Goal: Task Accomplishment & Management: Manage account settings

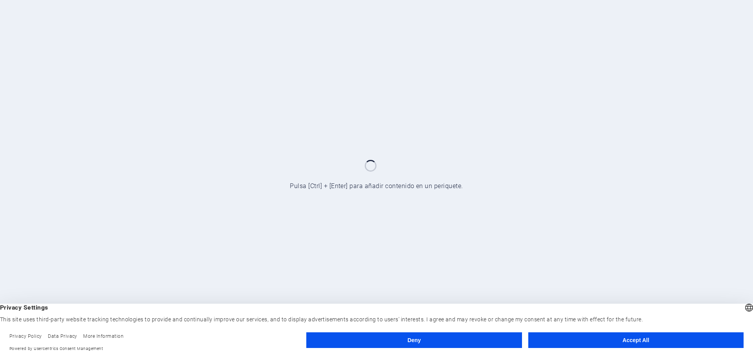
click at [654, 341] on button "Accept All" at bounding box center [635, 340] width 215 height 16
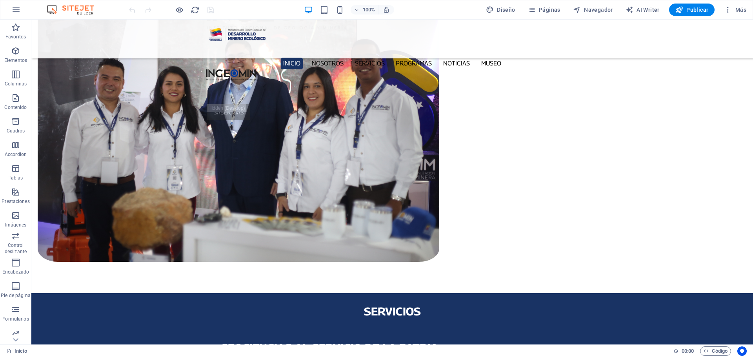
scroll to position [745, 0]
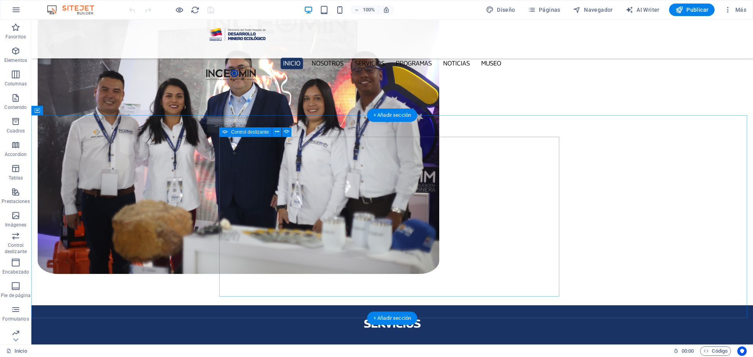
drag, startPoint x: 361, startPoint y: 286, endPoint x: 387, endPoint y: 272, distance: 29.3
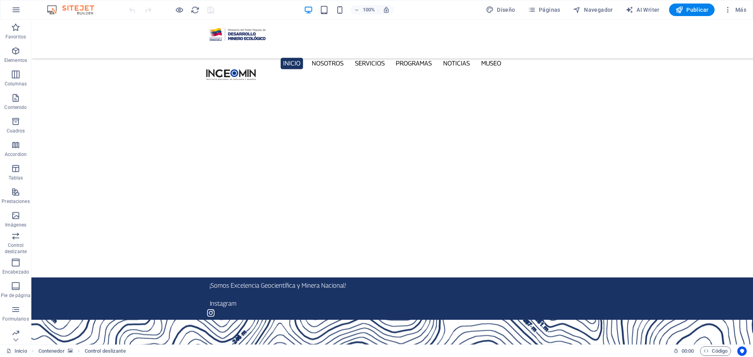
scroll to position [0, 0]
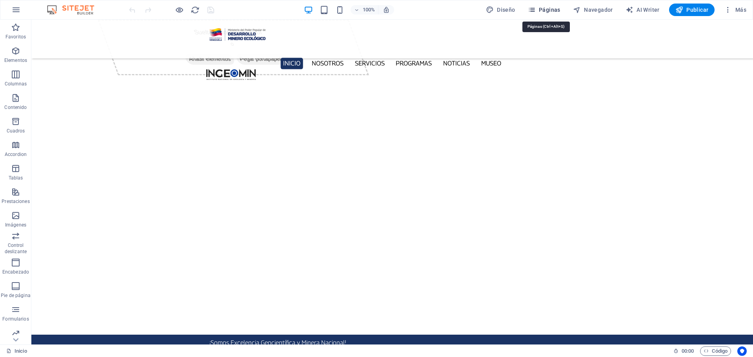
click at [545, 9] on span "Páginas" at bounding box center [544, 10] width 33 height 8
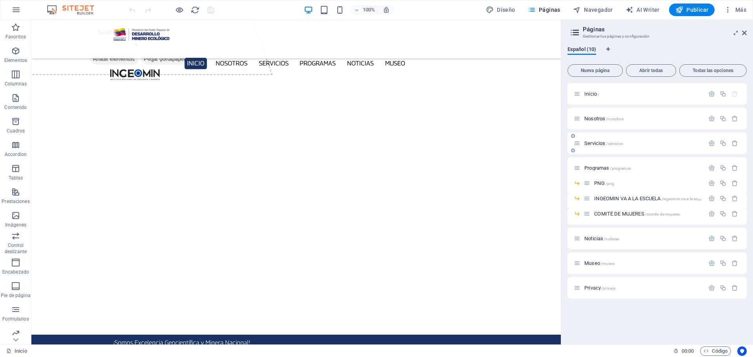
click at [592, 142] on span "Servicios /servicios" at bounding box center [603, 143] width 39 height 6
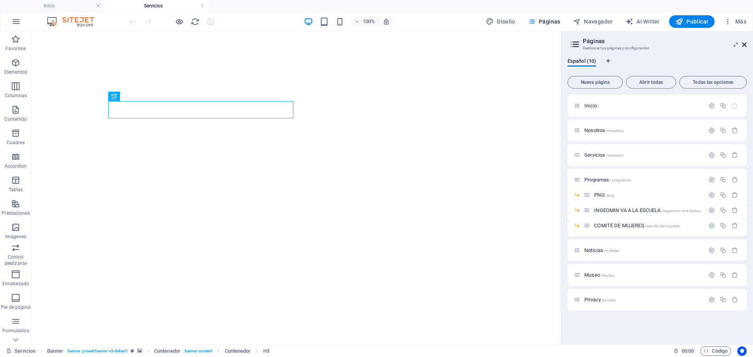
click at [743, 45] on icon at bounding box center [744, 45] width 5 height 6
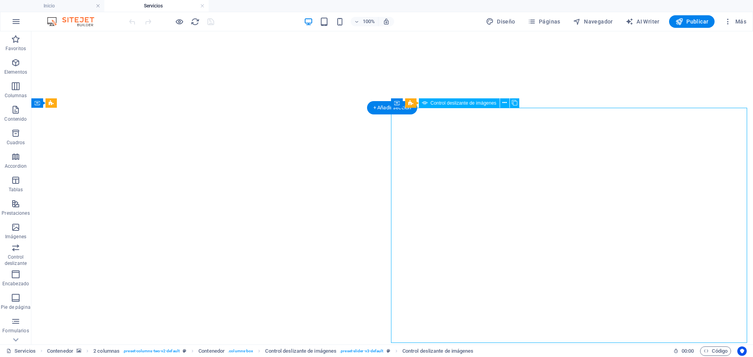
select select "px"
select select "ms"
select select "s"
select select "progressive"
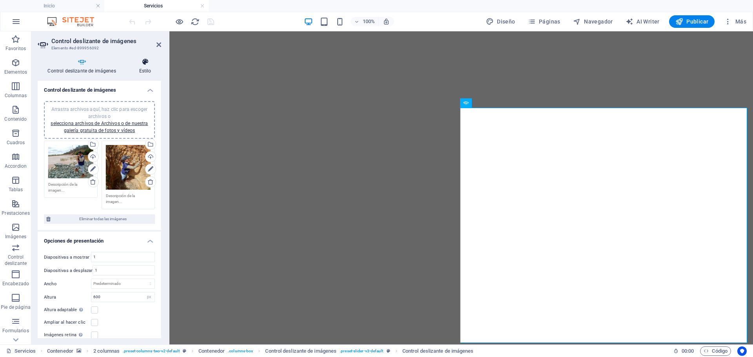
click at [147, 61] on icon at bounding box center [145, 62] width 32 height 8
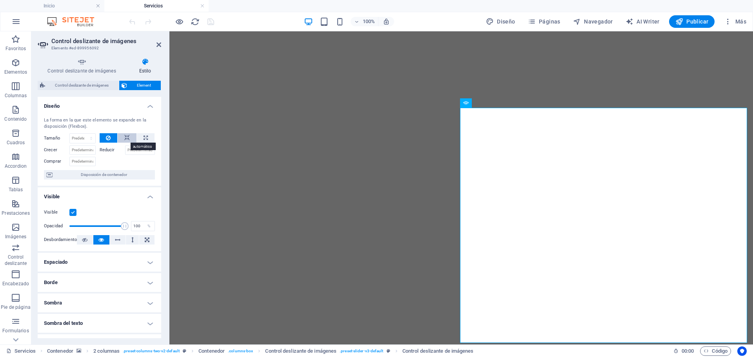
click at [127, 137] on icon at bounding box center [126, 137] width 5 height 9
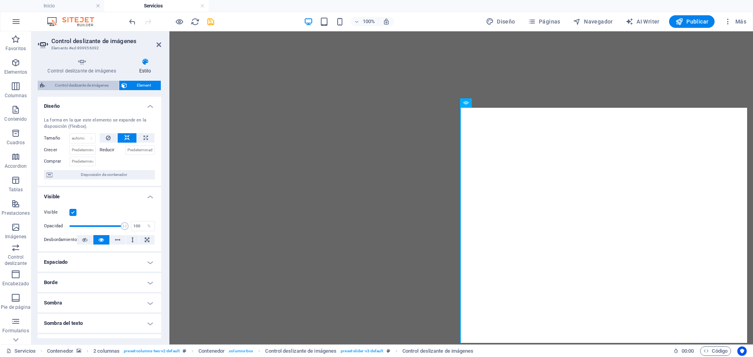
click at [80, 85] on span "Control deslizante de imágenes" at bounding box center [81, 85] width 69 height 9
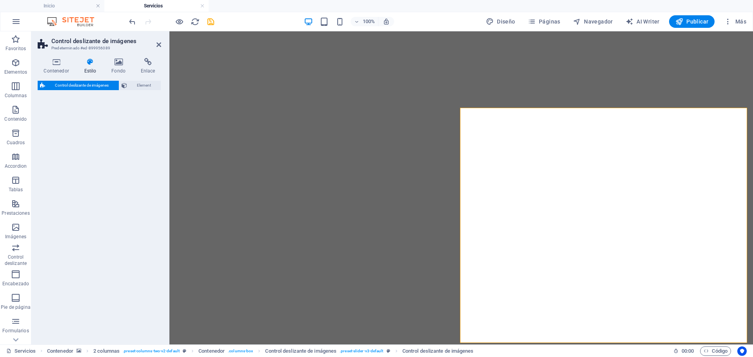
select select "rem"
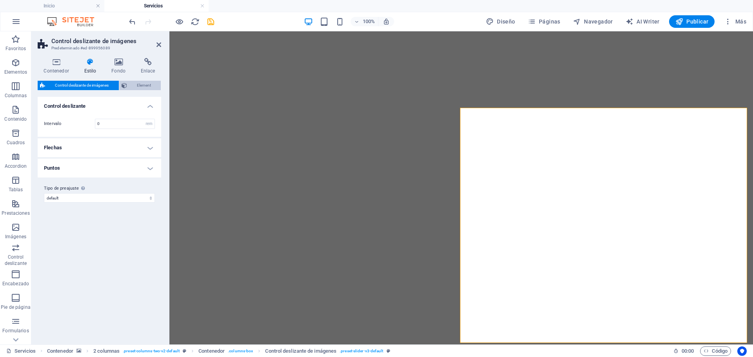
click at [145, 83] on span "Element" at bounding box center [143, 85] width 29 height 9
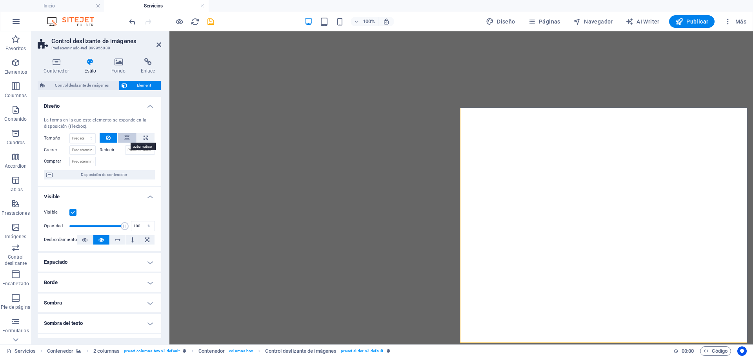
click at [124, 138] on icon at bounding box center [126, 137] width 5 height 9
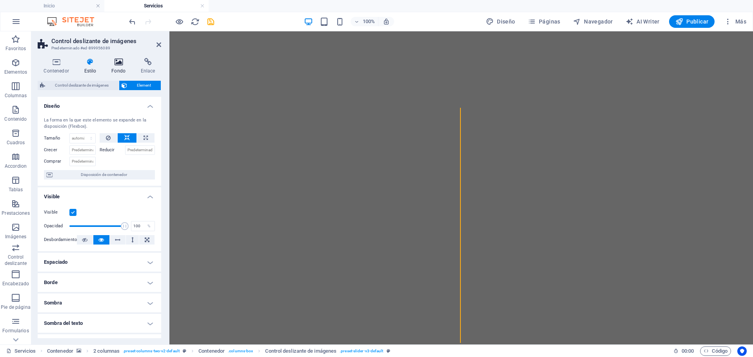
click at [120, 61] on icon at bounding box center [118, 62] width 26 height 8
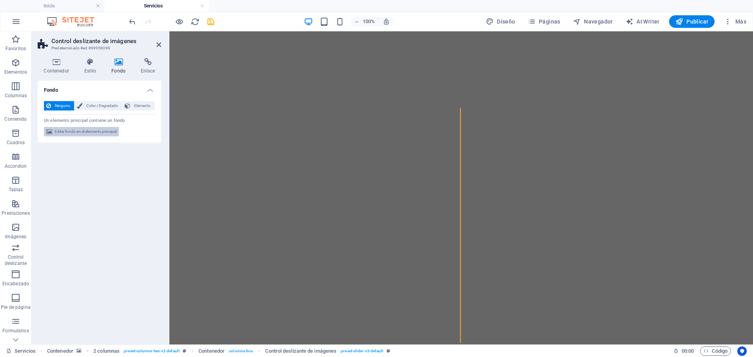
click at [96, 130] on span "Editar fondo en el elemento principal" at bounding box center [85, 131] width 62 height 9
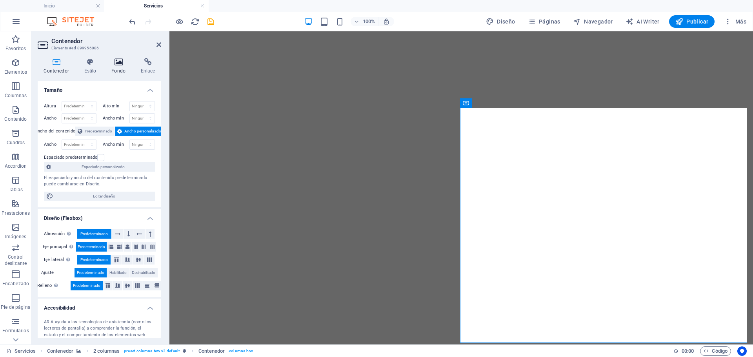
click at [123, 65] on icon at bounding box center [118, 62] width 26 height 8
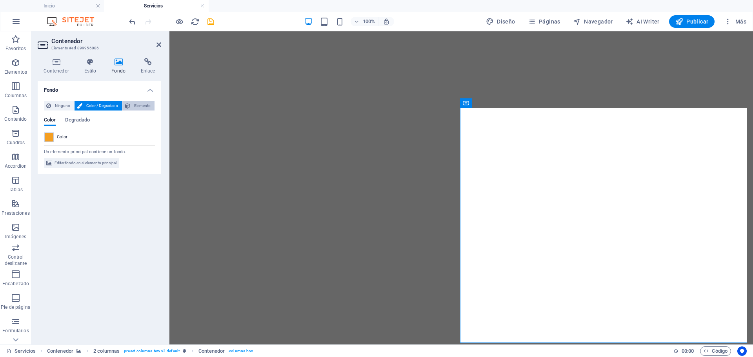
click at [134, 105] on span "Elemento" at bounding box center [143, 105] width 20 height 9
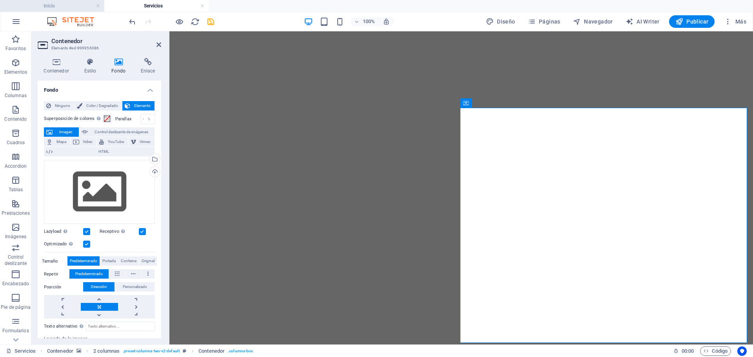
click at [70, 3] on h4 "Inicio" at bounding box center [52, 6] width 104 height 9
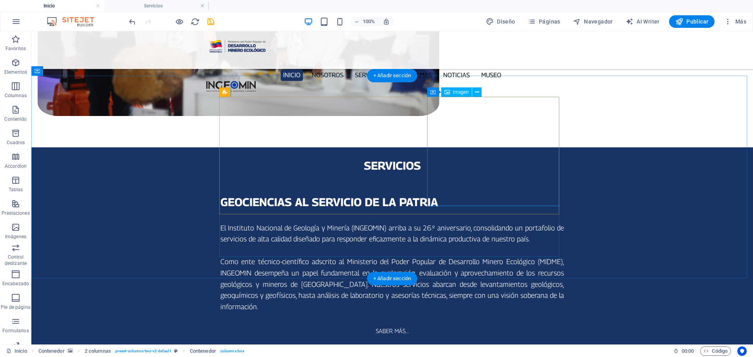
scroll to position [784, 0]
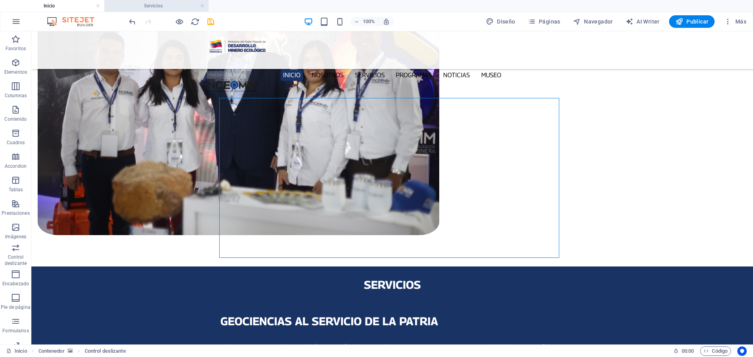
click at [170, 8] on h4 "Servicios" at bounding box center [156, 6] width 104 height 9
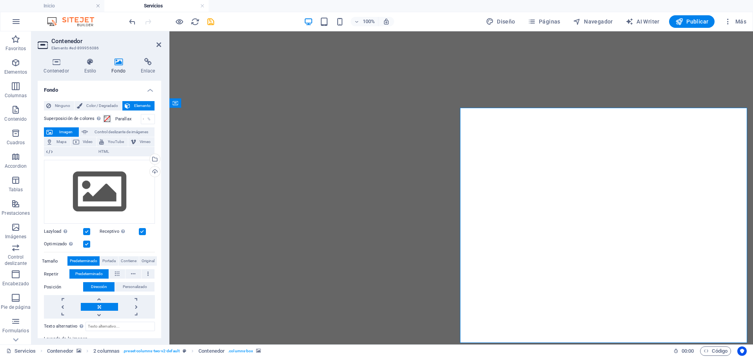
scroll to position [0, 0]
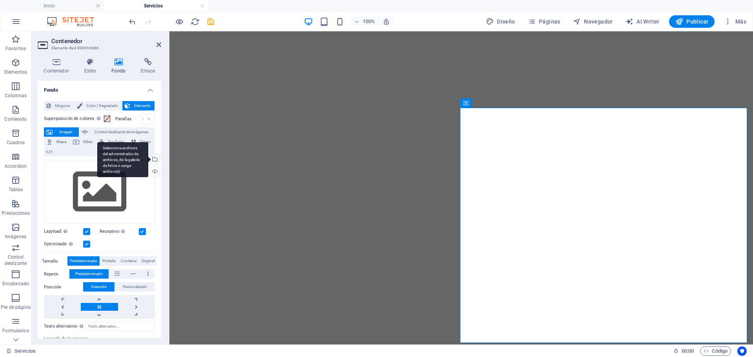
click at [153, 157] on div "Selecciona archivos del administrador de archivos, de la galería de fotos o car…" at bounding box center [154, 160] width 12 height 12
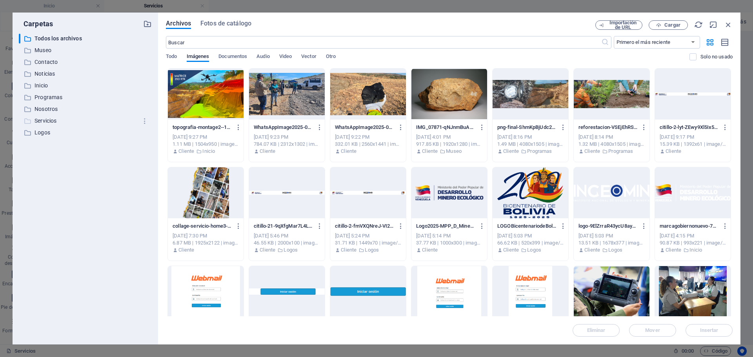
click at [48, 121] on p "Servicios" at bounding box center [86, 120] width 103 height 9
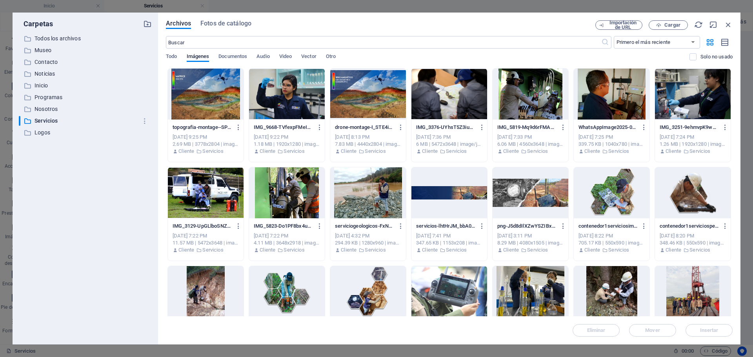
click at [382, 185] on div at bounding box center [368, 192] width 76 height 51
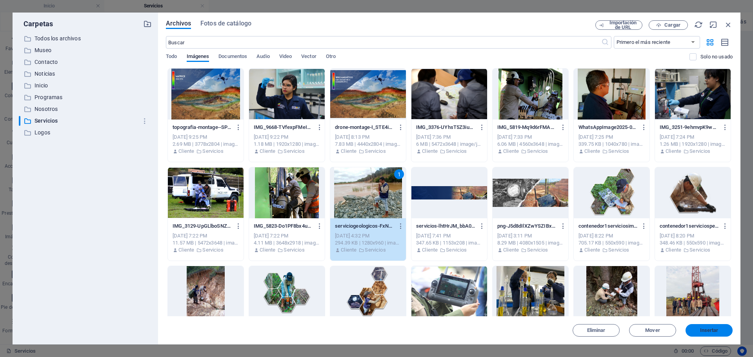
click at [704, 328] on span "Insertar" at bounding box center [709, 330] width 18 height 5
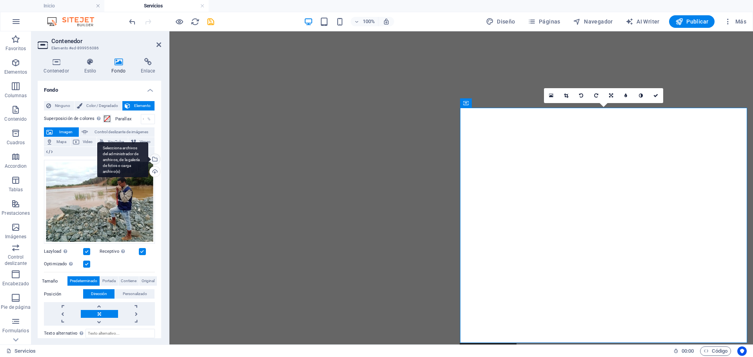
click at [148, 160] on div "Selecciona archivos del administrador de archivos, de la galería de fotos o car…" at bounding box center [122, 159] width 51 height 35
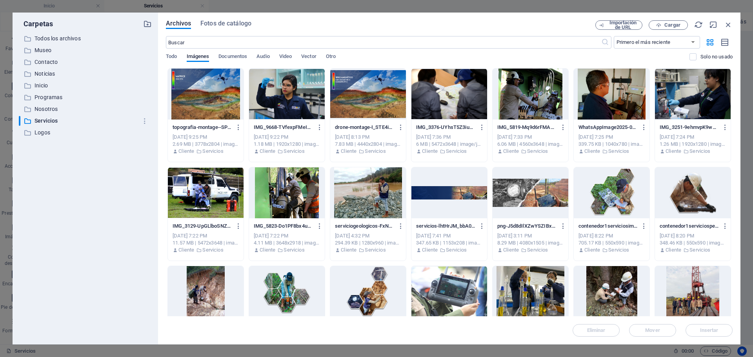
click at [379, 210] on div at bounding box center [368, 192] width 76 height 51
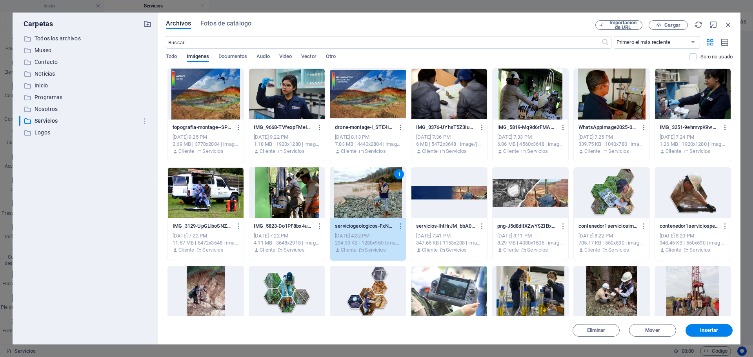
click at [378, 192] on div "1" at bounding box center [368, 192] width 76 height 51
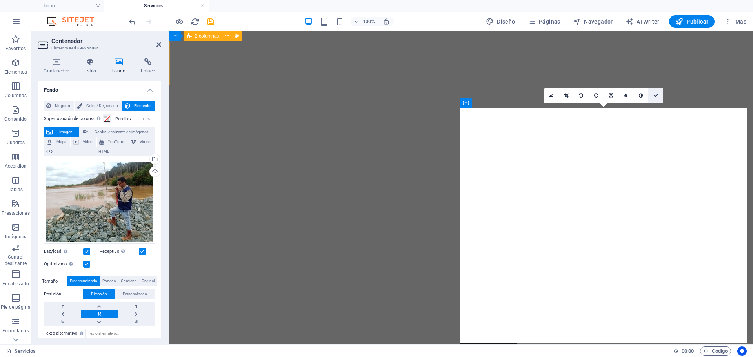
click at [656, 95] on icon at bounding box center [655, 95] width 5 height 5
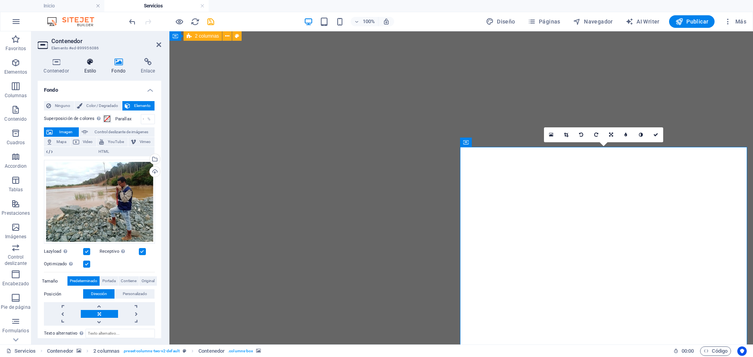
click at [93, 64] on icon at bounding box center [90, 62] width 24 height 8
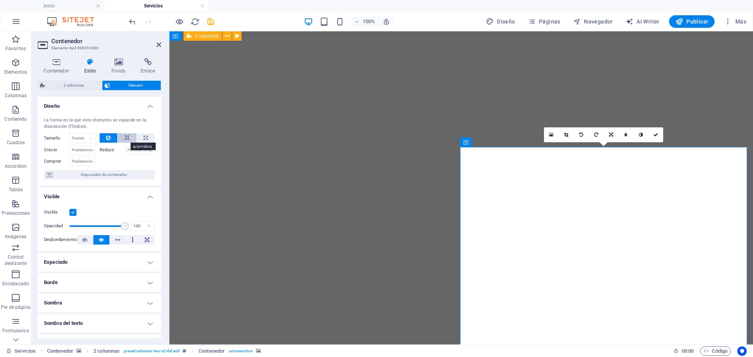
click at [125, 138] on icon at bounding box center [126, 137] width 5 height 9
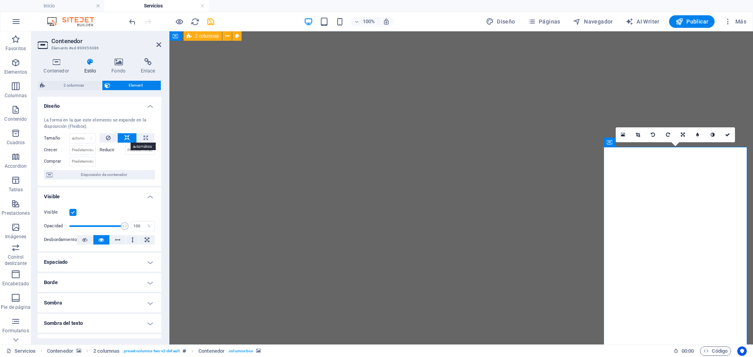
click at [126, 136] on icon at bounding box center [126, 137] width 5 height 9
click at [107, 136] on icon at bounding box center [108, 137] width 5 height 9
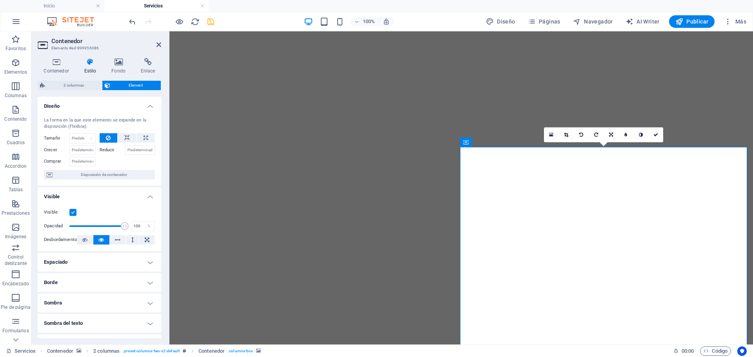
click at [210, 20] on icon "save" at bounding box center [210, 21] width 9 height 9
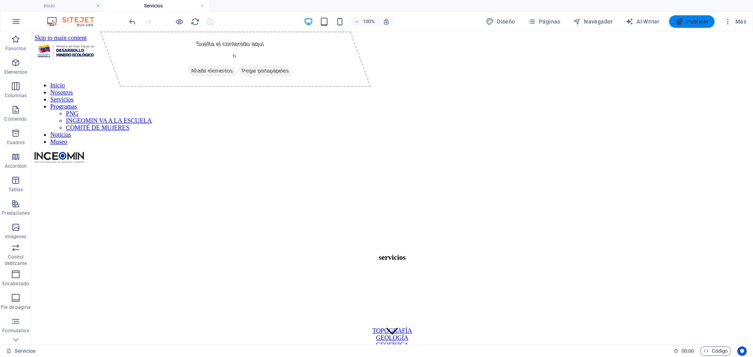
click at [699, 24] on span "Publicar" at bounding box center [691, 22] width 33 height 8
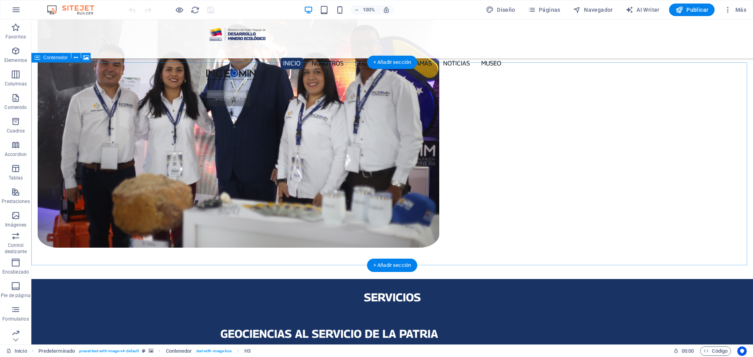
scroll to position [759, 0]
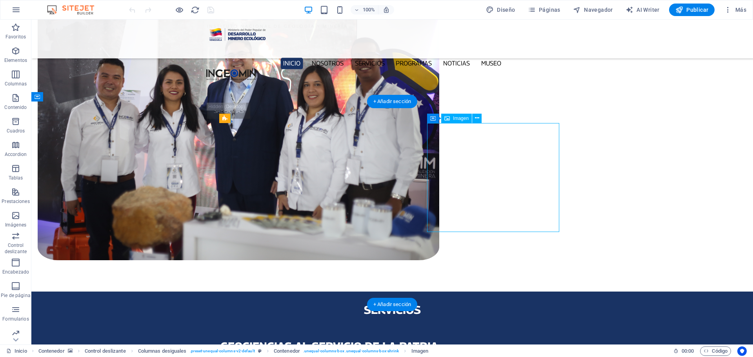
select select "px"
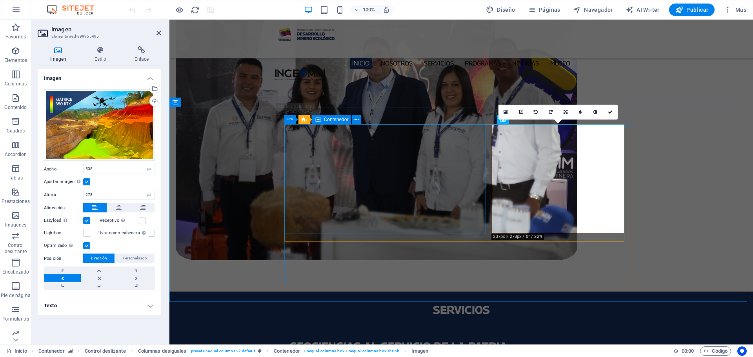
scroll to position [753, 0]
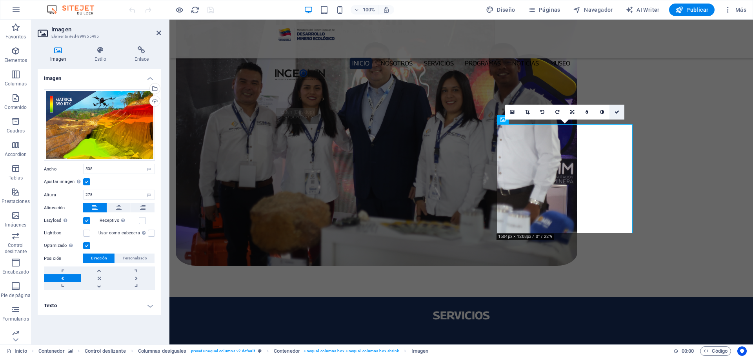
click at [617, 111] on icon at bounding box center [616, 112] width 5 height 5
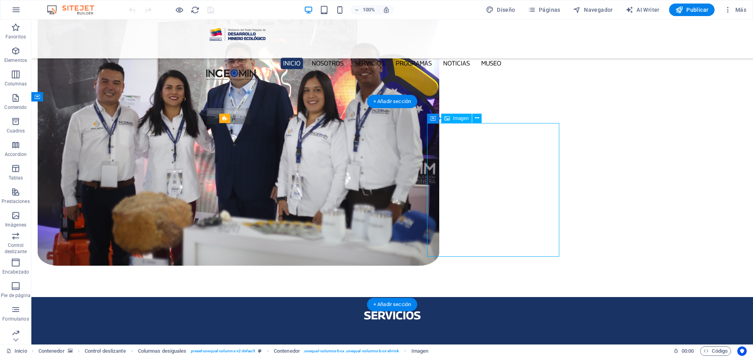
select select "px"
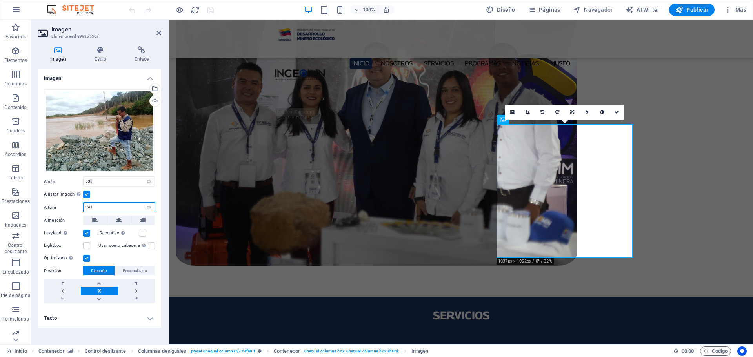
click at [96, 205] on input "341" at bounding box center [119, 207] width 71 height 9
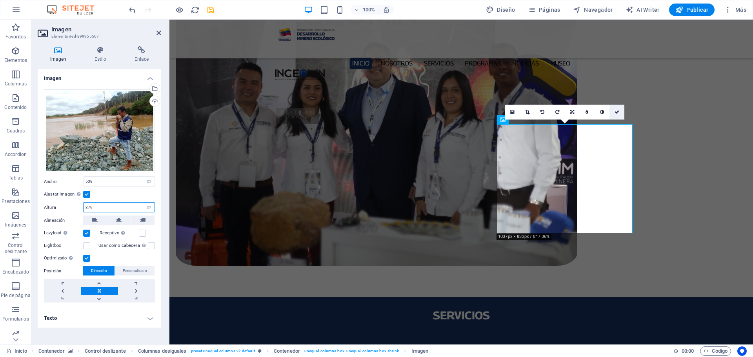
type input "278"
click at [618, 111] on icon at bounding box center [616, 112] width 5 height 5
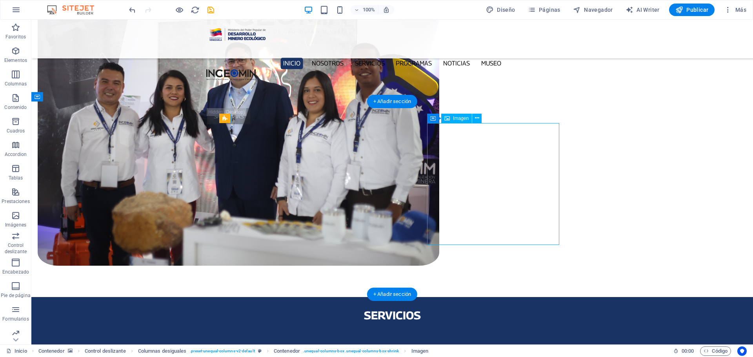
select select "px"
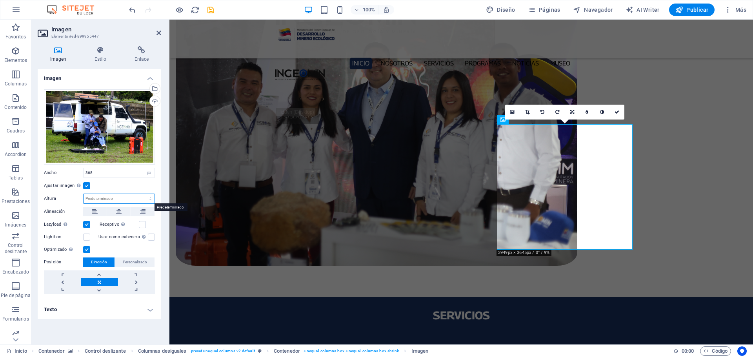
click at [91, 200] on select "Predeterminado automático px" at bounding box center [119, 198] width 71 height 9
select select "px"
click at [143, 194] on select "Predeterminado automático px" at bounding box center [119, 198] width 71 height 9
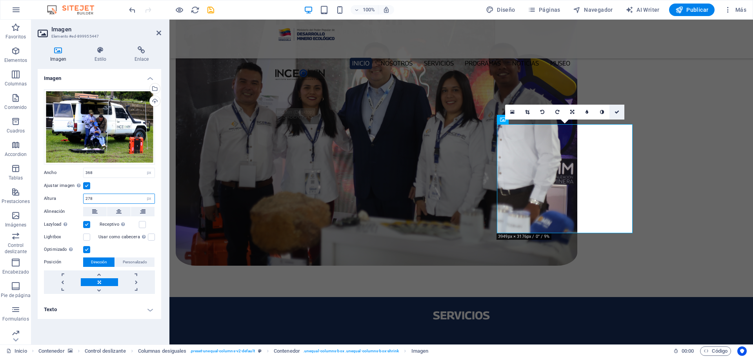
type input "278"
click at [618, 111] on icon at bounding box center [616, 112] width 5 height 5
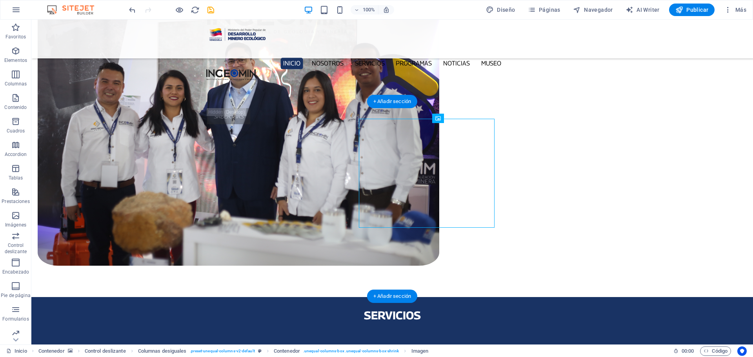
scroll to position [759, 0]
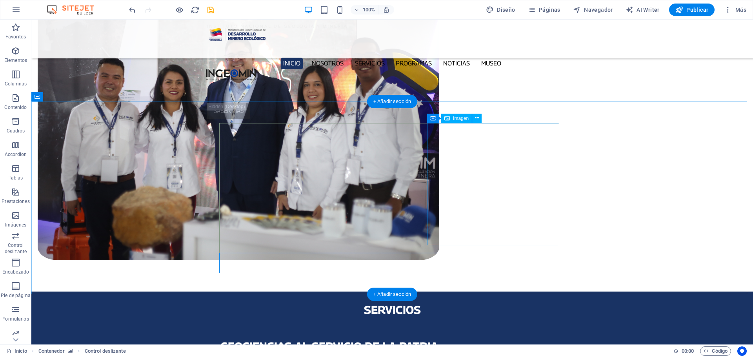
select select "px"
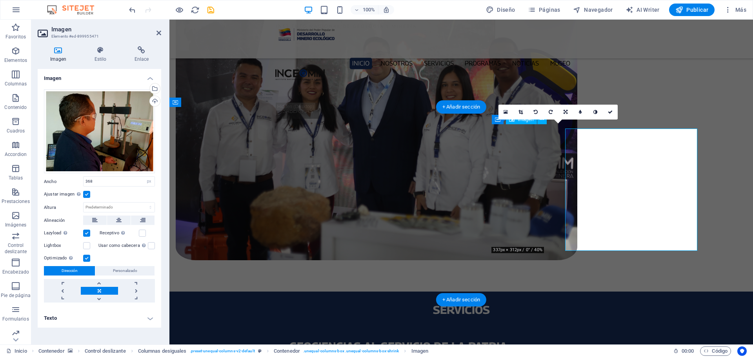
scroll to position [753, 0]
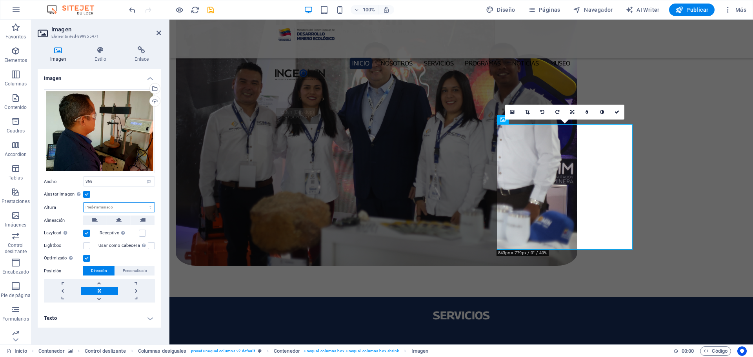
click at [89, 208] on select "Predeterminado automático px" at bounding box center [119, 207] width 71 height 9
select select "px"
click at [143, 203] on select "Predeterminado automático px" at bounding box center [119, 207] width 71 height 9
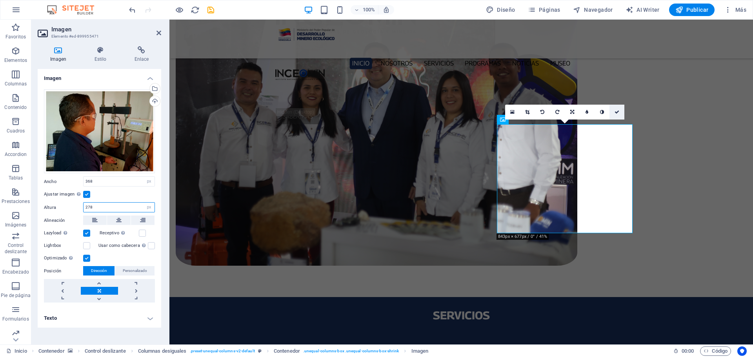
type input "278"
click at [616, 111] on icon at bounding box center [616, 112] width 5 height 5
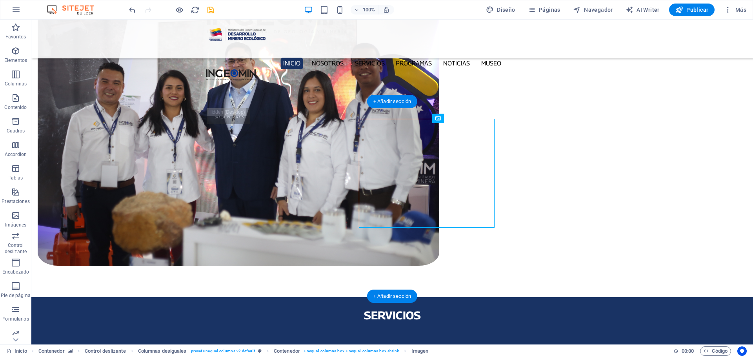
scroll to position [759, 0]
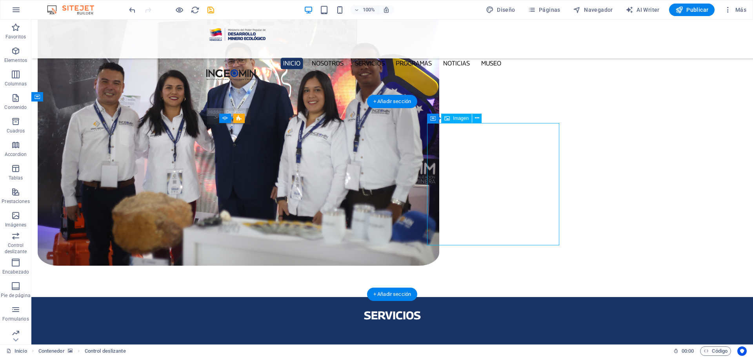
select select "px"
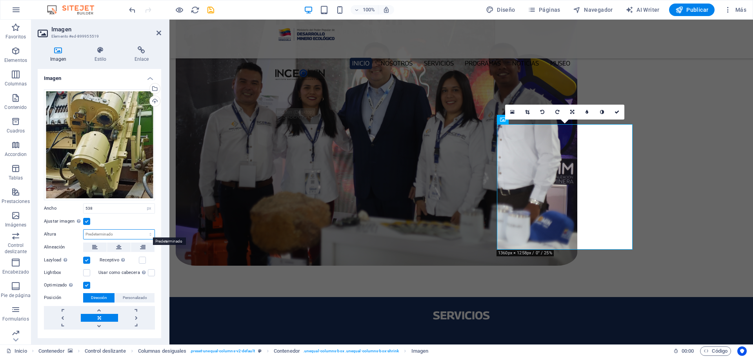
click at [96, 232] on select "Predeterminado automático px" at bounding box center [119, 234] width 71 height 9
select select "px"
click at [142, 230] on select "Predeterminado automático px" at bounding box center [119, 234] width 71 height 9
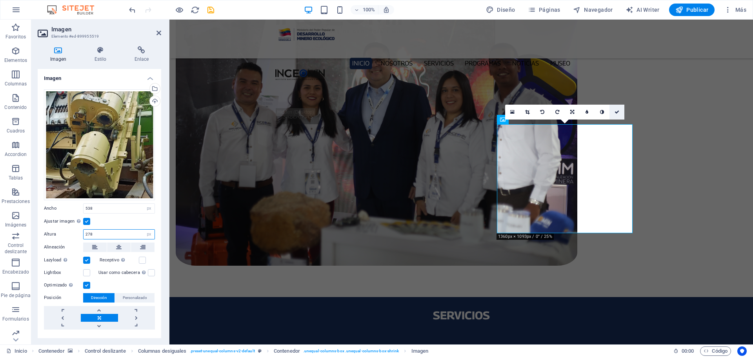
type input "278"
click at [615, 111] on icon at bounding box center [616, 112] width 5 height 5
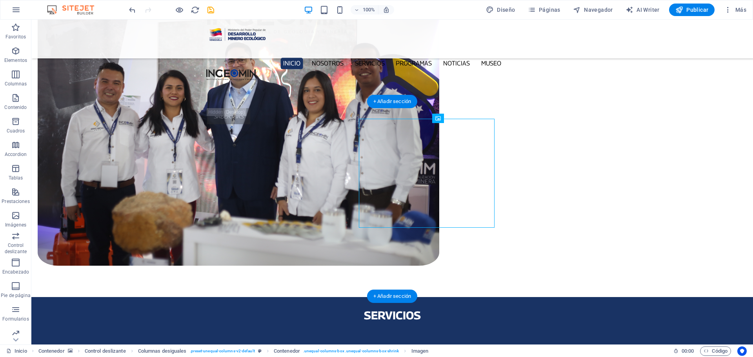
scroll to position [759, 0]
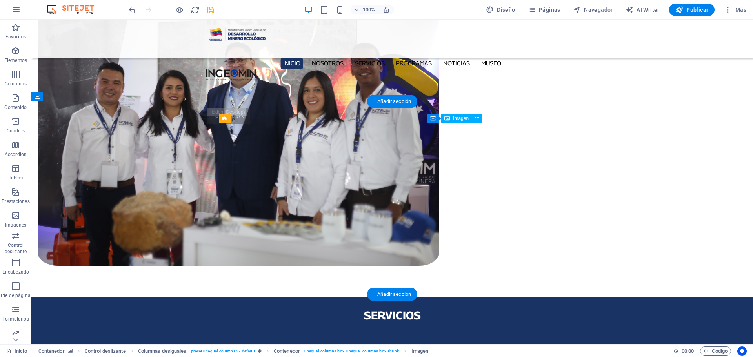
select select "px"
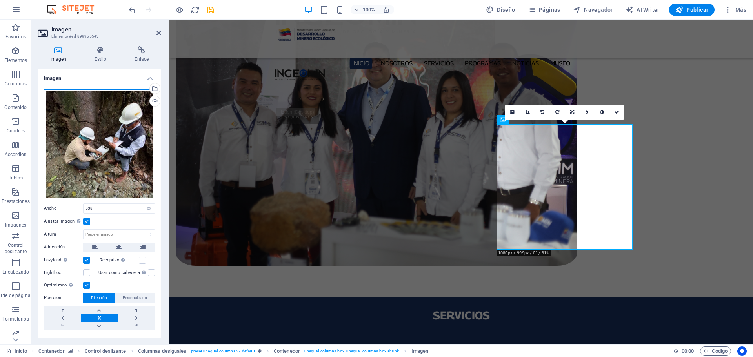
click at [108, 154] on div "Arrastra archivos aquí, haz clic para escoger archivos o selecciona archivos de…" at bounding box center [99, 144] width 111 height 111
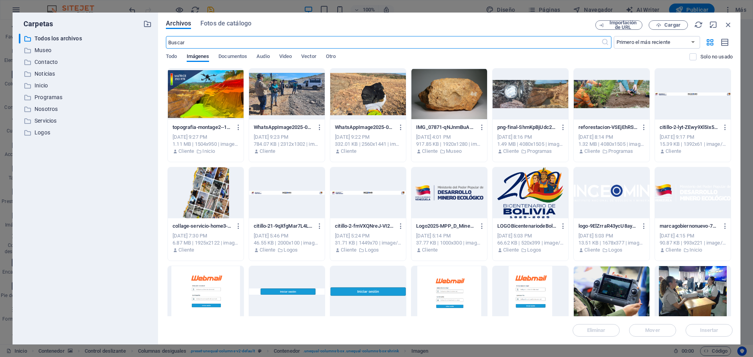
scroll to position [765, 0]
click at [727, 25] on icon "button" at bounding box center [728, 24] width 9 height 9
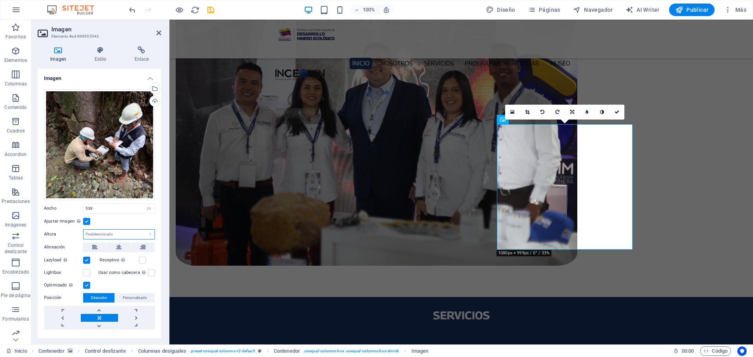
click at [132, 232] on select "Predeterminado automático px" at bounding box center [119, 234] width 71 height 9
select select "px"
click at [142, 230] on select "Predeterminado automático px" at bounding box center [119, 234] width 71 height 9
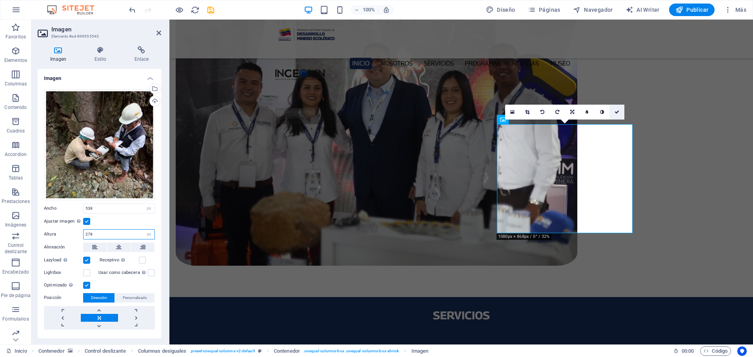
type input "278"
click at [616, 111] on icon at bounding box center [616, 112] width 5 height 5
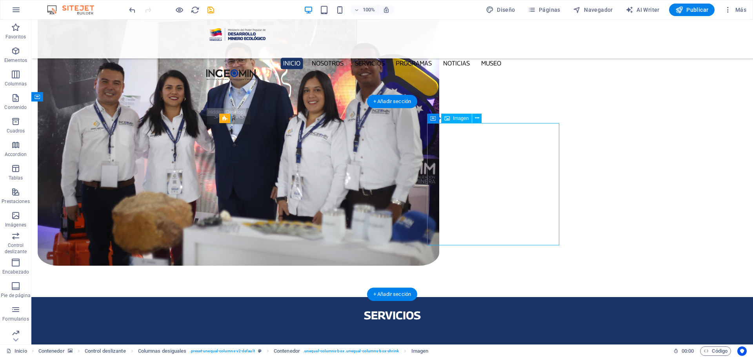
select select "px"
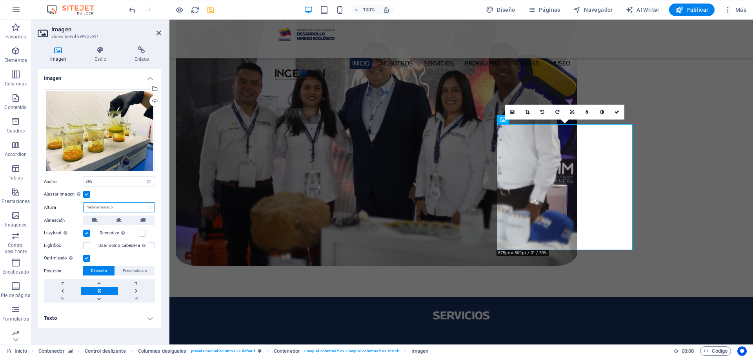
click at [108, 209] on select "Predeterminado automático px" at bounding box center [119, 207] width 71 height 9
select select "px"
click at [143, 203] on select "Predeterminado automático px" at bounding box center [119, 207] width 71 height 9
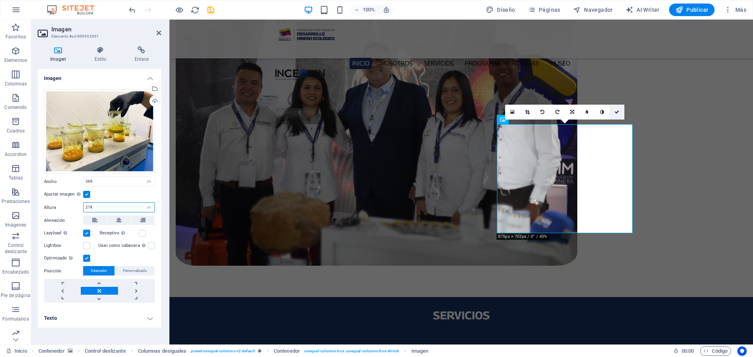
type input "278"
click at [617, 111] on icon at bounding box center [616, 112] width 5 height 5
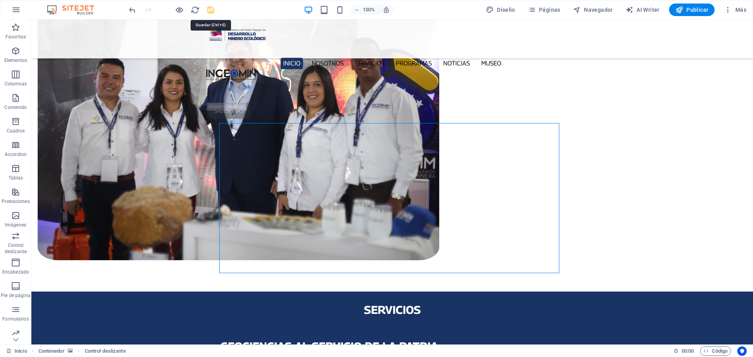
click at [213, 10] on icon "save" at bounding box center [210, 9] width 9 height 9
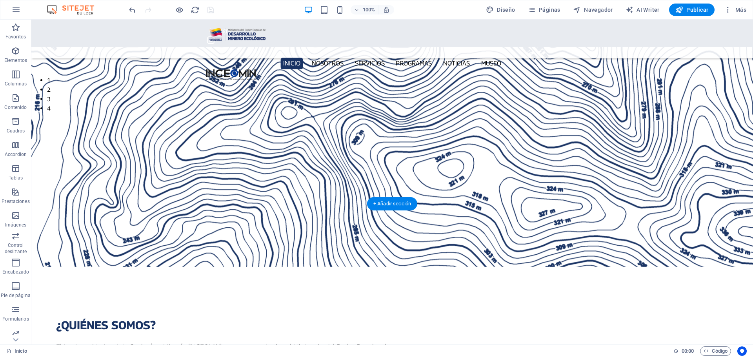
scroll to position [0, 0]
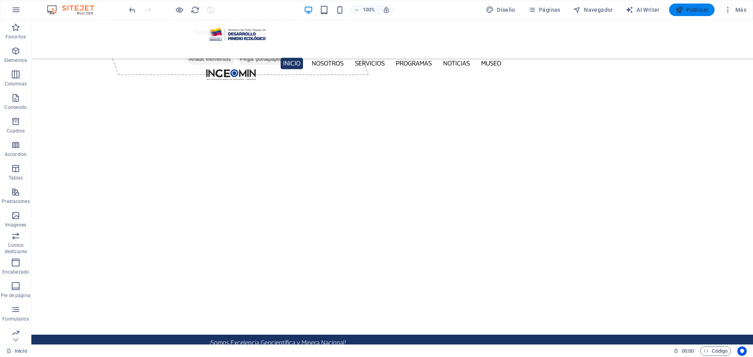
click at [702, 13] on span "Publicar" at bounding box center [691, 10] width 33 height 8
click at [550, 6] on span "Páginas" at bounding box center [544, 10] width 33 height 8
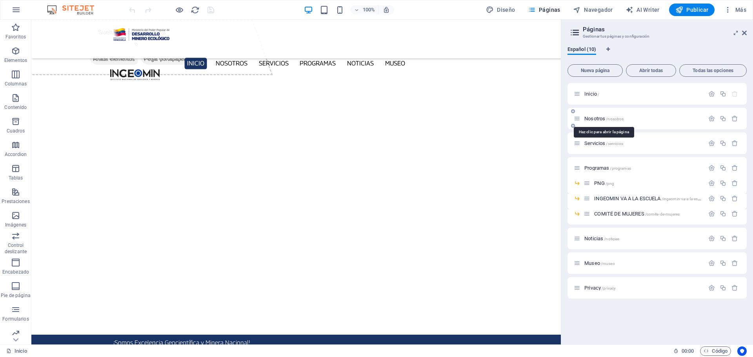
click at [592, 120] on span "Nosotros /nosotros" at bounding box center [603, 119] width 39 height 6
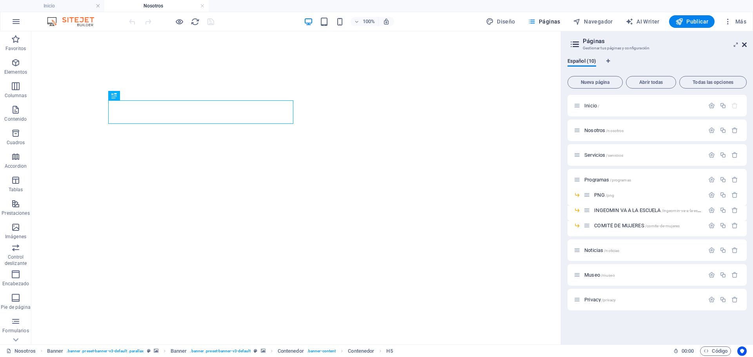
click at [745, 43] on icon at bounding box center [744, 45] width 5 height 6
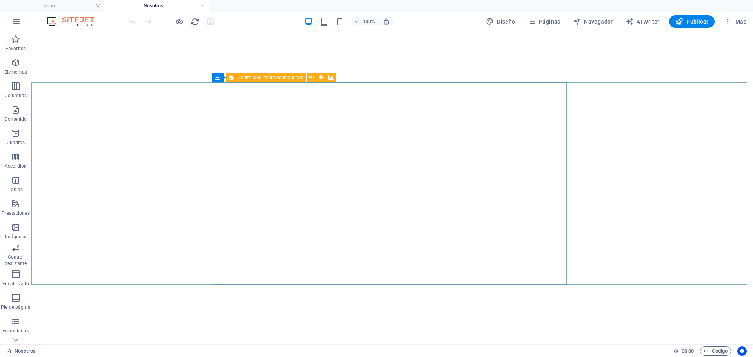
click at [266, 78] on span "Control deslizante de imágenes" at bounding box center [270, 77] width 66 height 5
select select "px"
select select "ms"
select select "s"
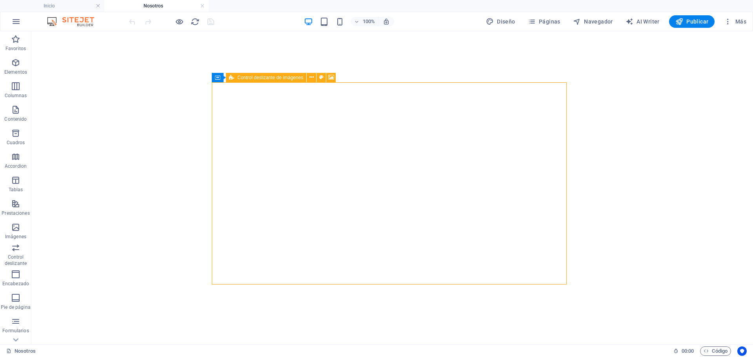
select select "progressive"
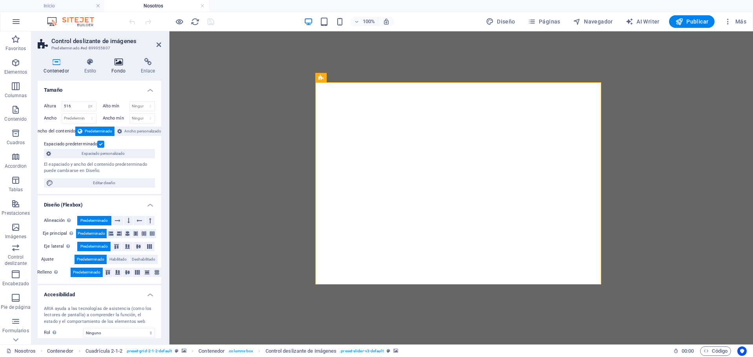
click at [117, 63] on icon at bounding box center [118, 62] width 26 height 8
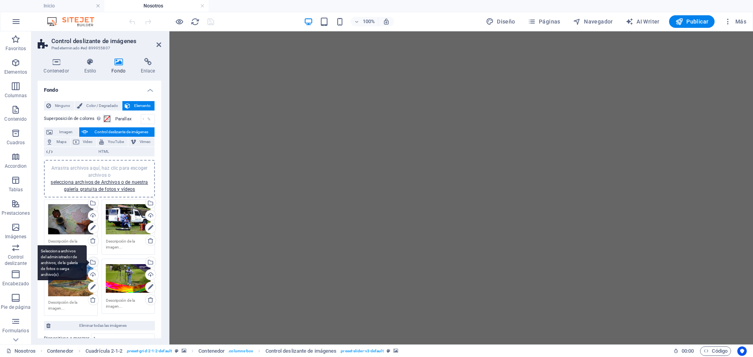
click at [87, 263] on div "Selecciona archivos del administrador de archivos, de la galería de fotos o car…" at bounding box center [61, 262] width 51 height 35
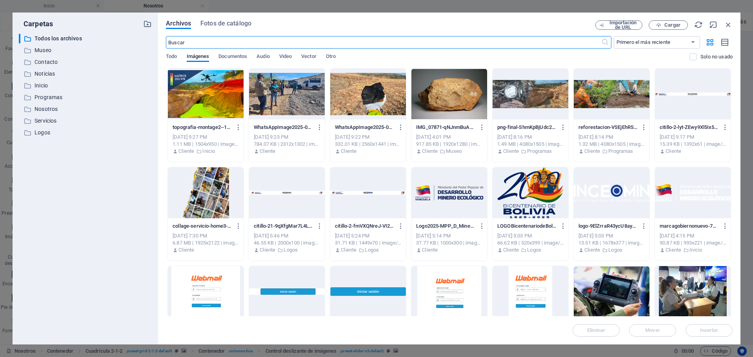
click at [184, 95] on div at bounding box center [206, 94] width 76 height 51
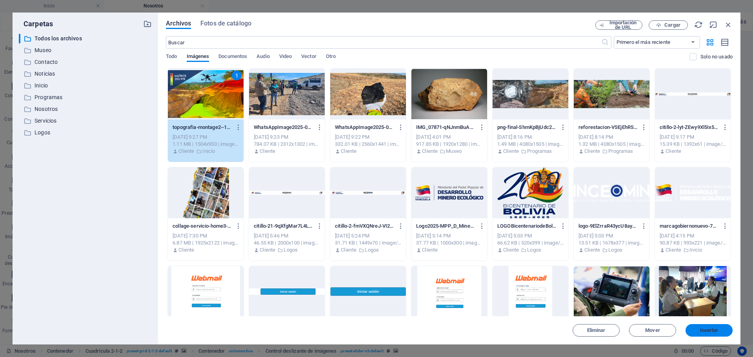
click at [716, 331] on span "Insertar" at bounding box center [709, 330] width 18 height 5
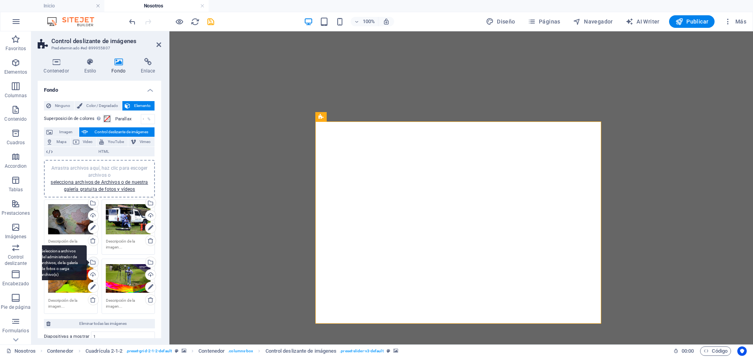
click at [94, 260] on div "Selecciona archivos del administrador de archivos, de la galería de fotos o car…" at bounding box center [93, 263] width 12 height 12
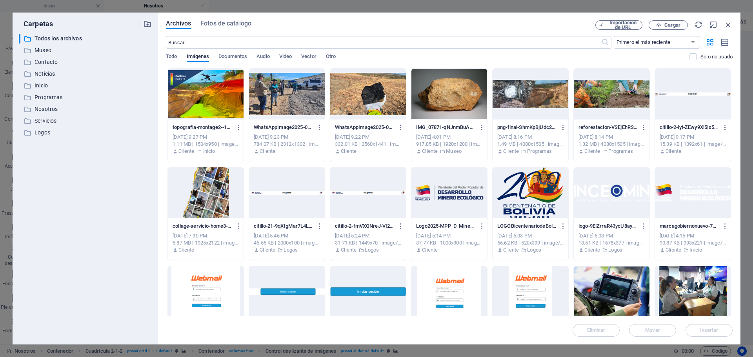
click at [205, 87] on div at bounding box center [206, 94] width 76 height 51
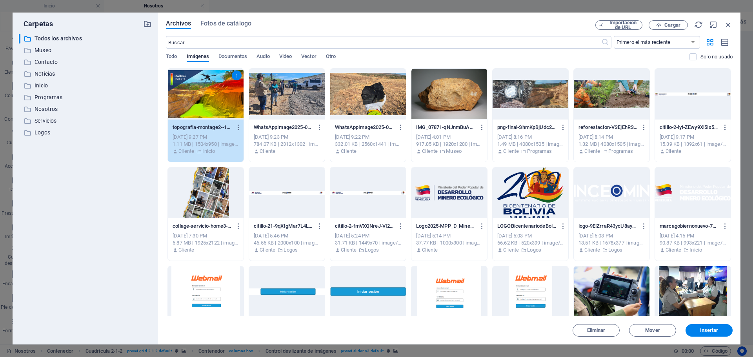
click at [205, 87] on div "1" at bounding box center [206, 94] width 76 height 51
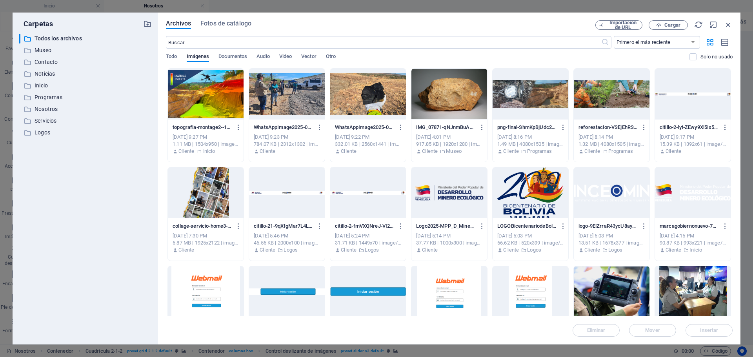
click at [205, 87] on div at bounding box center [206, 94] width 76 height 51
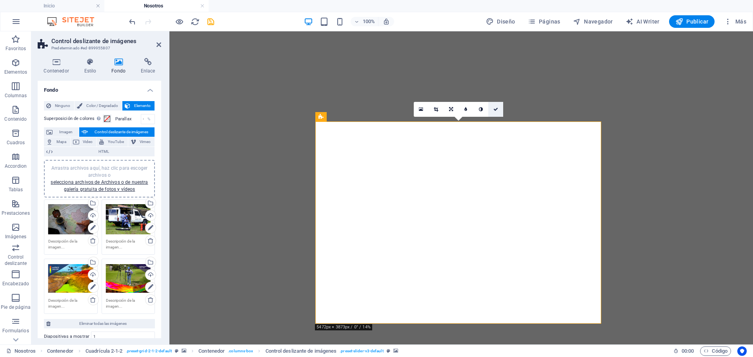
click at [495, 107] on icon at bounding box center [495, 109] width 5 height 5
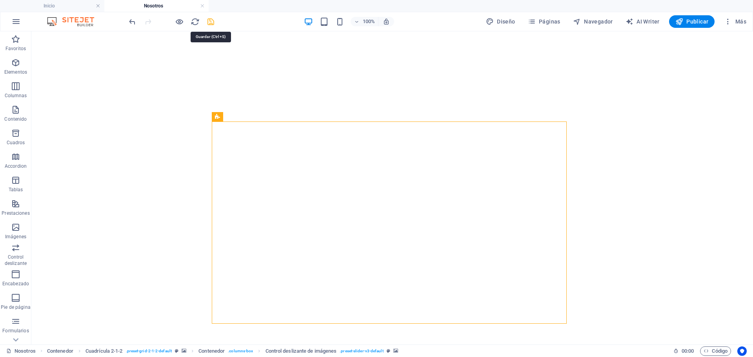
click at [210, 22] on icon "save" at bounding box center [210, 21] width 9 height 9
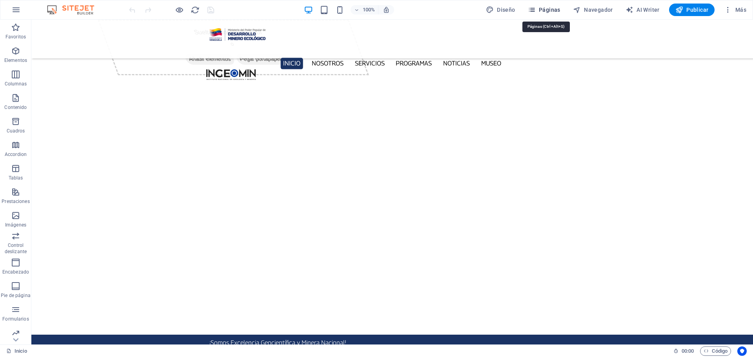
click at [555, 7] on span "Páginas" at bounding box center [544, 10] width 33 height 8
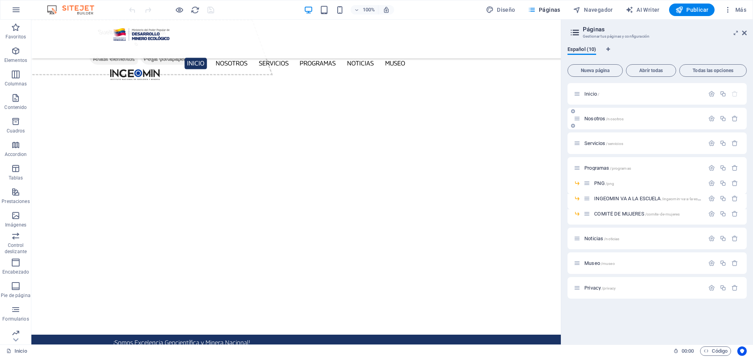
click at [601, 116] on div "Nosotros /nosotros" at bounding box center [639, 118] width 131 height 9
click at [600, 118] on span "Nosotros /nosotros" at bounding box center [603, 119] width 39 height 6
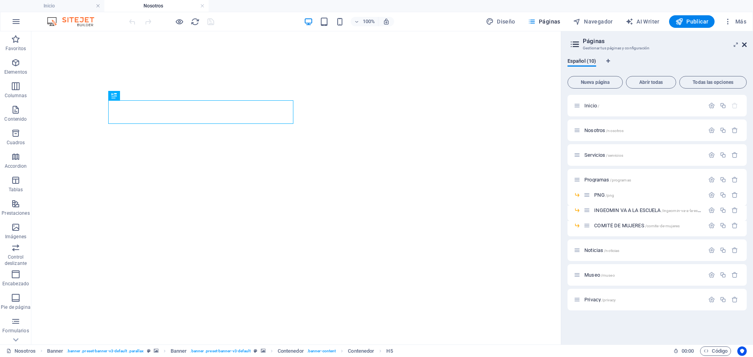
click at [746, 44] on icon at bounding box center [744, 45] width 5 height 6
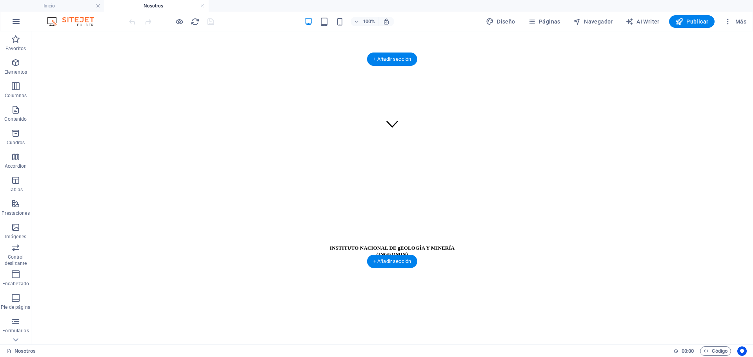
scroll to position [196, 0]
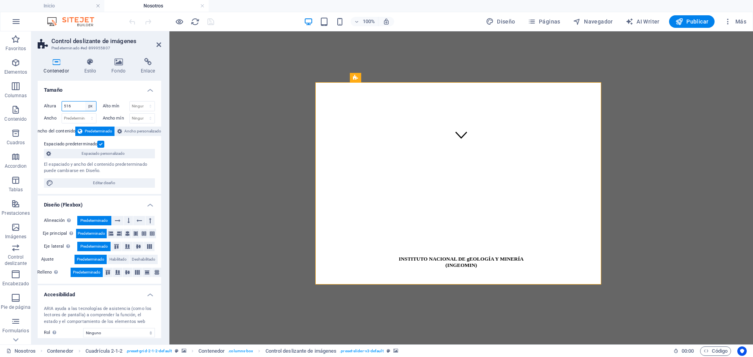
click at [91, 107] on select "Predeterminado px rem % vh vw" at bounding box center [90, 106] width 11 height 9
select select "default"
click at [85, 102] on select "Predeterminado px rem % vh vw" at bounding box center [90, 106] width 11 height 9
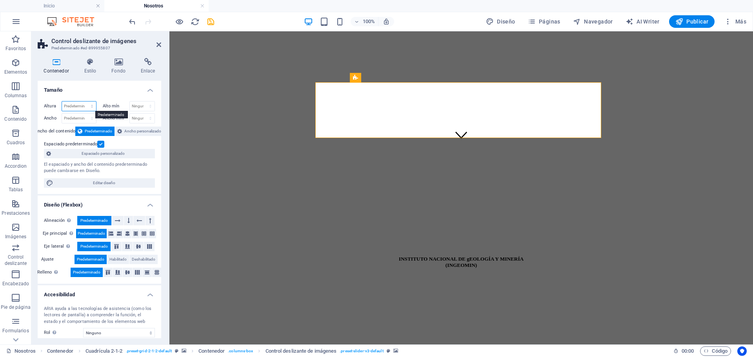
click at [91, 105] on select "Predeterminado px rem % vh vw" at bounding box center [79, 106] width 34 height 9
select select "px"
click at [84, 102] on select "Predeterminado px rem % vh vw" at bounding box center [79, 106] width 34 height 9
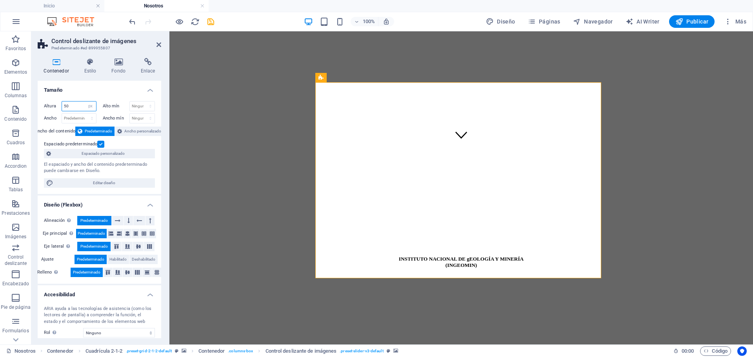
type input "5"
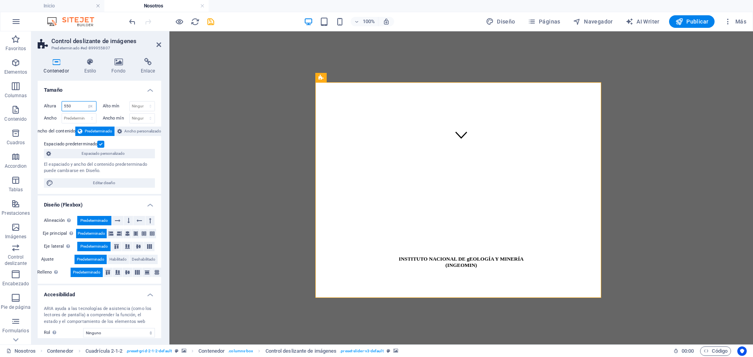
click at [79, 108] on input "550" at bounding box center [79, 106] width 34 height 9
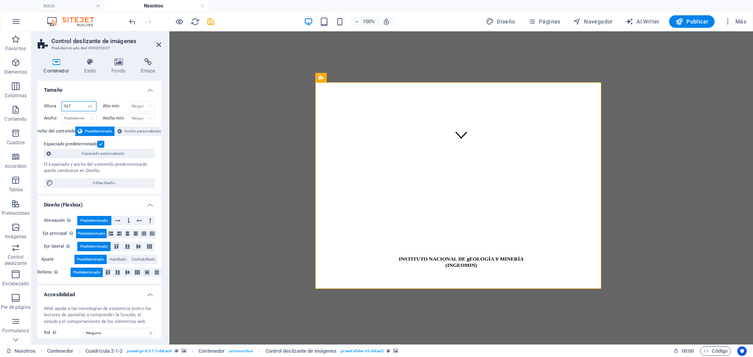
click at [78, 108] on input "527" at bounding box center [79, 106] width 34 height 9
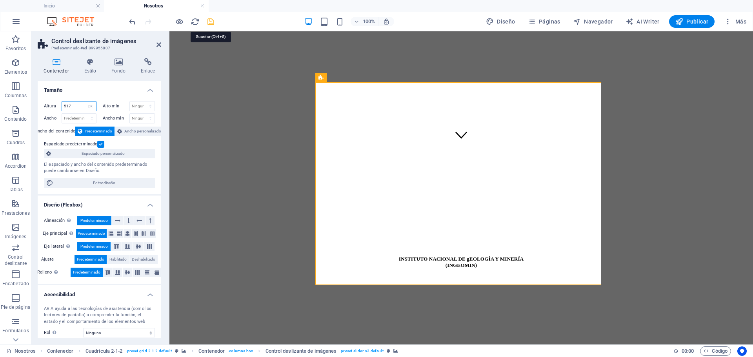
type input "517"
drag, startPoint x: 210, startPoint y: 20, endPoint x: 216, endPoint y: 20, distance: 6.3
click at [210, 21] on icon "save" at bounding box center [210, 21] width 9 height 9
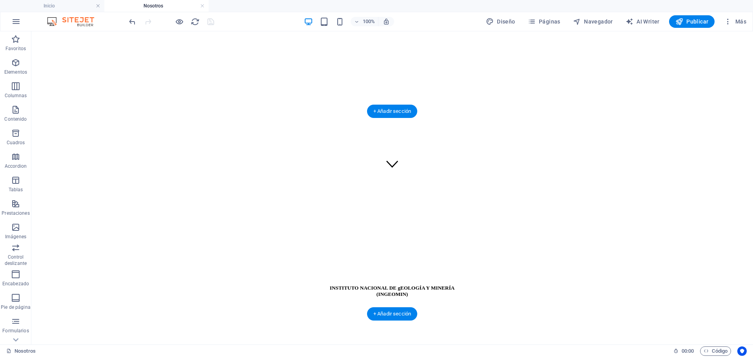
scroll to position [157, 0]
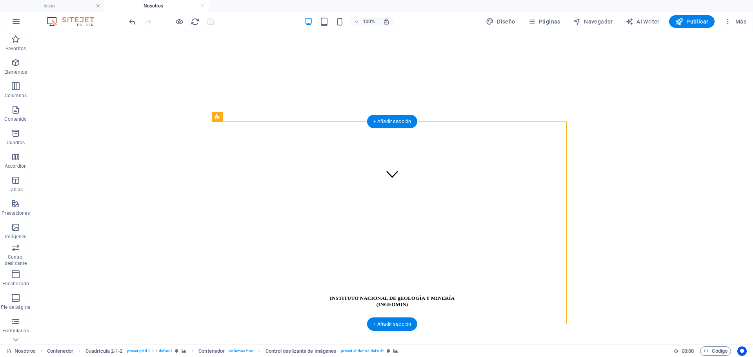
select select "px"
select select "ms"
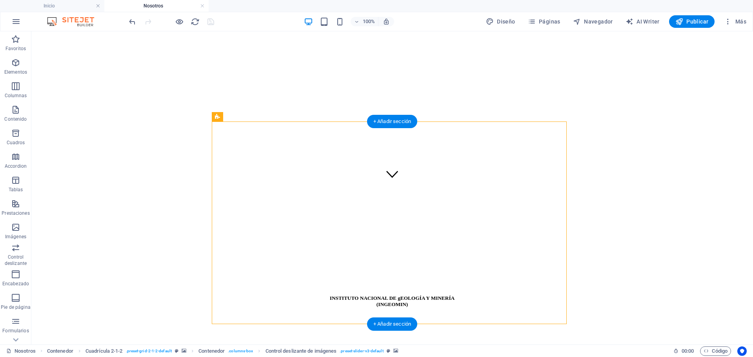
select select "s"
select select "progressive"
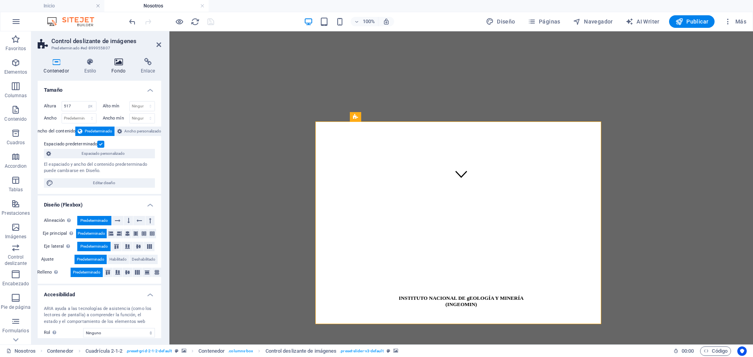
click at [115, 62] on icon at bounding box center [118, 62] width 26 height 8
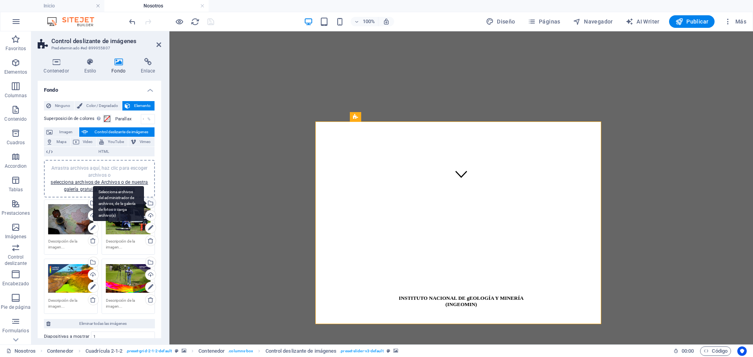
click at [149, 202] on div "Selecciona archivos del administrador de archivos, de la galería de fotos o car…" at bounding box center [150, 204] width 12 height 12
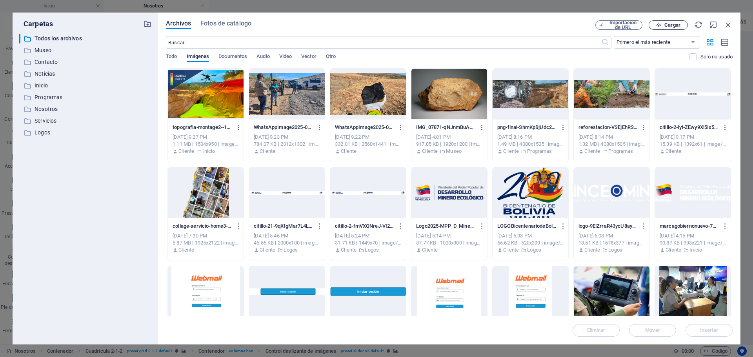
click at [677, 26] on span "Cargar" at bounding box center [672, 25] width 16 height 5
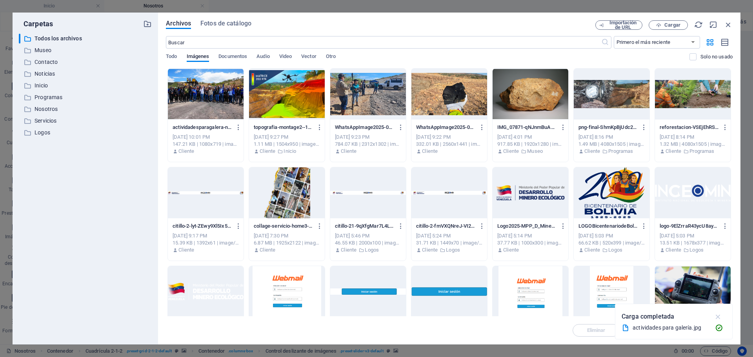
click at [717, 318] on icon "button" at bounding box center [718, 316] width 9 height 9
click at [217, 95] on div at bounding box center [206, 94] width 76 height 51
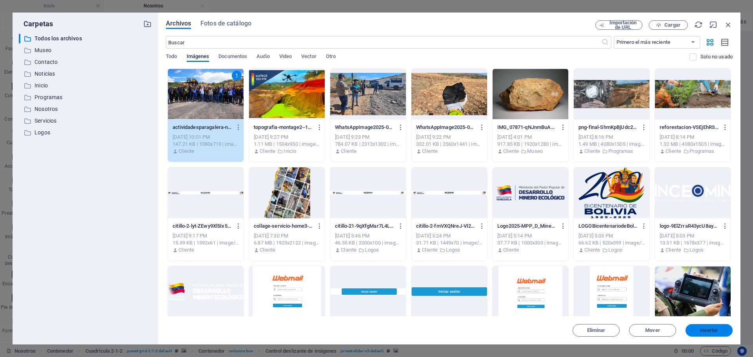
click at [721, 327] on button "Insertar" at bounding box center [708, 330] width 47 height 13
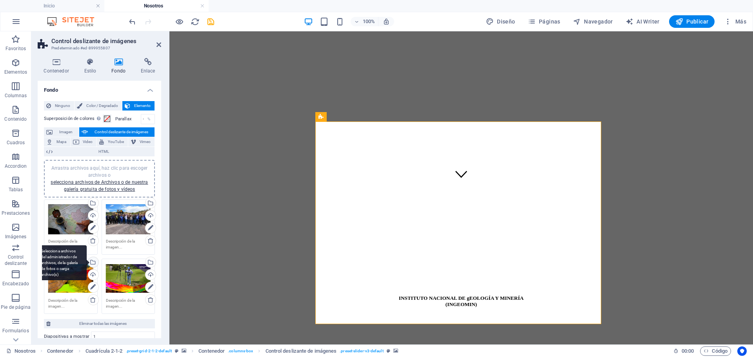
click at [92, 261] on div "Selecciona archivos del administrador de archivos, de la galería de fotos o car…" at bounding box center [93, 263] width 12 height 12
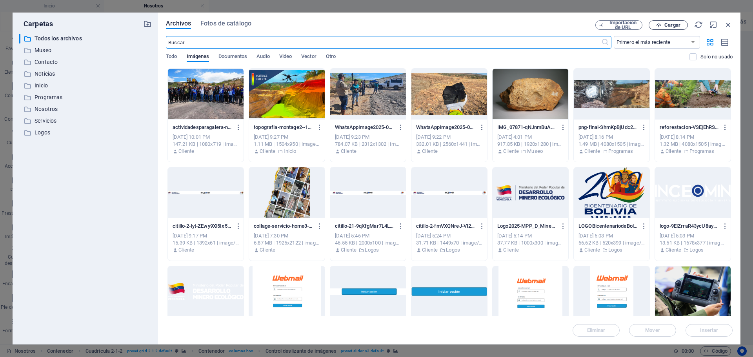
click at [669, 23] on span "Cargar" at bounding box center [672, 25] width 16 height 5
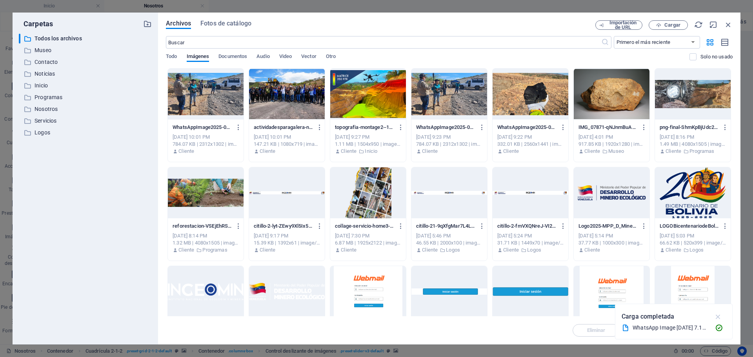
click at [720, 318] on icon "button" at bounding box center [718, 316] width 9 height 9
click at [198, 91] on div at bounding box center [206, 94] width 76 height 51
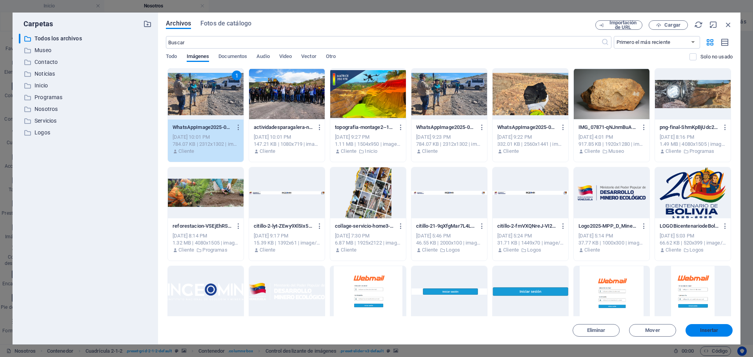
click at [709, 328] on span "Insertar" at bounding box center [709, 330] width 18 height 5
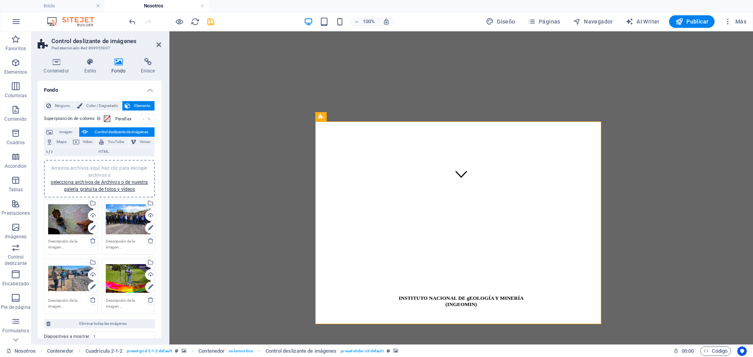
click at [149, 262] on div "Selecciona archivos del administrador de archivos, de la galería de fotos o car…" at bounding box center [150, 263] width 12 height 12
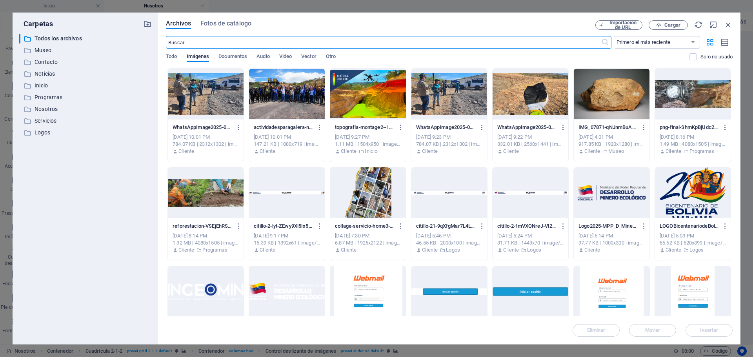
click at [537, 103] on div at bounding box center [530, 94] width 76 height 51
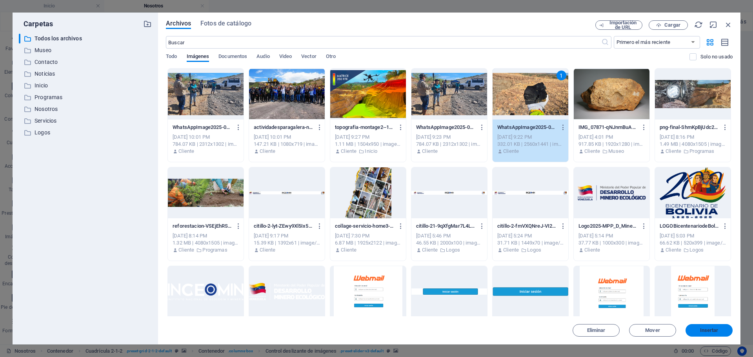
click at [713, 331] on span "Insertar" at bounding box center [709, 330] width 18 height 5
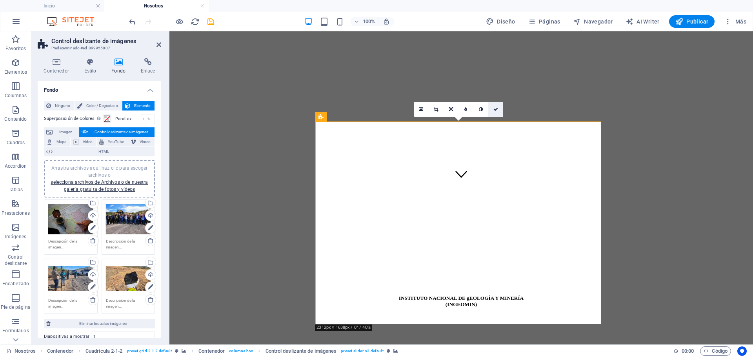
click at [495, 110] on icon at bounding box center [495, 109] width 5 height 5
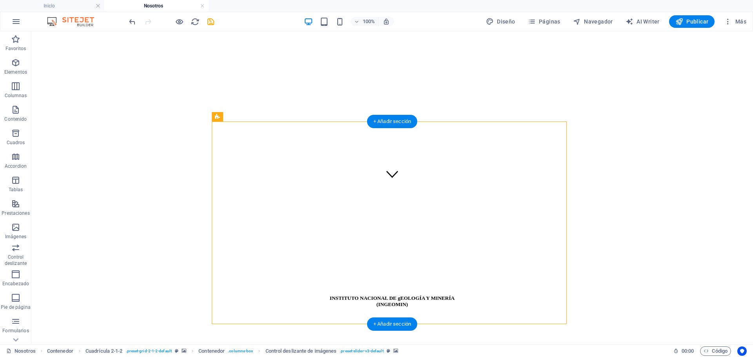
click at [209, 23] on icon "save" at bounding box center [210, 21] width 9 height 9
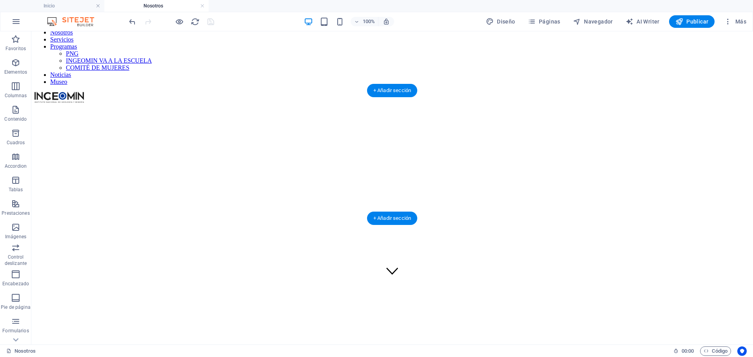
scroll to position [0, 0]
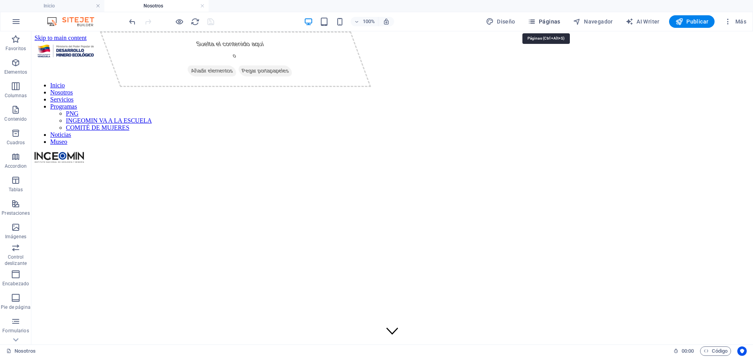
click at [542, 22] on span "Páginas" at bounding box center [544, 22] width 33 height 8
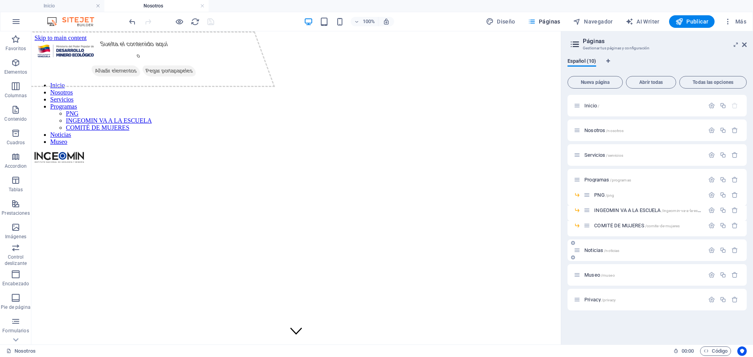
click at [593, 253] on div "Noticias /noticias" at bounding box center [639, 250] width 131 height 9
click at [594, 252] on span "Noticias /noticias" at bounding box center [601, 250] width 35 height 6
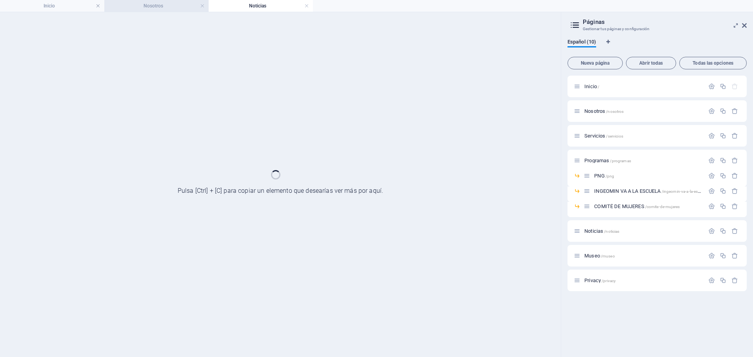
click at [165, 8] on h4 "Nosotros" at bounding box center [156, 6] width 104 height 9
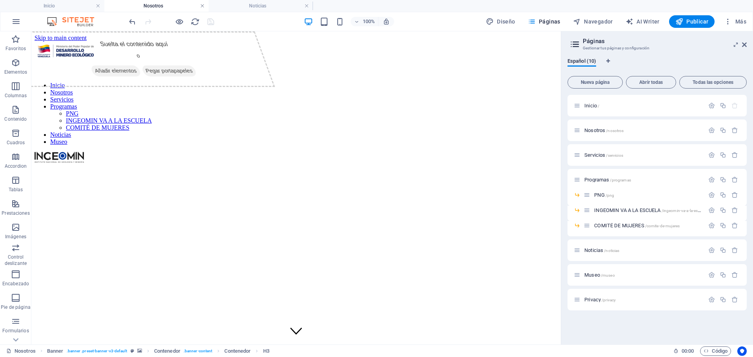
drag, startPoint x: 202, startPoint y: 6, endPoint x: 512, endPoint y: 50, distance: 313.6
click at [202, 6] on link at bounding box center [202, 5] width 5 height 7
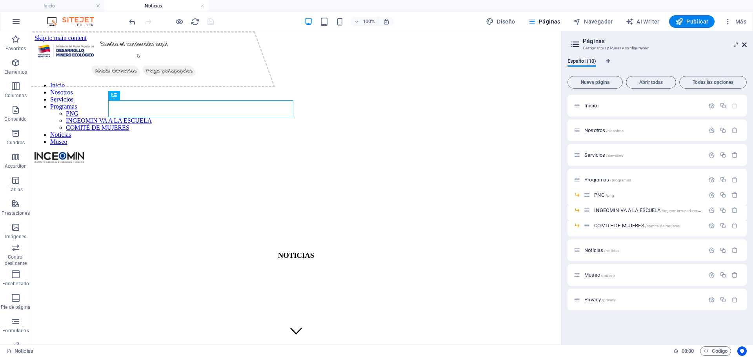
drag, startPoint x: 745, startPoint y: 44, endPoint x: 711, endPoint y: 16, distance: 44.0
click at [745, 44] on icon at bounding box center [744, 45] width 5 height 6
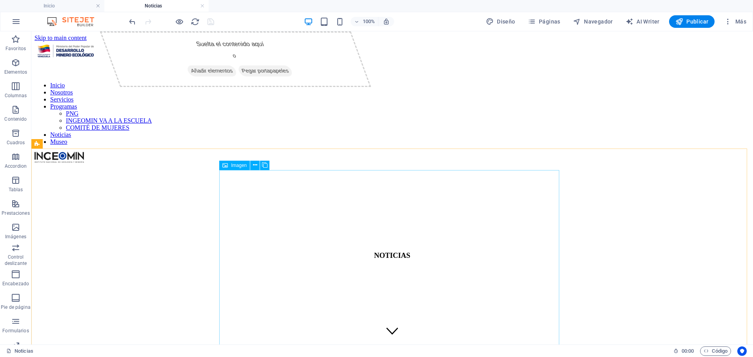
click at [232, 167] on span "Imagen" at bounding box center [239, 165] width 16 height 5
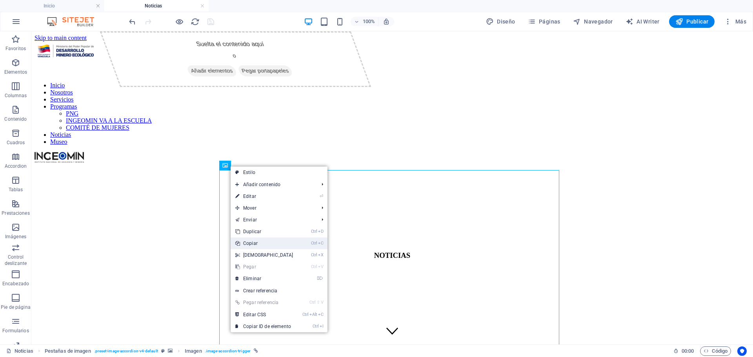
click at [256, 243] on link "Ctrl C Copiar" at bounding box center [264, 244] width 67 height 12
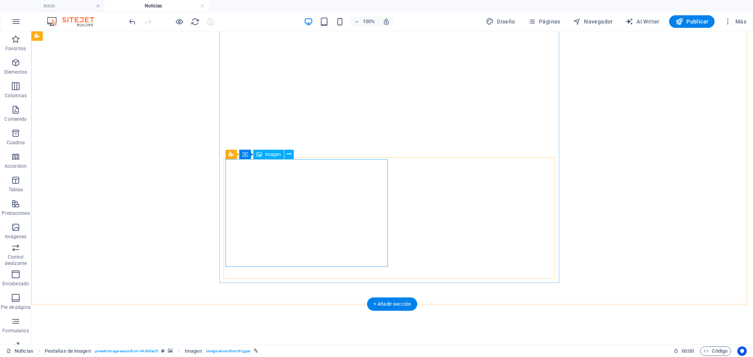
scroll to position [470, 0]
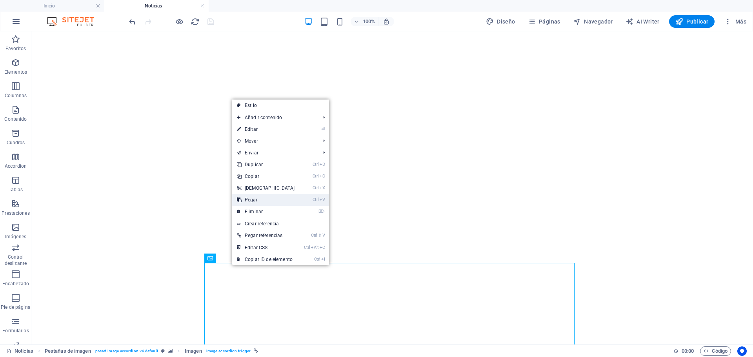
click at [264, 200] on link "Ctrl V Pegar" at bounding box center [265, 200] width 67 height 12
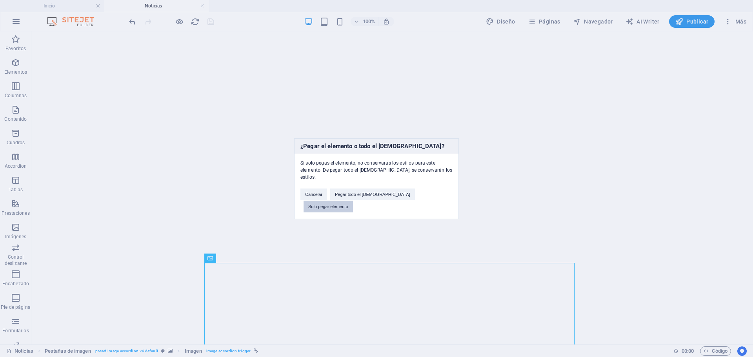
click at [353, 201] on button "Solo pegar elemento" at bounding box center [327, 207] width 49 height 12
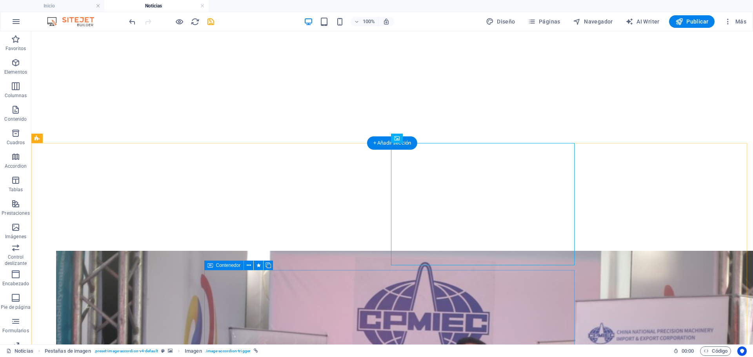
scroll to position [627, 0]
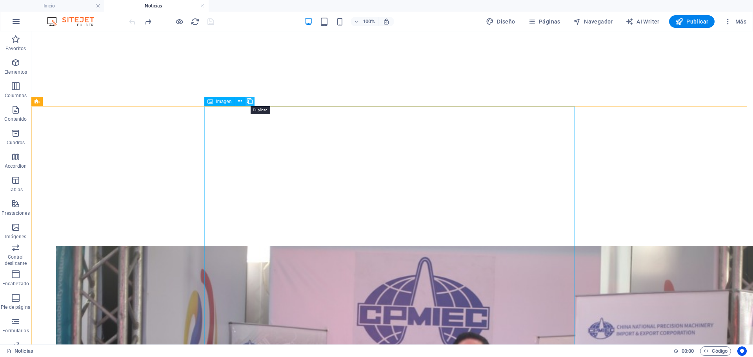
click at [250, 100] on icon at bounding box center [249, 101] width 5 height 8
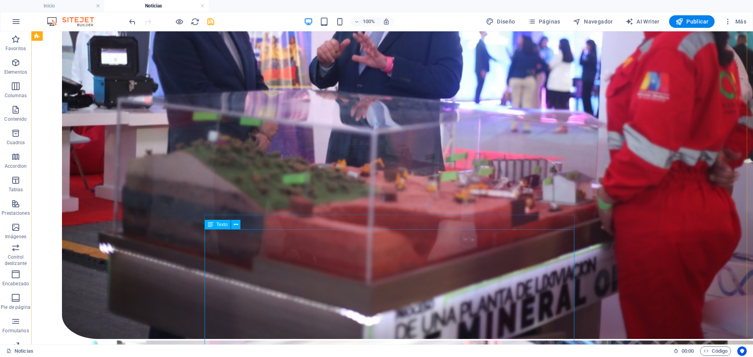
scroll to position [1686, 0]
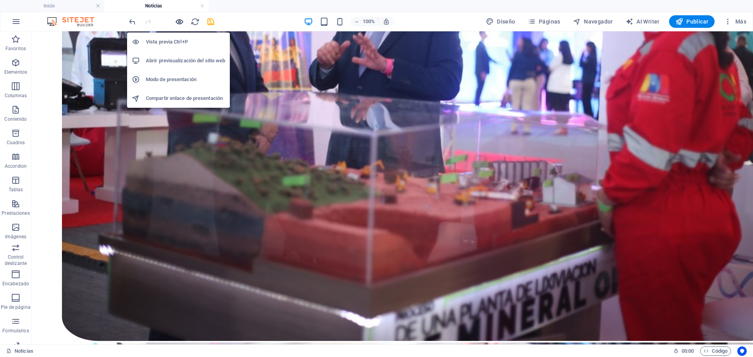
click at [182, 23] on icon "button" at bounding box center [179, 21] width 9 height 9
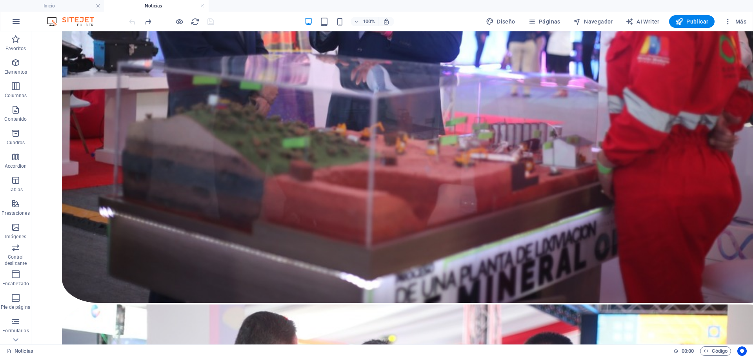
scroll to position [1882, 0]
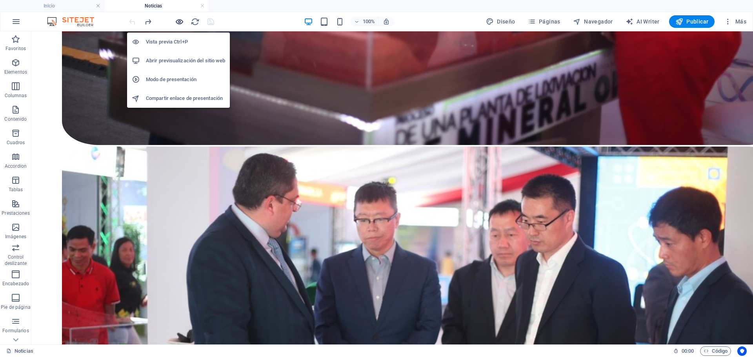
click at [179, 22] on icon "button" at bounding box center [179, 21] width 9 height 9
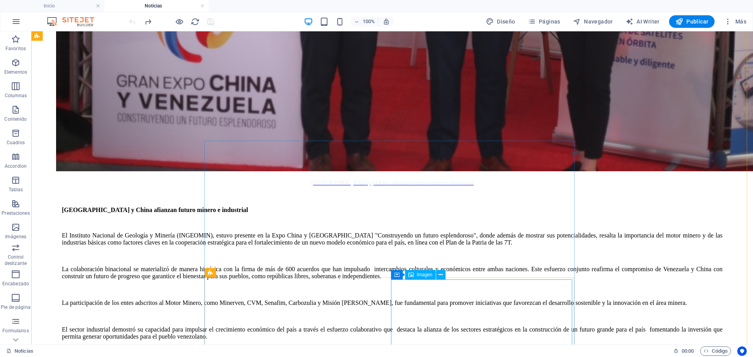
scroll to position [1048, 0]
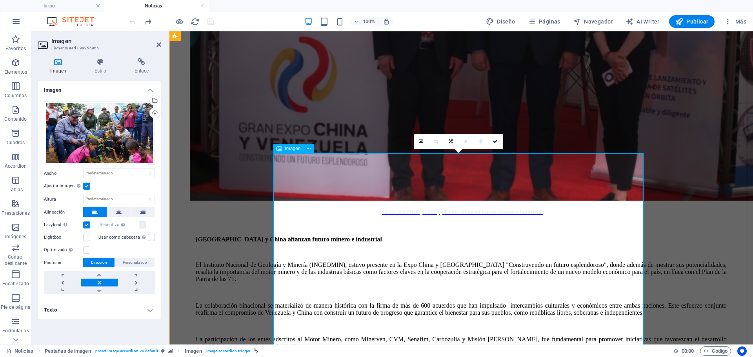
click at [85, 185] on label at bounding box center [86, 186] width 7 height 7
click at [0, 0] on input "Ajustar imagen Ajustar imagen automáticamente a un ancho y alto fijo" at bounding box center [0, 0] width 0 height 0
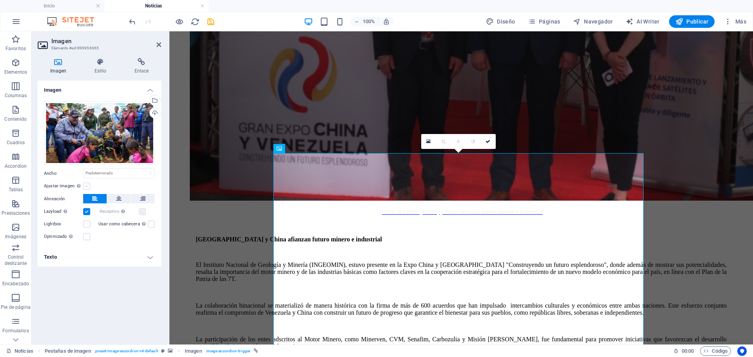
click at [85, 185] on label at bounding box center [86, 186] width 7 height 7
click at [0, 0] on input "Ajustar imagen Ajustar imagen automáticamente a un ancho y alto fijo" at bounding box center [0, 0] width 0 height 0
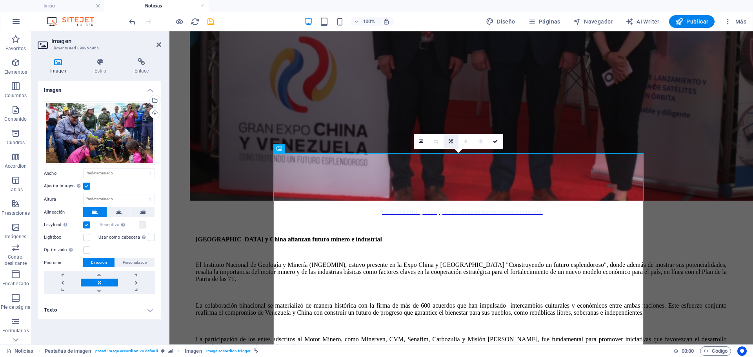
click at [449, 139] on link at bounding box center [450, 141] width 15 height 15
click at [157, 44] on icon at bounding box center [158, 45] width 5 height 6
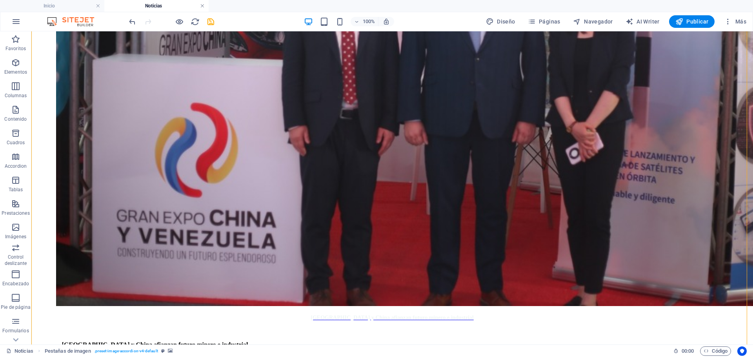
click at [204, 5] on link at bounding box center [202, 5] width 5 height 7
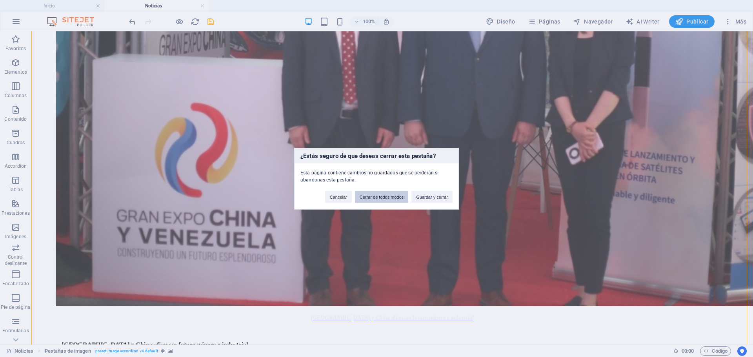
click at [372, 200] on button "Cerrar de todos modos" at bounding box center [382, 197] width 54 height 12
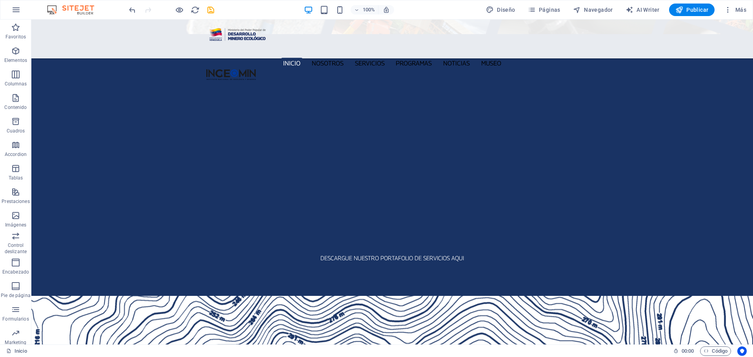
scroll to position [1252, 0]
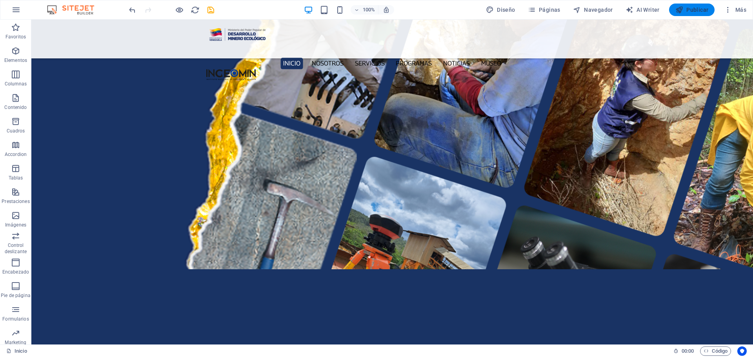
click at [696, 14] on button "Publicar" at bounding box center [692, 10] width 46 height 13
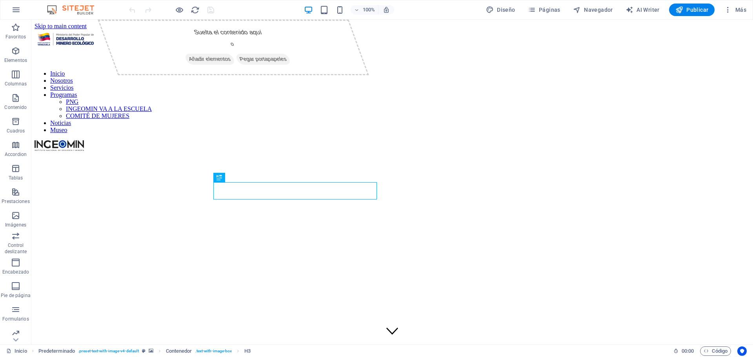
scroll to position [210, 0]
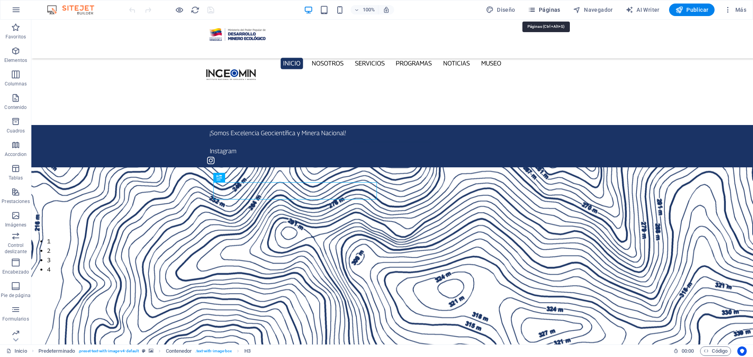
click at [545, 13] on span "Páginas" at bounding box center [544, 10] width 33 height 8
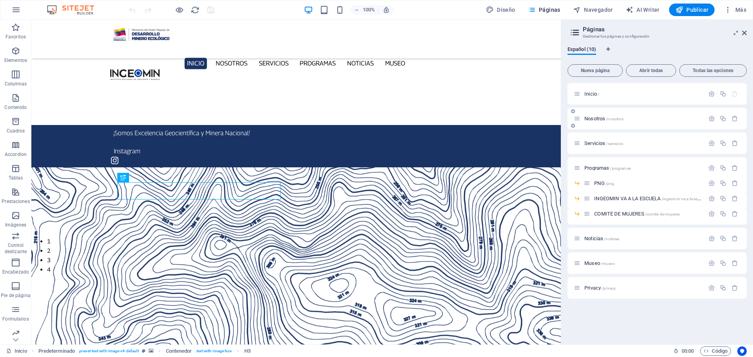
click at [593, 116] on div "Nosotros /nosotros" at bounding box center [639, 118] width 131 height 9
click at [592, 118] on span "Nosotros /nosotros" at bounding box center [603, 119] width 39 height 6
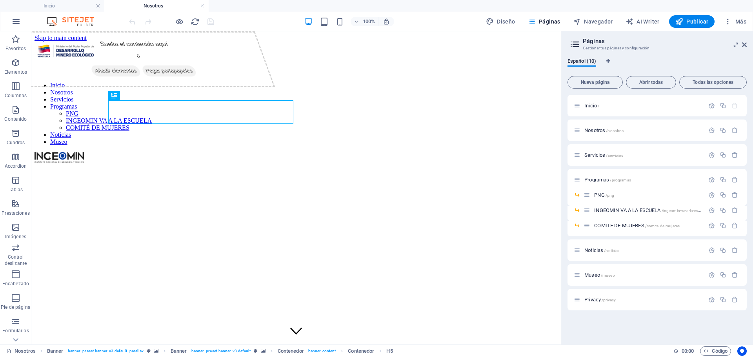
scroll to position [0, 0]
click at [745, 44] on icon at bounding box center [744, 45] width 5 height 6
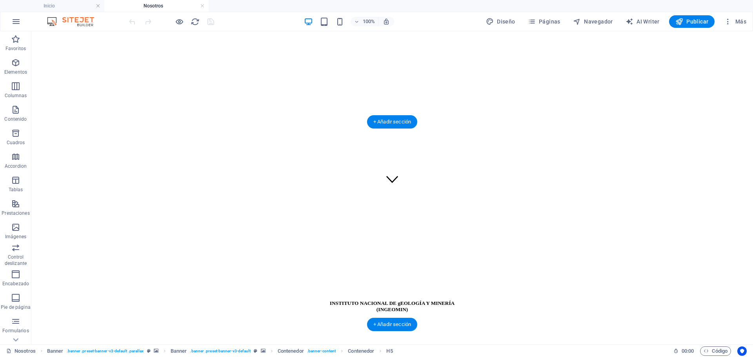
scroll to position [157, 0]
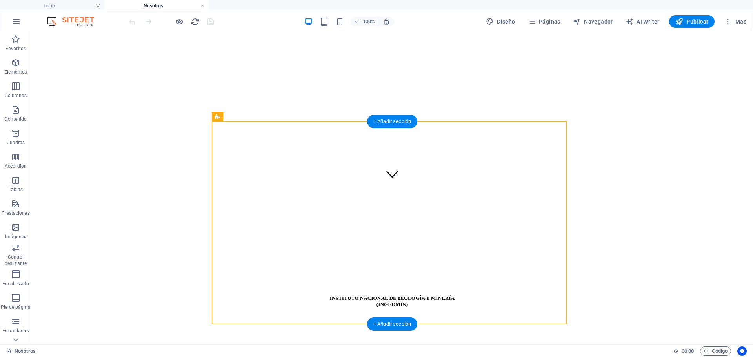
select select "px"
select select "ms"
select select "s"
select select "progressive"
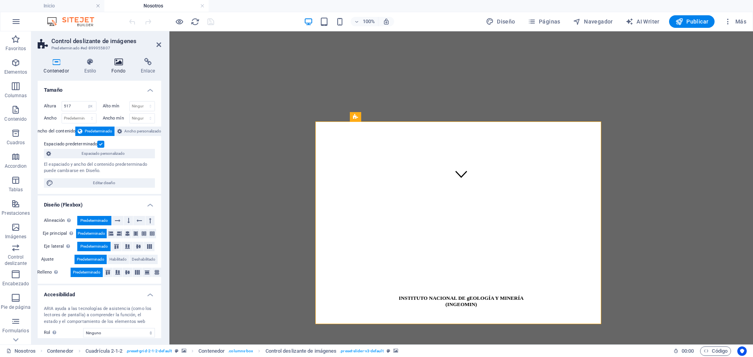
click at [116, 65] on icon at bounding box center [118, 62] width 26 height 8
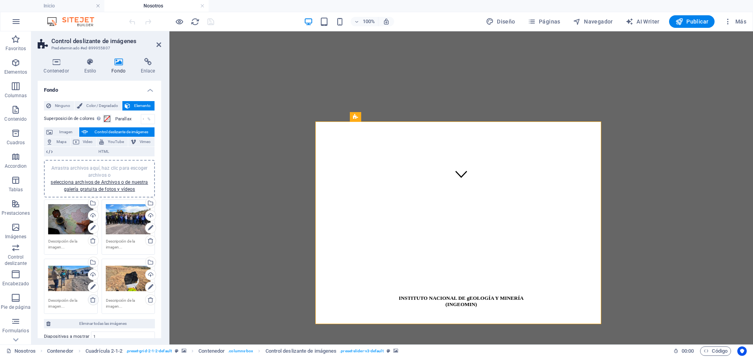
click at [93, 300] on icon at bounding box center [93, 300] width 6 height 6
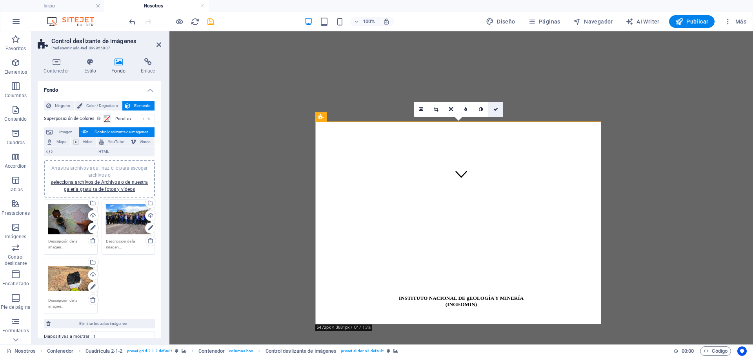
click at [496, 109] on icon at bounding box center [495, 109] width 5 height 5
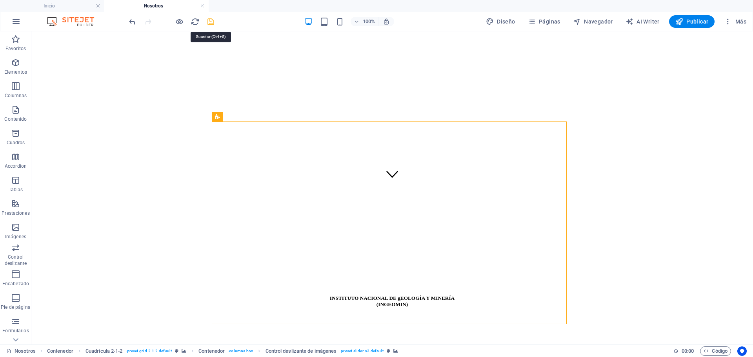
click at [214, 22] on icon "save" at bounding box center [210, 21] width 9 height 9
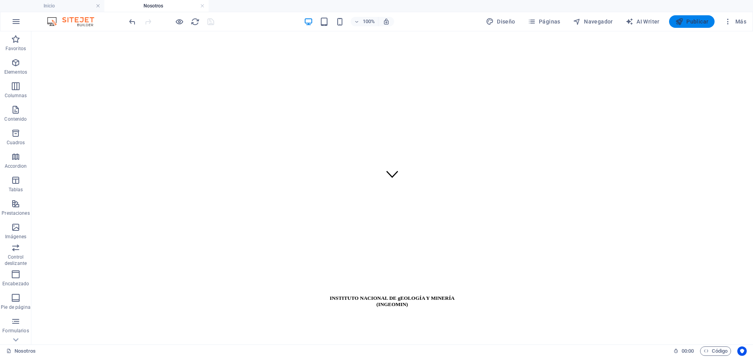
click at [692, 24] on span "Publicar" at bounding box center [691, 22] width 33 height 8
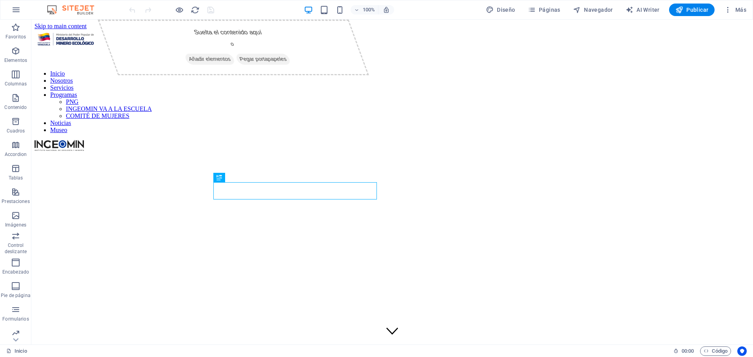
scroll to position [210, 0]
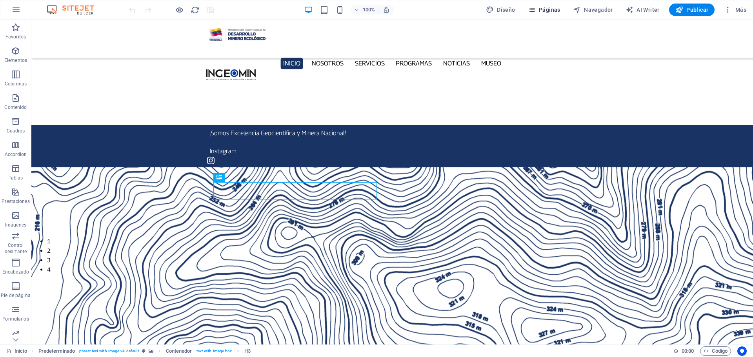
click at [553, 9] on span "Páginas" at bounding box center [544, 10] width 33 height 8
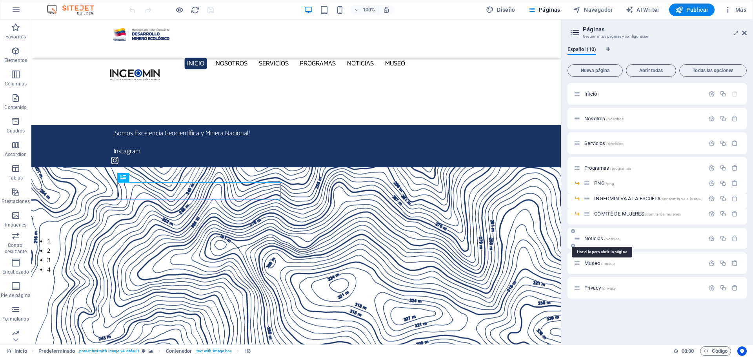
click at [595, 240] on span "Noticias /noticias" at bounding box center [601, 239] width 35 height 6
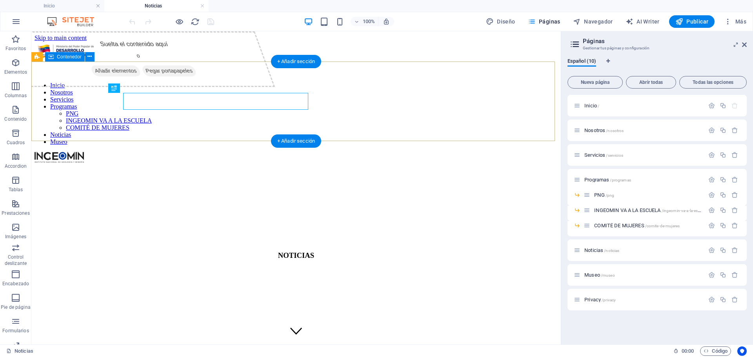
scroll to position [0, 0]
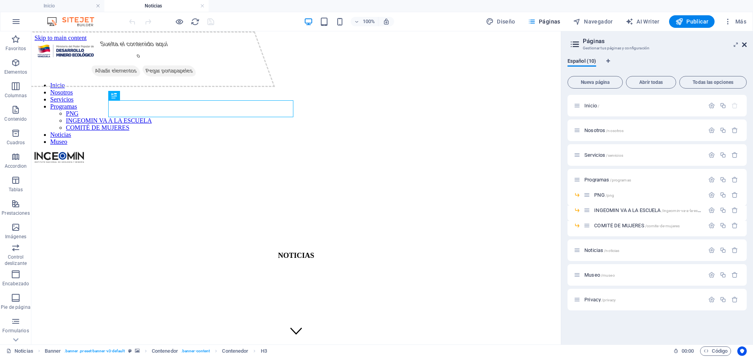
drag, startPoint x: 745, startPoint y: 45, endPoint x: 713, endPoint y: 13, distance: 44.6
click at [745, 45] on icon at bounding box center [744, 45] width 5 height 6
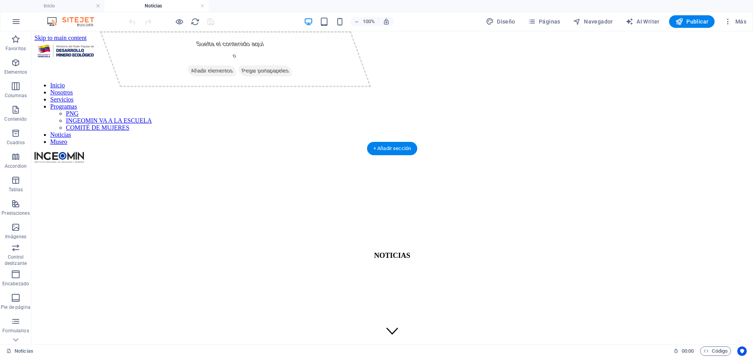
click at [87, 267] on figure at bounding box center [392, 267] width 715 height 0
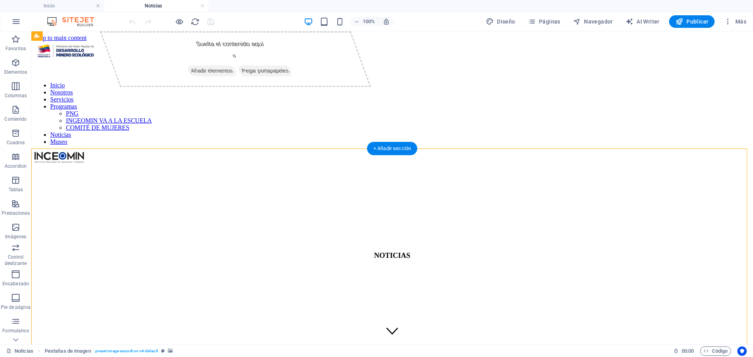
click at [87, 267] on figure at bounding box center [392, 267] width 715 height 0
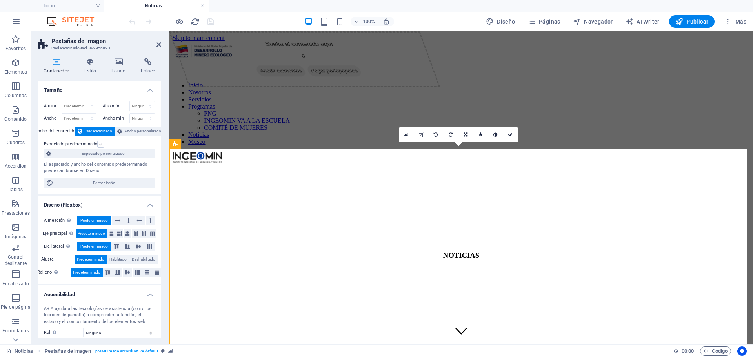
click at [101, 146] on label at bounding box center [100, 144] width 7 height 7
click at [0, 0] on input "Espaciado predeterminado" at bounding box center [0, 0] width 0 height 0
click at [101, 146] on label at bounding box center [100, 144] width 7 height 7
click at [0, 0] on input "Espaciado predeterminado" at bounding box center [0, 0] width 0 height 0
click at [102, 143] on label at bounding box center [100, 144] width 7 height 7
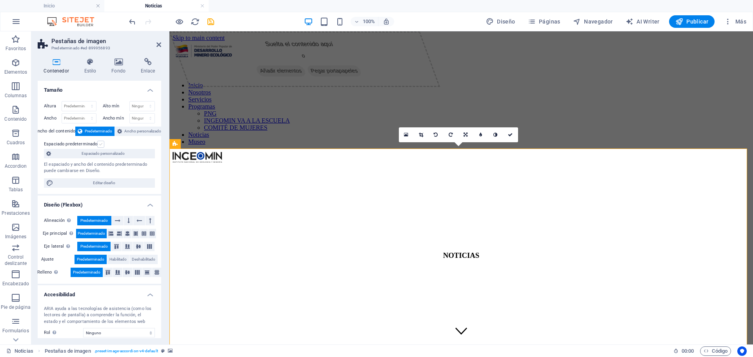
click at [0, 0] on input "Espaciado predeterminado" at bounding box center [0, 0] width 0 height 0
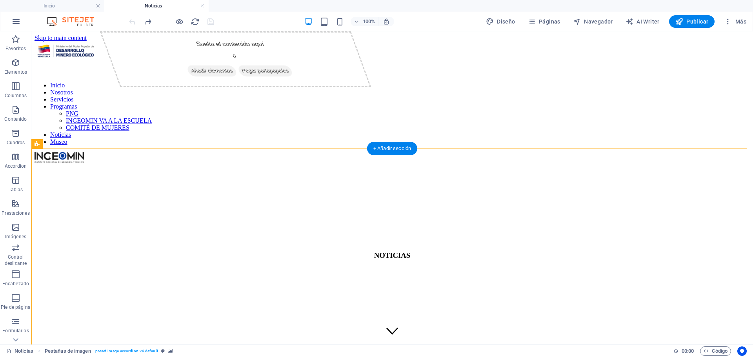
click at [123, 267] on figure at bounding box center [392, 267] width 715 height 0
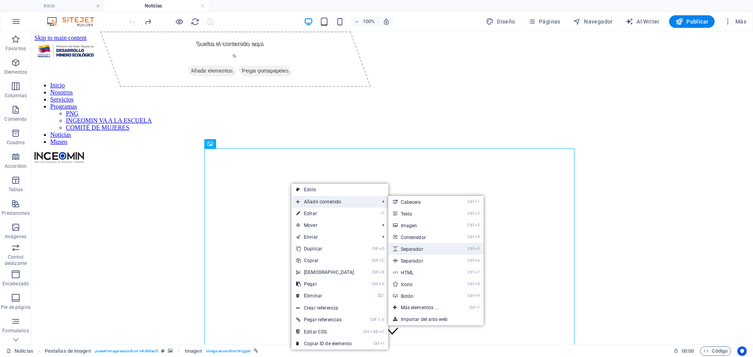
click at [436, 250] on link "Ctrl 5 Separador" at bounding box center [421, 249] width 66 height 12
select select "px"
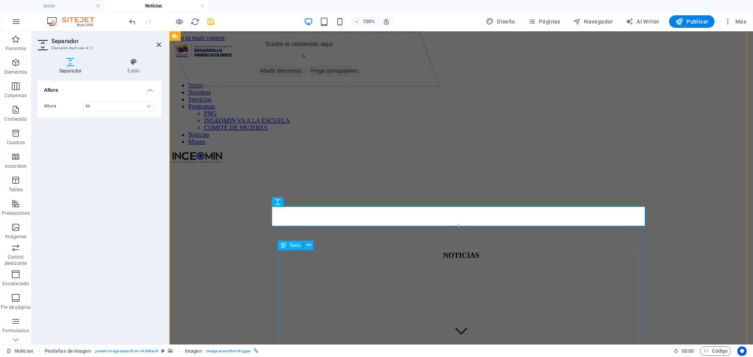
scroll to position [219, 0]
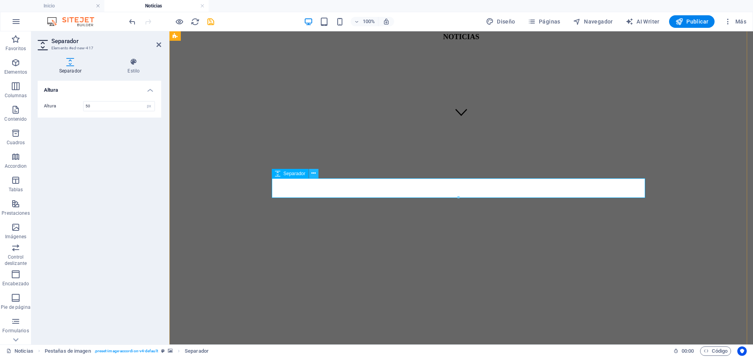
click at [309, 174] on button at bounding box center [313, 173] width 9 height 9
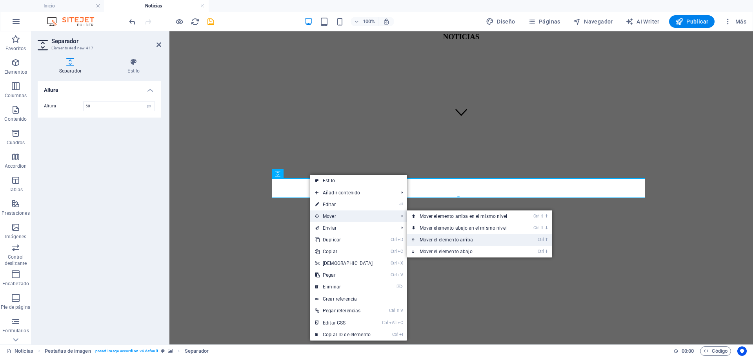
drag, startPoint x: 478, startPoint y: 240, endPoint x: 325, endPoint y: 205, distance: 156.5
click at [478, 240] on link "Ctrl ⬆ Mover el elemento arriba" at bounding box center [465, 240] width 116 height 12
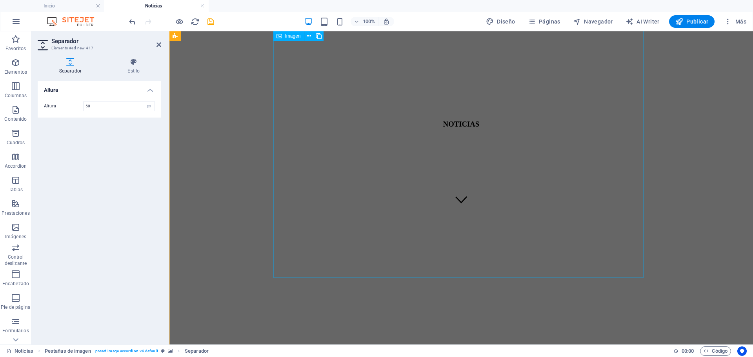
scroll to position [0, 0]
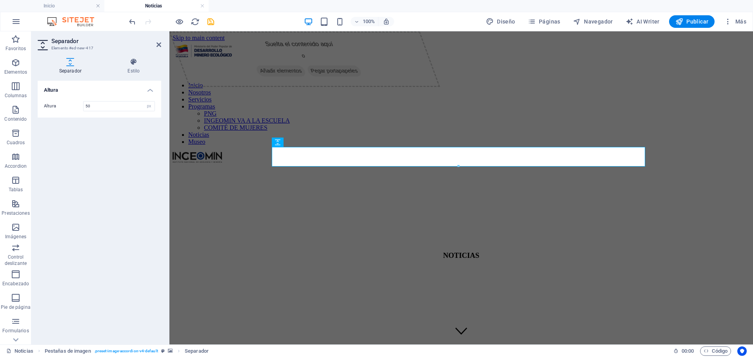
click at [720, 267] on figure at bounding box center [461, 267] width 577 height 0
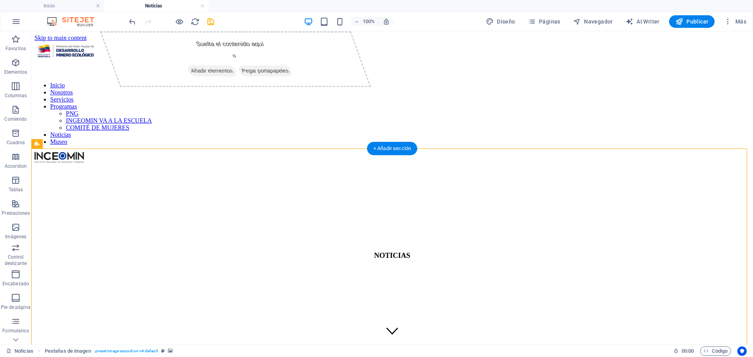
click at [57, 267] on figure at bounding box center [392, 267] width 715 height 0
click at [56, 267] on figure at bounding box center [392, 267] width 715 height 0
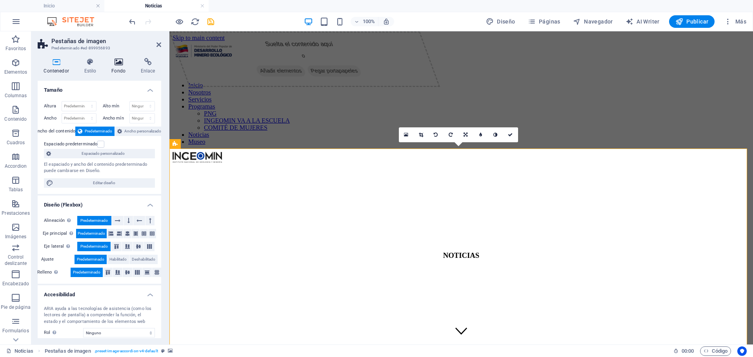
click at [117, 69] on h4 "Fondo" at bounding box center [119, 66] width 29 height 16
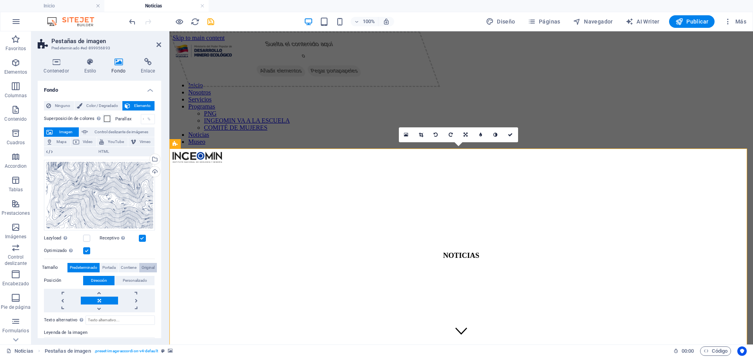
click at [145, 271] on span "Original" at bounding box center [148, 267] width 13 height 9
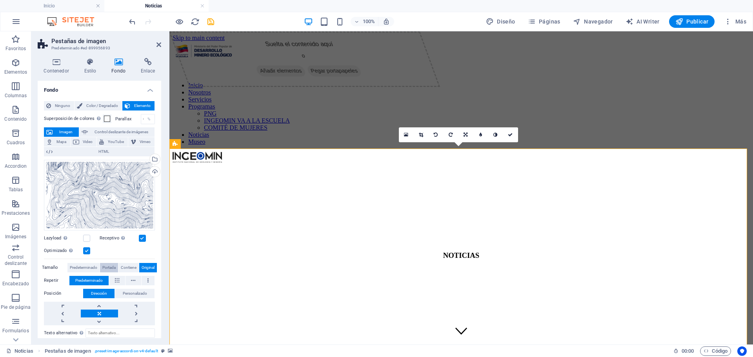
click at [110, 269] on span "Portada" at bounding box center [108, 267] width 13 height 9
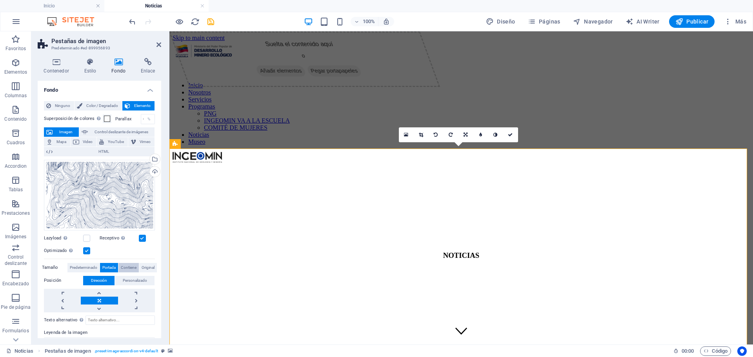
click at [124, 266] on span "Contiene" at bounding box center [129, 267] width 16 height 9
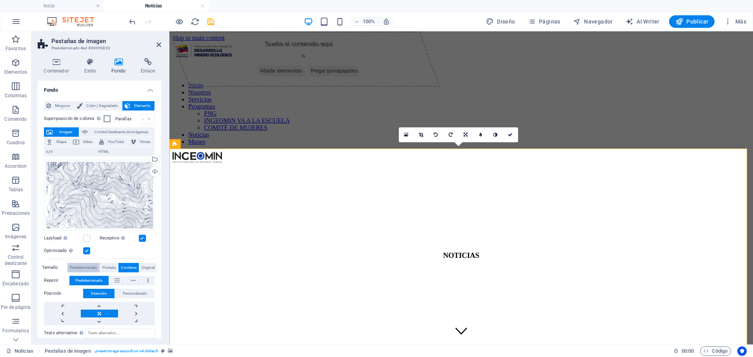
click at [80, 268] on span "Predeterminado" at bounding box center [83, 267] width 27 height 9
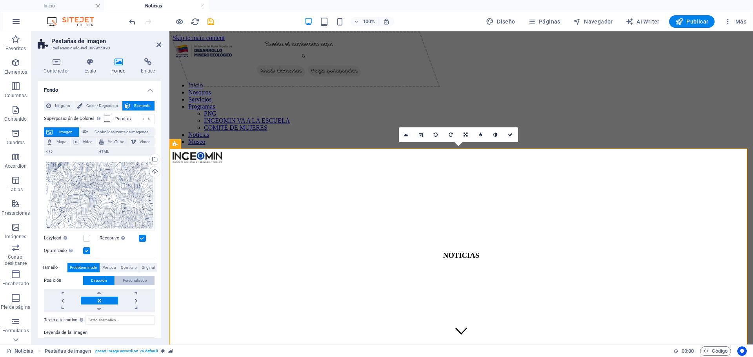
click at [142, 281] on span "Personalizado" at bounding box center [135, 280] width 24 height 9
click at [100, 278] on span "Dirección" at bounding box center [99, 280] width 16 height 9
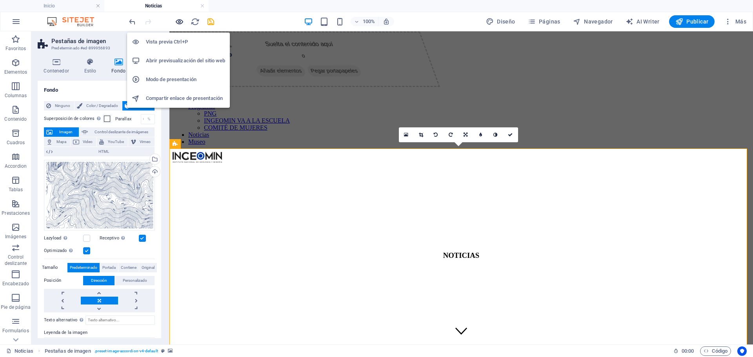
click at [178, 25] on icon "button" at bounding box center [179, 21] width 9 height 9
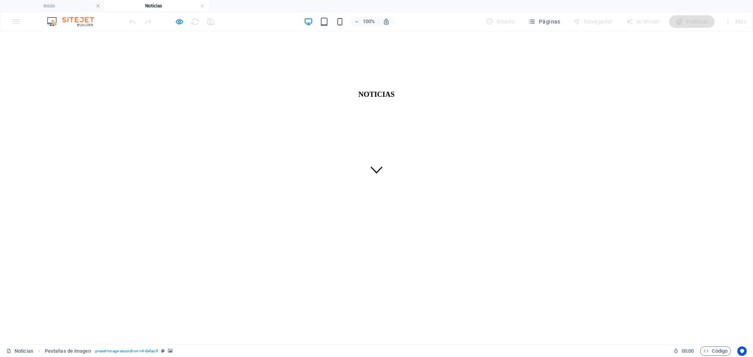
scroll to position [196, 0]
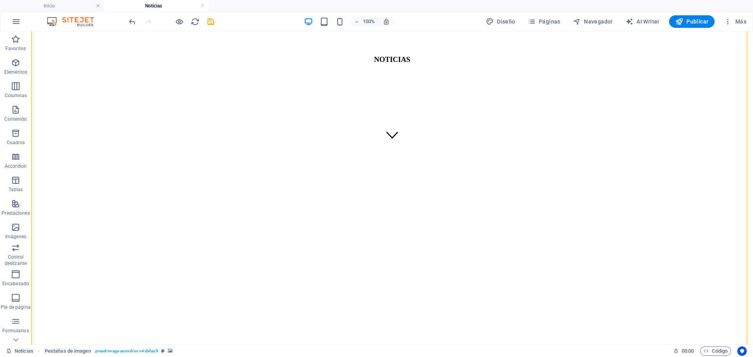
click at [186, 71] on figure at bounding box center [392, 71] width 715 height 0
drag, startPoint x: 187, startPoint y: 135, endPoint x: 49, endPoint y: 135, distance: 138.0
click at [187, 71] on figure at bounding box center [392, 71] width 715 height 0
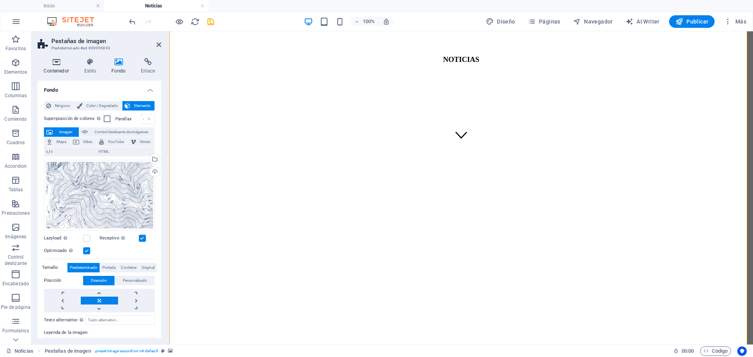
click at [53, 68] on h4 "Contenedor" at bounding box center [58, 66] width 40 height 16
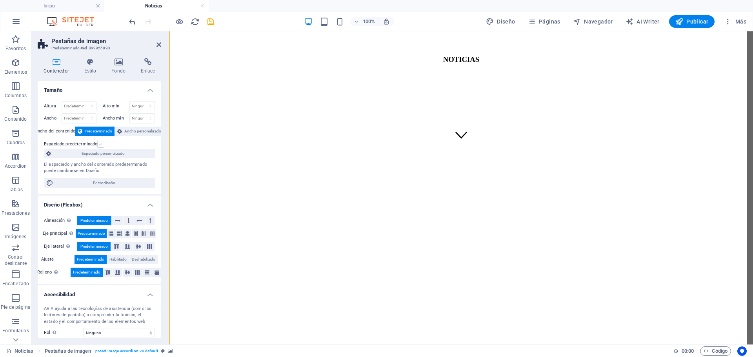
click at [97, 145] on label at bounding box center [100, 144] width 7 height 7
click at [0, 0] on input "Espaciado predeterminado" at bounding box center [0, 0] width 0 height 0
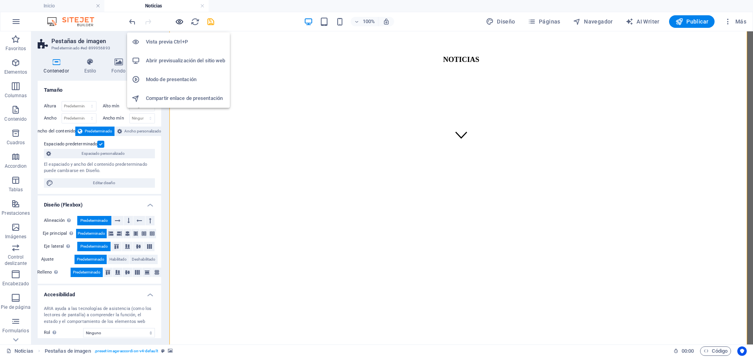
click at [183, 23] on icon "button" at bounding box center [179, 21] width 9 height 9
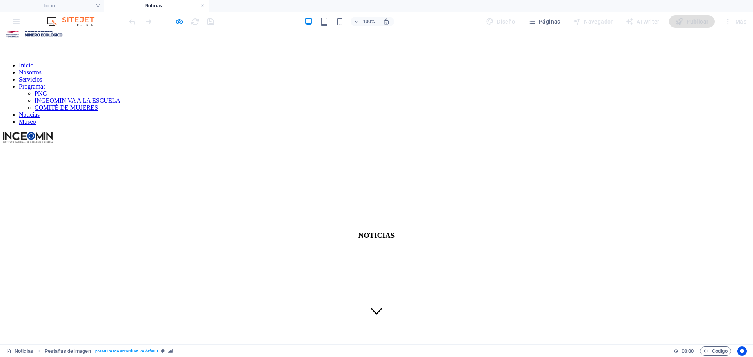
scroll to position [0, 0]
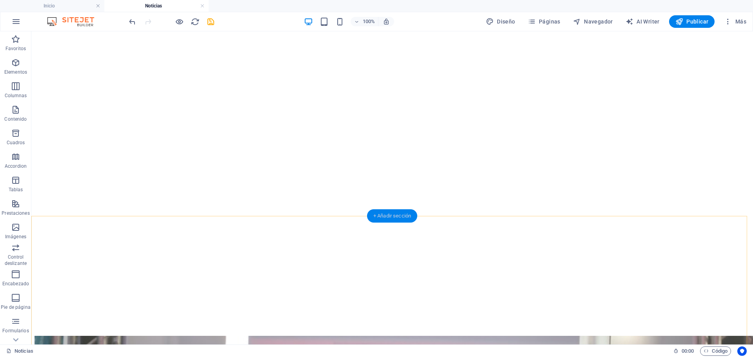
scroll to position [549, 0]
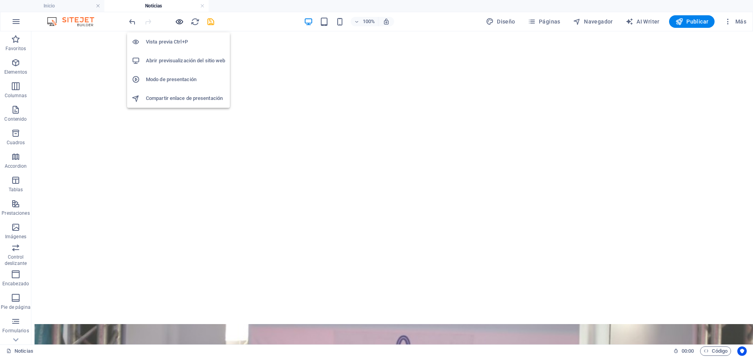
click at [178, 25] on icon "button" at bounding box center [179, 21] width 9 height 9
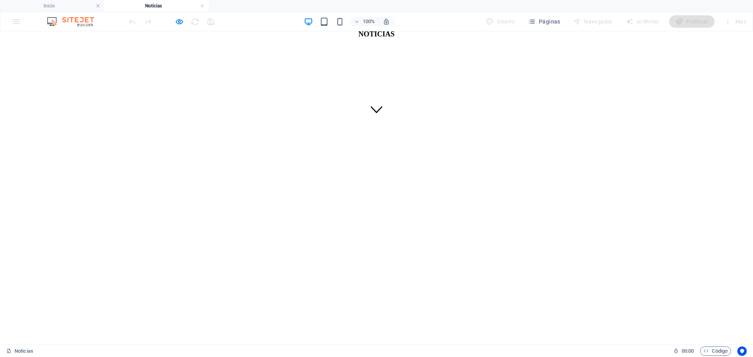
scroll to position [224, 0]
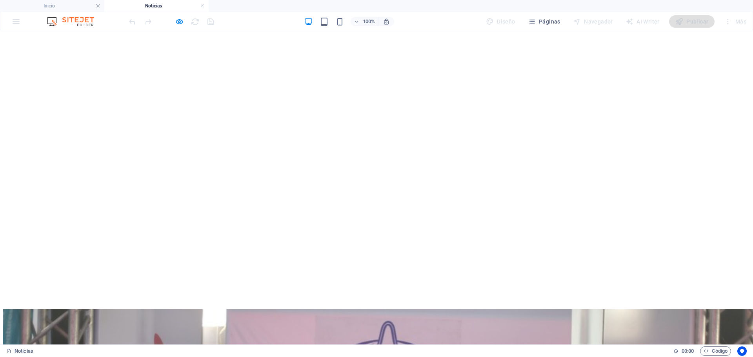
scroll to position [577, 0]
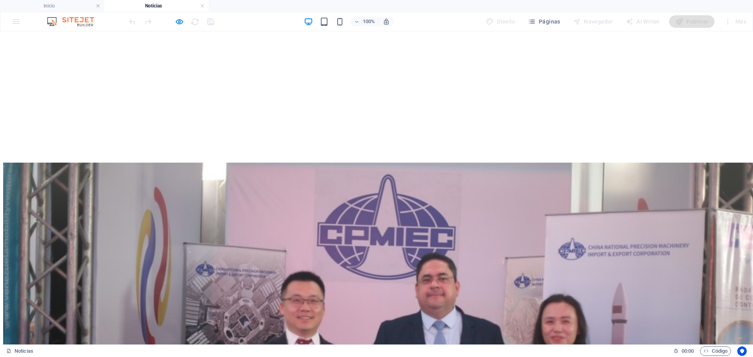
scroll to position [616, 0]
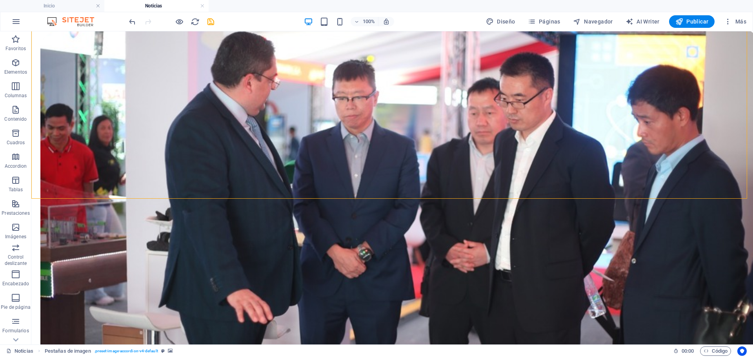
scroll to position [2028, 0]
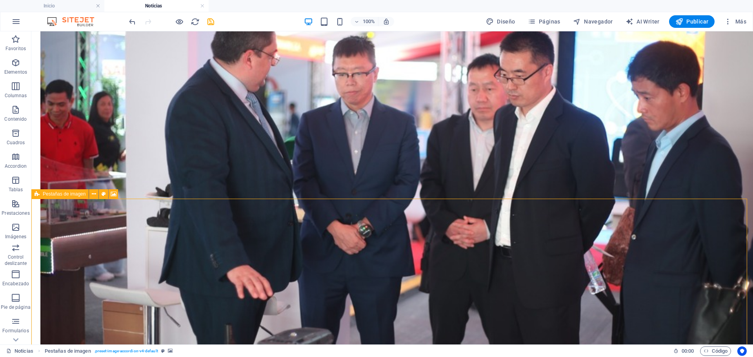
click at [73, 195] on span "Pestañas de imagen" at bounding box center [64, 194] width 43 height 5
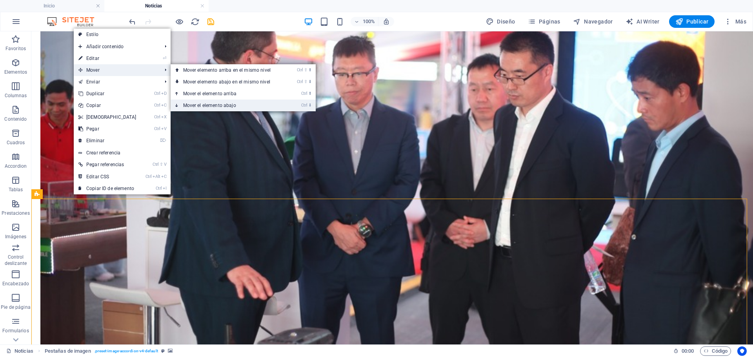
click at [268, 110] on link "Ctrl ⬇ Mover el elemento abajo" at bounding box center [229, 106] width 116 height 12
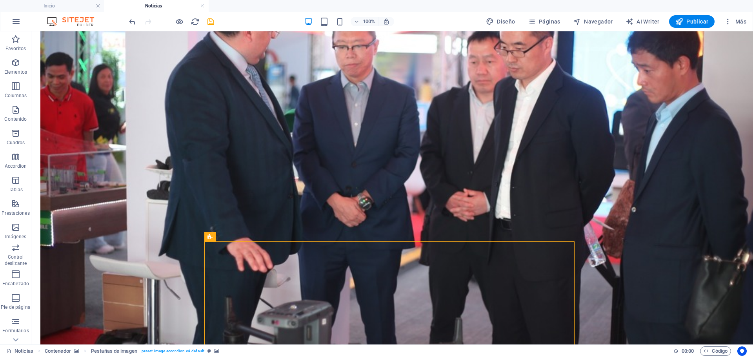
scroll to position [2015, 0]
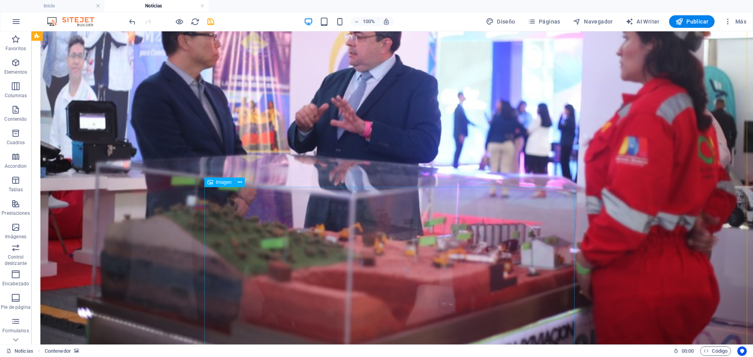
scroll to position [1702, 0]
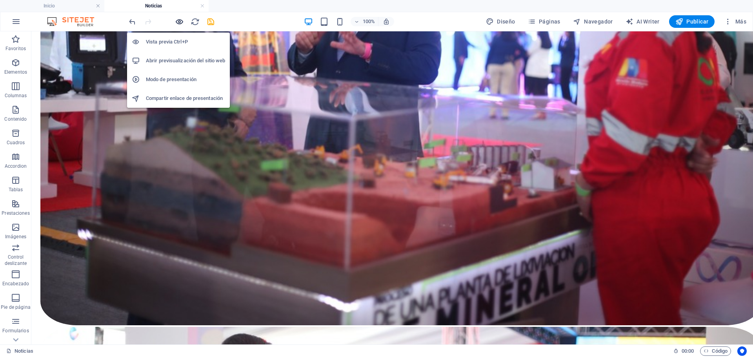
click at [178, 23] on icon "button" at bounding box center [179, 21] width 9 height 9
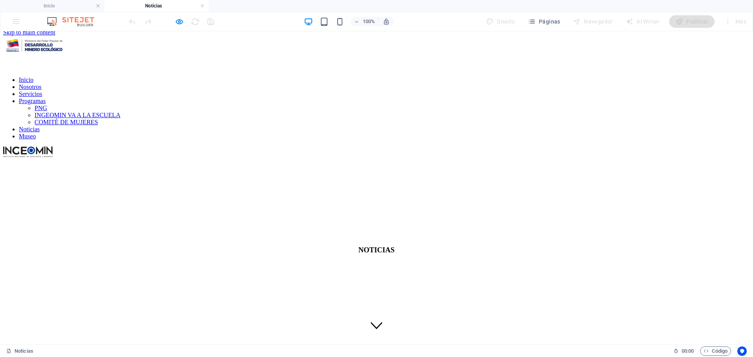
scroll to position [0, 0]
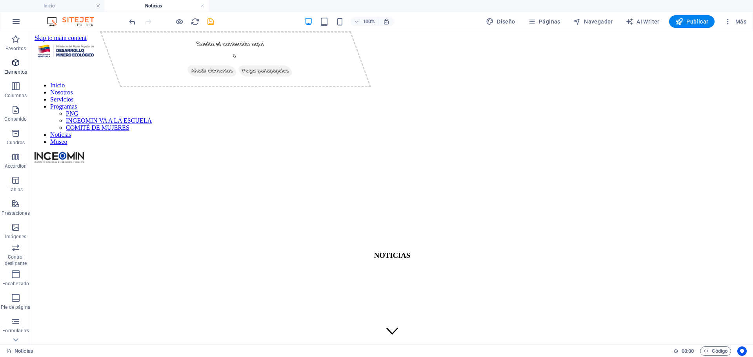
drag, startPoint x: 16, startPoint y: 86, endPoint x: 17, endPoint y: 72, distance: 14.2
click at [16, 86] on icon "button" at bounding box center [15, 86] width 9 height 9
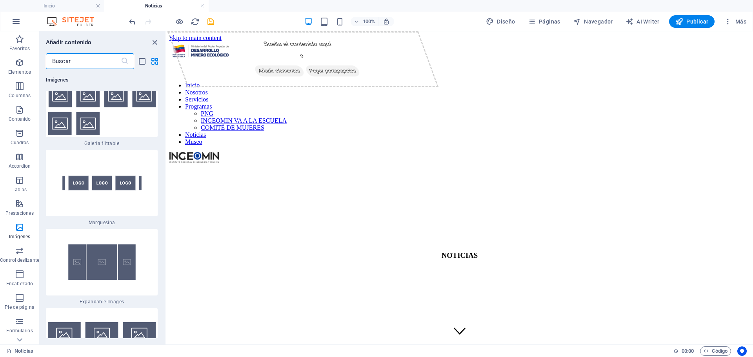
scroll to position [8315, 0]
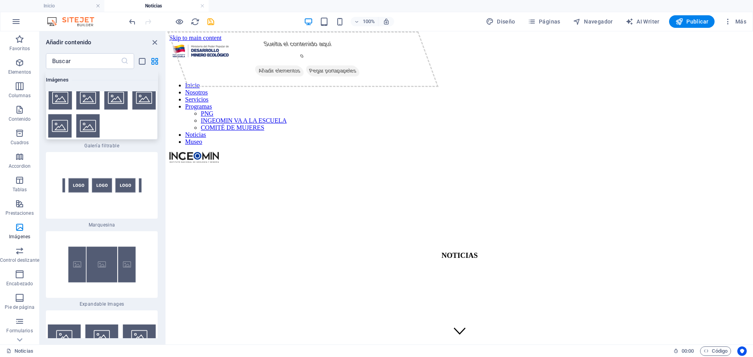
drag, startPoint x: 163, startPoint y: 216, endPoint x: 145, endPoint y: 130, distance: 87.5
click at [163, 93] on div "Favoritos 1 Star Cabecera 1 Star Contenedor Elementos 1 Star Cabecera 1 Star Te…" at bounding box center [103, 203] width 126 height 269
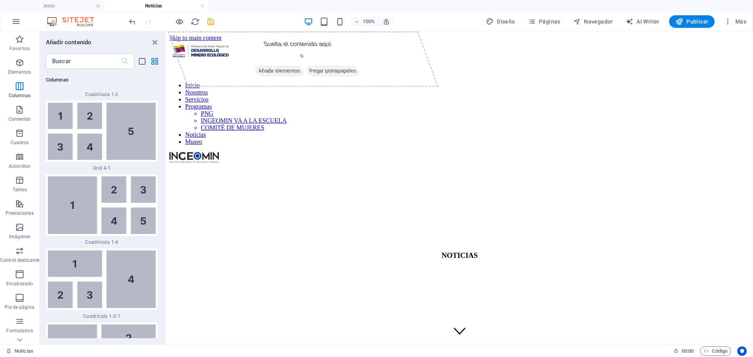
scroll to position [2039, 0]
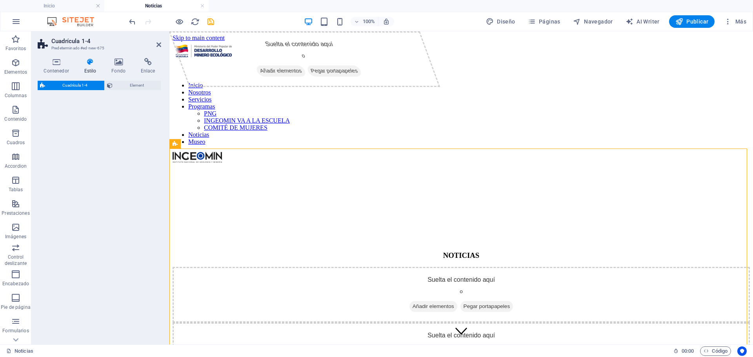
select select "rem"
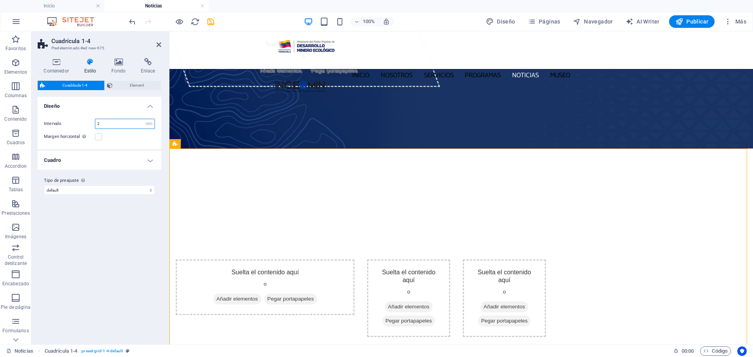
click at [120, 122] on input "2" at bounding box center [124, 123] width 59 height 9
type input "1"
click at [98, 137] on label at bounding box center [98, 136] width 7 height 7
click at [0, 0] on input "Margen horizontal Solo si el "Ancho del contenido" de los contenedores no se ha…" at bounding box center [0, 0] width 0 height 0
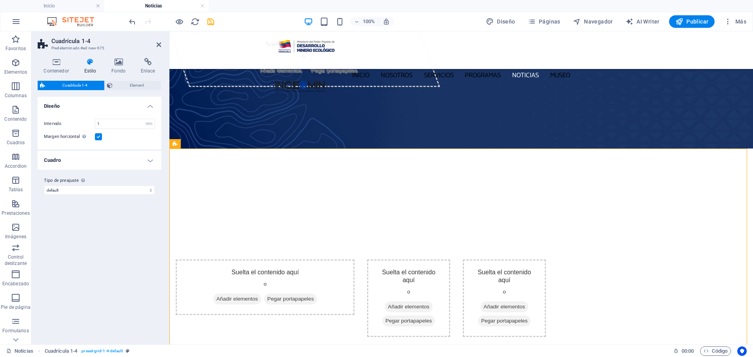
click at [147, 159] on h4 "Cuadro" at bounding box center [100, 160] width 124 height 19
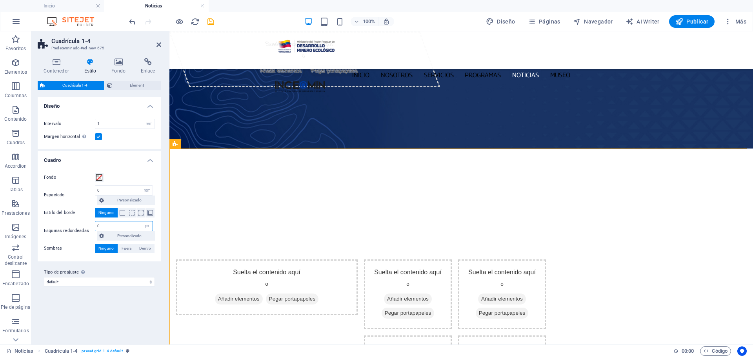
click at [140, 224] on input "0" at bounding box center [123, 226] width 57 height 9
click at [149, 225] on select "px rem % vh vw Personalizado" at bounding box center [147, 226] width 11 height 9
select select "%"
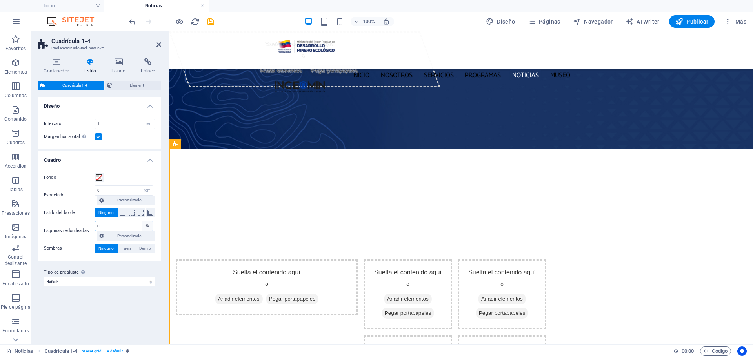
click at [142, 222] on select "px rem % vh vw Personalizado" at bounding box center [147, 226] width 11 height 9
type input "5"
click at [138, 82] on span "Element" at bounding box center [137, 85] width 44 height 9
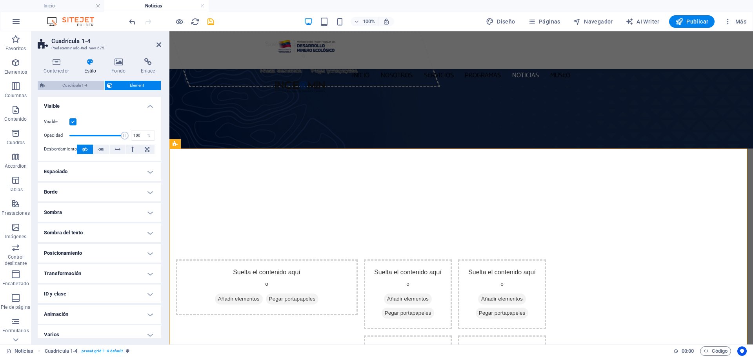
click at [84, 83] on span "Cuadrícula 1-4" at bounding box center [74, 85] width 54 height 9
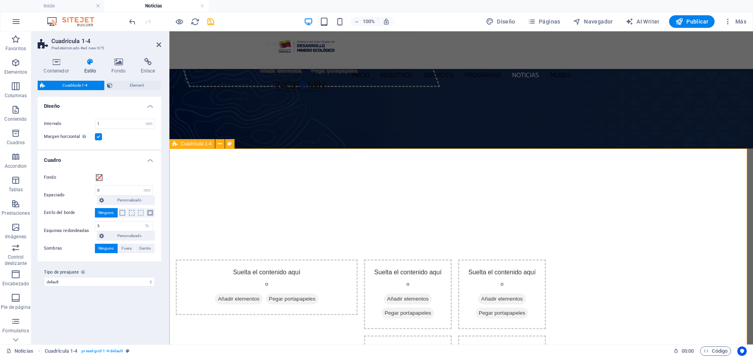
click at [300, 228] on div "Suelta el contenido aquí o Añadir elementos Pegar portapapeles Suelta el conten…" at bounding box center [460, 332] width 583 height 209
click at [217, 228] on div "Suelta el contenido aquí o Añadir elementos Pegar portapapeles Suelta el conten…" at bounding box center [460, 332] width 583 height 209
click at [45, 63] on icon at bounding box center [56, 62] width 37 height 8
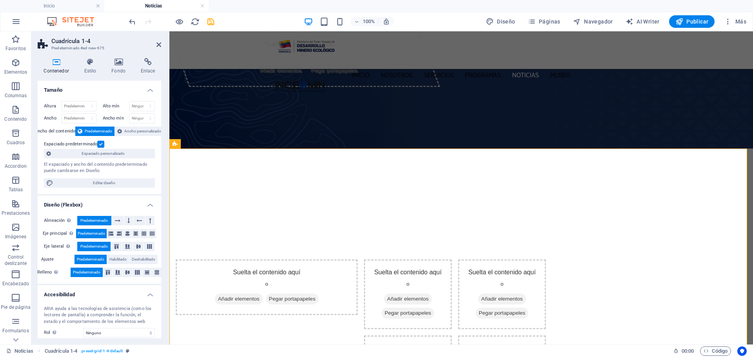
click at [100, 144] on label at bounding box center [100, 144] width 7 height 7
click at [0, 0] on input "Espaciado predeterminado" at bounding box center [0, 0] width 0 height 0
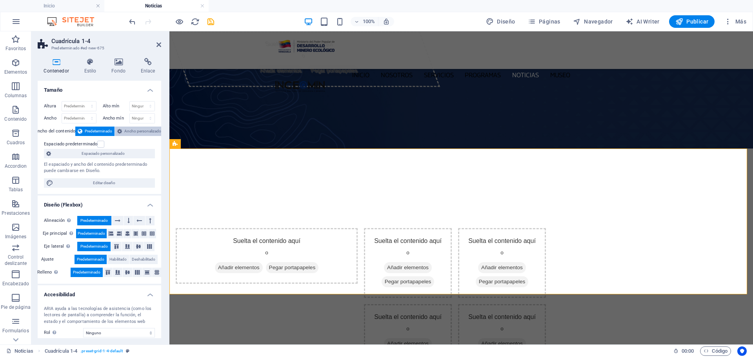
click at [144, 133] on span "Ancho personalizado" at bounding box center [142, 131] width 37 height 9
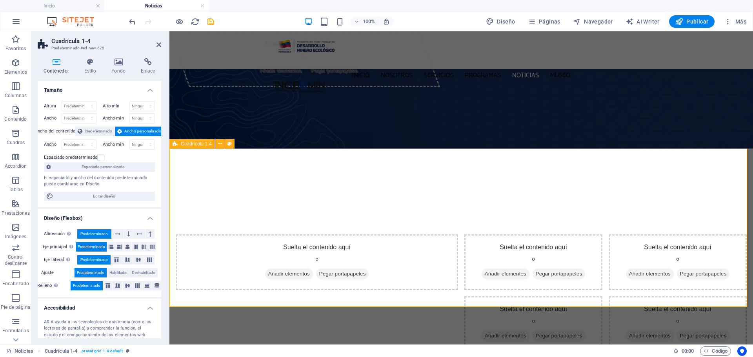
click at [179, 145] on div "Cuadrícula 1-4" at bounding box center [191, 143] width 45 height 9
click at [90, 60] on icon at bounding box center [90, 62] width 24 height 8
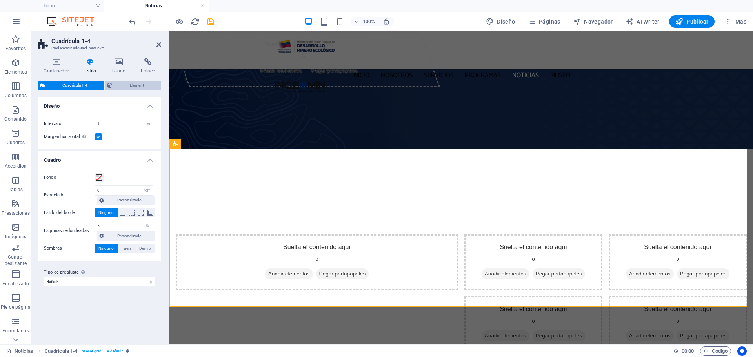
click at [135, 86] on span "Element" at bounding box center [137, 85] width 44 height 9
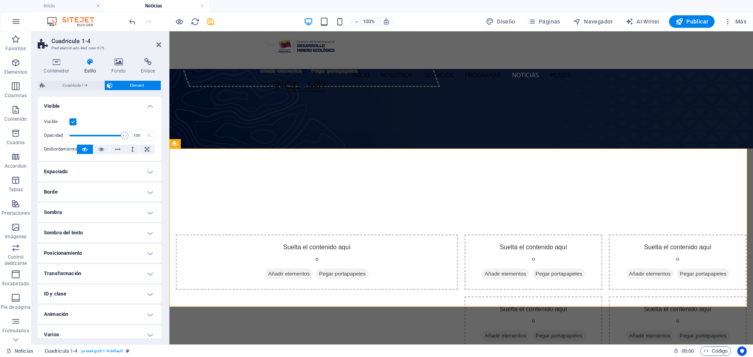
click at [71, 122] on label at bounding box center [72, 121] width 7 height 7
click at [0, 0] on input "Visible" at bounding box center [0, 0] width 0 height 0
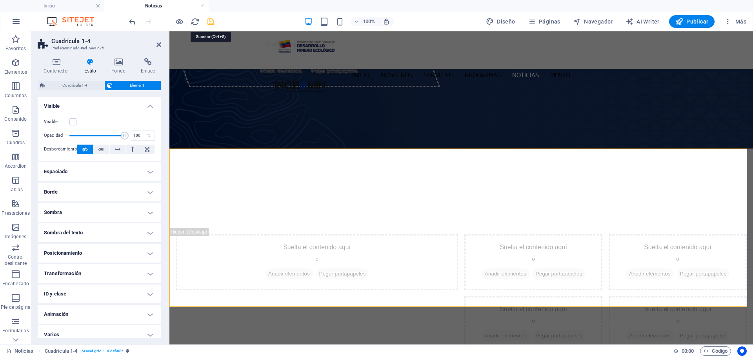
click at [214, 22] on icon "save" at bounding box center [210, 21] width 9 height 9
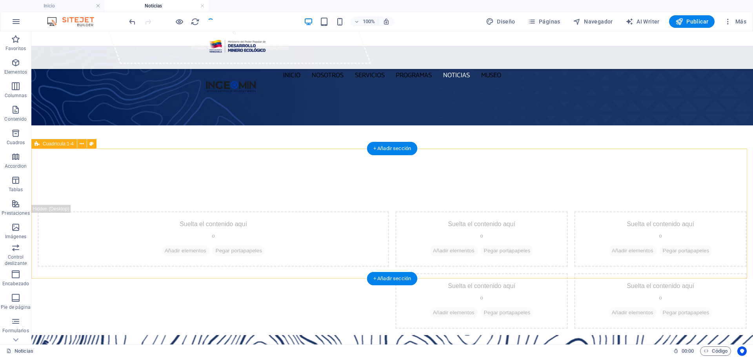
scroll to position [0, 0]
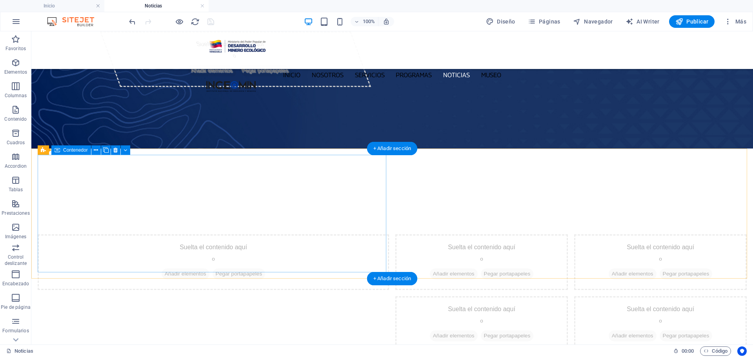
click at [85, 234] on div "Suelta el contenido aquí o Añadir elementos Pegar portapapeles" at bounding box center [213, 262] width 351 height 56
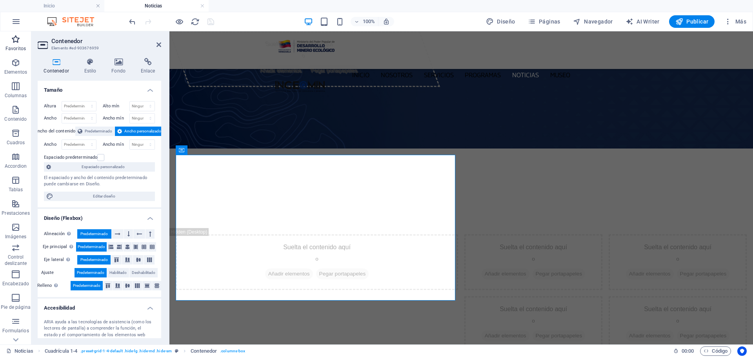
click at [17, 41] on icon "button" at bounding box center [15, 39] width 9 height 9
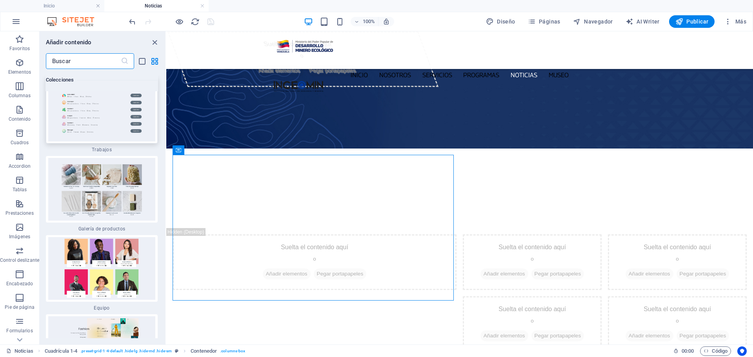
scroll to position [14663, 0]
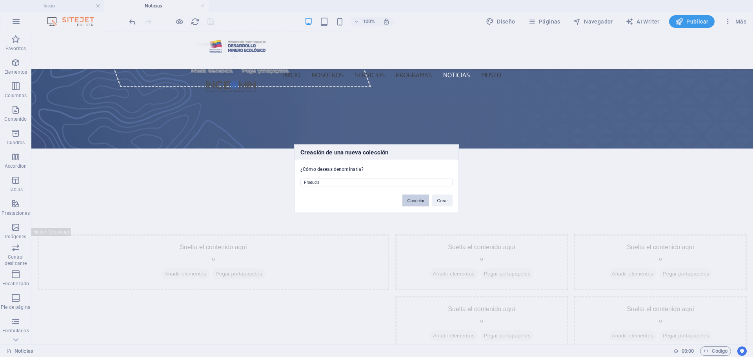
click at [423, 203] on button "Cancelar" at bounding box center [415, 200] width 27 height 12
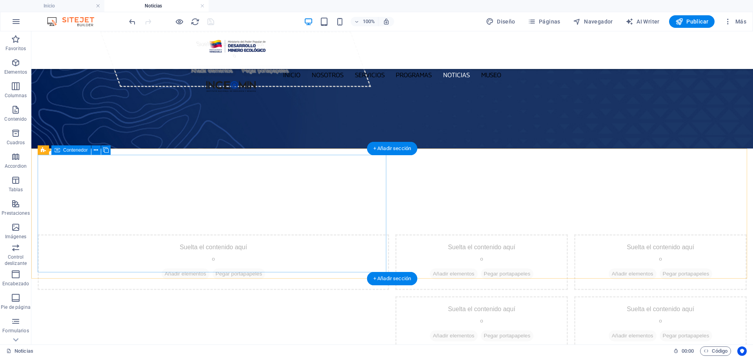
click at [187, 269] on span "Añadir elementos" at bounding box center [186, 274] width 48 height 11
click at [183, 269] on span "Añadir elementos" at bounding box center [186, 274] width 48 height 11
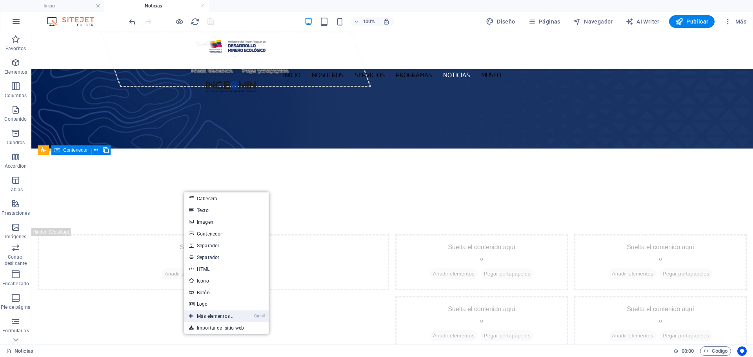
click at [223, 316] on link "Ctrl ⏎ Más elementos ..." at bounding box center [211, 317] width 55 height 12
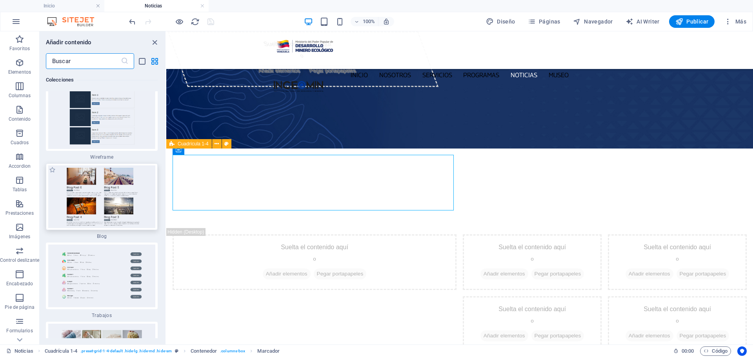
scroll to position [14498, 0]
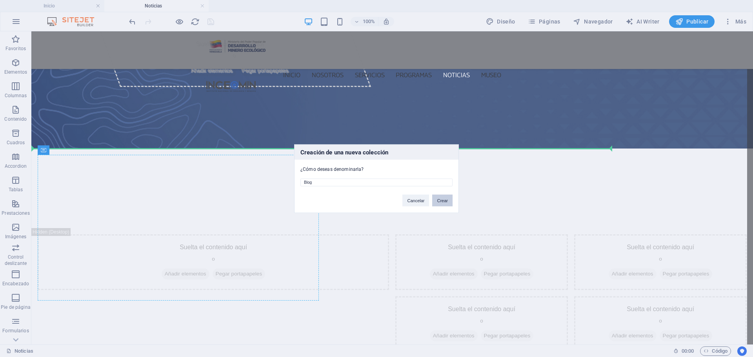
click at [448, 202] on button "Crear" at bounding box center [442, 200] width 20 height 12
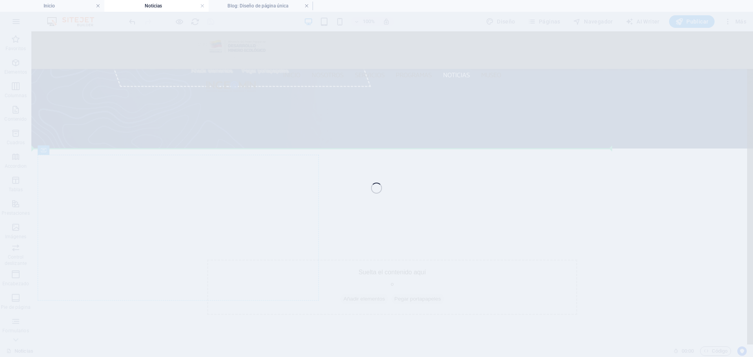
select select
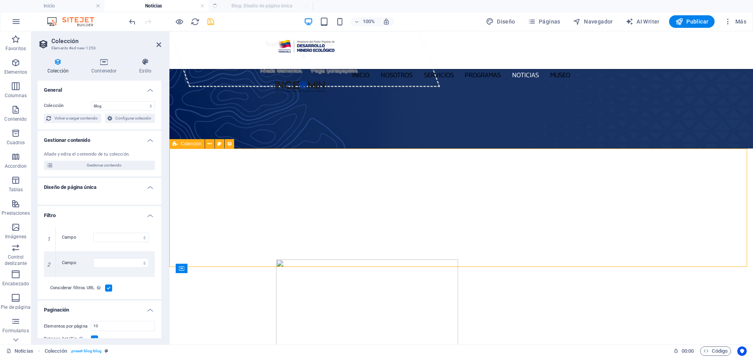
select select "columns.status"
select select "columns.publishing_date"
select select "past"
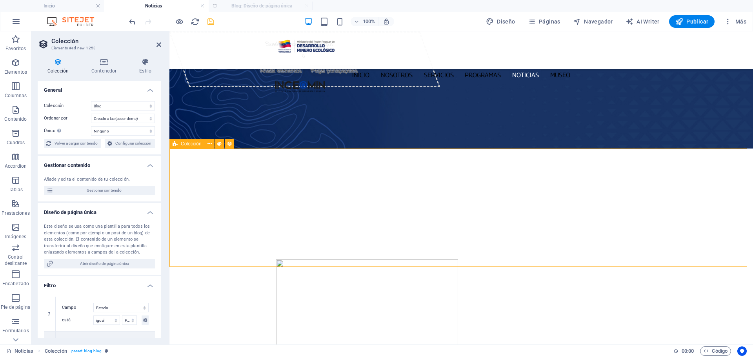
select select "columns.publishing_date_DESC"
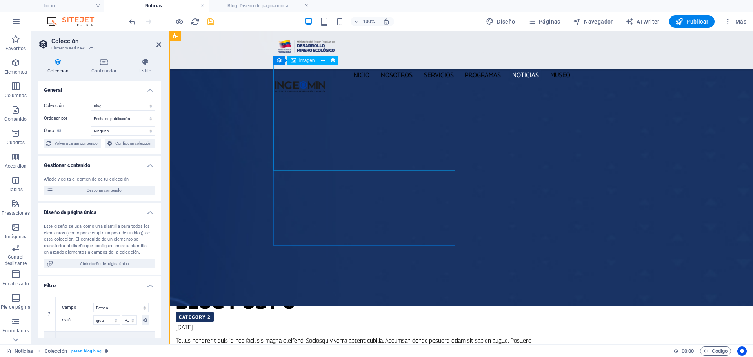
scroll to position [39, 0]
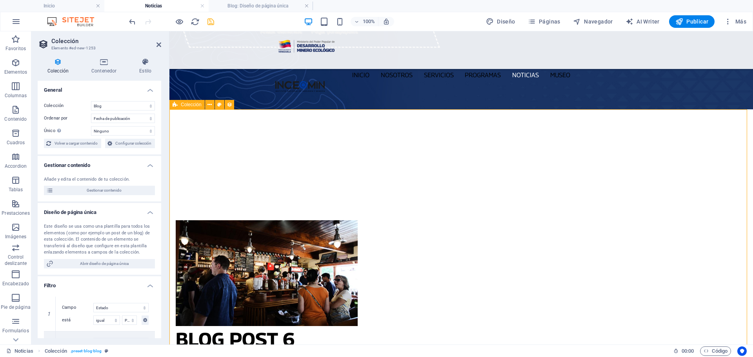
click at [100, 58] on icon at bounding box center [104, 62] width 45 height 8
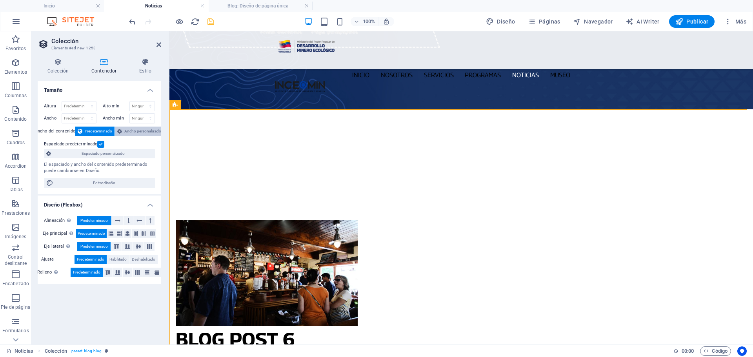
click at [137, 129] on span "Ancho personalizado" at bounding box center [142, 131] width 37 height 9
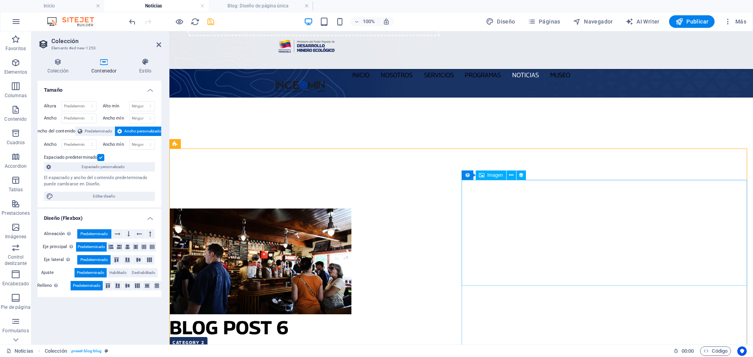
scroll to position [0, 0]
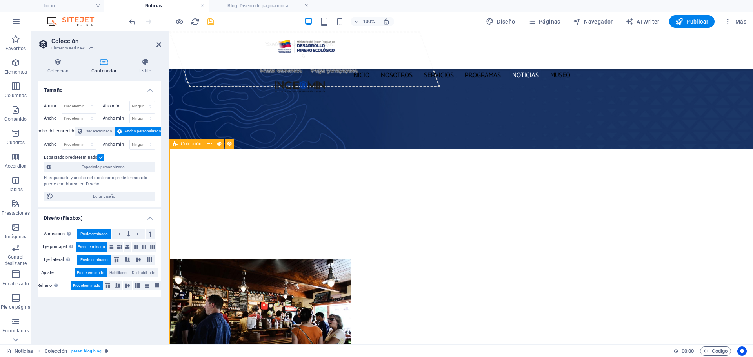
click at [178, 143] on div "Colección" at bounding box center [186, 143] width 35 height 9
click at [133, 133] on span "Ancho personalizado" at bounding box center [142, 131] width 37 height 9
click at [91, 129] on span "Predeterminado" at bounding box center [98, 131] width 27 height 9
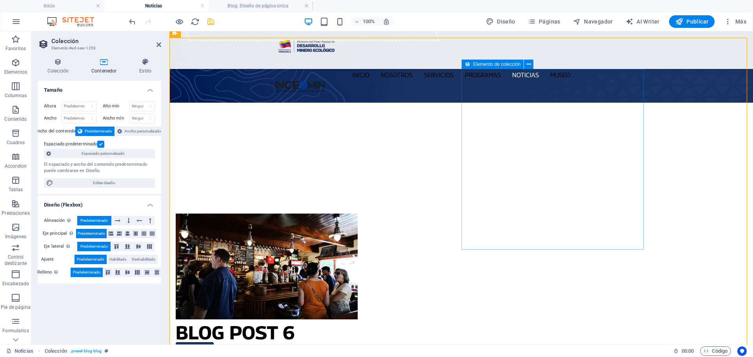
scroll to position [118, 0]
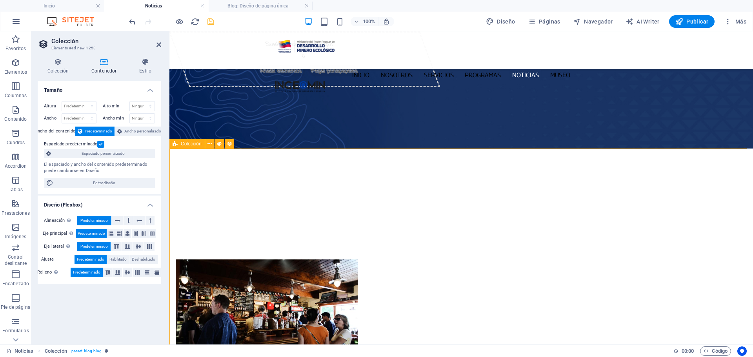
click at [194, 145] on span "Colección" at bounding box center [191, 144] width 21 height 5
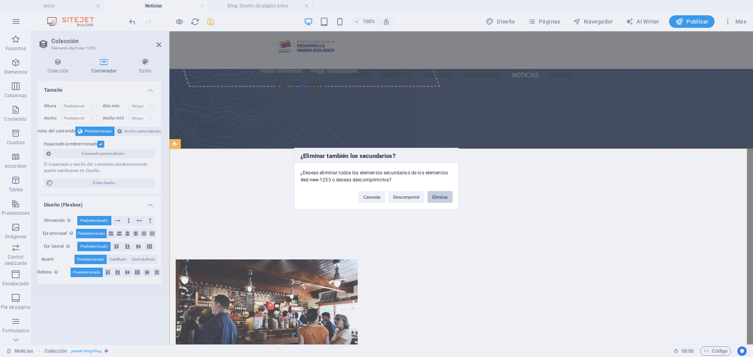
click at [443, 198] on button "Eliminar" at bounding box center [439, 197] width 25 height 12
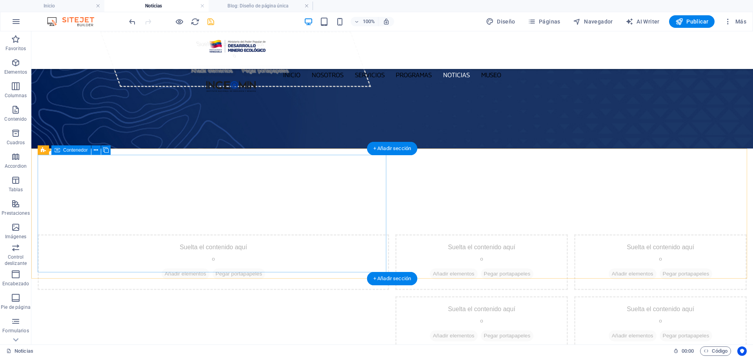
click at [169, 269] on span "Añadir elementos" at bounding box center [186, 274] width 48 height 11
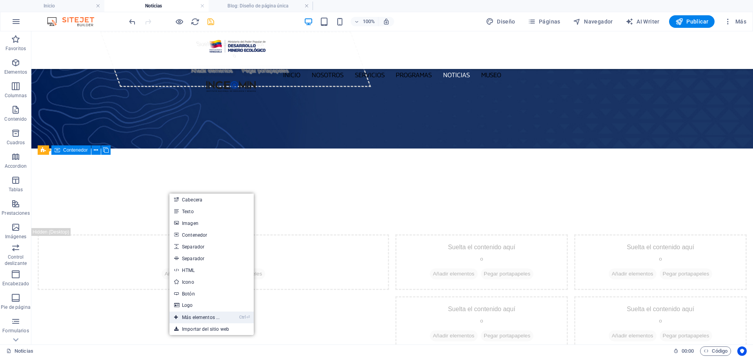
click at [210, 316] on link "Ctrl ⏎ Más elementos ..." at bounding box center [196, 318] width 55 height 12
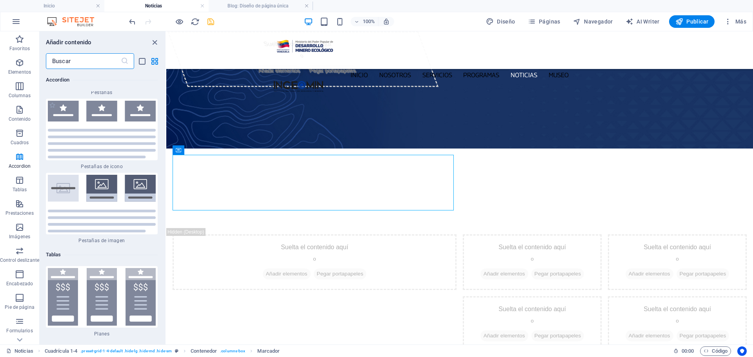
scroll to position [5166, 0]
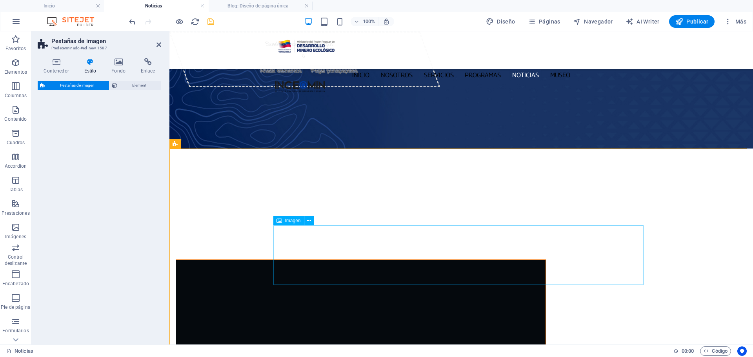
select select "rem"
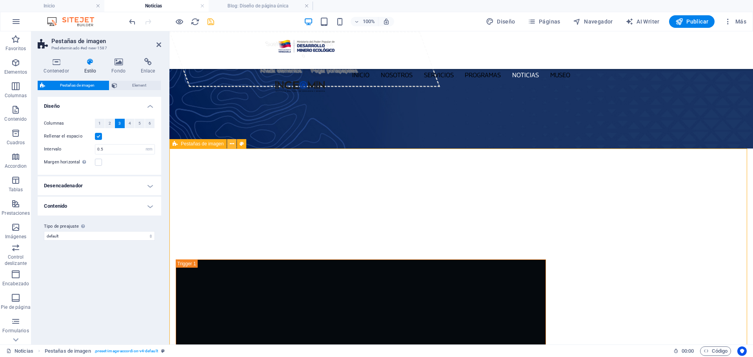
click at [231, 145] on icon at bounding box center [232, 144] width 4 height 8
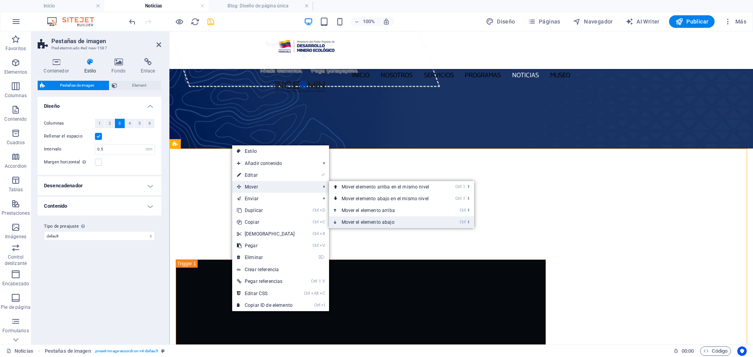
drag, startPoint x: 389, startPoint y: 223, endPoint x: 243, endPoint y: 185, distance: 151.3
click at [389, 223] on link "Ctrl ⬇ Mover el elemento abajo" at bounding box center [387, 222] width 116 height 12
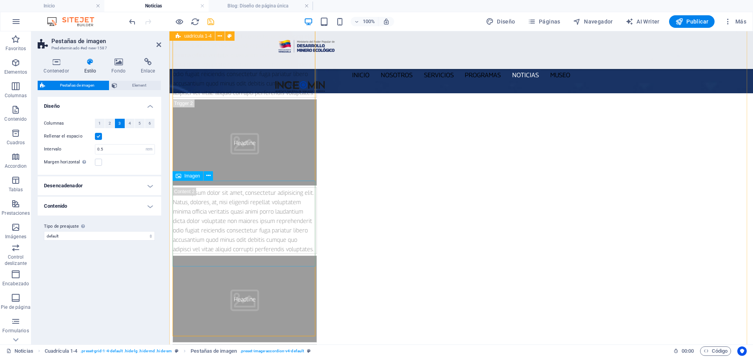
scroll to position [314, 0]
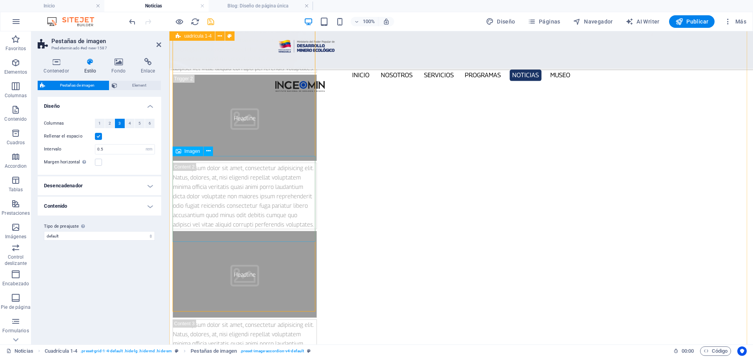
click at [266, 231] on figure "Headline" at bounding box center [245, 274] width 144 height 87
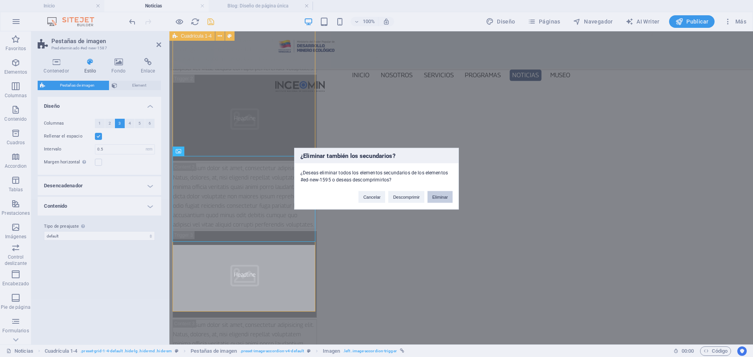
drag, startPoint x: 438, startPoint y: 197, endPoint x: 267, endPoint y: 163, distance: 174.6
click at [438, 197] on button "Eliminar" at bounding box center [439, 197] width 25 height 12
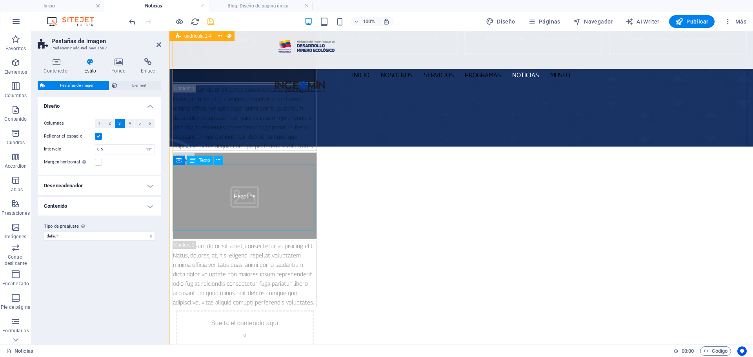
scroll to position [235, 0]
click at [265, 153] on figure "Headline" at bounding box center [245, 196] width 144 height 87
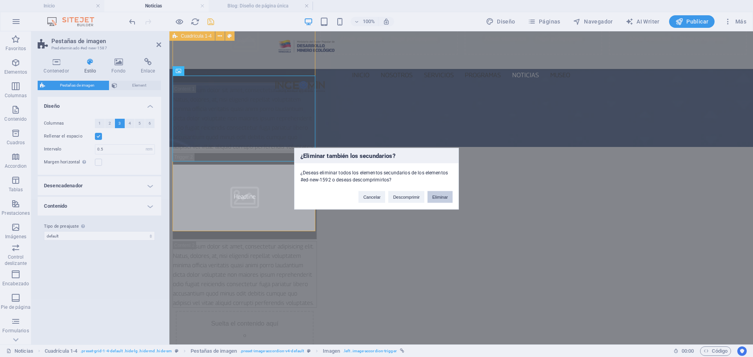
click at [436, 198] on button "Eliminar" at bounding box center [439, 197] width 25 height 12
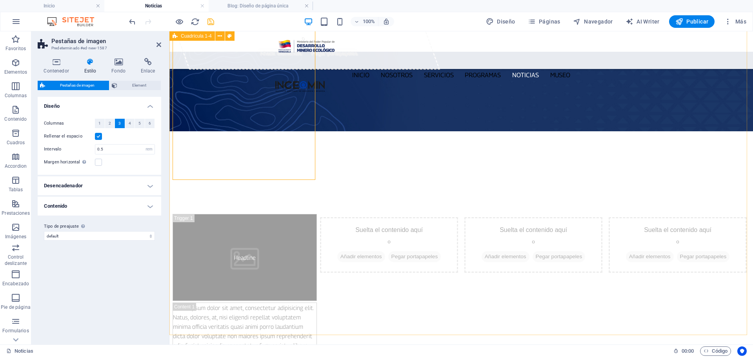
scroll to position [0, 0]
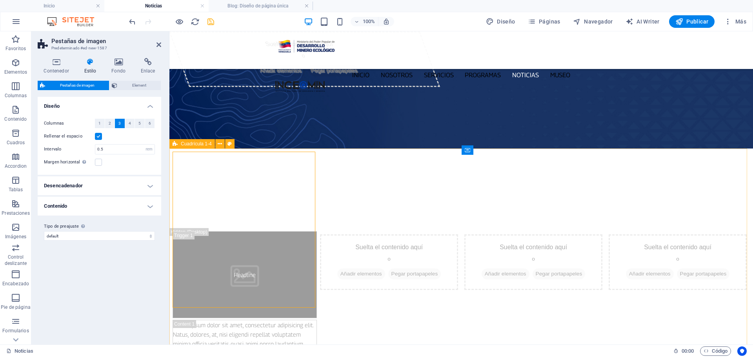
click at [191, 144] on span "Cuadrícula 1-4" at bounding box center [196, 144] width 31 height 5
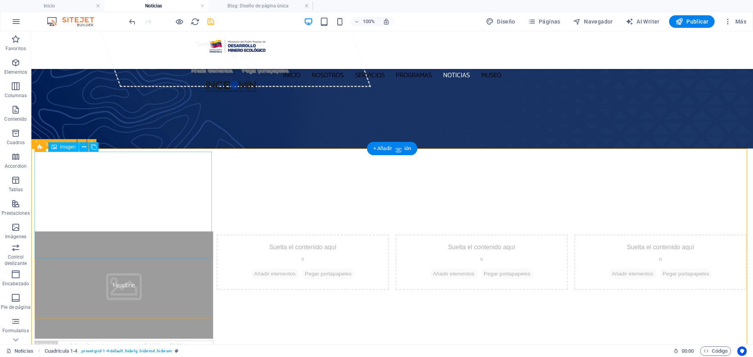
click at [124, 231] on figure "Headline" at bounding box center [124, 284] width 179 height 107
click at [68, 149] on span "Imagen" at bounding box center [68, 147] width 16 height 5
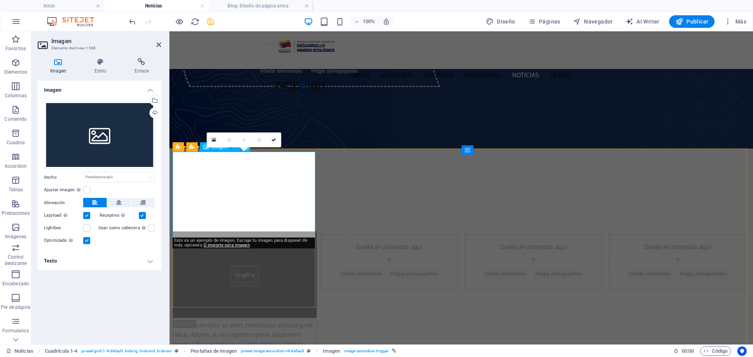
click at [268, 231] on figure "Headline" at bounding box center [245, 274] width 144 height 87
click at [190, 149] on icon at bounding box center [191, 146] width 5 height 9
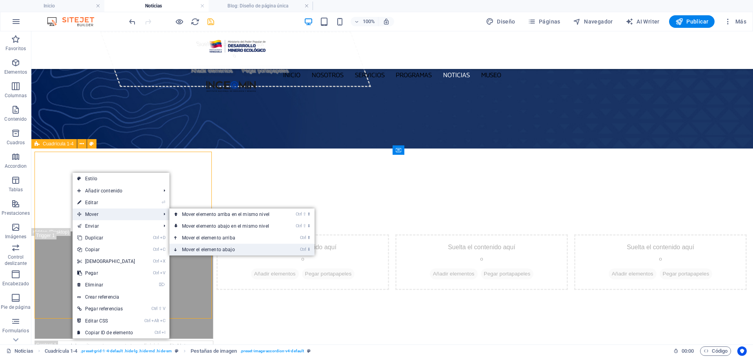
click at [257, 250] on link "Ctrl ⬇ Mover el elemento abajo" at bounding box center [227, 250] width 116 height 12
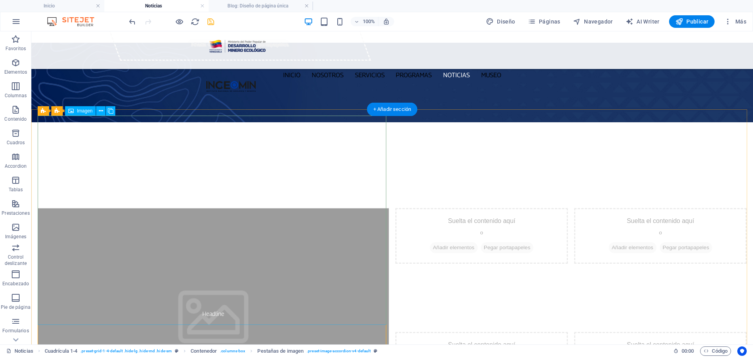
scroll to position [39, 0]
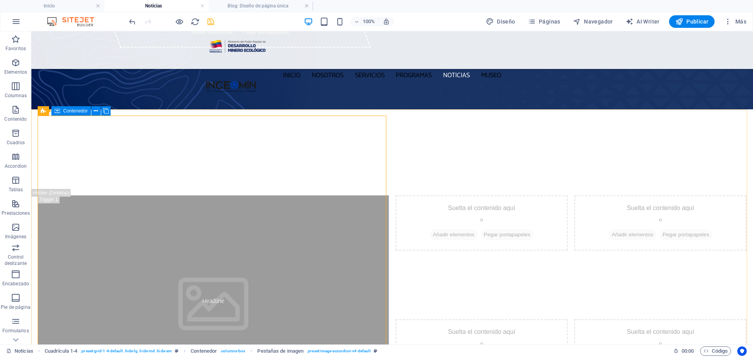
click at [54, 111] on icon at bounding box center [56, 110] width 5 height 9
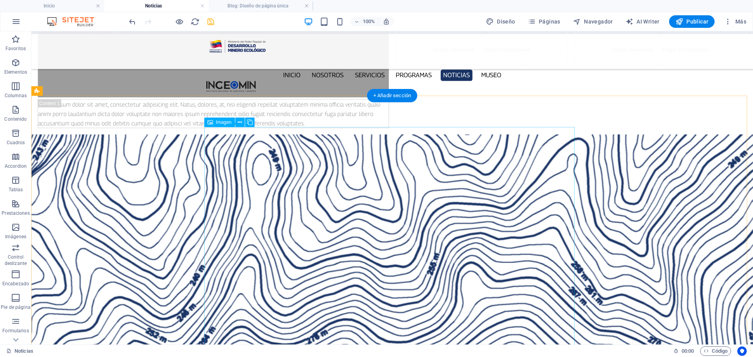
scroll to position [353, 0]
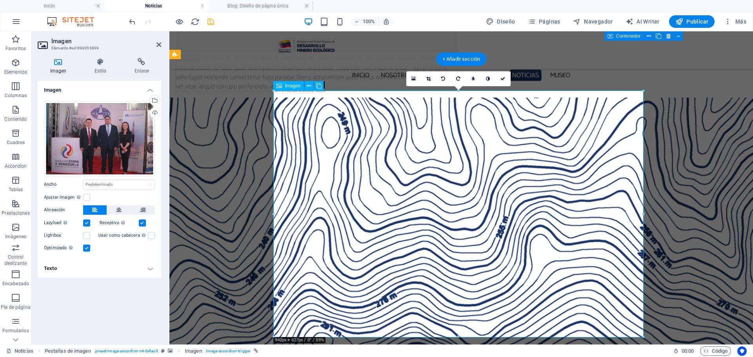
scroll to position [311, 0]
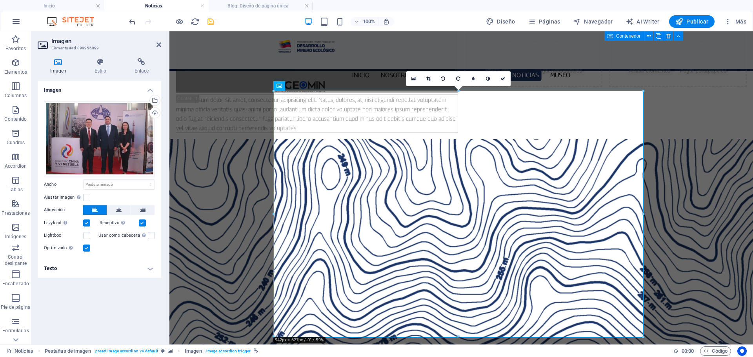
click at [151, 269] on h4 "Texto" at bounding box center [100, 268] width 124 height 19
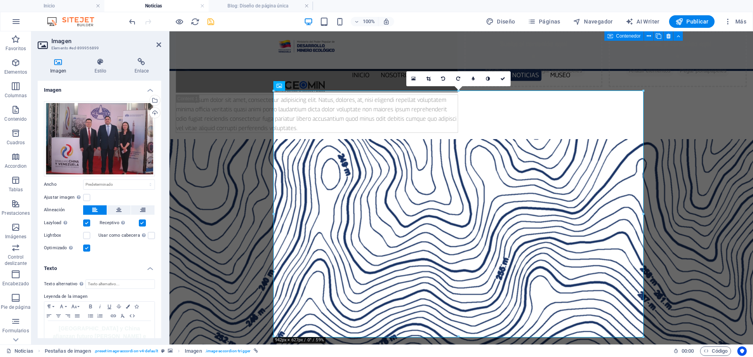
scroll to position [12, 0]
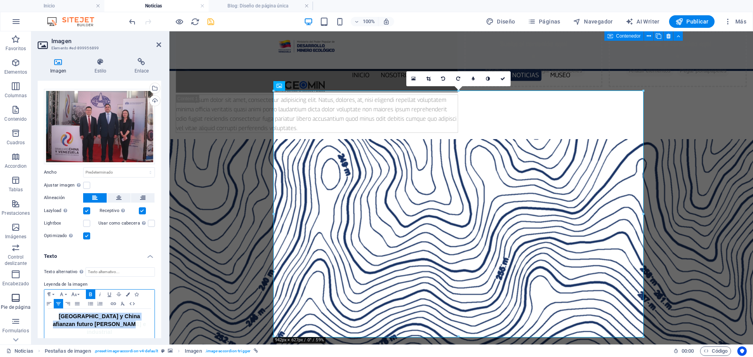
drag, startPoint x: 148, startPoint y: 328, endPoint x: 12, endPoint y: 300, distance: 138.8
click at [12, 300] on section "Favoritos Elementos Columnas Contenido Cuadros Accordion Tablas Prestaciones Im…" at bounding box center [376, 187] width 753 height 313
copy span "[GEOGRAPHIC_DATA] y China afianzan futuro minero e industrial"
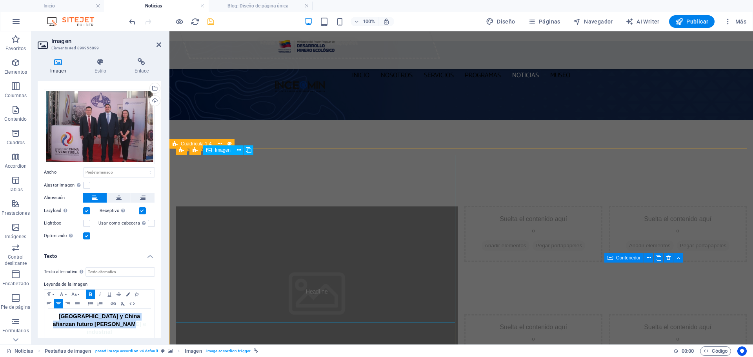
scroll to position [0, 0]
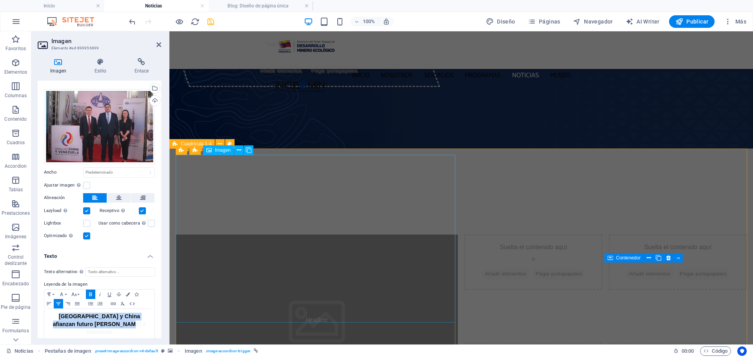
click at [328, 254] on figure "Headline" at bounding box center [317, 319] width 282 height 170
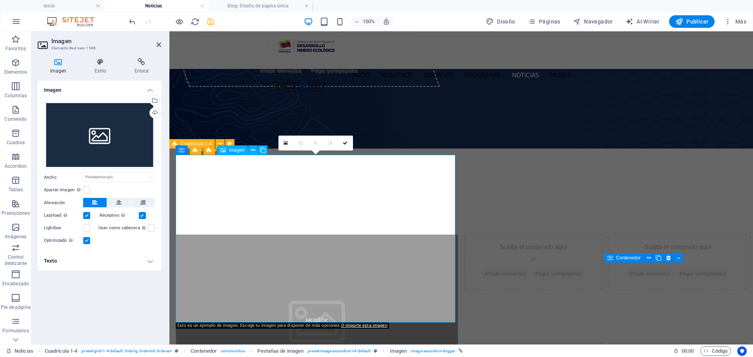
click at [321, 238] on figure "Headline" at bounding box center [317, 319] width 282 height 170
click at [151, 262] on h4 "Texto" at bounding box center [100, 261] width 124 height 19
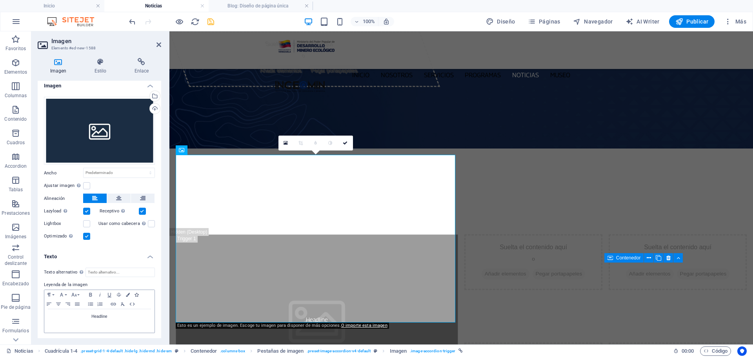
scroll to position [5, 0]
drag, startPoint x: 146, startPoint y: 325, endPoint x: 51, endPoint y: 312, distance: 95.8
click at [51, 312] on div "Headline" at bounding box center [99, 321] width 110 height 24
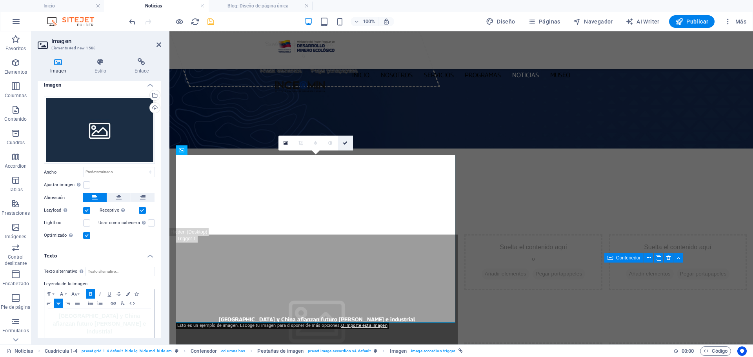
click at [345, 142] on icon at bounding box center [345, 143] width 5 height 5
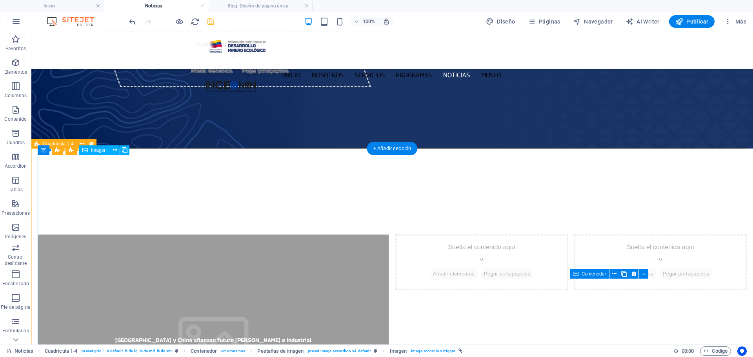
click at [343, 234] on figure "[GEOGRAPHIC_DATA] y China afianzan futuro minero e industrial" at bounding box center [213, 339] width 351 height 211
click at [342, 234] on figure "[GEOGRAPHIC_DATA] y China afianzan futuro minero e industrial" at bounding box center [213, 339] width 351 height 211
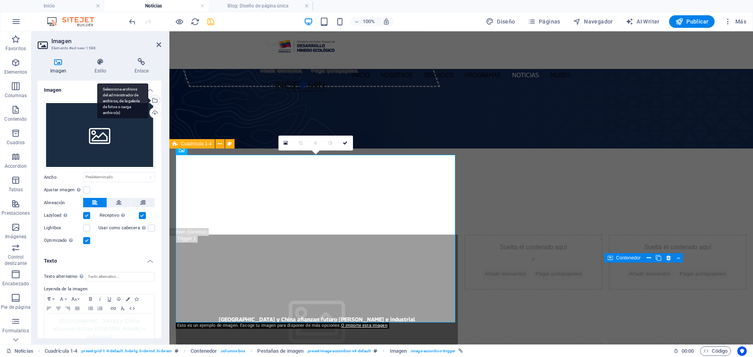
click at [156, 100] on div "Selecciona archivos del administrador de archivos, de la galería de fotos o car…" at bounding box center [154, 101] width 12 height 12
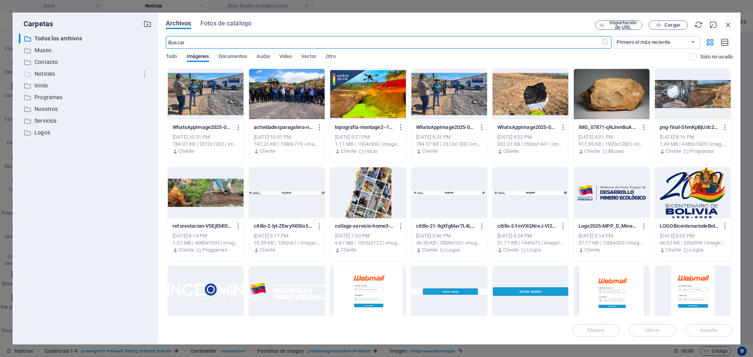
click at [51, 74] on p "Noticias" at bounding box center [86, 73] width 103 height 9
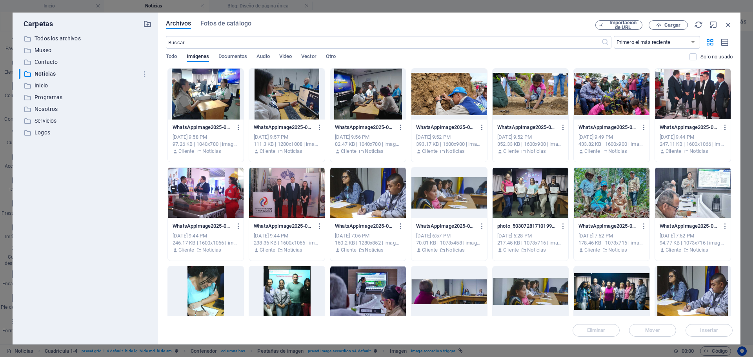
drag, startPoint x: 298, startPoint y: 193, endPoint x: 307, endPoint y: 194, distance: 9.1
click at [298, 193] on div at bounding box center [287, 192] width 76 height 51
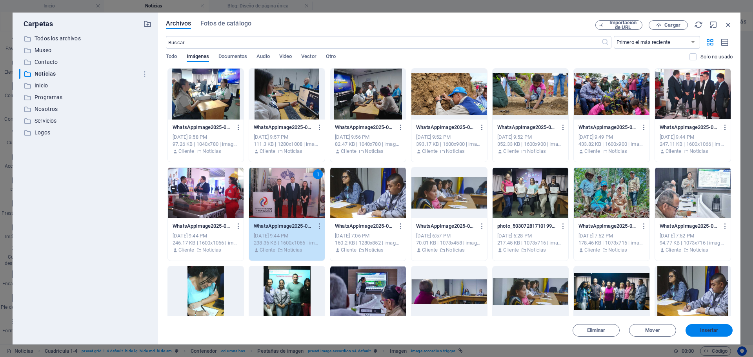
drag, startPoint x: 722, startPoint y: 330, endPoint x: 535, endPoint y: 201, distance: 226.9
click at [722, 330] on span "Insertar" at bounding box center [708, 330] width 41 height 5
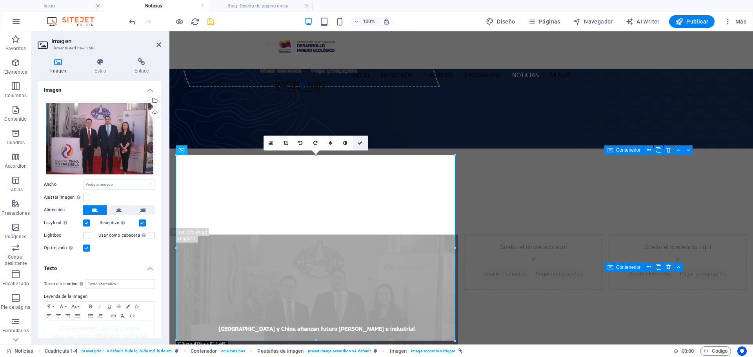
drag, startPoint x: 201, startPoint y: 121, endPoint x: 360, endPoint y: 146, distance: 161.5
click at [360, 146] on link at bounding box center [360, 143] width 15 height 15
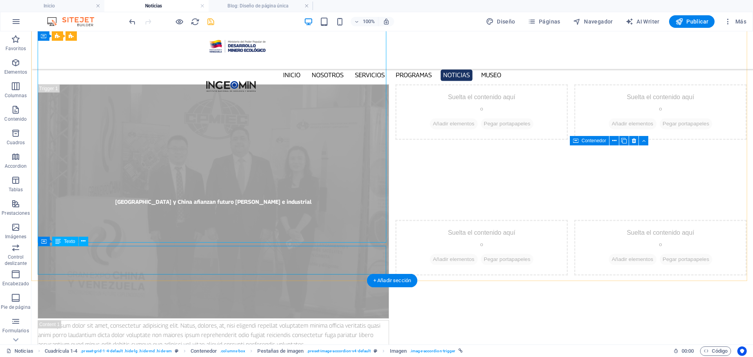
scroll to position [157, 0]
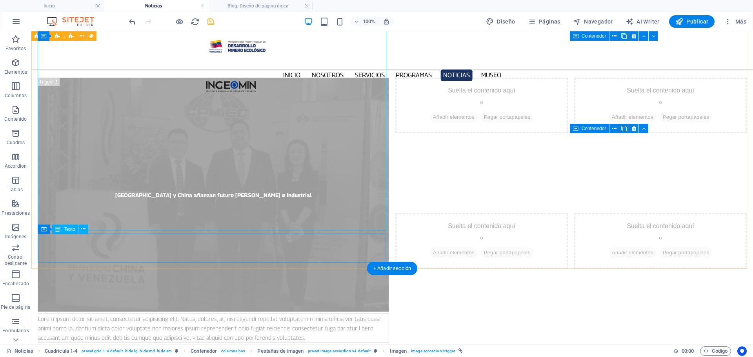
click at [185, 314] on div "Lorem ipsum dolor sit amet, consectetur adipisicing elit. Natus, dolores, at, n…" at bounding box center [213, 328] width 351 height 28
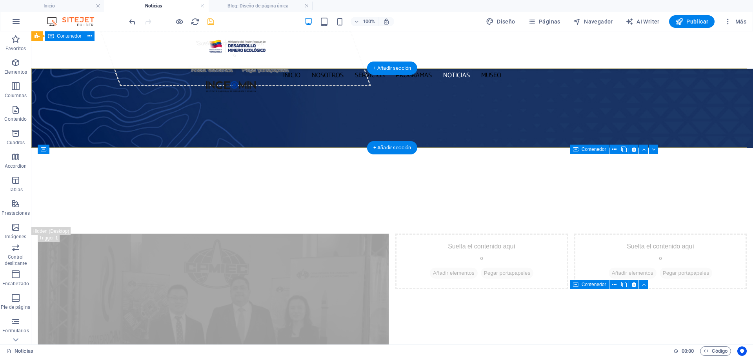
scroll to position [0, 0]
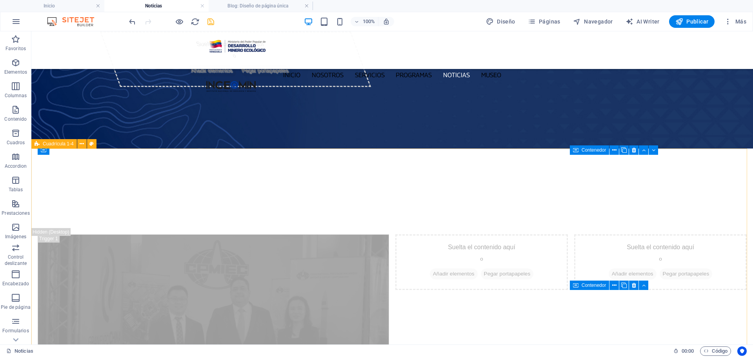
click at [36, 145] on icon at bounding box center [37, 143] width 5 height 9
click at [36, 144] on icon at bounding box center [37, 143] width 5 height 9
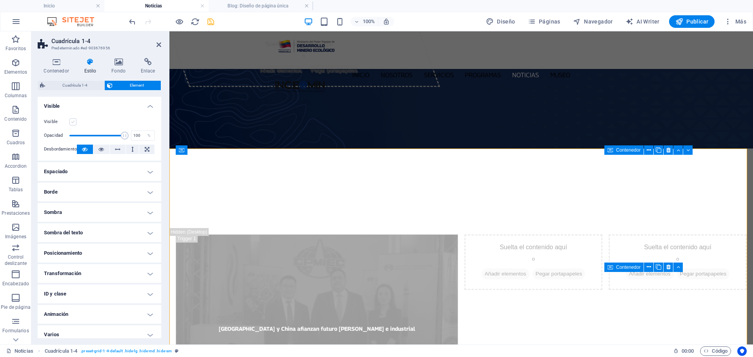
click at [71, 121] on label at bounding box center [72, 121] width 7 height 7
click at [0, 0] on input "Visible" at bounding box center [0, 0] width 0 height 0
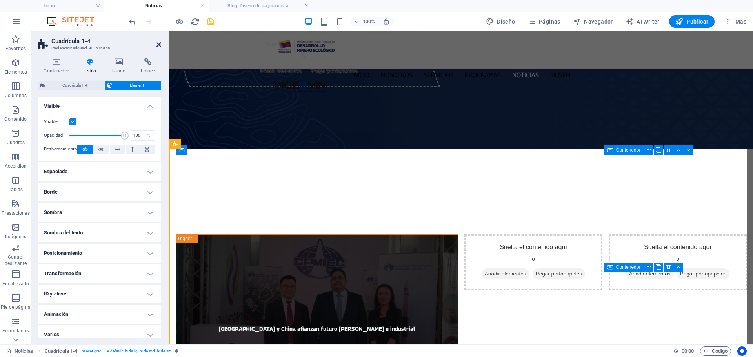
drag, startPoint x: 157, startPoint y: 44, endPoint x: 147, endPoint y: 25, distance: 21.4
click at [157, 44] on icon at bounding box center [158, 45] width 5 height 6
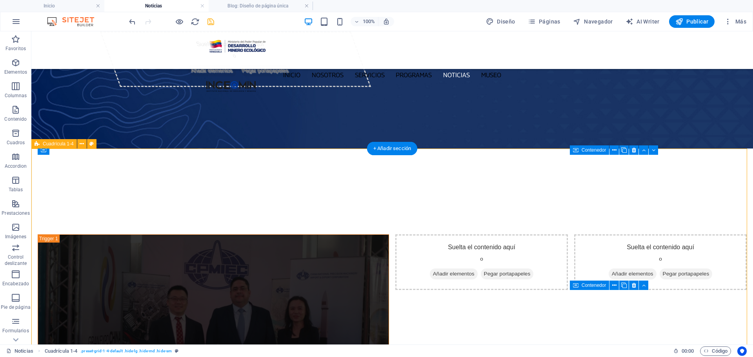
click at [395, 234] on div "Suelta el contenido aquí o Añadir elementos Pegar portapapeles" at bounding box center [481, 298] width 173 height 129
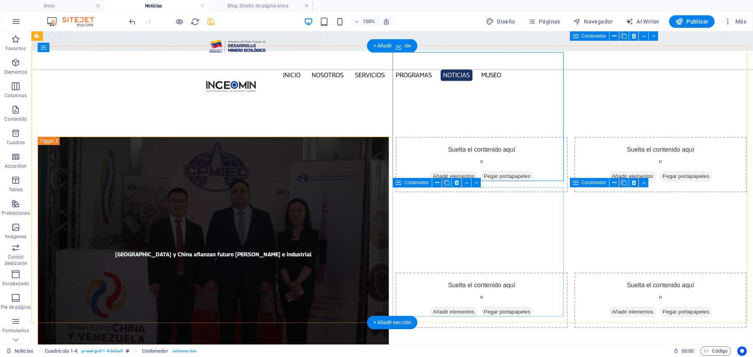
scroll to position [78, 0]
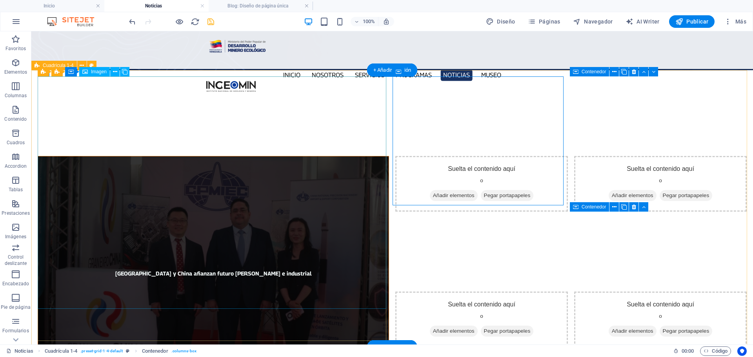
click at [234, 195] on figure "[GEOGRAPHIC_DATA] y China afianzan futuro minero e industrial" at bounding box center [213, 273] width 351 height 234
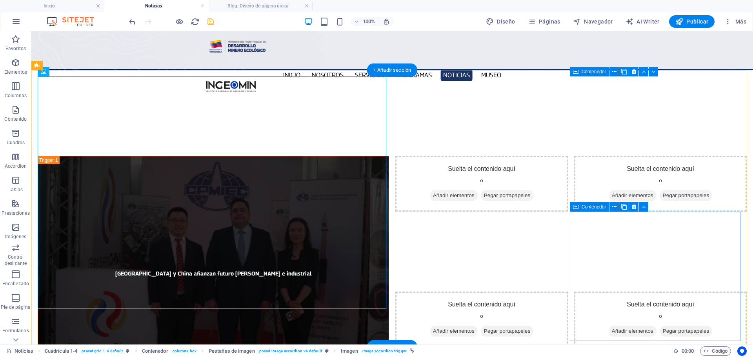
click at [594, 316] on div "Suelta el contenido aquí o Añadir elementos Pegar portapapeles" at bounding box center [660, 356] width 173 height 129
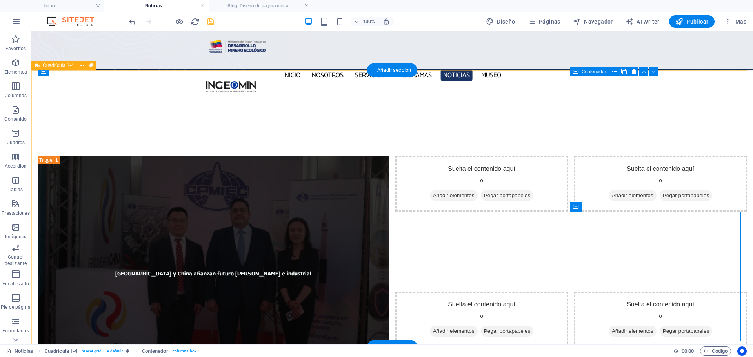
click at [567, 315] on div "Venezuela y China afianzan futuro minero e industrial Lorem ipsum dolor sit ame…" at bounding box center [391, 288] width 721 height 277
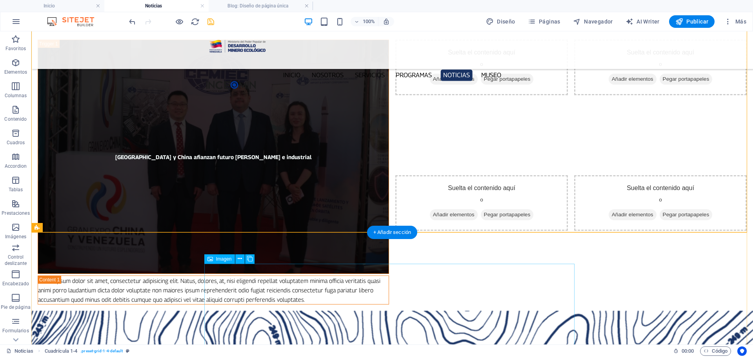
scroll to position [196, 0]
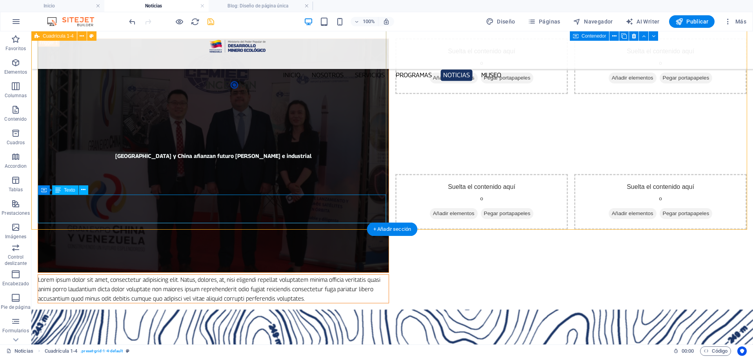
click at [244, 275] on div "Lorem ipsum dolor sit amet, consectetur adipisicing elit. Natus, dolores, at, n…" at bounding box center [213, 289] width 351 height 28
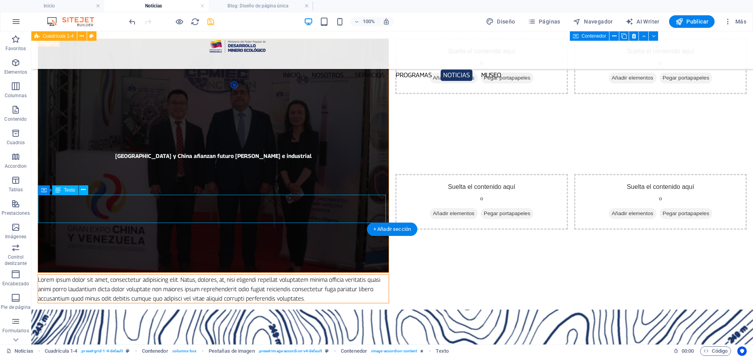
click at [244, 275] on div "Lorem ipsum dolor sit amet, consectetur adipisicing elit. Natus, dolores, at, n…" at bounding box center [213, 289] width 351 height 28
click at [307, 275] on div "Lorem ipsum dolor sit amet, consectetur adipisicing elit. Natus, dolores, at, n…" at bounding box center [213, 289] width 351 height 28
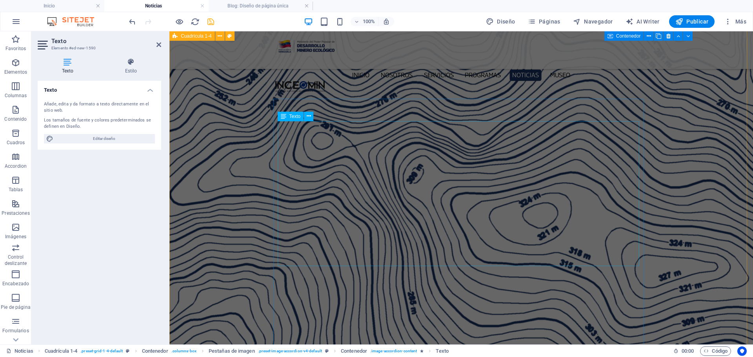
scroll to position [588, 0]
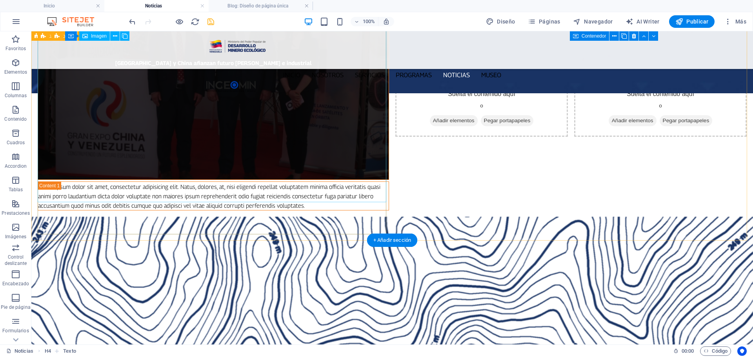
scroll to position [157, 0]
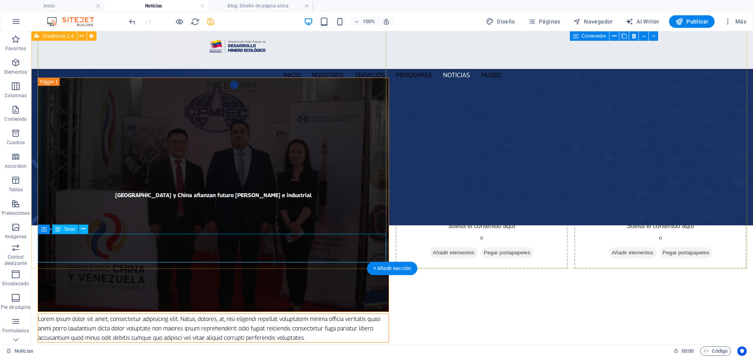
click at [187, 314] on div "Lorem ipsum dolor sit amet, consectetur adipisicing elit. Natus, dolores, at, n…" at bounding box center [213, 328] width 351 height 28
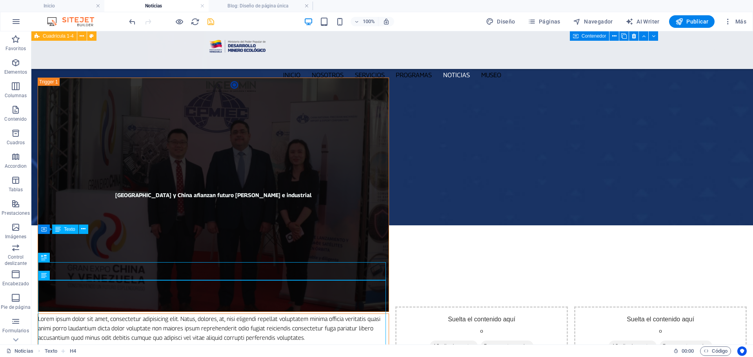
click at [197, 314] on div "Lorem ipsum dolor sit amet, consectetur adipisicing elit. Natus, dolores, at, n…" at bounding box center [213, 328] width 351 height 28
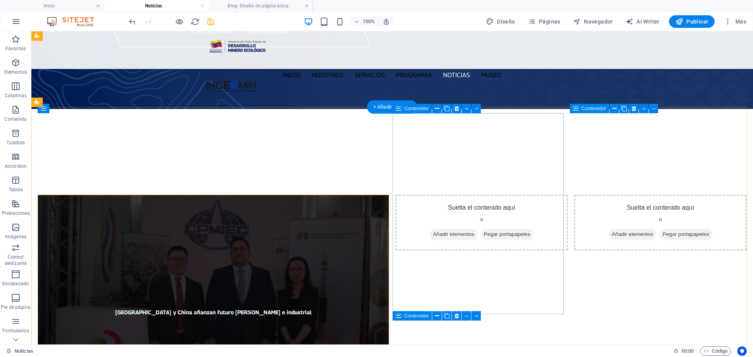
scroll to position [39, 0]
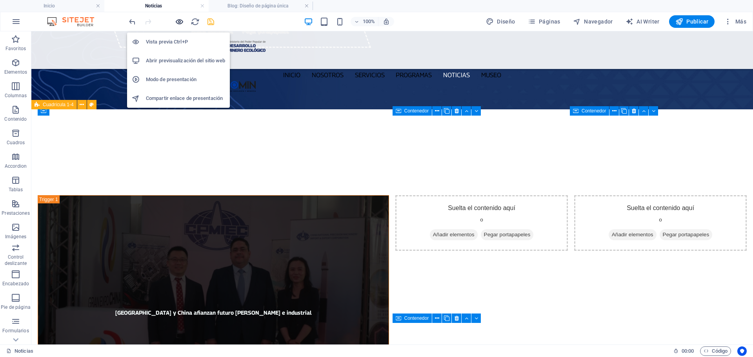
click at [177, 20] on icon "button" at bounding box center [179, 21] width 9 height 9
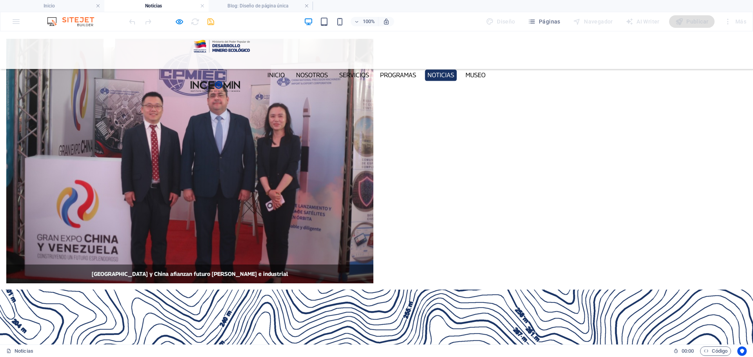
scroll to position [196, 0]
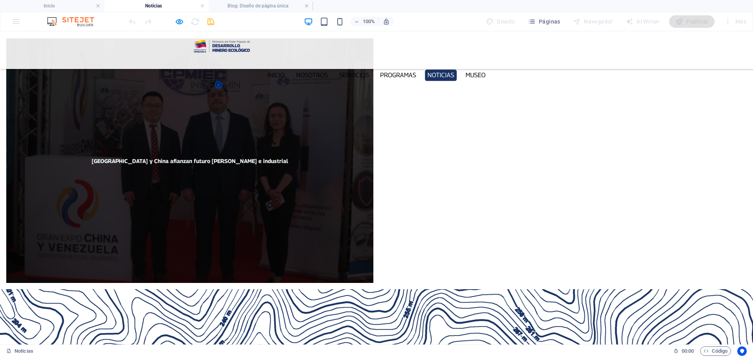
click at [242, 93] on span "[GEOGRAPHIC_DATA] y China afianzan futuro minero e industrial" at bounding box center [189, 160] width 367 height 244
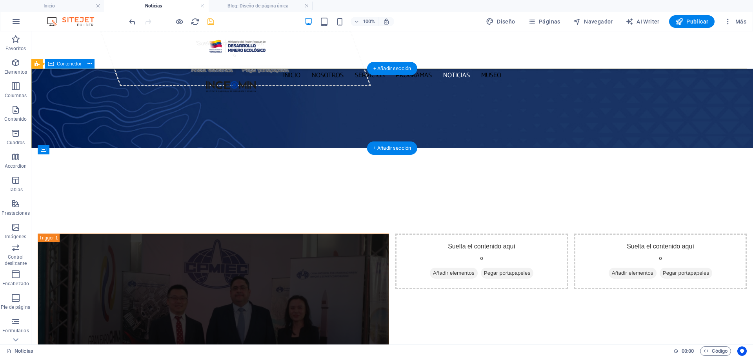
scroll to position [0, 0]
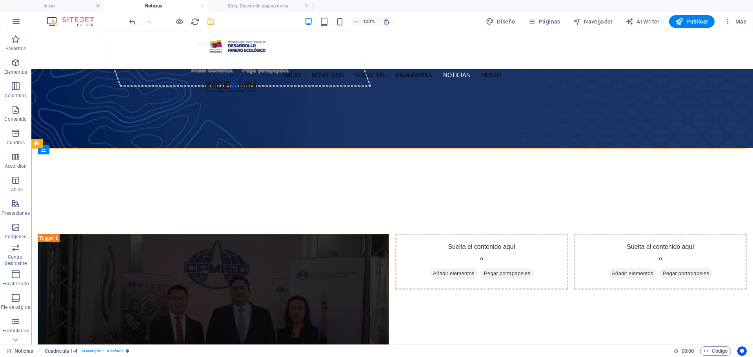
click at [45, 149] on icon at bounding box center [43, 149] width 5 height 9
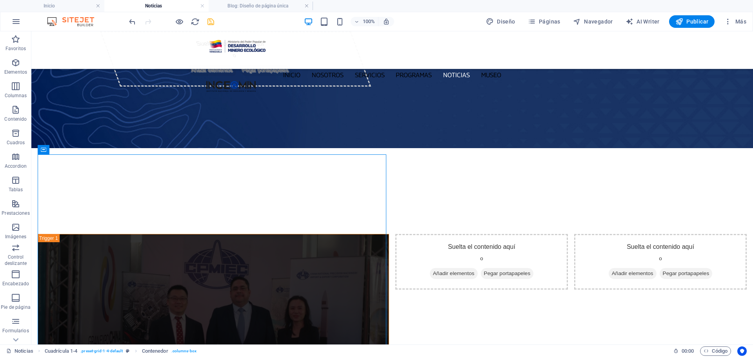
click at [43, 149] on icon at bounding box center [43, 149] width 5 height 9
click at [104, 149] on icon at bounding box center [105, 150] width 5 height 8
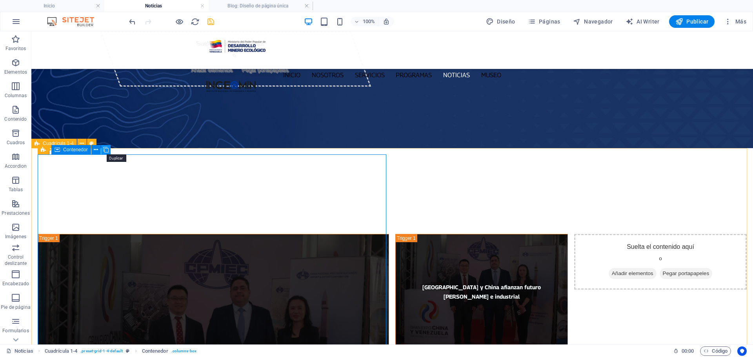
click at [105, 149] on icon at bounding box center [105, 150] width 5 height 8
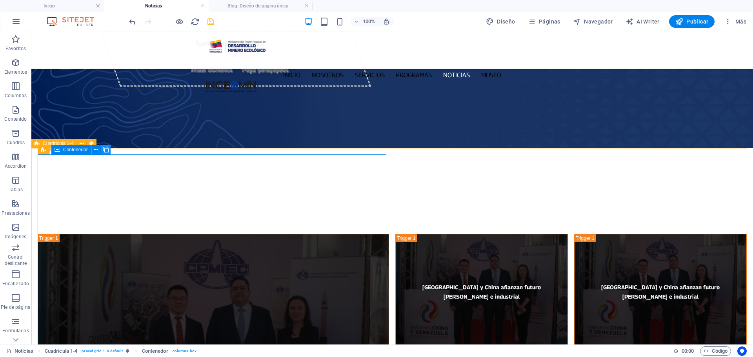
click at [105, 149] on icon at bounding box center [105, 150] width 5 height 8
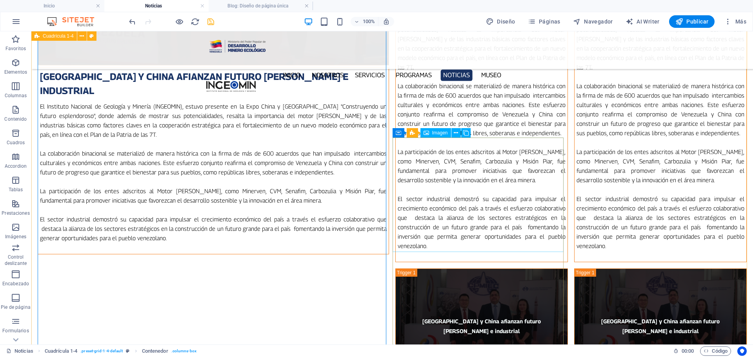
scroll to position [432, 0]
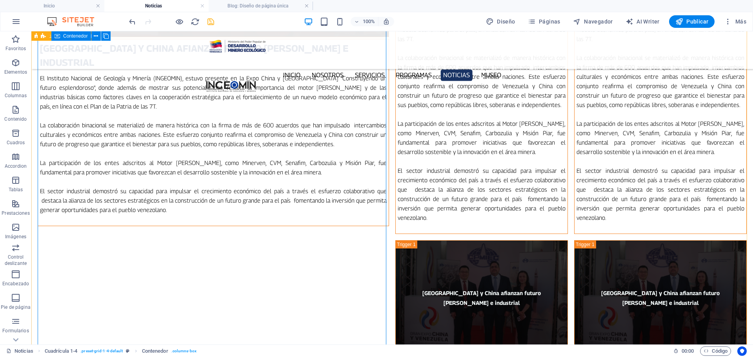
click at [331, 156] on div "Venezuela y China afianzan futuro minero e industrial Venezuela y China afianza…" at bounding box center [213, 237] width 351 height 868
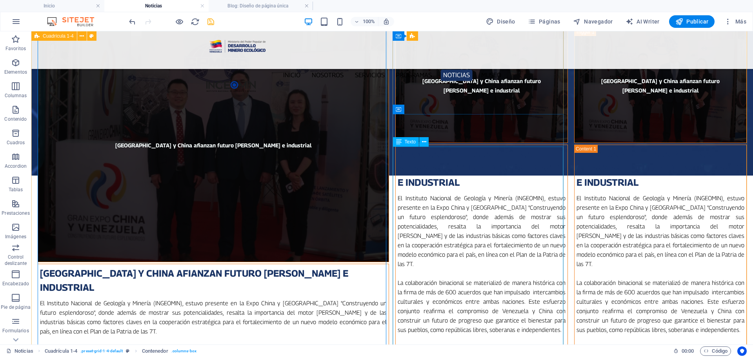
scroll to position [157, 0]
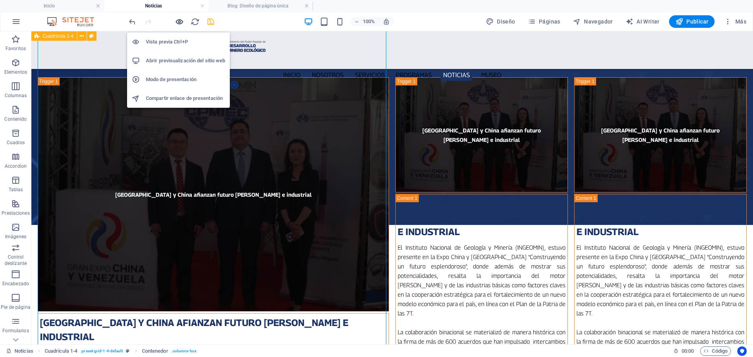
click at [179, 21] on icon "button" at bounding box center [179, 21] width 9 height 9
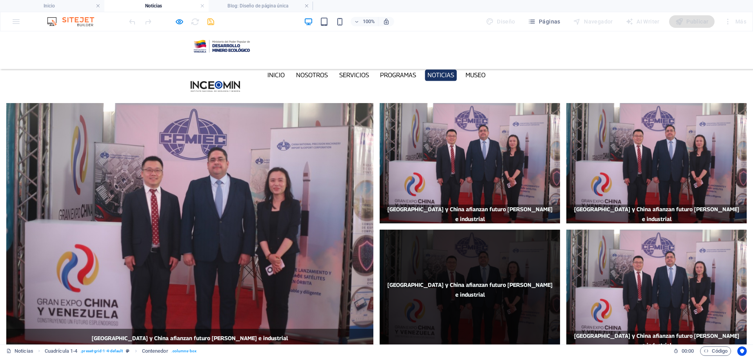
scroll to position [118, 0]
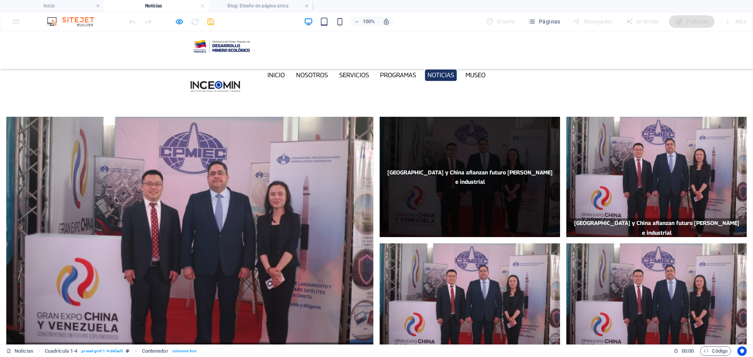
click at [494, 142] on span "[GEOGRAPHIC_DATA] y China afianzan futuro minero e industrial" at bounding box center [470, 177] width 180 height 120
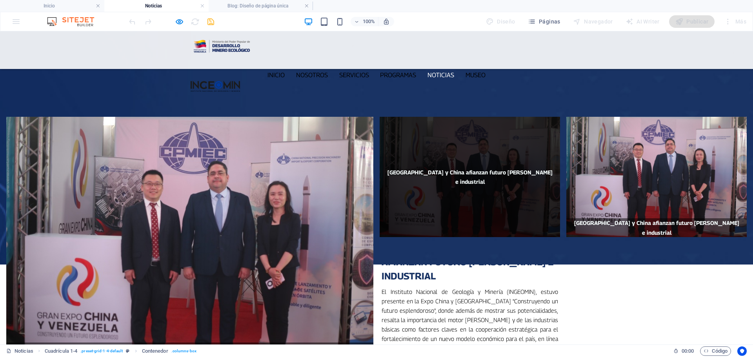
click at [458, 169] on span "[GEOGRAPHIC_DATA] y China afianzan futuro minero e industrial" at bounding box center [469, 177] width 165 height 16
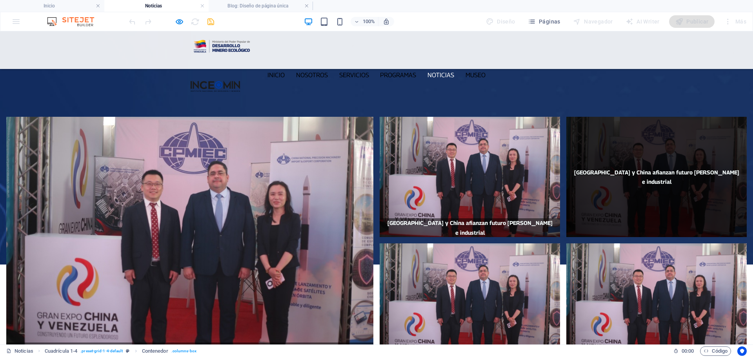
click at [664, 117] on span "[GEOGRAPHIC_DATA] y China afianzan futuro minero e industrial" at bounding box center [656, 177] width 180 height 120
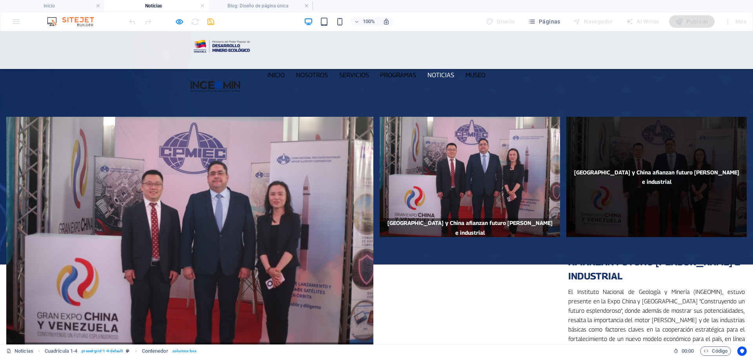
click at [665, 117] on span "[GEOGRAPHIC_DATA] y China afianzan futuro minero e industrial" at bounding box center [656, 177] width 180 height 120
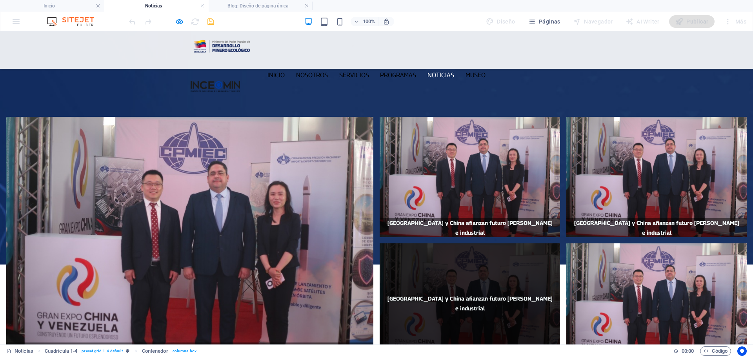
click at [484, 294] on p "[GEOGRAPHIC_DATA] y China afianzan futuro minero e industrial" at bounding box center [470, 303] width 168 height 19
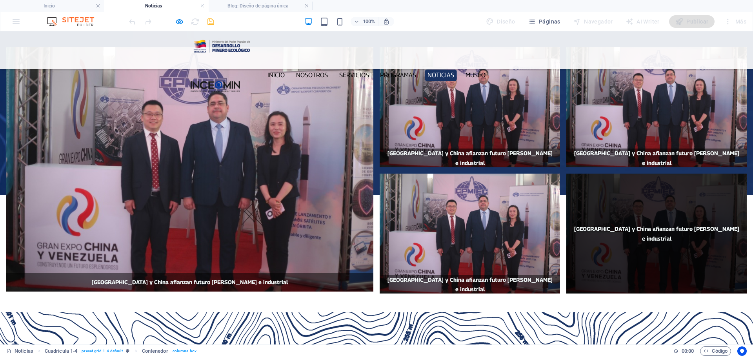
scroll to position [196, 0]
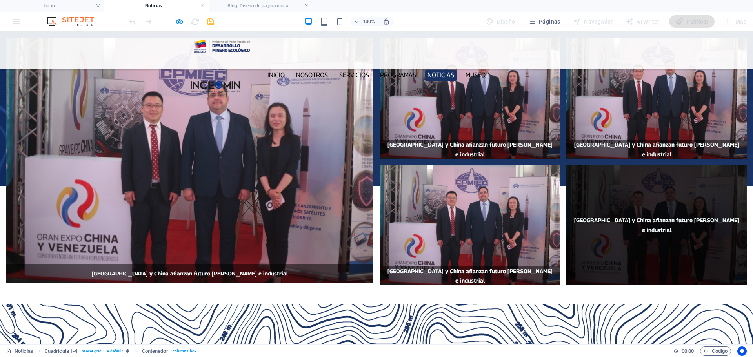
click at [648, 217] on span "[GEOGRAPHIC_DATA] y China afianzan futuro minero e industrial" at bounding box center [656, 225] width 165 height 16
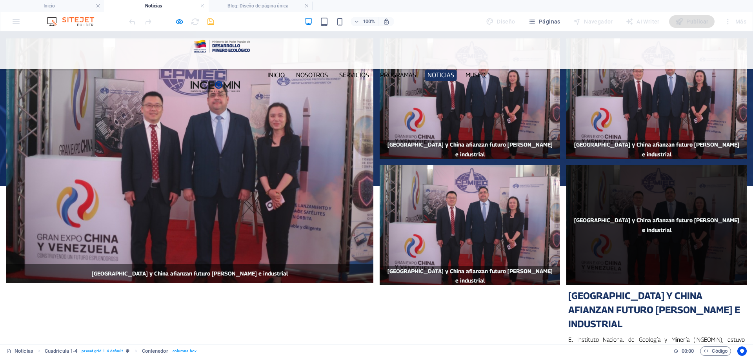
click at [651, 217] on span "[GEOGRAPHIC_DATA] y China afianzan futuro minero e industrial" at bounding box center [656, 225] width 165 height 16
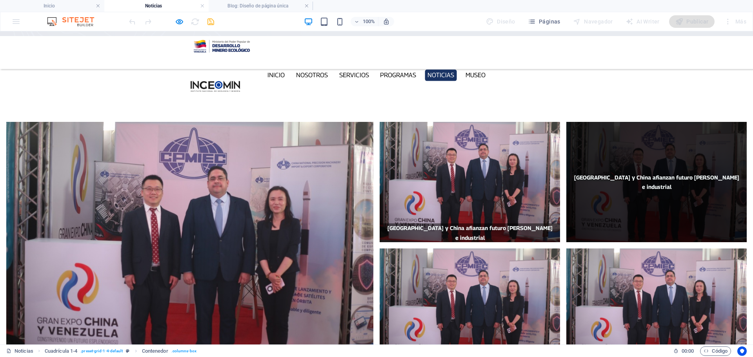
scroll to position [0, 0]
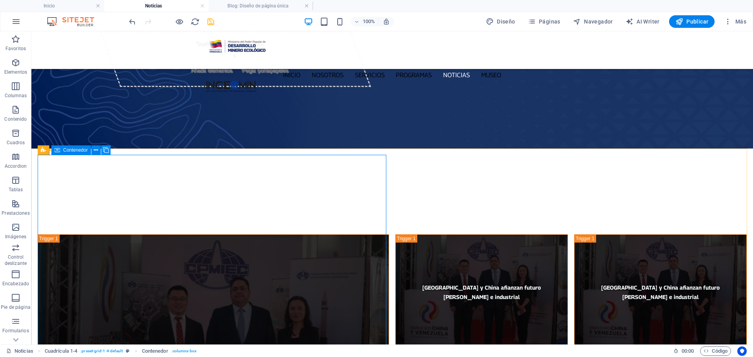
click at [107, 147] on icon at bounding box center [105, 150] width 5 height 8
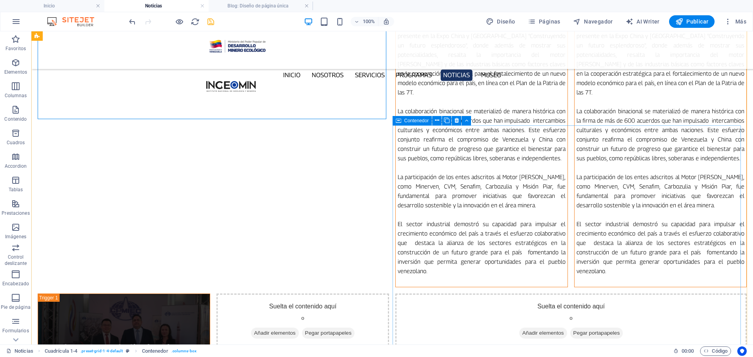
scroll to position [863, 0]
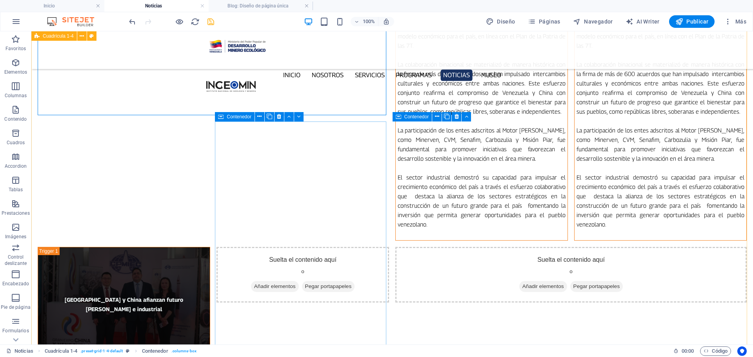
click at [349, 247] on div "Suelta el contenido aquí o Añadir elementos Pegar portapapeles" at bounding box center [302, 275] width 173 height 56
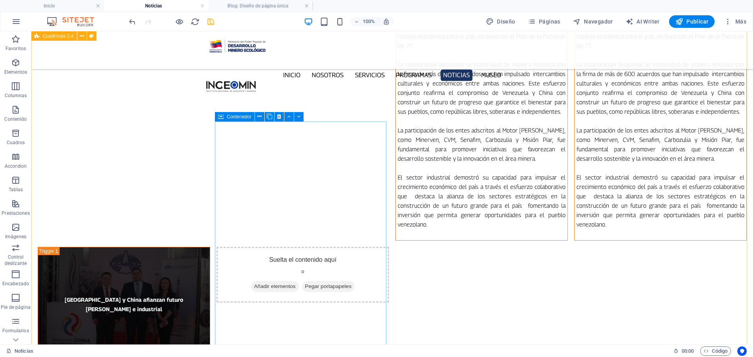
click at [353, 247] on div "Suelta el contenido aquí o Añadir elementos Pegar portapapeles" at bounding box center [302, 275] width 173 height 56
click at [286, 247] on div "Suelta el contenido aquí o Añadir elementos Pegar portapapeles" at bounding box center [302, 275] width 173 height 56
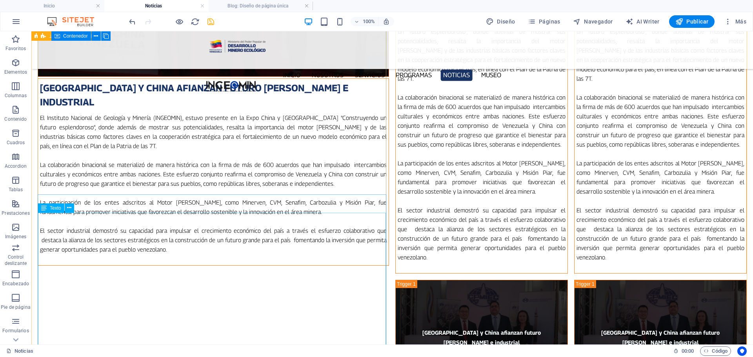
scroll to position [196, 0]
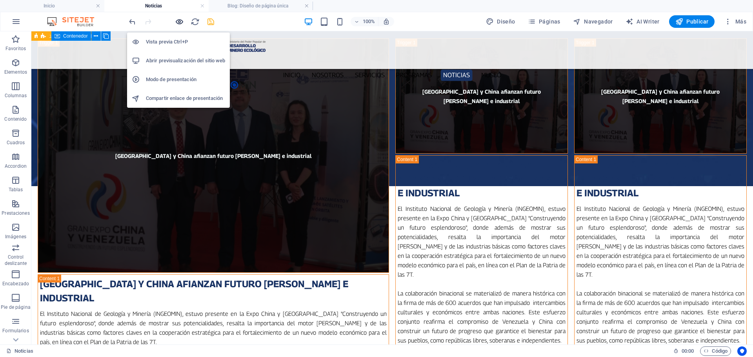
click at [178, 24] on icon "button" at bounding box center [179, 21] width 9 height 9
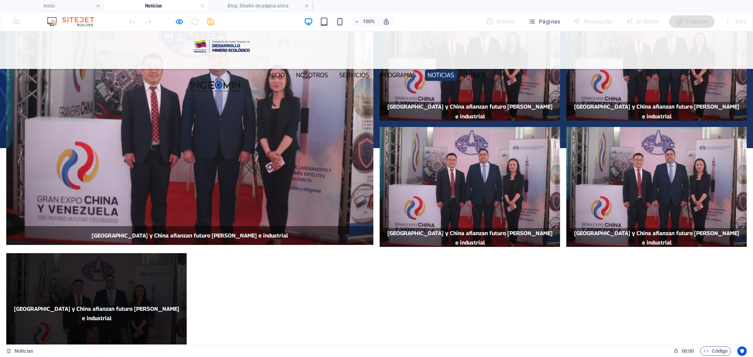
scroll to position [235, 0]
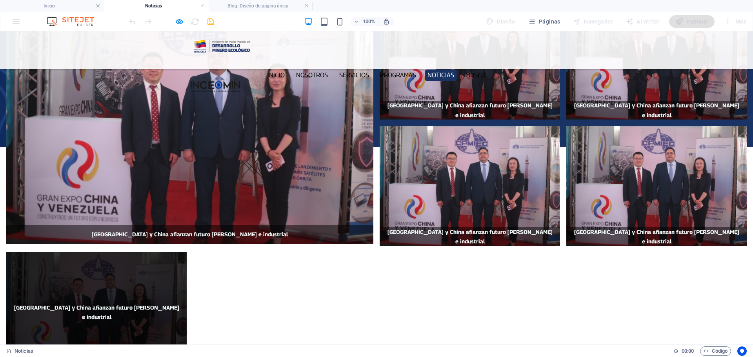
click at [131, 267] on span "[GEOGRAPHIC_DATA] y China afianzan futuro minero e industrial" at bounding box center [96, 312] width 180 height 120
click at [134, 304] on span "[GEOGRAPHIC_DATA] y China afianzan futuro minero e industrial" at bounding box center [96, 312] width 165 height 16
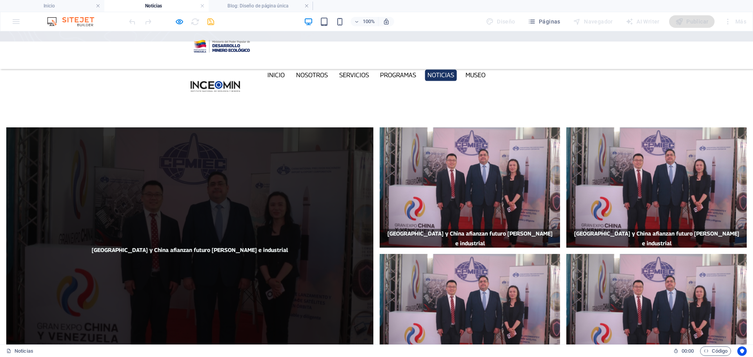
scroll to position [118, 0]
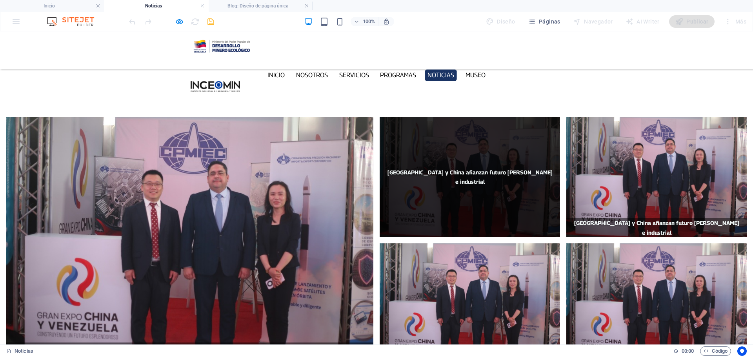
click at [502, 145] on span "[GEOGRAPHIC_DATA] y China afianzan futuro minero e industrial" at bounding box center [470, 177] width 180 height 120
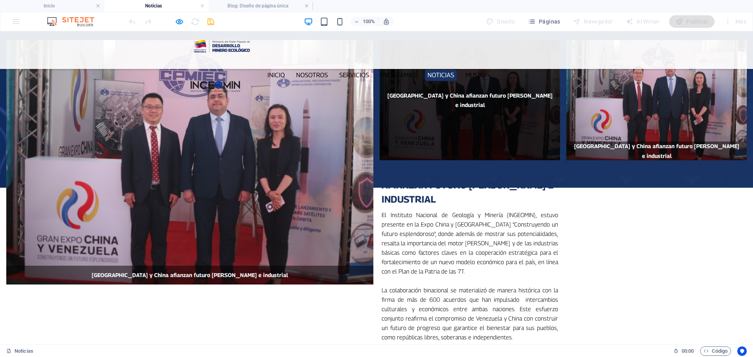
scroll to position [78, 0]
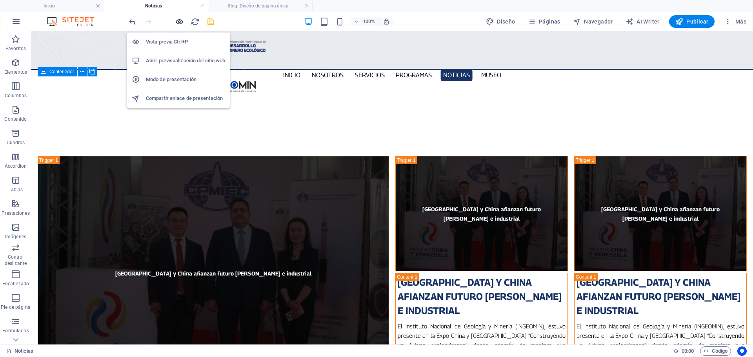
click at [182, 20] on icon "button" at bounding box center [179, 21] width 9 height 9
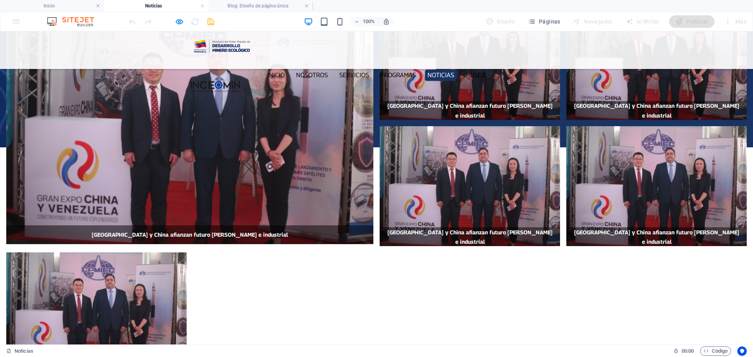
scroll to position [235, 0]
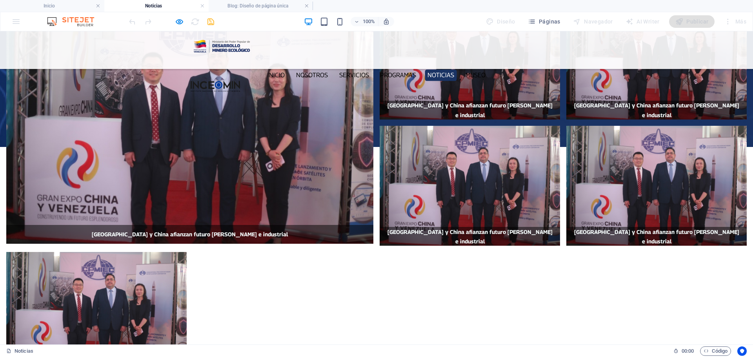
click at [212, 181] on div "Venezuela y China afianzan futuro minero e industrial [GEOGRAPHIC_DATA] y China…" at bounding box center [376, 185] width 753 height 385
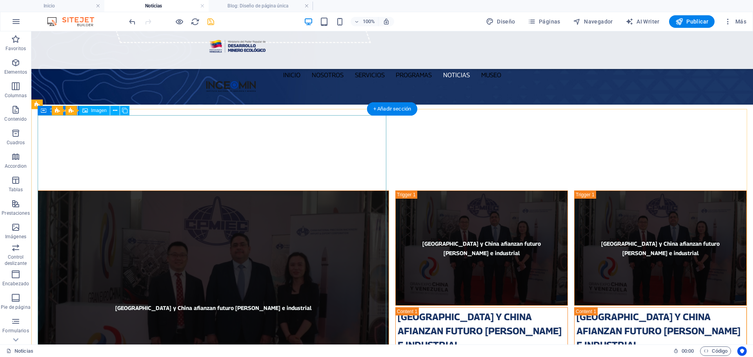
scroll to position [40, 0]
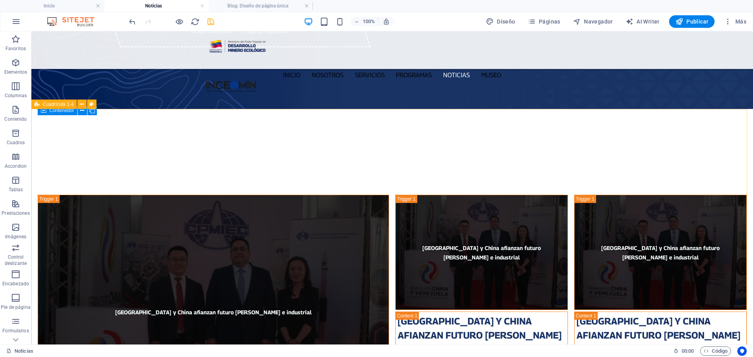
click at [32, 108] on div "Cuadrícula 1-4" at bounding box center [53, 104] width 45 height 9
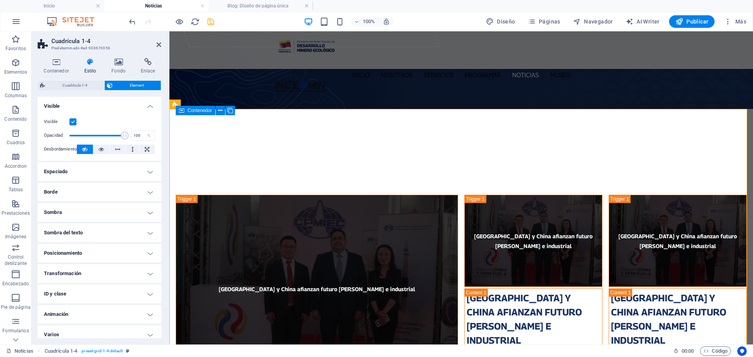
click at [55, 58] on div "Contenedor Estilo Fondo Enlace Tamaño Altura Predeterminado px rem % vh vw Alto…" at bounding box center [99, 198] width 136 height 293
click at [54, 60] on icon at bounding box center [56, 62] width 37 height 8
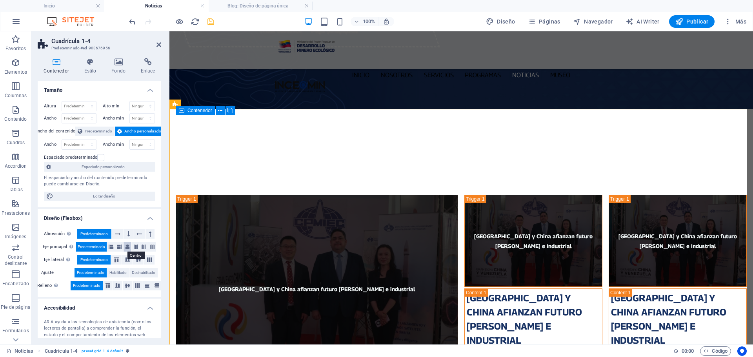
click at [126, 248] on icon at bounding box center [127, 246] width 5 height 9
click at [138, 261] on icon at bounding box center [138, 260] width 9 height 5
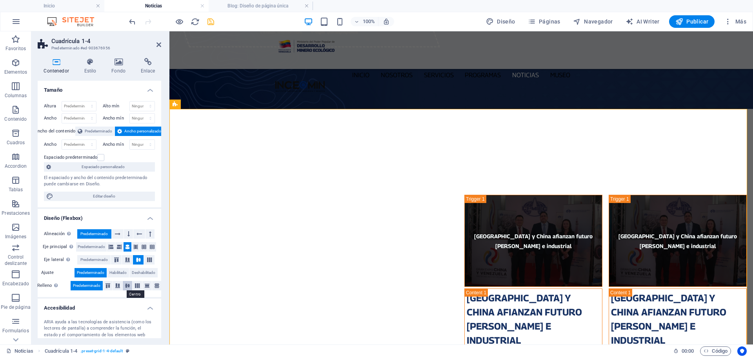
click at [128, 287] on icon at bounding box center [127, 285] width 9 height 5
click at [97, 260] on span "Predeterminado" at bounding box center [93, 259] width 27 height 9
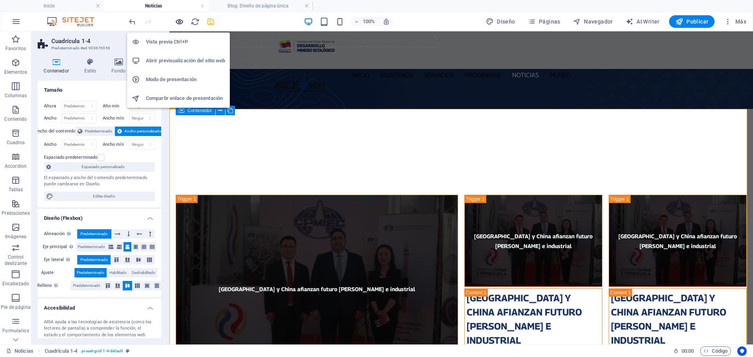
click at [176, 20] on icon "button" at bounding box center [179, 21] width 9 height 9
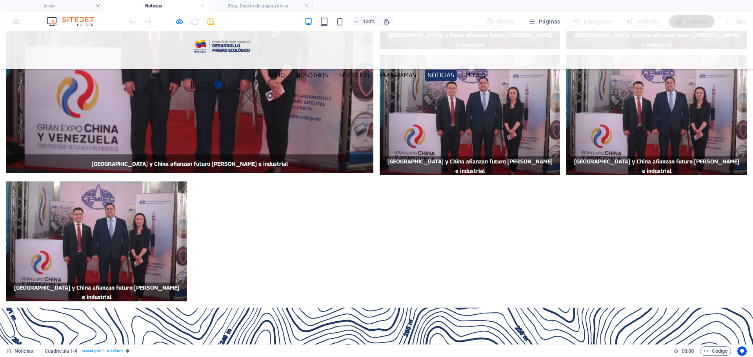
scroll to position [314, 0]
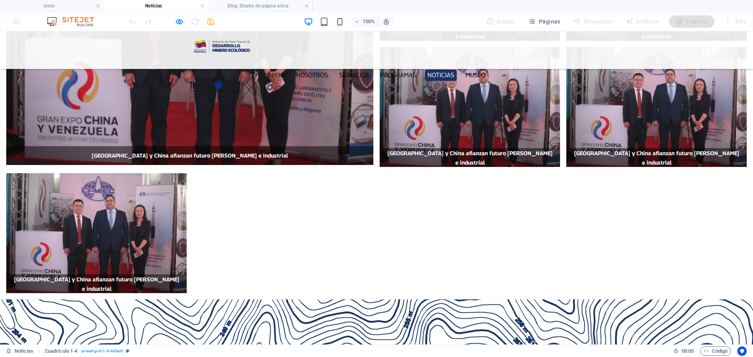
click at [363, 163] on div "Venezuela y China afianzan futuro minero e industrial [GEOGRAPHIC_DATA] y China…" at bounding box center [376, 106] width 753 height 385
click at [312, 198] on div "Venezuela y China afianzan futuro minero e industrial [GEOGRAPHIC_DATA] y China…" at bounding box center [376, 106] width 753 height 385
click at [313, 198] on div "Venezuela y China afianzan futuro minero e industrial [GEOGRAPHIC_DATA] y China…" at bounding box center [376, 106] width 753 height 385
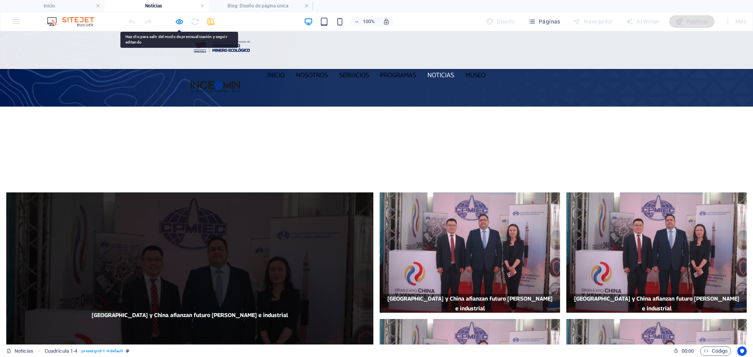
scroll to position [40, 0]
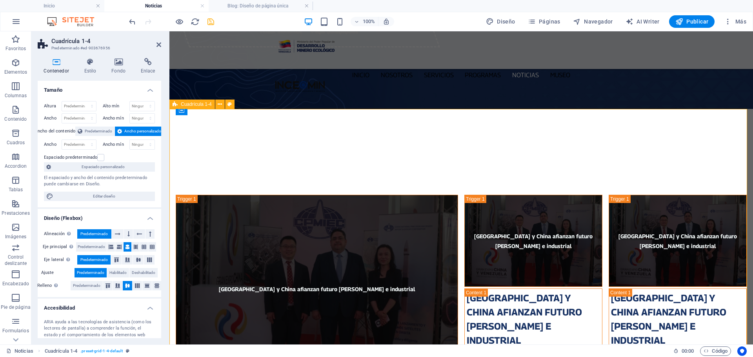
click at [177, 103] on icon at bounding box center [175, 104] width 5 height 9
click at [138, 260] on icon at bounding box center [138, 260] width 9 height 5
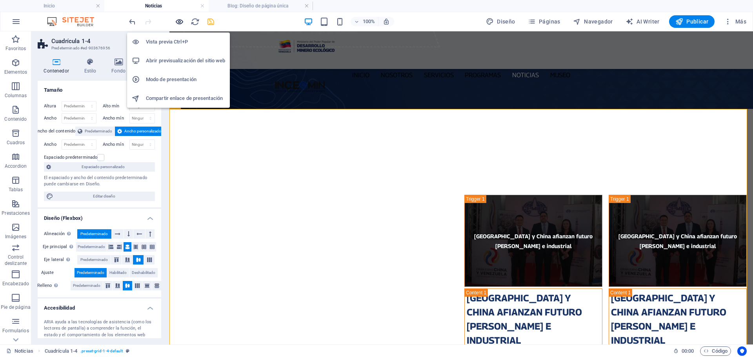
click at [180, 19] on icon "button" at bounding box center [179, 21] width 9 height 9
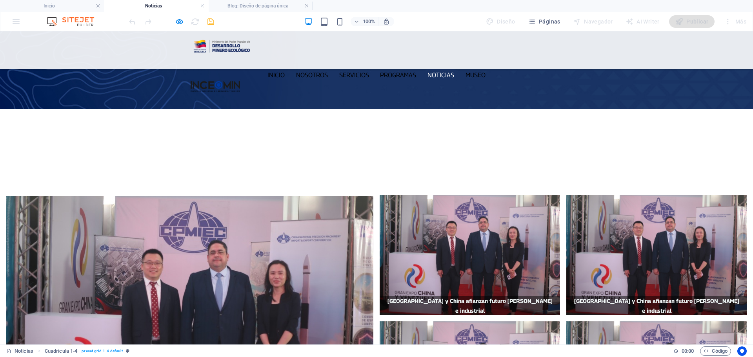
scroll to position [275, 0]
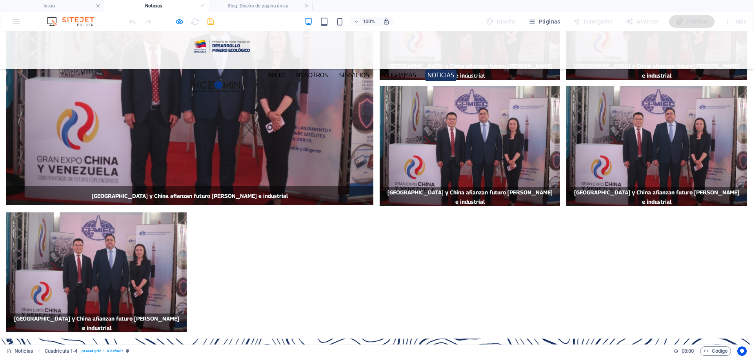
click at [415, 168] on div "Venezuela y China afianzan futuro minero e industrial [GEOGRAPHIC_DATA] y China…" at bounding box center [376, 145] width 753 height 385
drag, startPoint x: 321, startPoint y: 218, endPoint x: 189, endPoint y: 276, distance: 144.0
click at [312, 223] on div "Venezuela y China afianzan futuro minero e industrial [GEOGRAPHIC_DATA] y China…" at bounding box center [376, 145] width 753 height 385
click at [198, 249] on div "Venezuela y China afianzan futuro minero e industrial [GEOGRAPHIC_DATA] y China…" at bounding box center [376, 145] width 753 height 385
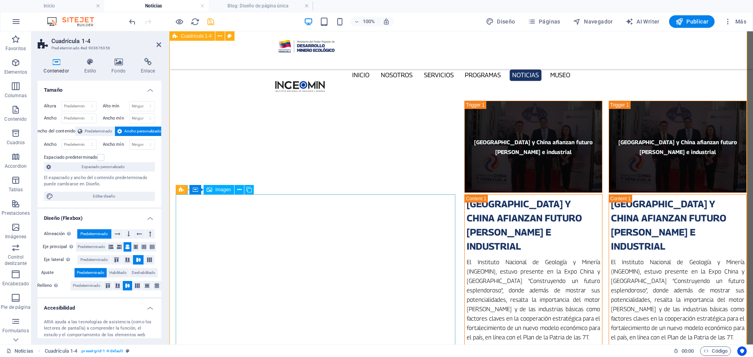
scroll to position [0, 0]
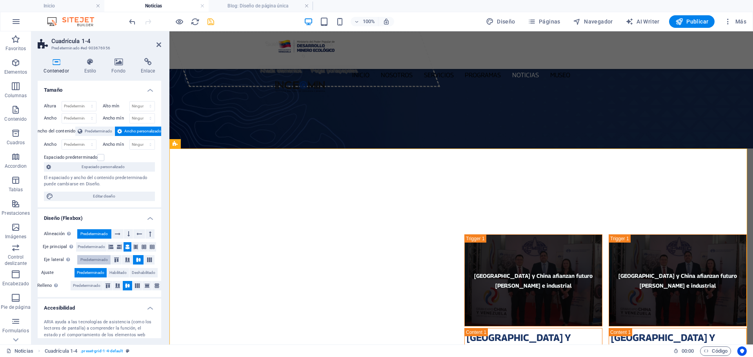
click at [94, 261] on span "Predeterminado" at bounding box center [93, 259] width 27 height 9
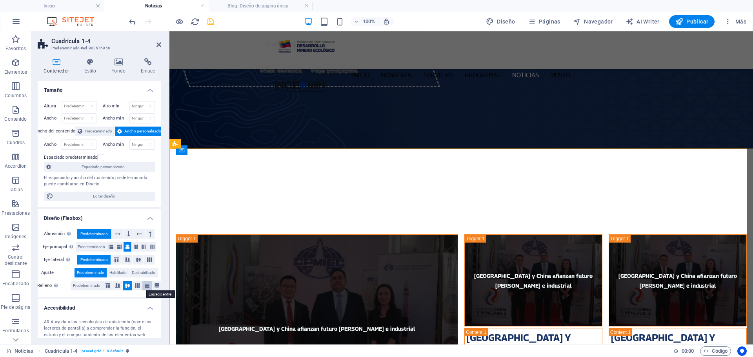
click at [146, 286] on icon at bounding box center [146, 285] width 9 height 5
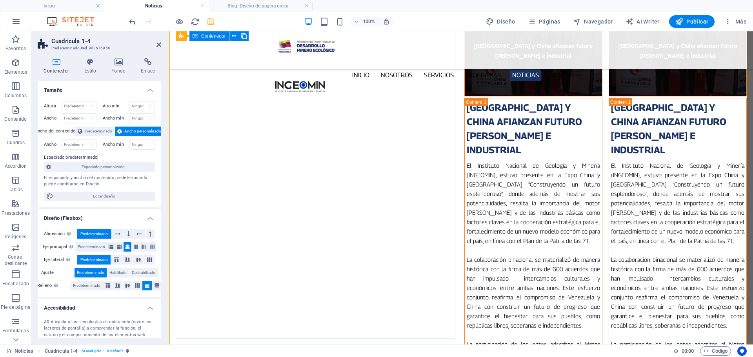
scroll to position [941, 0]
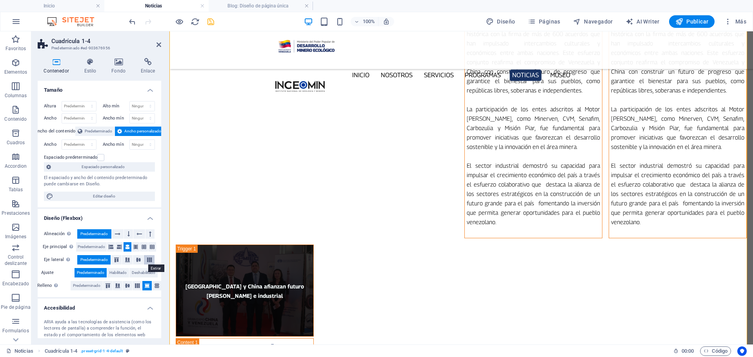
click at [147, 260] on icon at bounding box center [149, 260] width 9 height 5
click at [148, 288] on button at bounding box center [146, 285] width 9 height 9
click at [154, 286] on icon at bounding box center [156, 285] width 9 height 5
click at [133, 285] on icon at bounding box center [137, 285] width 9 height 5
click at [127, 287] on icon at bounding box center [127, 285] width 9 height 5
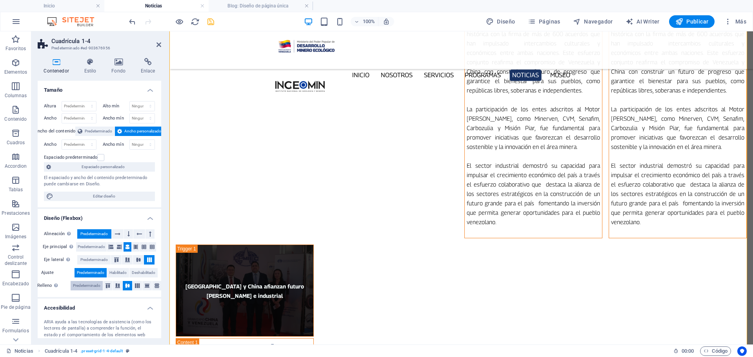
click at [95, 289] on span "Predeterminado" at bounding box center [86, 285] width 27 height 9
click at [152, 246] on icon at bounding box center [152, 246] width 5 height 9
click at [99, 248] on span "Predeterminado" at bounding box center [91, 246] width 27 height 9
click at [107, 260] on span "Predeterminado" at bounding box center [93, 259] width 27 height 9
click at [115, 237] on icon at bounding box center [117, 233] width 5 height 9
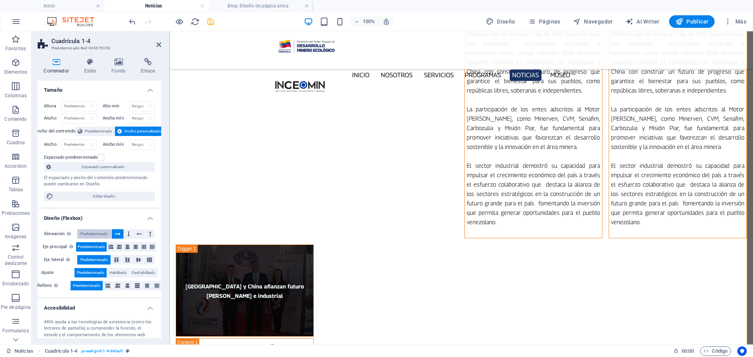
click at [105, 237] on span "Predeterminado" at bounding box center [93, 233] width 27 height 9
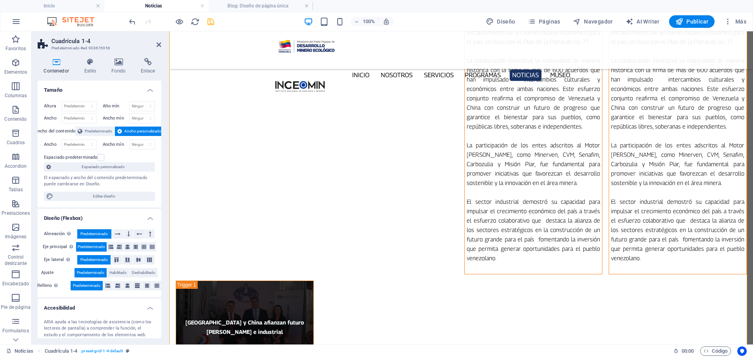
scroll to position [902, 0]
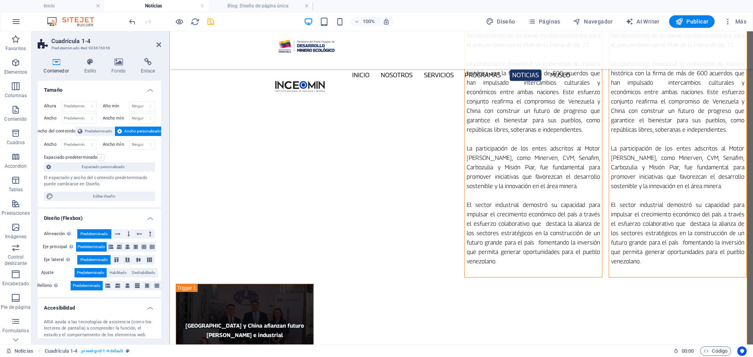
click at [98, 156] on label at bounding box center [100, 157] width 7 height 7
click at [0, 0] on input "Espaciado predeterminado" at bounding box center [0, 0] width 0 height 0
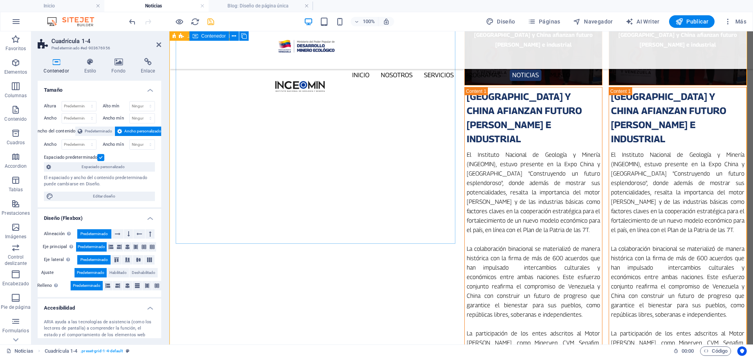
scroll to position [745, 0]
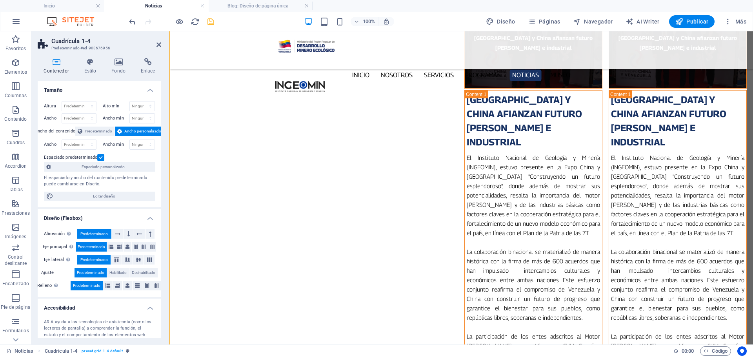
click at [101, 157] on label at bounding box center [100, 157] width 7 height 7
click at [0, 0] on input "Espaciado predeterminado" at bounding box center [0, 0] width 0 height 0
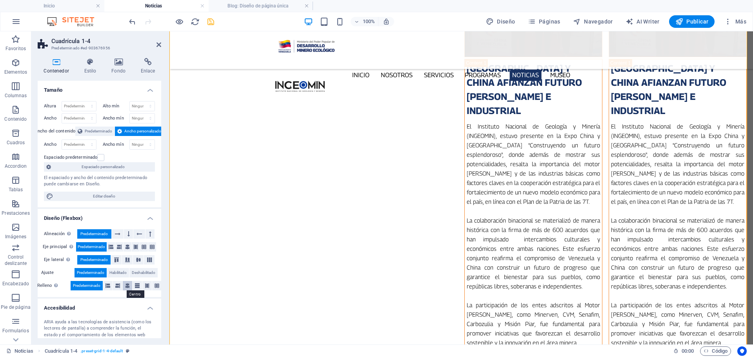
click at [127, 288] on icon at bounding box center [127, 285] width 5 height 9
click at [172, 21] on div at bounding box center [171, 21] width 88 height 13
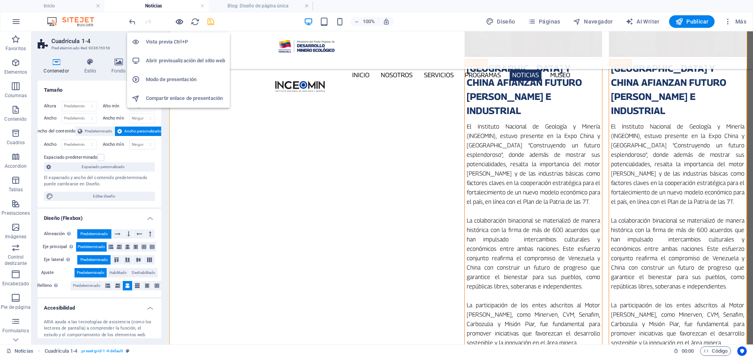
click at [178, 21] on icon "button" at bounding box center [179, 21] width 9 height 9
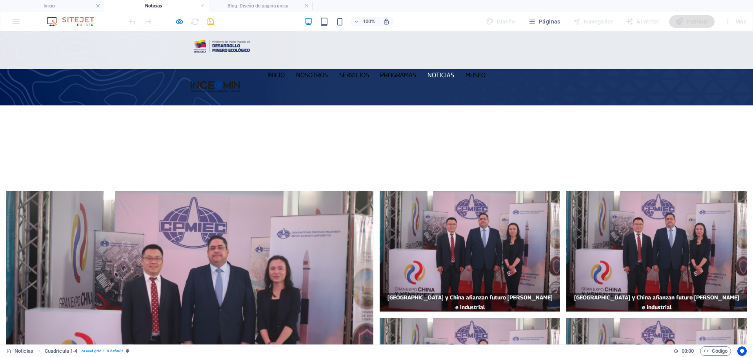
scroll to position [0, 0]
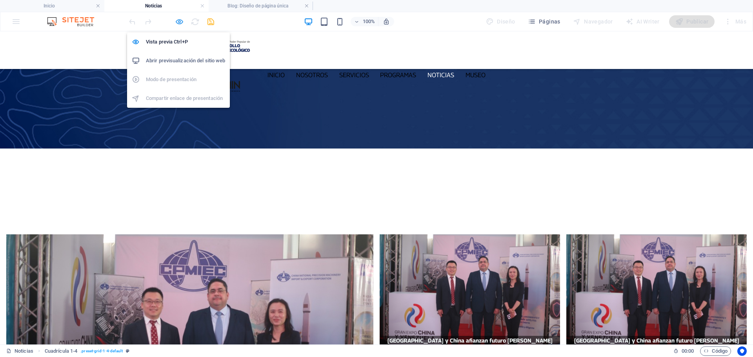
click at [180, 23] on icon "button" at bounding box center [179, 21] width 9 height 9
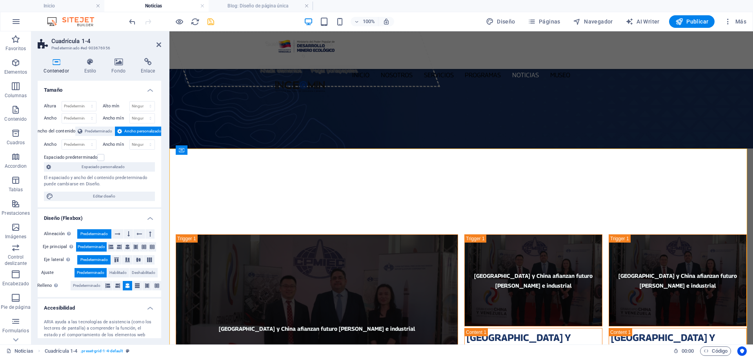
drag, startPoint x: 84, startPoint y: 284, endPoint x: 92, endPoint y: 279, distance: 9.9
click at [85, 284] on span "Predeterminado" at bounding box center [86, 285] width 27 height 9
click at [128, 247] on icon at bounding box center [127, 246] width 5 height 9
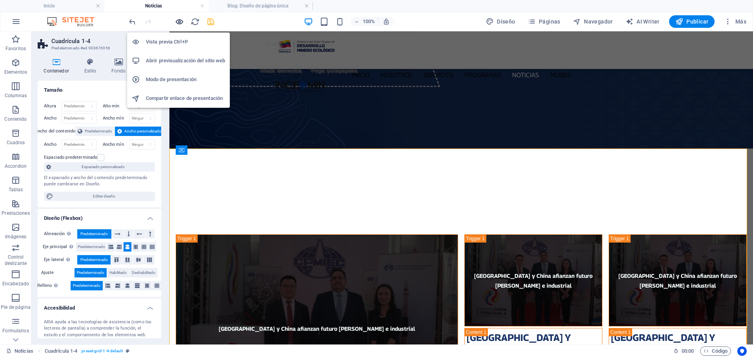
drag, startPoint x: 181, startPoint y: 21, endPoint x: 344, endPoint y: 112, distance: 186.4
click at [181, 21] on icon "button" at bounding box center [179, 21] width 9 height 9
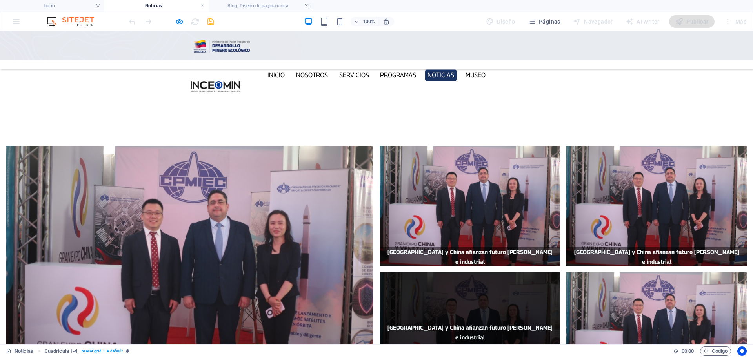
scroll to position [196, 0]
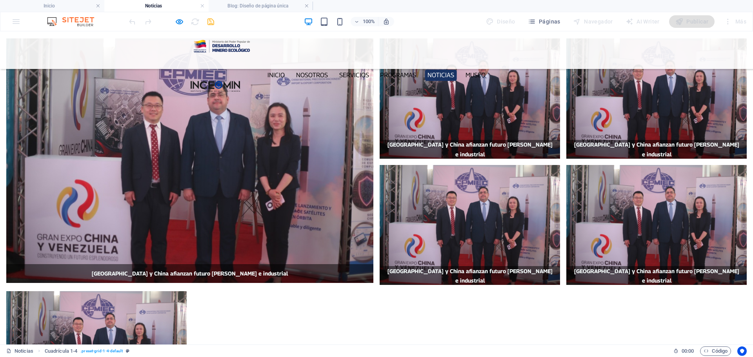
click at [412, 259] on div "Venezuela y China afianzan futuro minero e industrial [GEOGRAPHIC_DATA] y China…" at bounding box center [376, 224] width 753 height 385
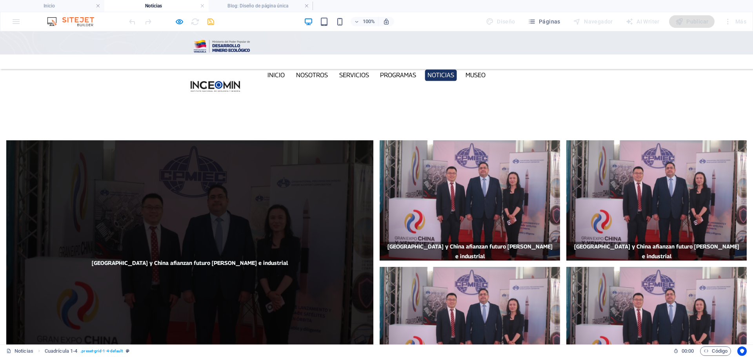
scroll to position [39, 0]
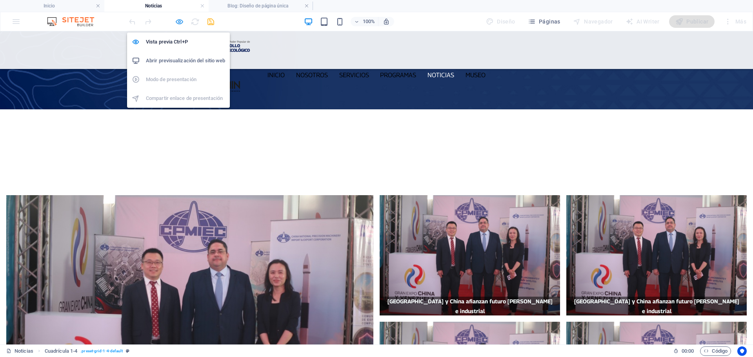
click at [178, 22] on icon "button" at bounding box center [179, 21] width 9 height 9
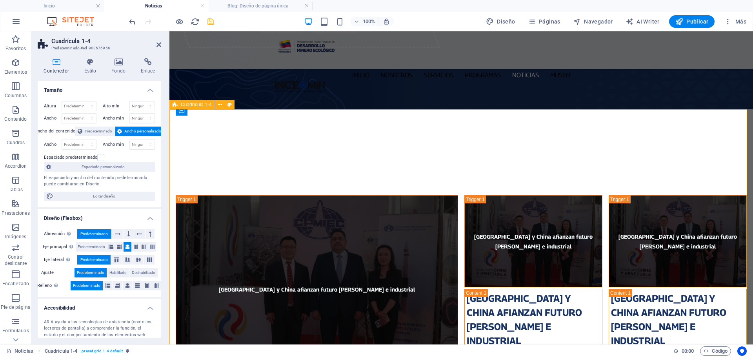
click at [174, 107] on icon at bounding box center [175, 104] width 5 height 9
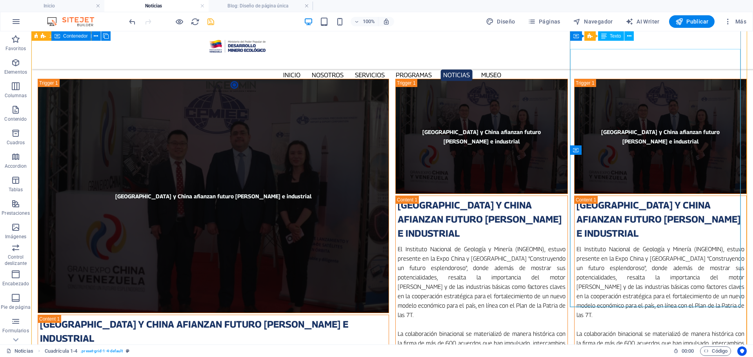
scroll to position [118, 0]
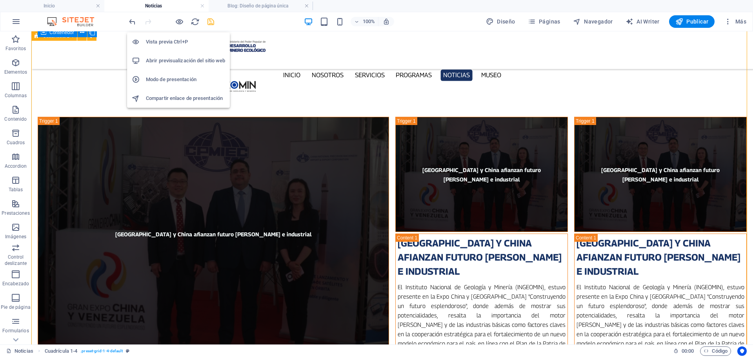
click at [173, 23] on div at bounding box center [171, 21] width 88 height 13
click at [182, 21] on icon "button" at bounding box center [179, 21] width 9 height 9
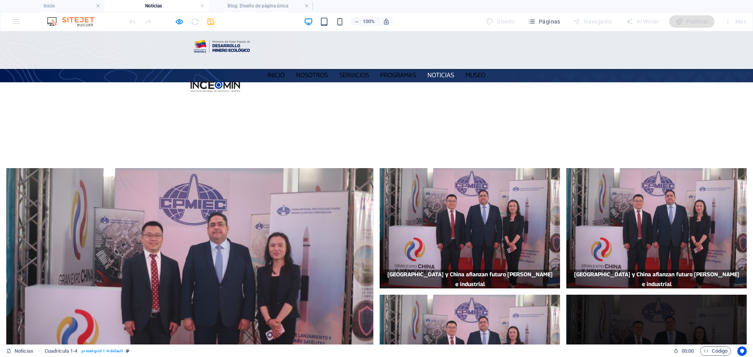
scroll to position [78, 0]
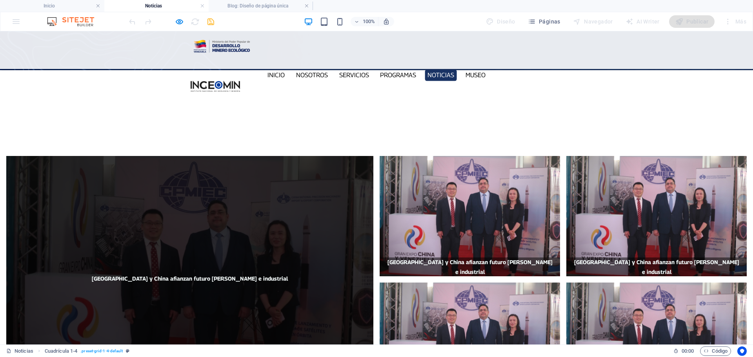
click at [254, 305] on span "[GEOGRAPHIC_DATA] y China afianzan futuro minero e industrial" at bounding box center [189, 278] width 367 height 244
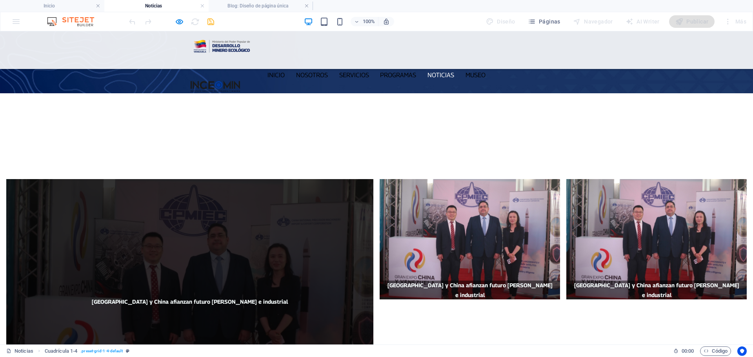
scroll to position [39, 0]
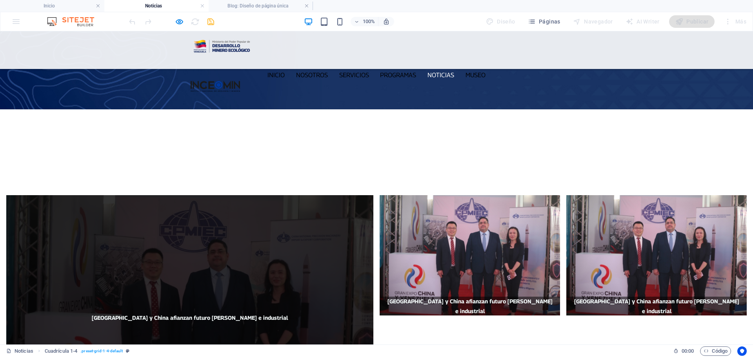
click at [213, 314] on span "[GEOGRAPHIC_DATA] y China afianzan futuro minero e industrial" at bounding box center [190, 317] width 196 height 7
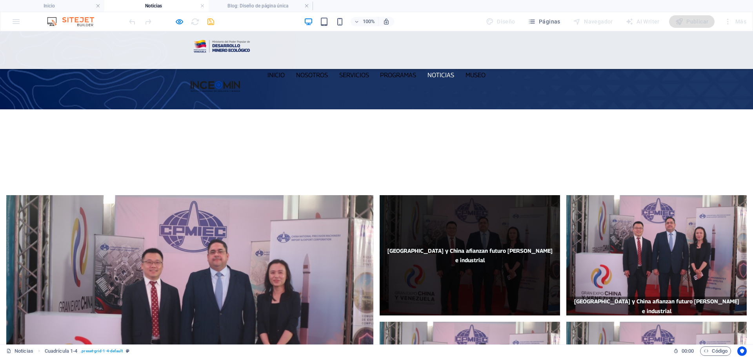
click at [484, 195] on span "[GEOGRAPHIC_DATA] y China afianzan futuro minero e industrial" at bounding box center [470, 255] width 180 height 120
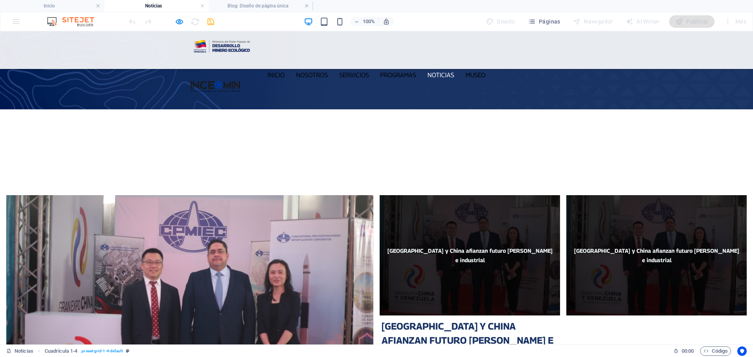
click at [641, 247] on span "[GEOGRAPHIC_DATA] y China afianzan futuro minero e industrial" at bounding box center [656, 255] width 165 height 16
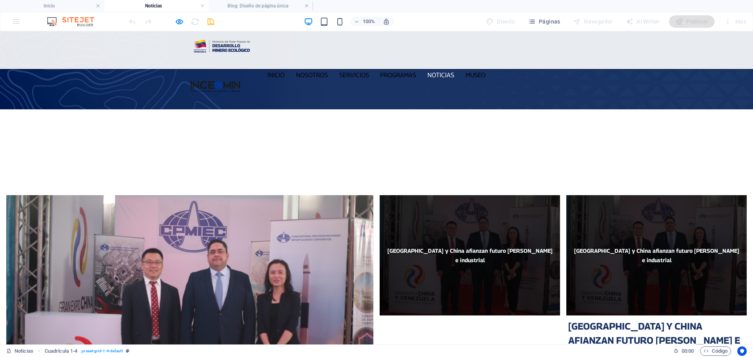
click at [487, 195] on span "[GEOGRAPHIC_DATA] y China afianzan futuro minero e industrial" at bounding box center [470, 255] width 180 height 120
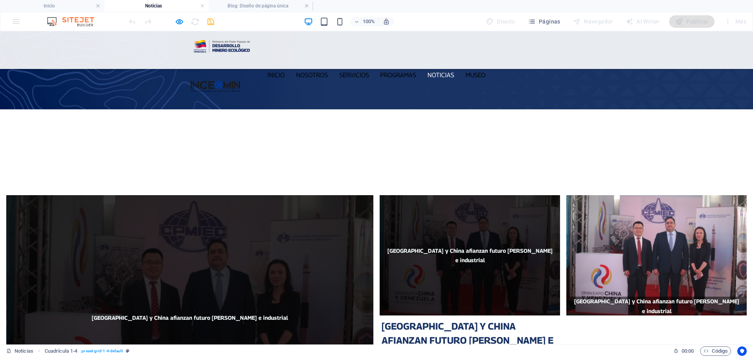
click at [178, 211] on span "[GEOGRAPHIC_DATA] y China afianzan futuro minero e industrial" at bounding box center [189, 317] width 367 height 244
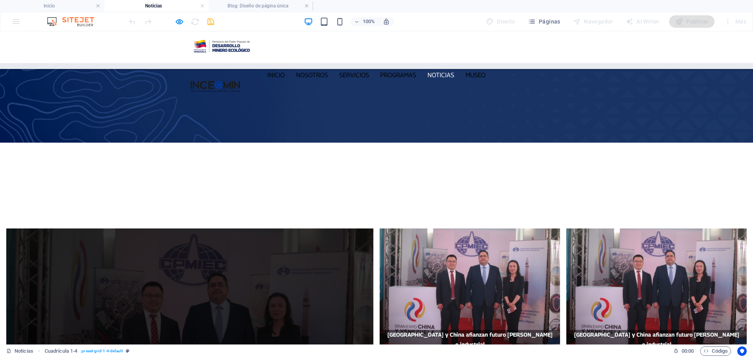
scroll to position [0, 0]
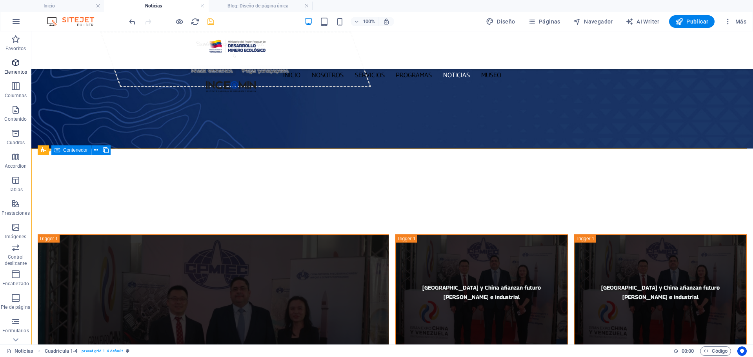
click at [20, 68] on span "Elementos" at bounding box center [15, 67] width 31 height 19
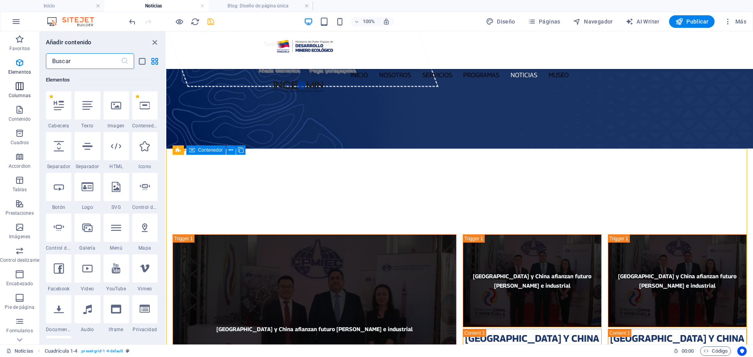
click at [16, 87] on icon "button" at bounding box center [19, 86] width 9 height 9
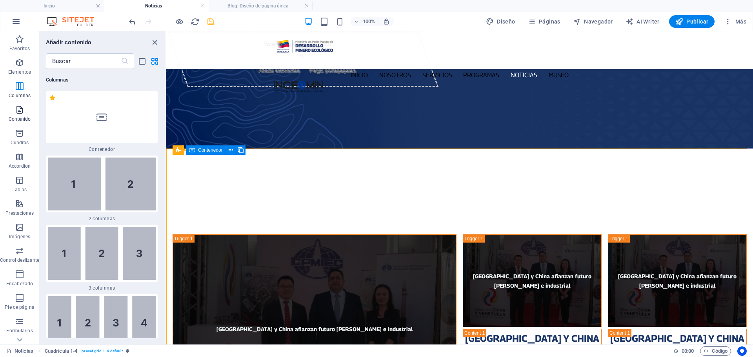
click at [20, 112] on icon "button" at bounding box center [19, 109] width 9 height 9
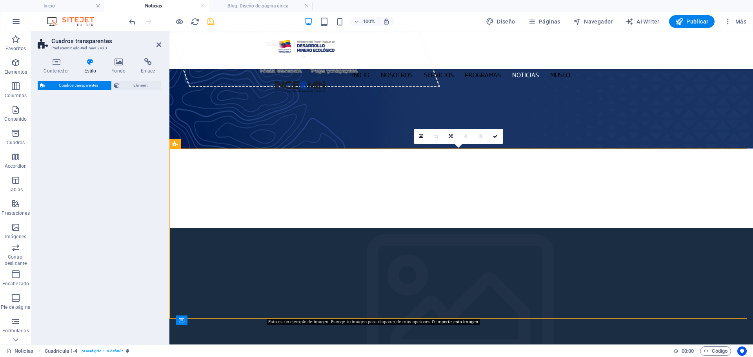
select select "rem"
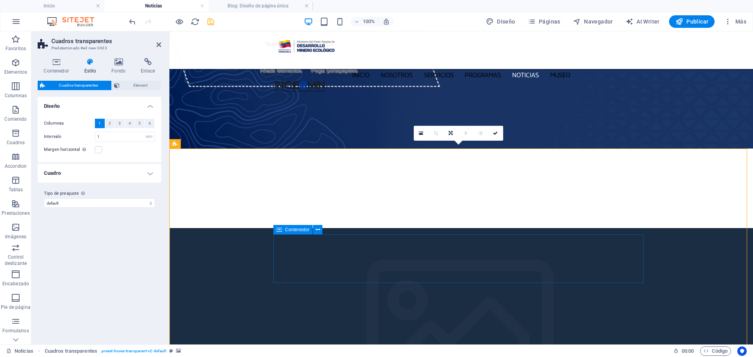
click at [278, 232] on icon at bounding box center [278, 229] width 5 height 9
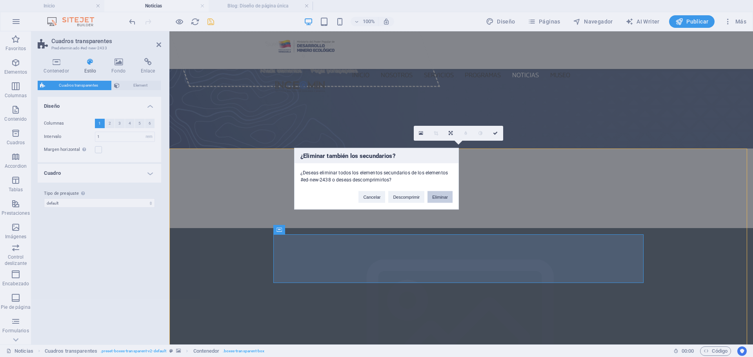
click at [441, 192] on button "Eliminar" at bounding box center [439, 197] width 25 height 12
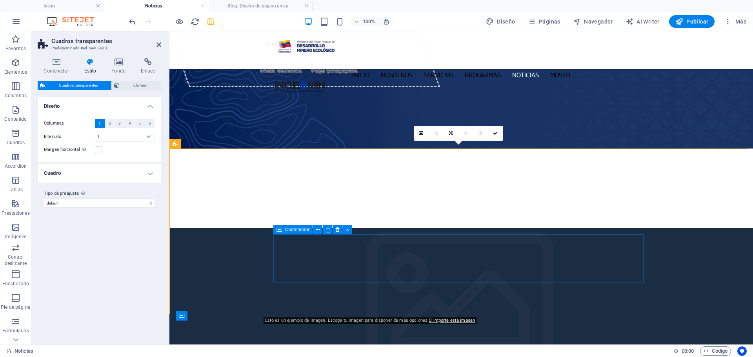
click at [277, 232] on icon at bounding box center [278, 229] width 5 height 9
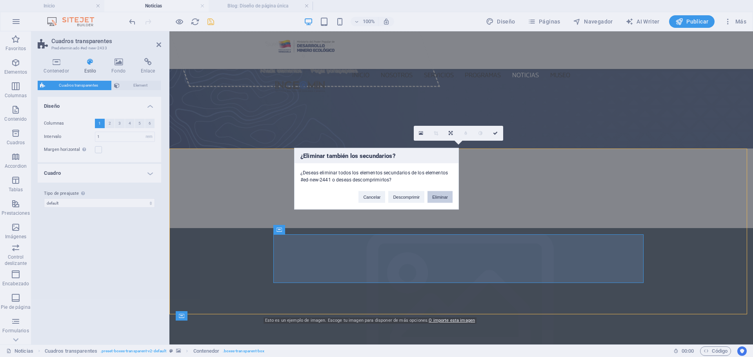
drag, startPoint x: 440, startPoint y: 194, endPoint x: 271, endPoint y: 165, distance: 171.2
click at [440, 194] on button "Eliminar" at bounding box center [439, 197] width 25 height 12
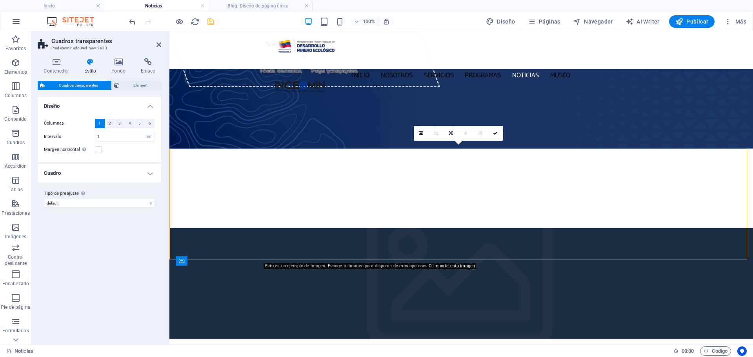
click at [180, 228] on figure at bounding box center [460, 283] width 583 height 111
click at [238, 146] on icon at bounding box center [237, 144] width 4 height 8
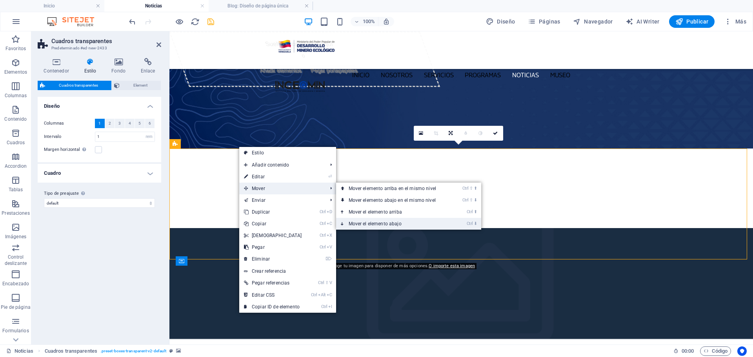
drag, startPoint x: 406, startPoint y: 225, endPoint x: 237, endPoint y: 193, distance: 171.5
click at [406, 225] on link "Ctrl ⬇ Mover el elemento abajo" at bounding box center [394, 224] width 116 height 12
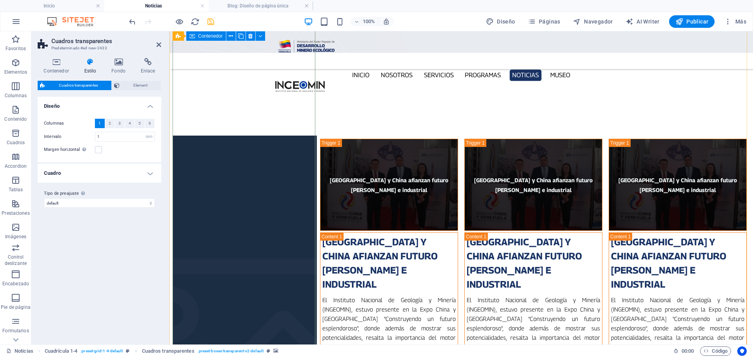
scroll to position [78, 0]
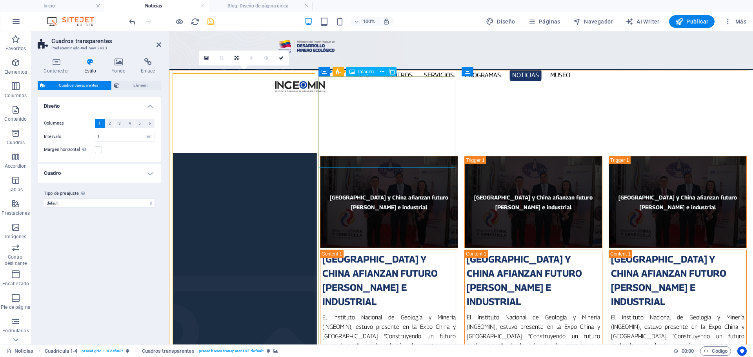
click at [358, 156] on figure "[GEOGRAPHIC_DATA] y China afianzan futuro minero e industrial" at bounding box center [389, 202] width 138 height 92
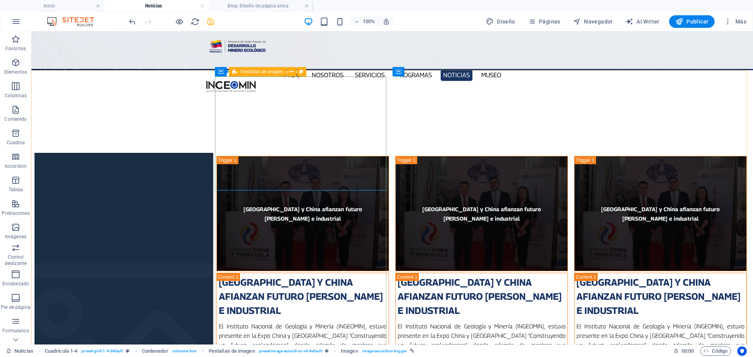
click at [238, 74] on div "Pestañas de imagen" at bounding box center [257, 71] width 57 height 9
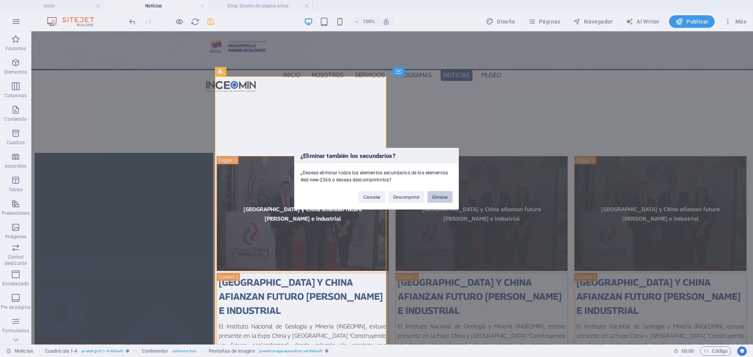
drag, startPoint x: 449, startPoint y: 200, endPoint x: 418, endPoint y: 168, distance: 44.6
click at [449, 200] on button "Eliminar" at bounding box center [439, 197] width 25 height 12
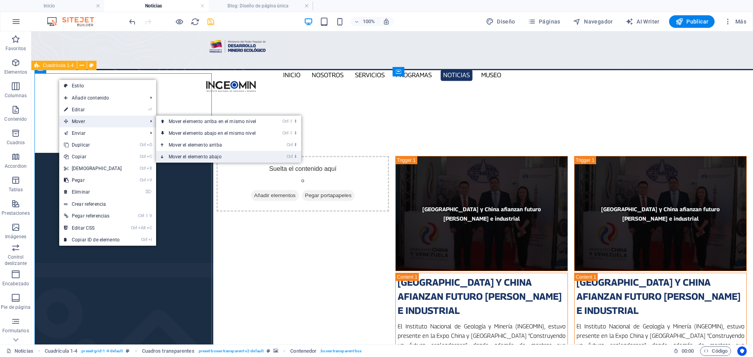
drag, startPoint x: 206, startPoint y: 127, endPoint x: 238, endPoint y: 158, distance: 44.6
click at [238, 158] on link "Ctrl ⬇ Mover el elemento abajo" at bounding box center [214, 157] width 116 height 12
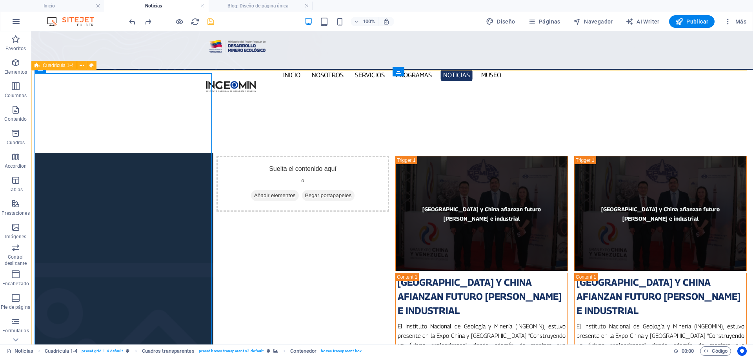
click at [40, 70] on div "Cuadrícula 1-4" at bounding box center [53, 65] width 45 height 9
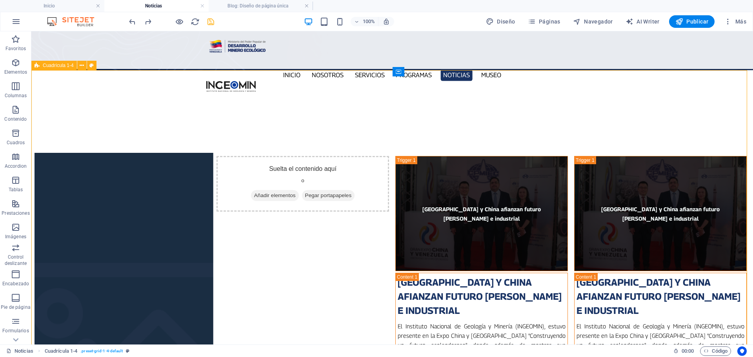
click at [37, 66] on icon at bounding box center [37, 65] width 5 height 9
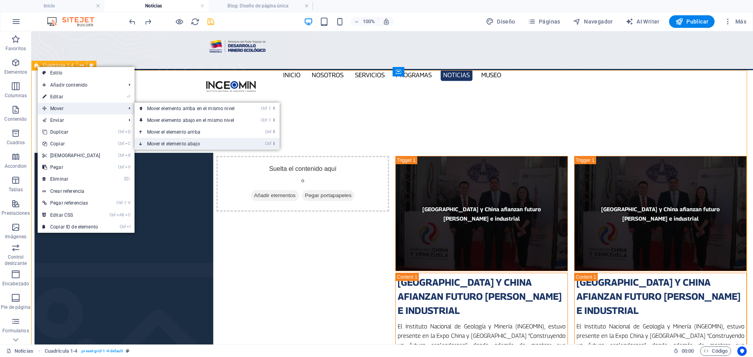
click at [198, 141] on link "Ctrl ⬇ Mover el elemento abajo" at bounding box center [192, 144] width 116 height 12
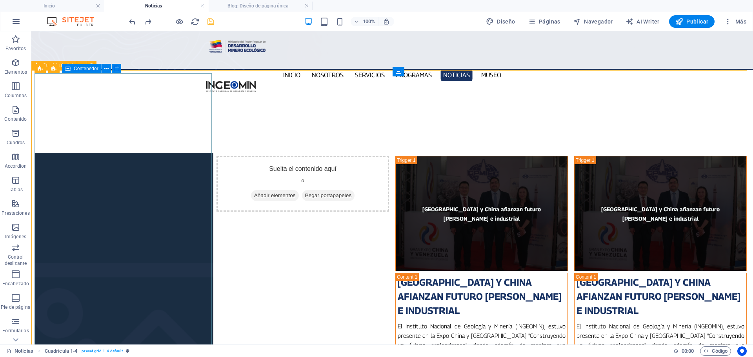
click at [74, 71] on span "Contenedor" at bounding box center [86, 68] width 25 height 5
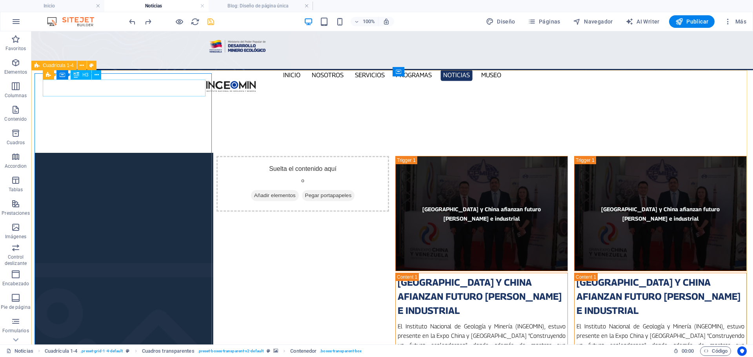
drag, startPoint x: 52, startPoint y: 48, endPoint x: 78, endPoint y: 75, distance: 36.9
click at [84, 80] on div "H3" at bounding box center [81, 74] width 21 height 9
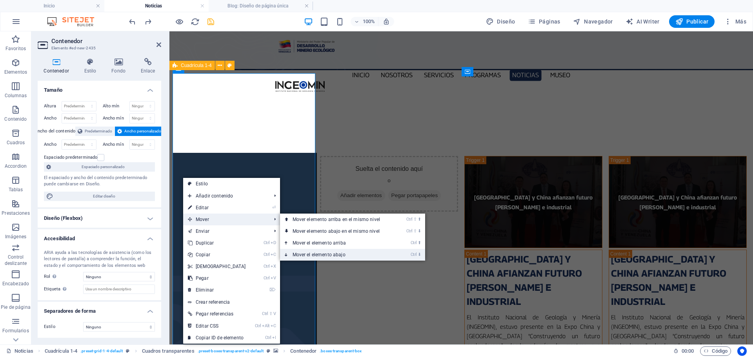
click at [342, 255] on link "Ctrl ⬇ Mover el elemento abajo" at bounding box center [338, 255] width 116 height 12
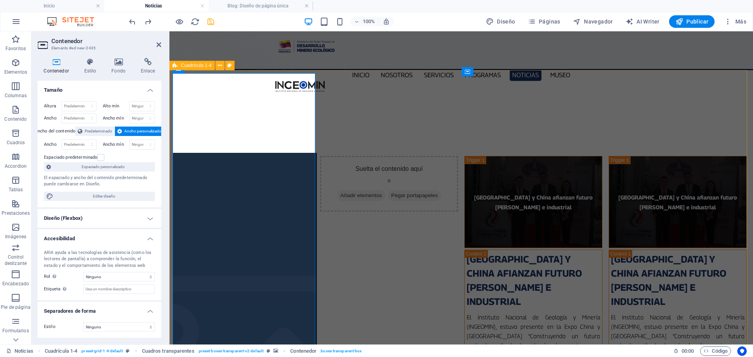
click at [178, 70] on div "Cuadrícula 1-4" at bounding box center [191, 65] width 45 height 9
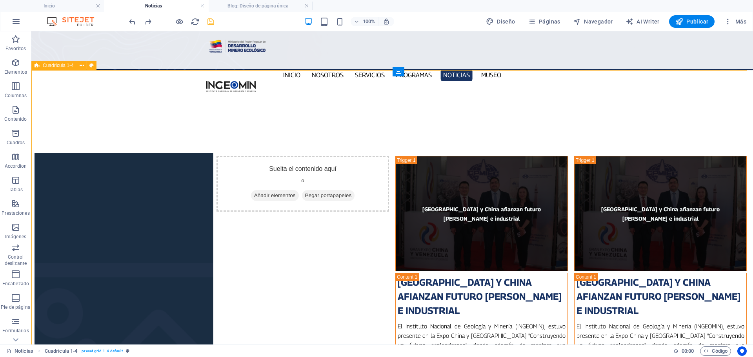
click at [55, 65] on span "Cuadrícula 1-4" at bounding box center [58, 65] width 31 height 5
click at [50, 69] on div "Cuadrícula 1-4" at bounding box center [53, 65] width 45 height 9
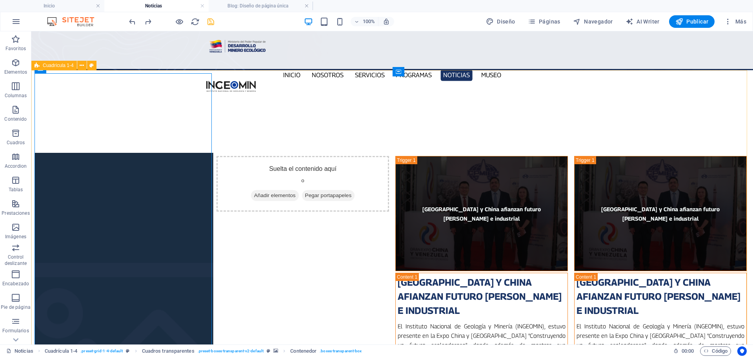
click at [40, 73] on icon at bounding box center [40, 68] width 5 height 9
click at [50, 71] on div "Cuadros transparentes" at bounding box center [79, 68] width 62 height 9
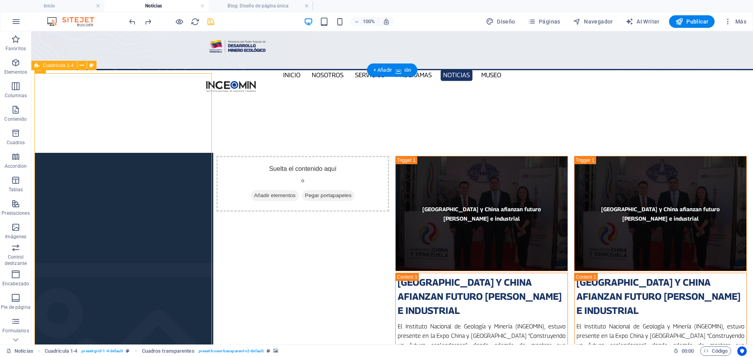
drag, startPoint x: 84, startPoint y: 102, endPoint x: 46, endPoint y: 82, distance: 42.6
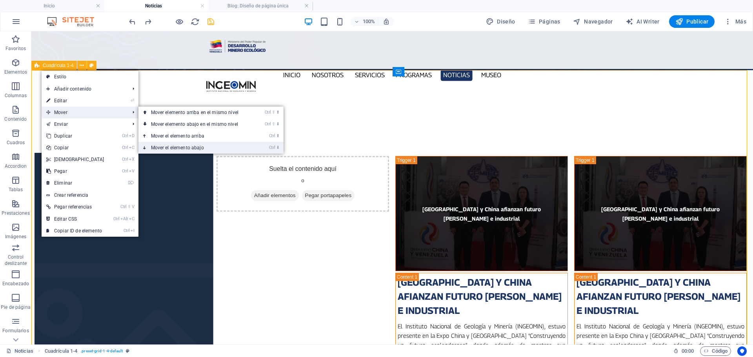
click at [208, 146] on link "Ctrl ⬇ Mover el elemento abajo" at bounding box center [196, 148] width 116 height 12
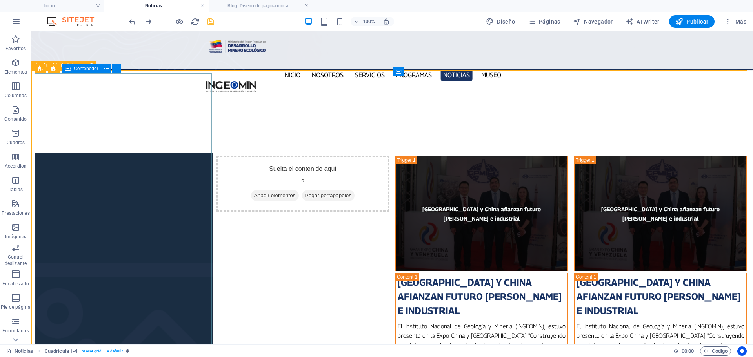
click at [78, 70] on span "Contenedor" at bounding box center [86, 68] width 25 height 5
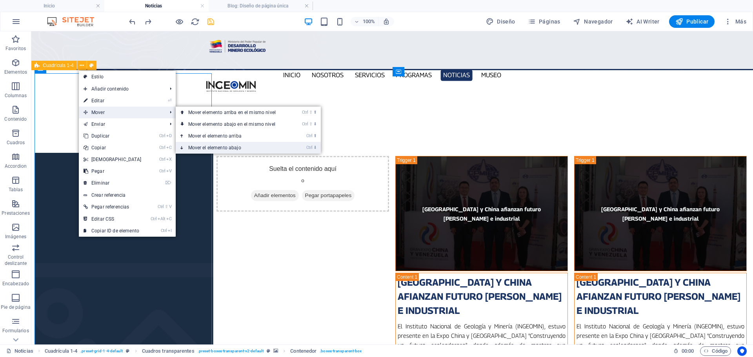
click at [228, 148] on link "Ctrl ⬇ Mover el elemento abajo" at bounding box center [234, 148] width 116 height 12
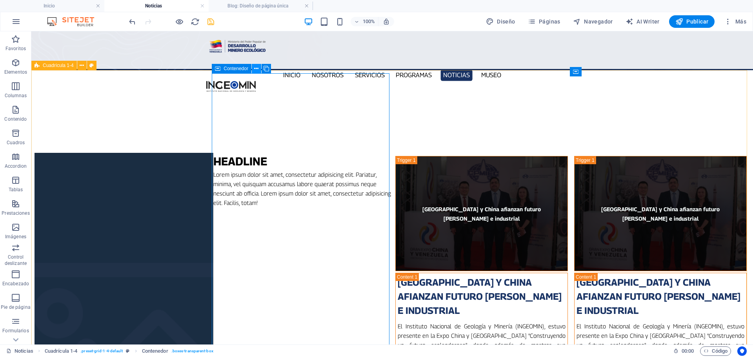
click at [258, 70] on icon at bounding box center [256, 69] width 4 height 8
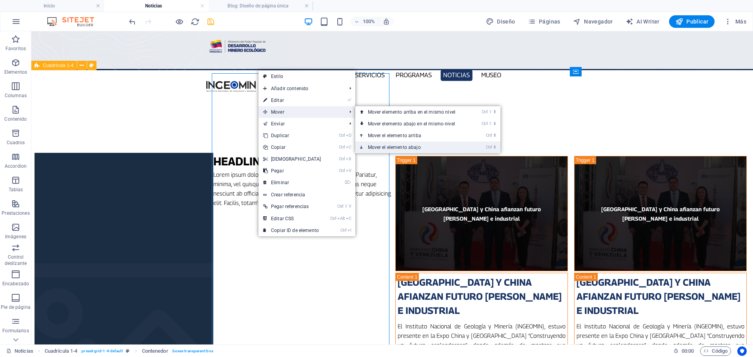
click at [420, 148] on link "Ctrl ⬇ Mover el elemento abajo" at bounding box center [413, 148] width 116 height 12
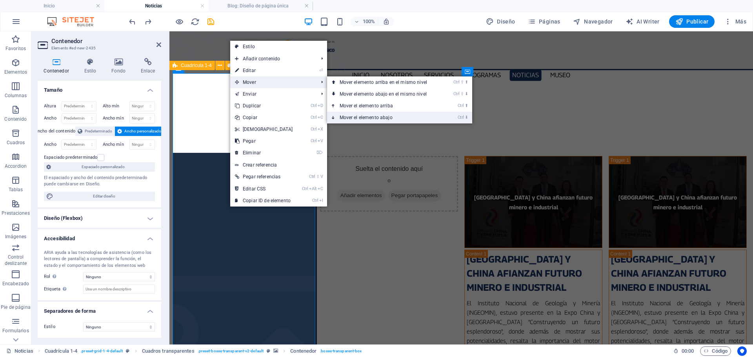
click at [395, 116] on link "Ctrl ⬇ Mover el elemento abajo" at bounding box center [385, 118] width 116 height 12
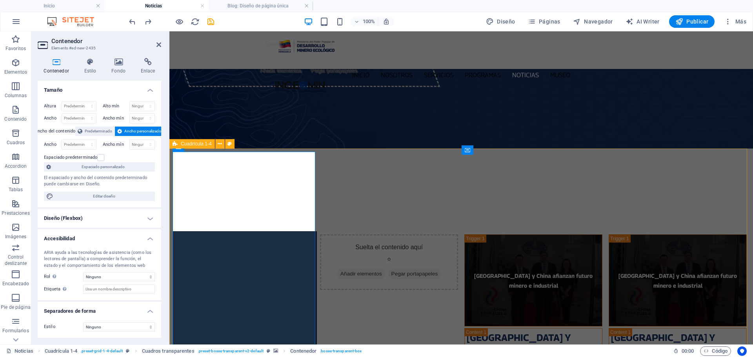
click at [179, 149] on div "Cuadrícula 1-4" at bounding box center [204, 144] width 70 height 10
click at [203, 150] on icon at bounding box center [205, 146] width 5 height 9
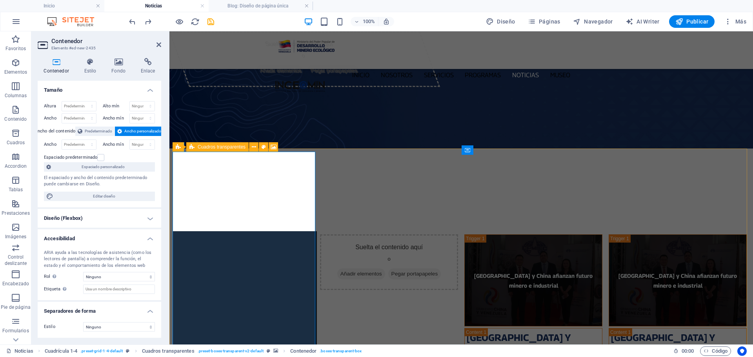
click at [185, 151] on div "Cuadrícula 1-4 Cuadros transparentes" at bounding box center [228, 147] width 111 height 10
click at [192, 149] on icon at bounding box center [191, 146] width 5 height 9
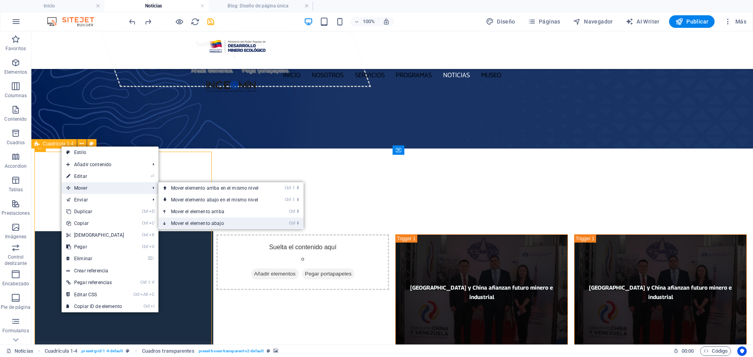
click at [246, 225] on link "Ctrl ⬇ Mover el elemento abajo" at bounding box center [216, 224] width 116 height 12
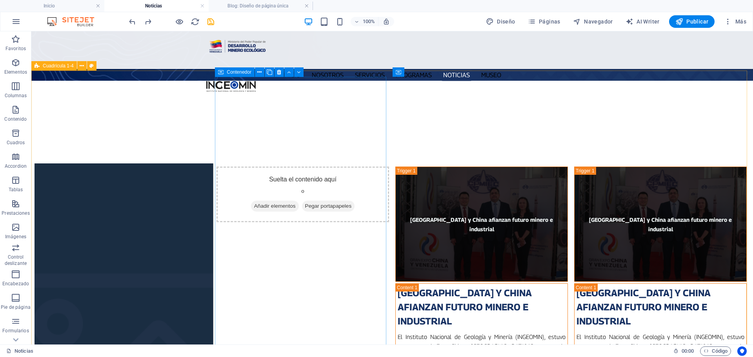
scroll to position [78, 0]
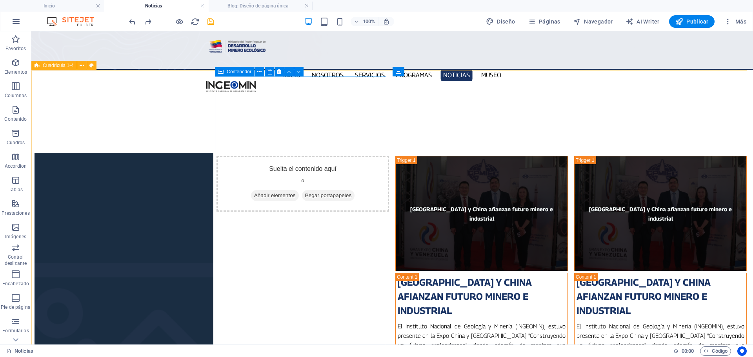
click at [268, 190] on span "Añadir elementos" at bounding box center [275, 195] width 48 height 11
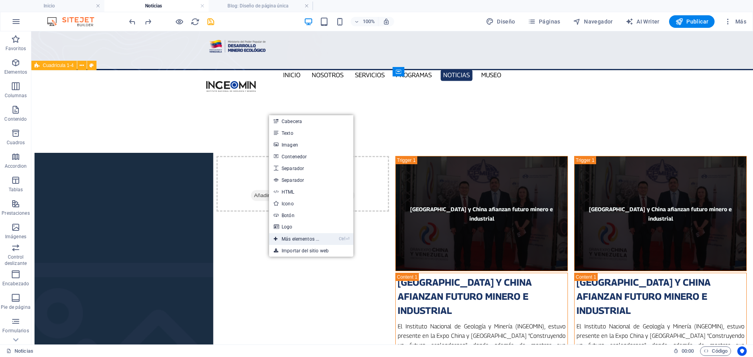
click at [308, 237] on link "Ctrl ⏎ Más elementos ..." at bounding box center [296, 239] width 55 height 12
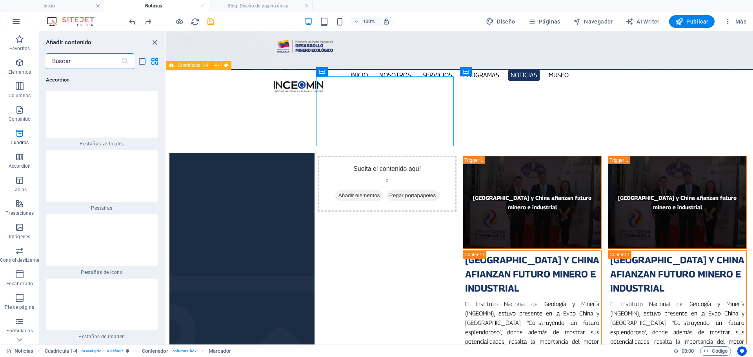
scroll to position [4617, 0]
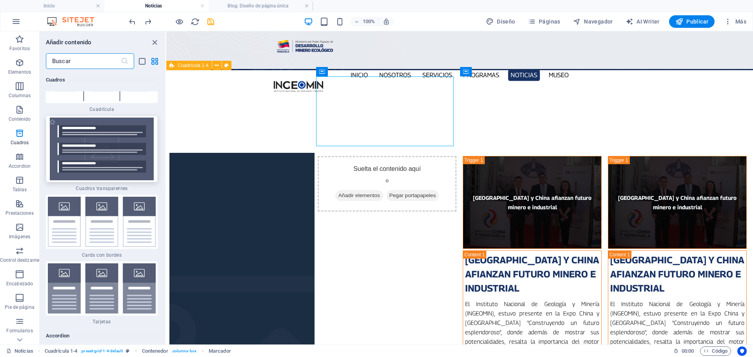
click at [153, 149] on img at bounding box center [102, 149] width 108 height 63
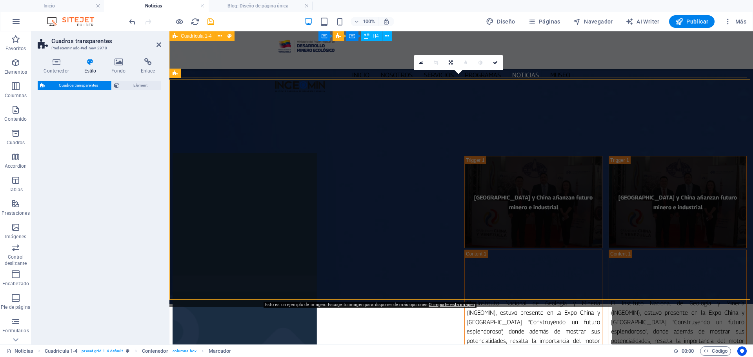
scroll to position [1463, 0]
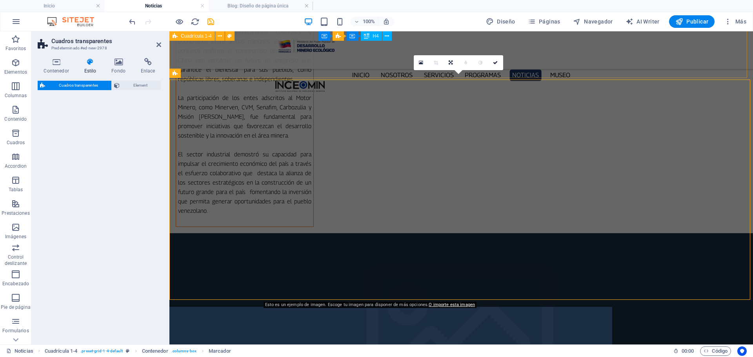
select select "rem"
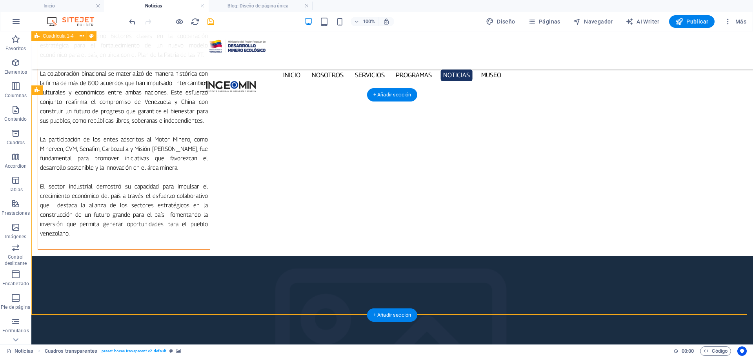
scroll to position [1320, 0]
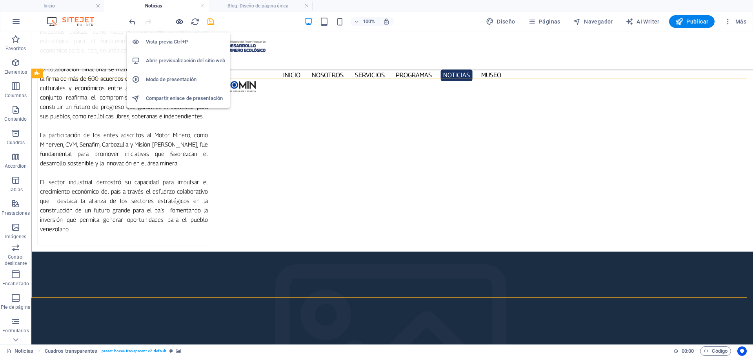
click at [176, 23] on icon "button" at bounding box center [179, 21] width 9 height 9
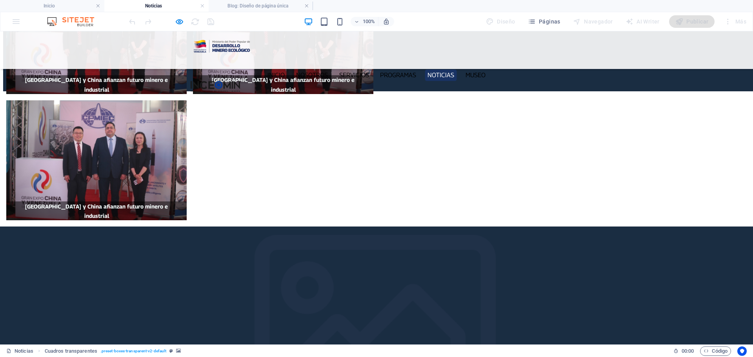
click at [211, 227] on div at bounding box center [376, 337] width 753 height 220
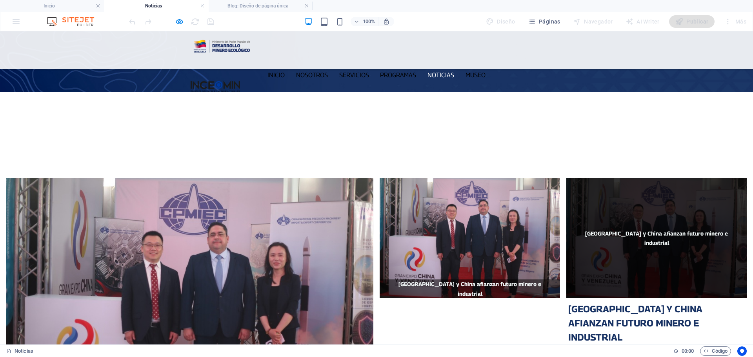
scroll to position [55, 0]
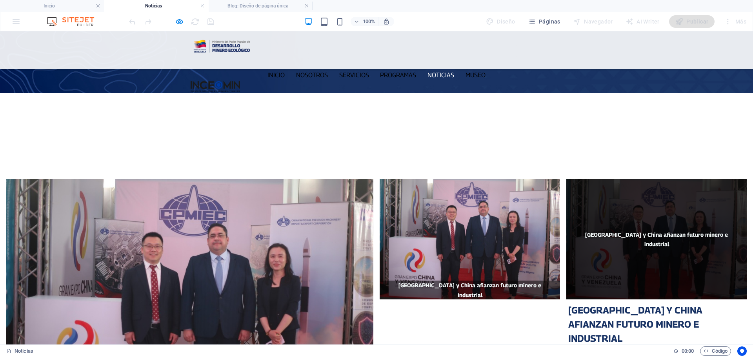
click at [664, 183] on span "[GEOGRAPHIC_DATA] y China afianzan futuro minero e industrial" at bounding box center [656, 239] width 180 height 120
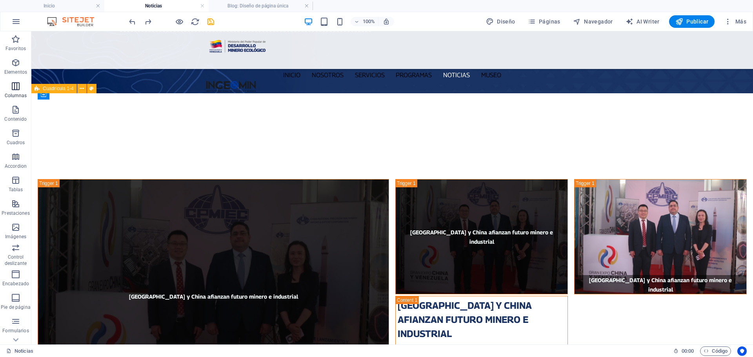
click at [16, 87] on icon "button" at bounding box center [15, 86] width 9 height 9
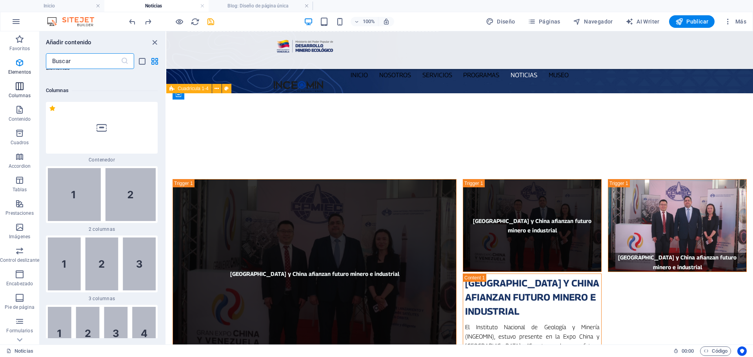
scroll to position [452, 0]
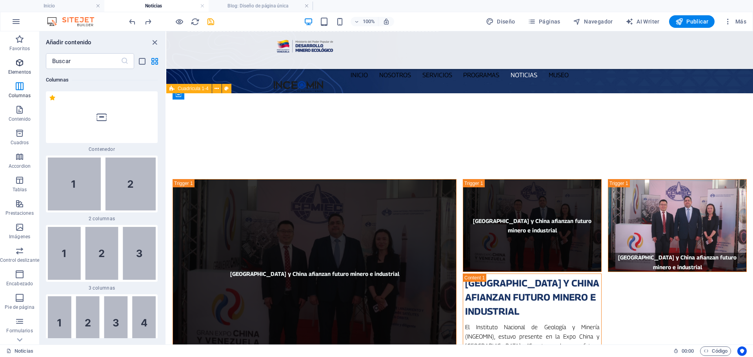
click at [19, 61] on icon "button" at bounding box center [19, 62] width 9 height 9
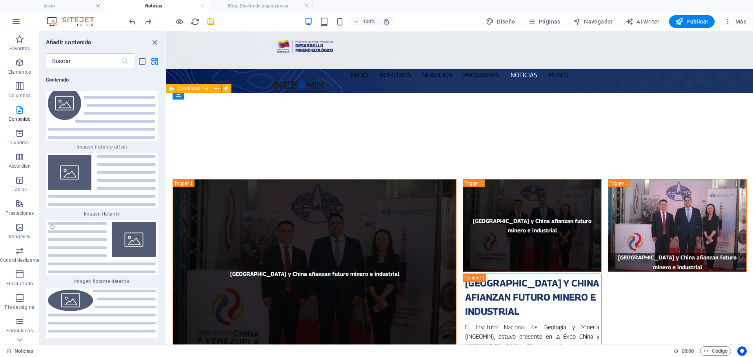
scroll to position [3324, 0]
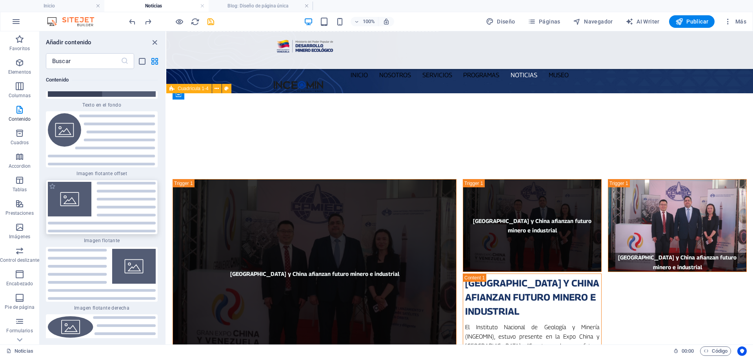
click at [123, 205] on img at bounding box center [102, 207] width 108 height 51
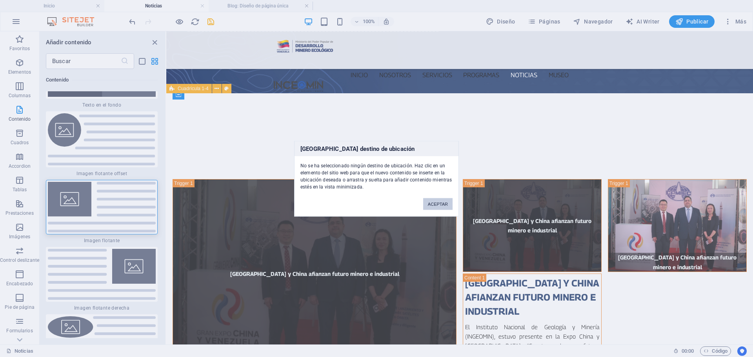
click at [444, 202] on button "ACEPTAR" at bounding box center [437, 204] width 29 height 12
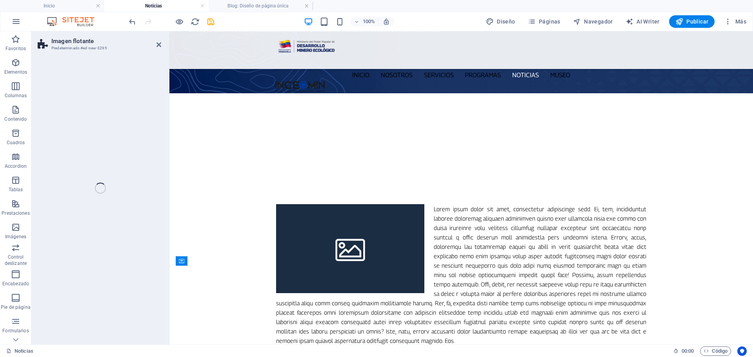
select select "%"
select select "rem"
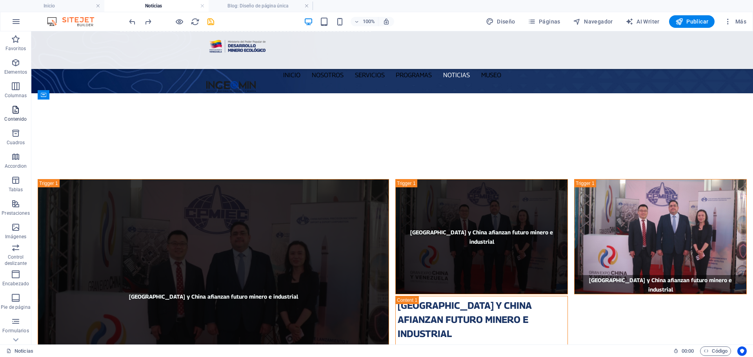
click at [15, 110] on icon "button" at bounding box center [15, 109] width 9 height 9
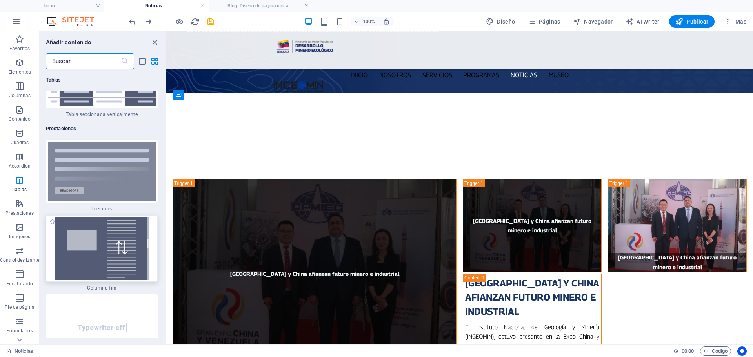
scroll to position [5914, 0]
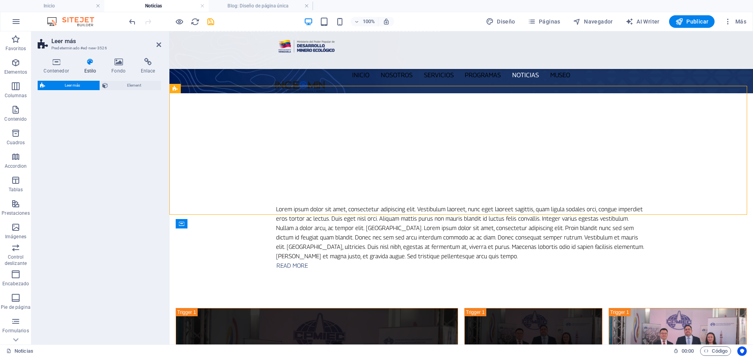
select select "px"
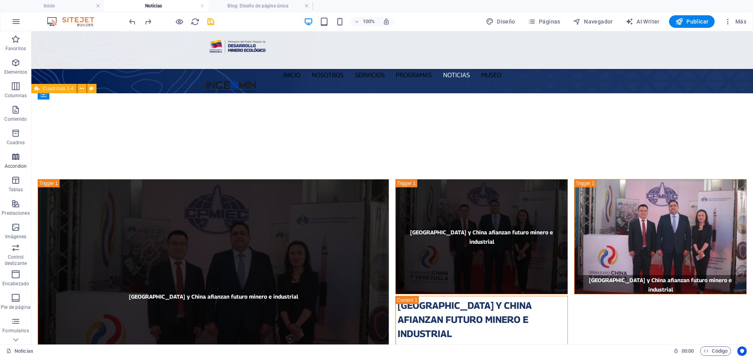
click at [16, 160] on icon "button" at bounding box center [15, 156] width 9 height 9
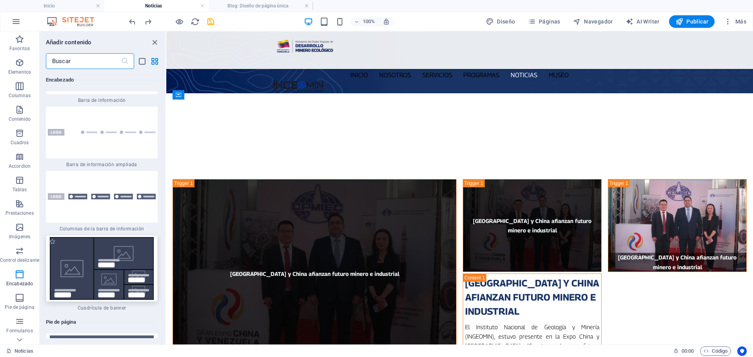
scroll to position [10281, 0]
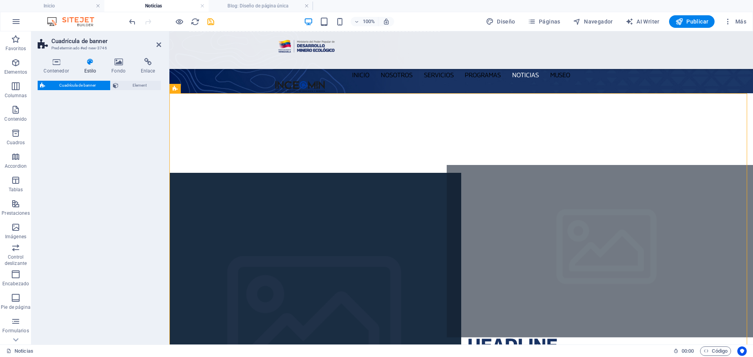
select select "vh"
select select "rem"
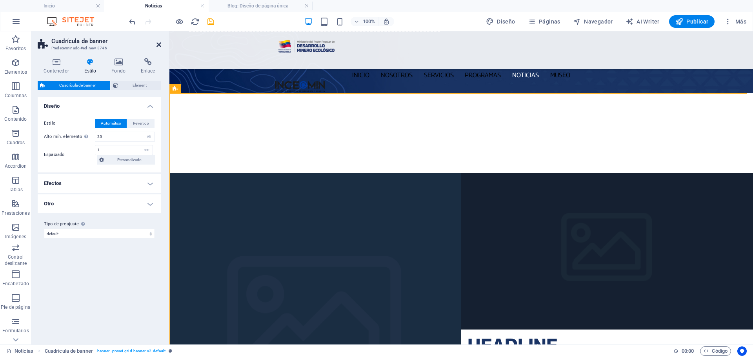
click at [156, 44] on icon at bounding box center [158, 45] width 5 height 6
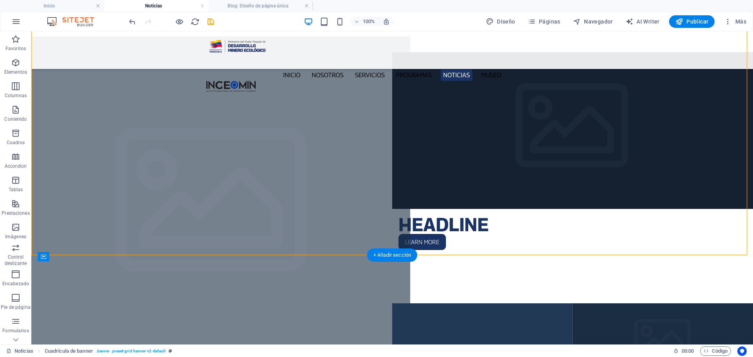
scroll to position [212, 0]
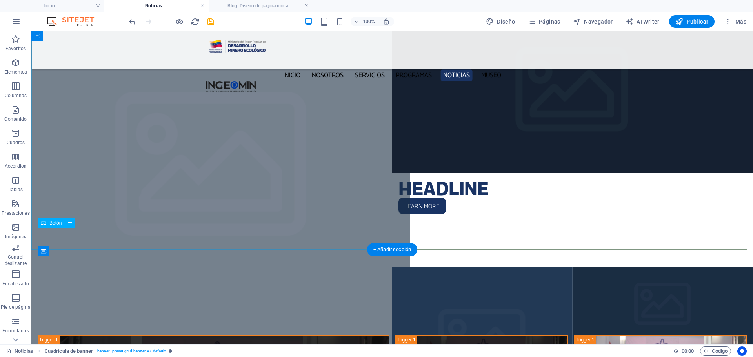
click at [67, 354] on div "Learn more" at bounding box center [212, 362] width 348 height 16
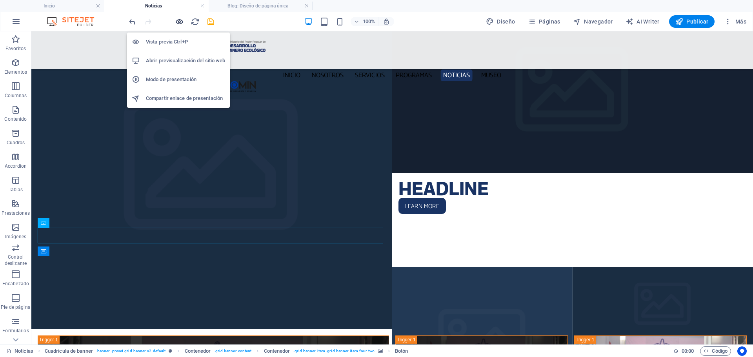
click at [179, 22] on icon "button" at bounding box center [179, 21] width 9 height 9
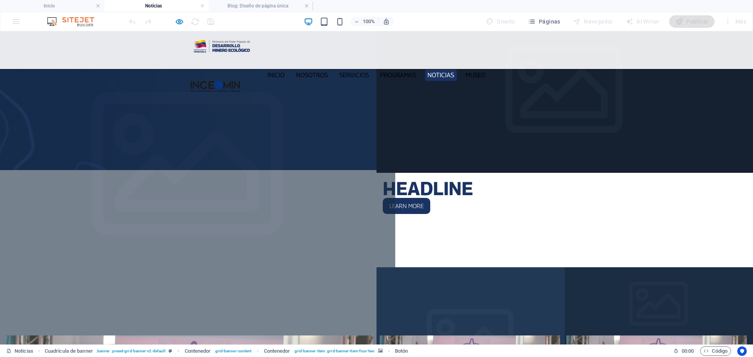
click at [34, 354] on link "Learn more" at bounding box center [29, 362] width 47 height 16
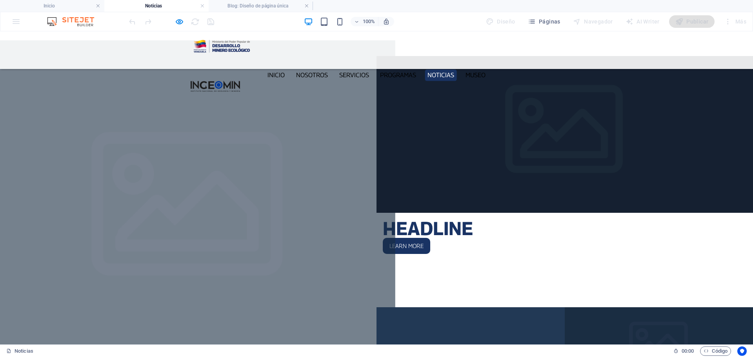
scroll to position [173, 0]
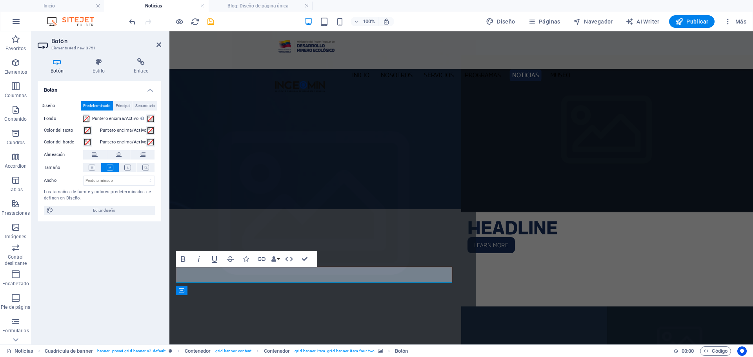
click at [320, 204] on figure at bounding box center [315, 212] width 321 height 345
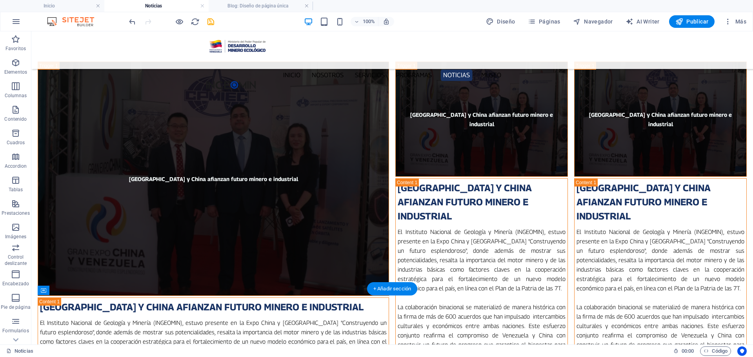
scroll to position [0, 0]
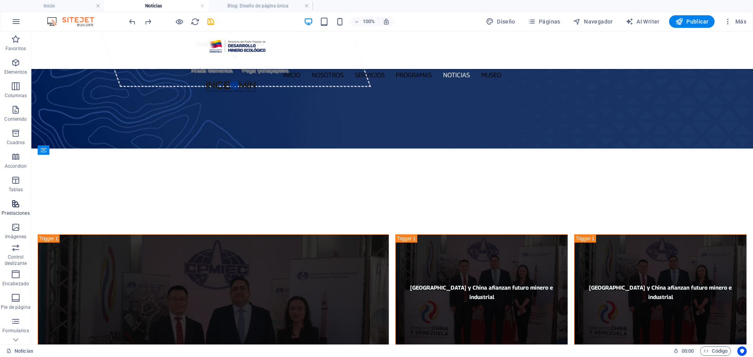
click at [17, 210] on span "Prestaciones" at bounding box center [15, 208] width 31 height 19
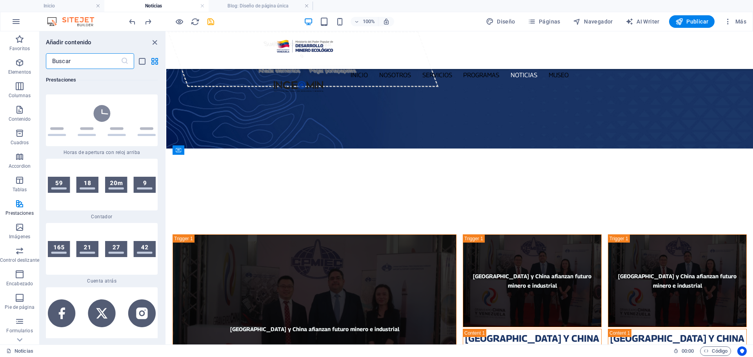
scroll to position [6996, 0]
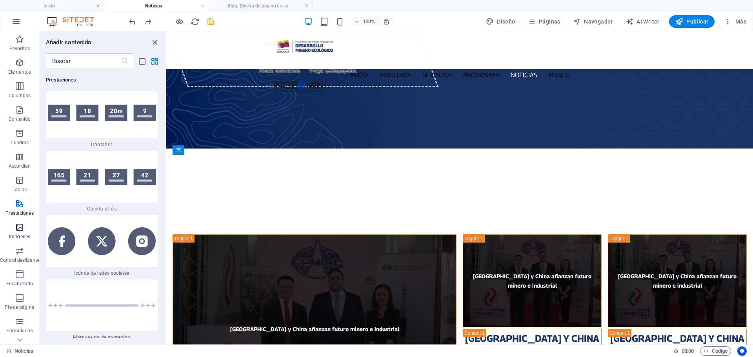
click at [36, 230] on span "Imágenes" at bounding box center [19, 232] width 39 height 19
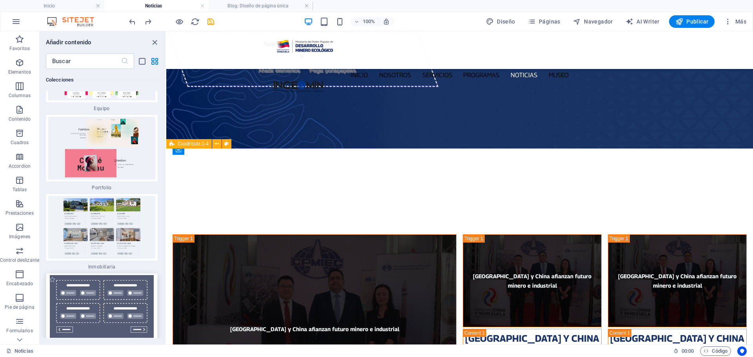
scroll to position [14908, 0]
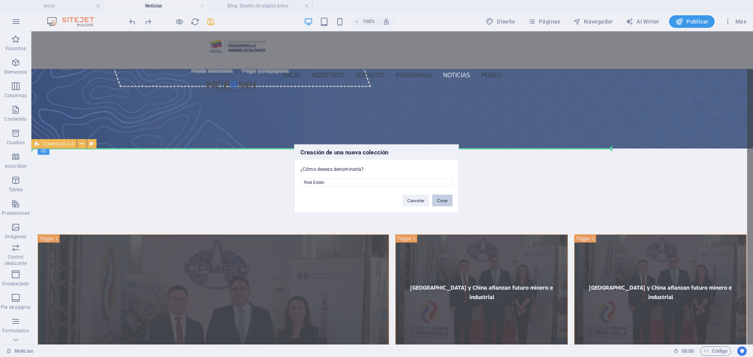
click at [445, 201] on button "Crear" at bounding box center [442, 200] width 20 height 12
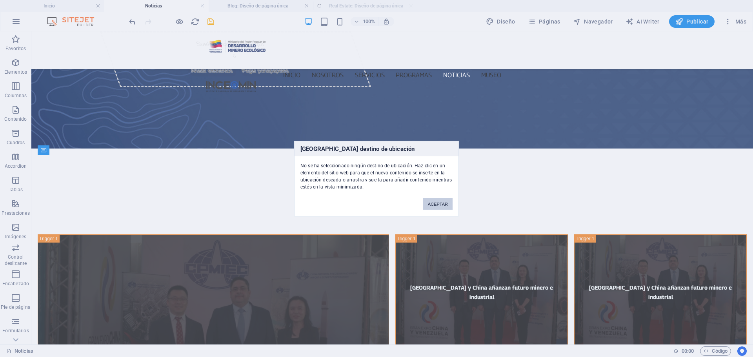
drag, startPoint x: 447, startPoint y: 202, endPoint x: 78, endPoint y: 154, distance: 372.4
click at [447, 202] on button "ACEPTAR" at bounding box center [437, 204] width 29 height 12
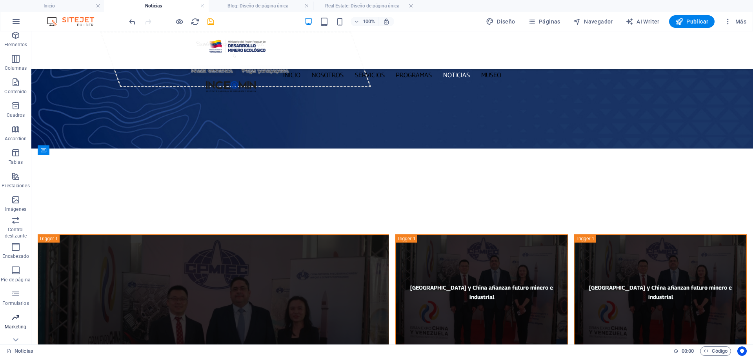
scroll to position [40, 0]
click at [17, 312] on p "Marketing" at bounding box center [16, 315] width 22 height 6
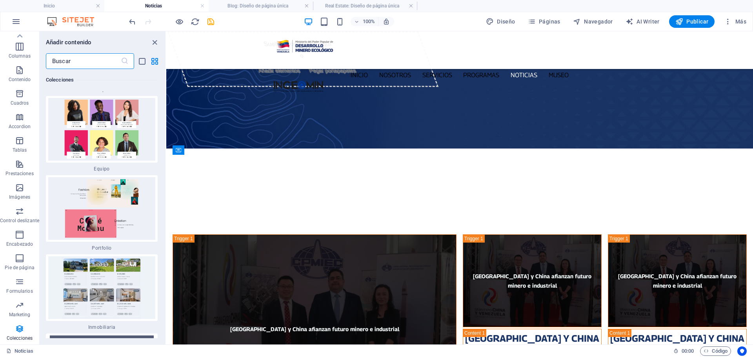
scroll to position [14873, 0]
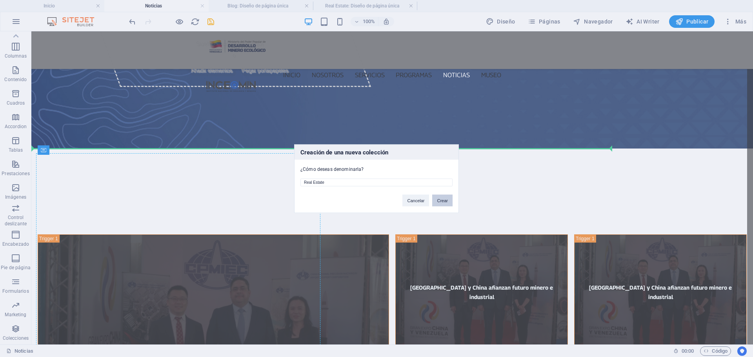
click at [444, 202] on button "Crear" at bounding box center [442, 200] width 20 height 12
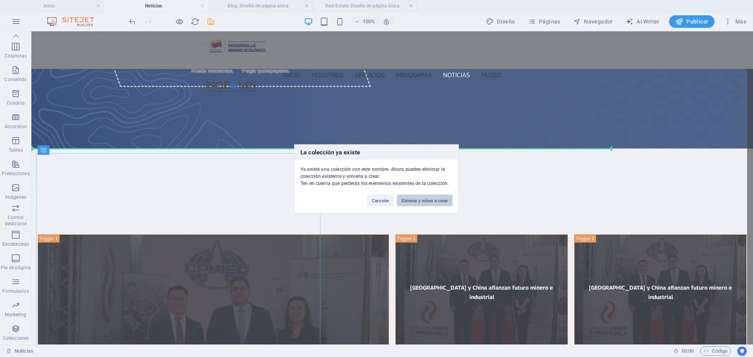
click at [430, 201] on button "Eliminar y volver a crear" at bounding box center [425, 200] width 56 height 12
click at [422, 201] on button "Eliminar y volver a crear" at bounding box center [425, 200] width 56 height 12
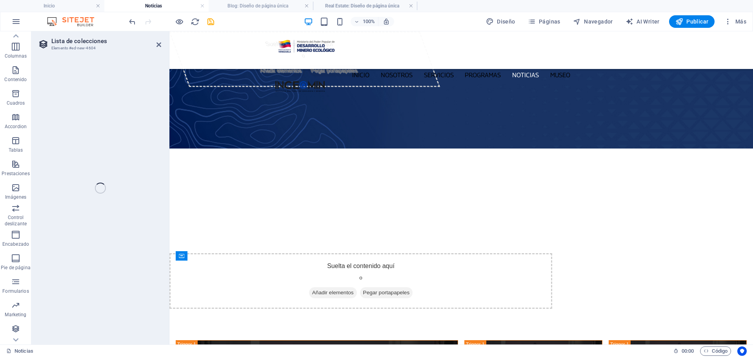
select select "68b8ab68cf603655f20af1d6"
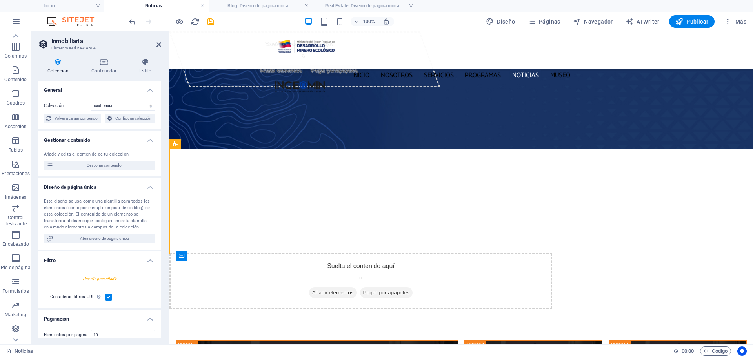
select select "createdAt_DESC"
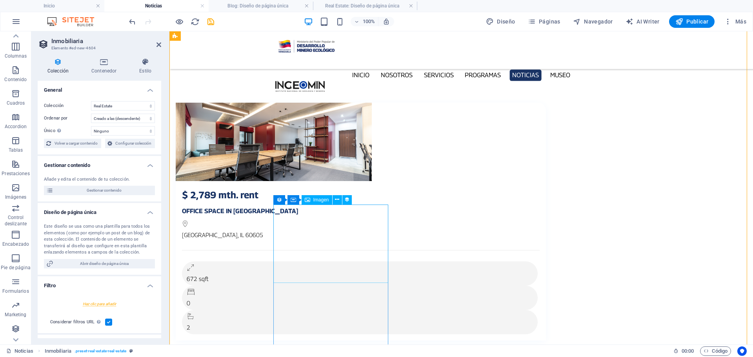
scroll to position [78, 0]
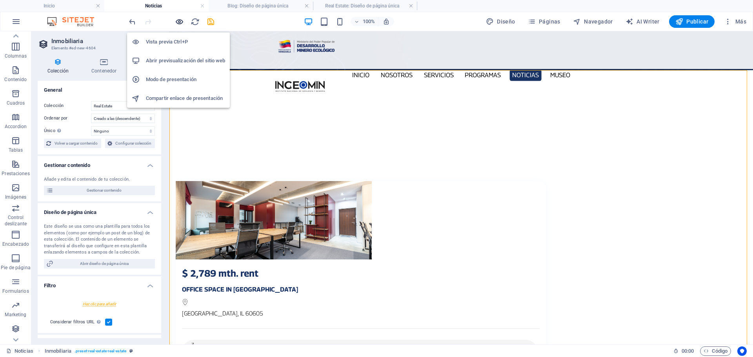
click at [178, 19] on icon "button" at bounding box center [179, 21] width 9 height 9
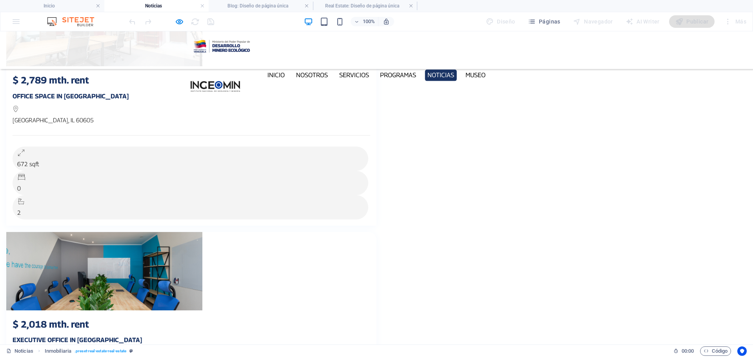
scroll to position [274, 0]
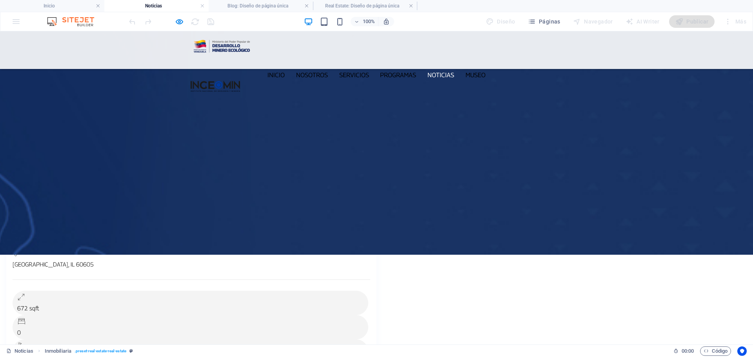
scroll to position [118, 0]
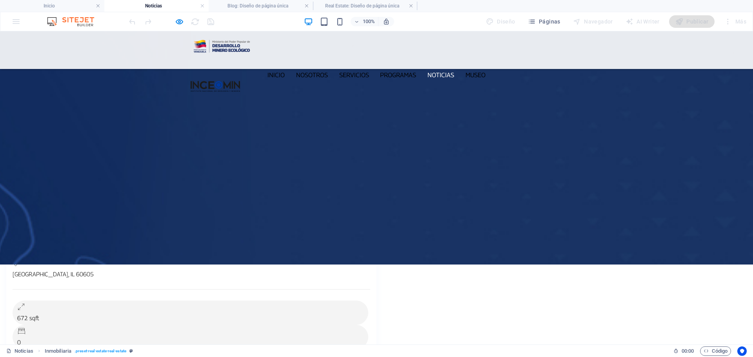
click at [202, 142] on img at bounding box center [104, 181] width 196 height 78
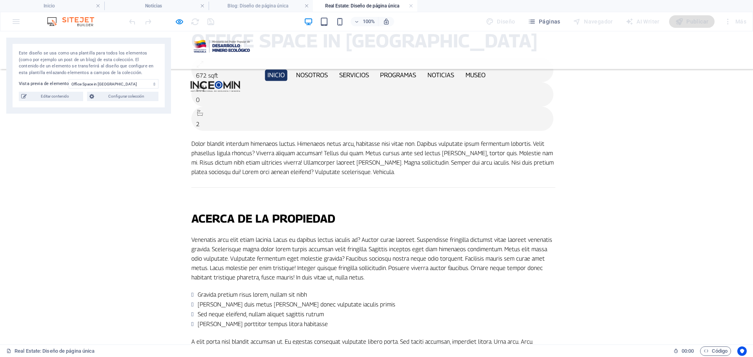
scroll to position [0, 0]
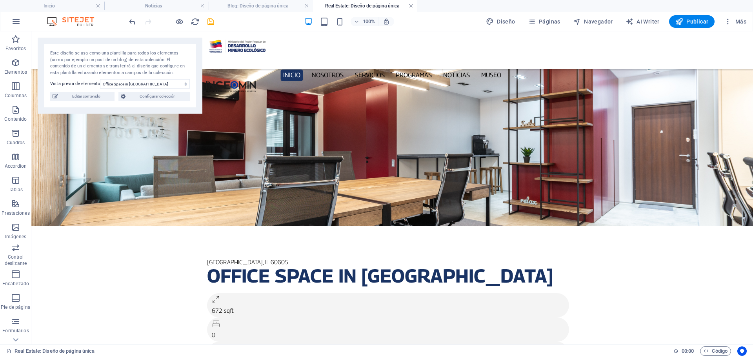
click at [411, 7] on link at bounding box center [411, 5] width 5 height 7
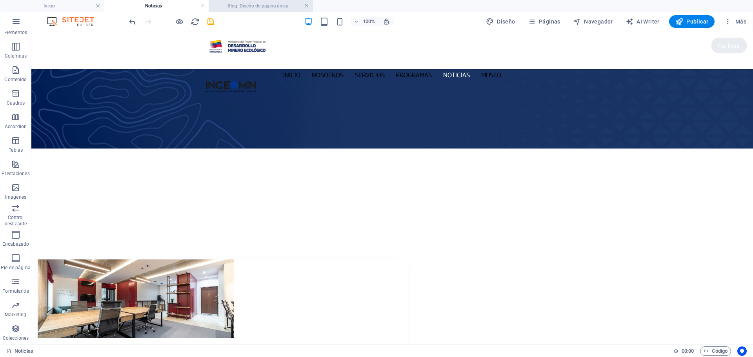
scroll to position [115, 0]
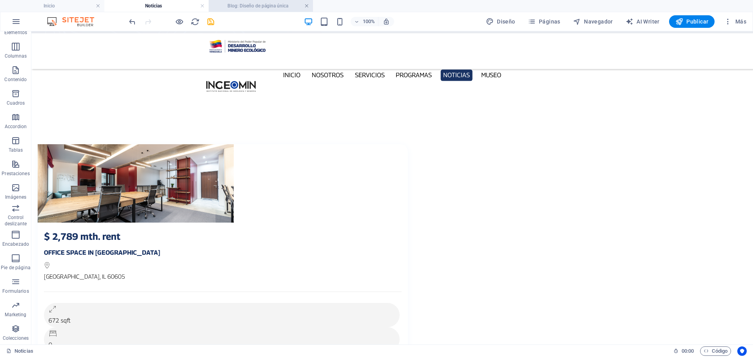
click at [306, 7] on link at bounding box center [306, 5] width 5 height 7
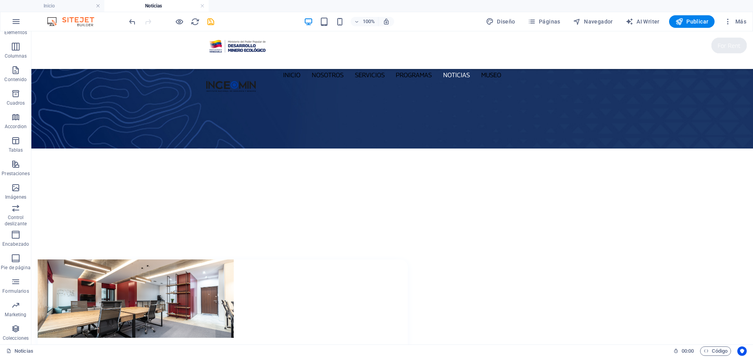
select select "68b8ab68cf603655f20af1d6"
select select "createdAt_DESC"
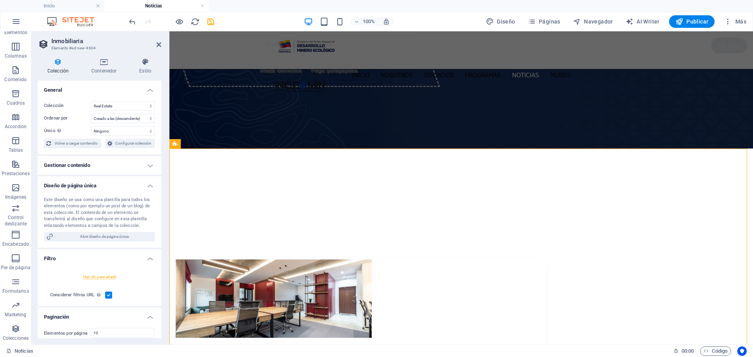
click at [63, 158] on h4 "Gestionar contenido" at bounding box center [100, 165] width 124 height 19
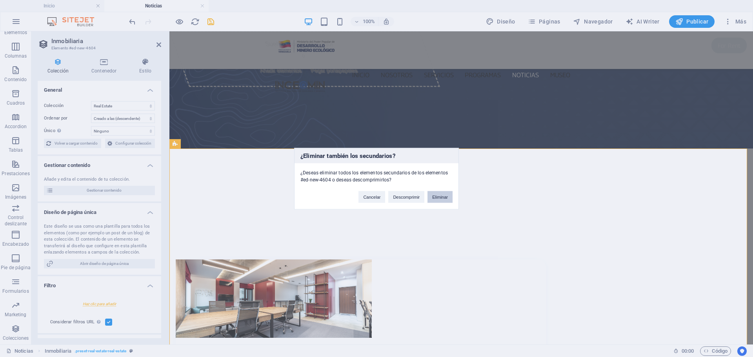
drag, startPoint x: 234, startPoint y: 224, endPoint x: 443, endPoint y: 200, distance: 210.8
click at [443, 200] on button "Eliminar" at bounding box center [439, 197] width 25 height 12
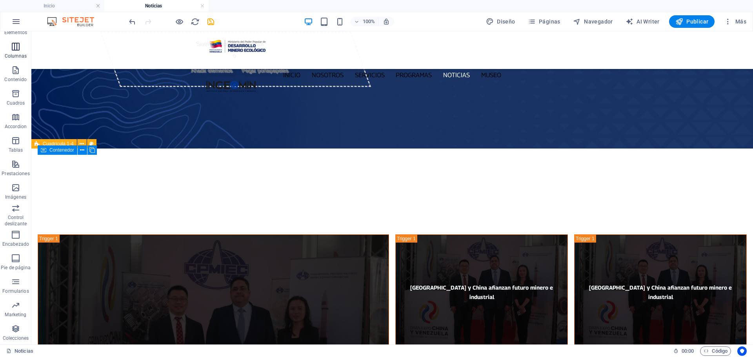
click at [9, 59] on p "Columnas" at bounding box center [16, 56] width 22 height 6
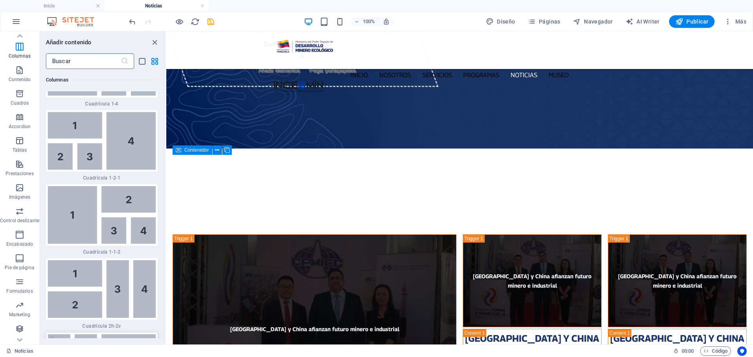
scroll to position [2138, 0]
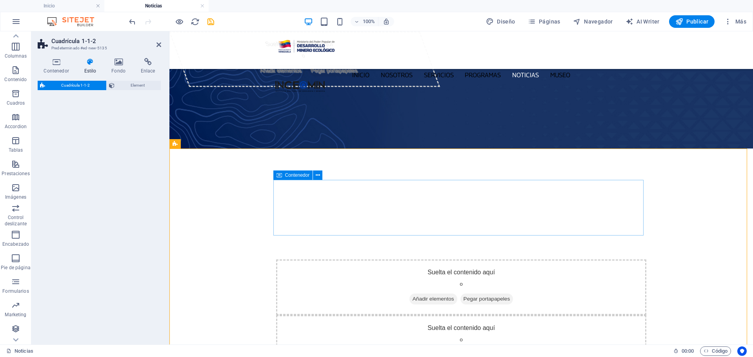
select select "rem"
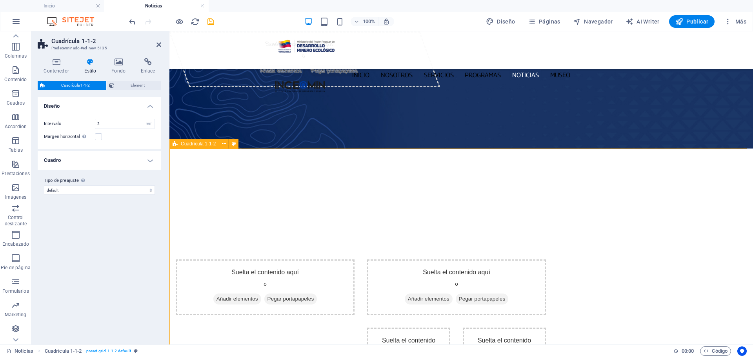
click at [193, 145] on span "Cuadrícula 1-1-2" at bounding box center [198, 144] width 35 height 5
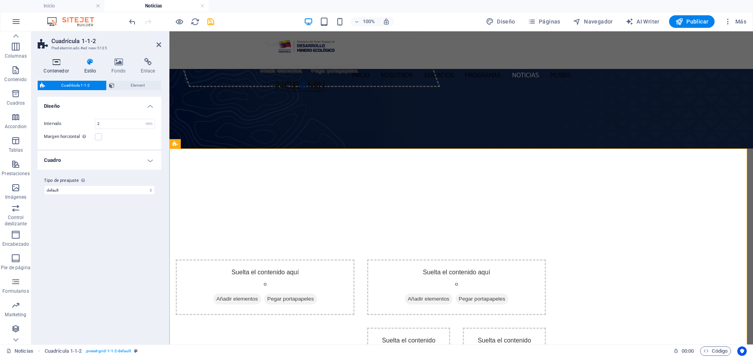
click at [55, 62] on icon at bounding box center [56, 62] width 37 height 8
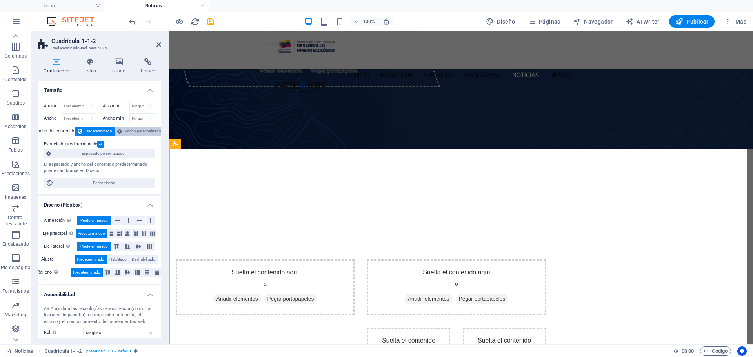
click at [147, 132] on span "Ancho personalizado" at bounding box center [142, 131] width 37 height 9
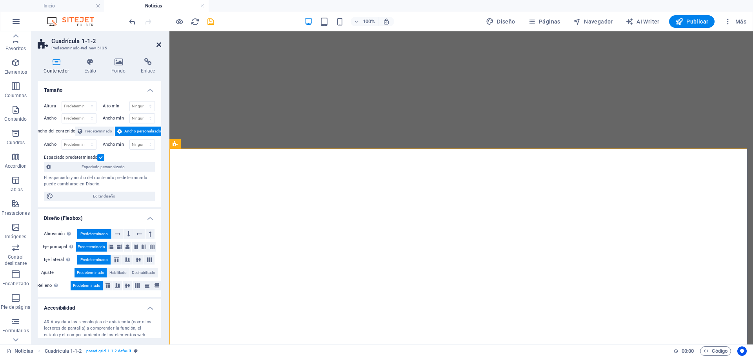
click at [158, 43] on icon at bounding box center [158, 45] width 5 height 6
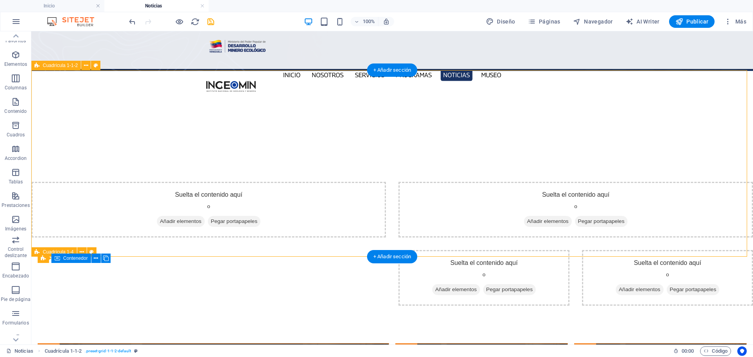
scroll to position [78, 0]
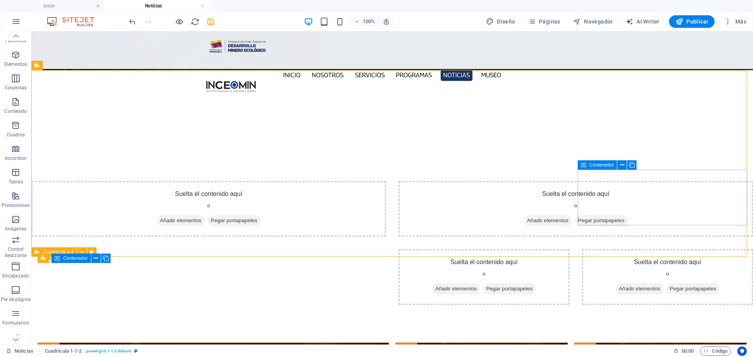
click at [585, 167] on icon at bounding box center [583, 164] width 5 height 9
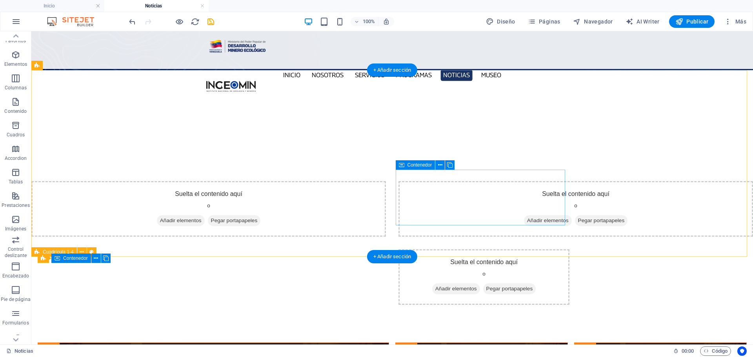
click at [564, 249] on div "Suelta el contenido aquí o Añadir elementos Pegar portapapeles" at bounding box center [483, 277] width 171 height 56
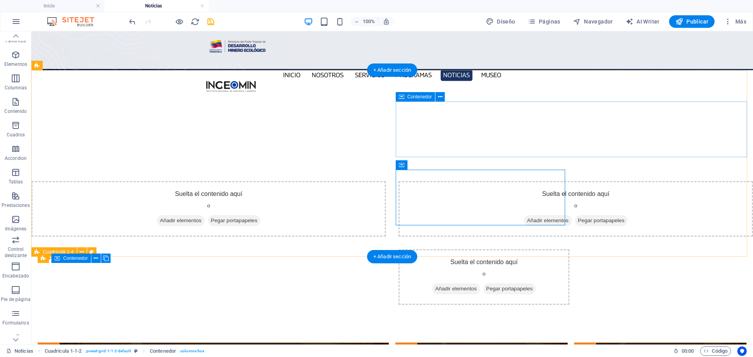
click at [581, 181] on div "Suelta el contenido aquí o Añadir elementos Pegar portapapeles" at bounding box center [575, 209] width 354 height 56
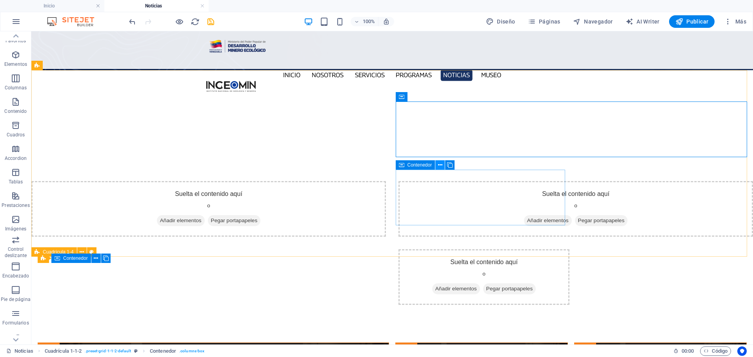
click at [439, 164] on icon at bounding box center [440, 165] width 4 height 8
click at [439, 97] on icon at bounding box center [440, 97] width 4 height 8
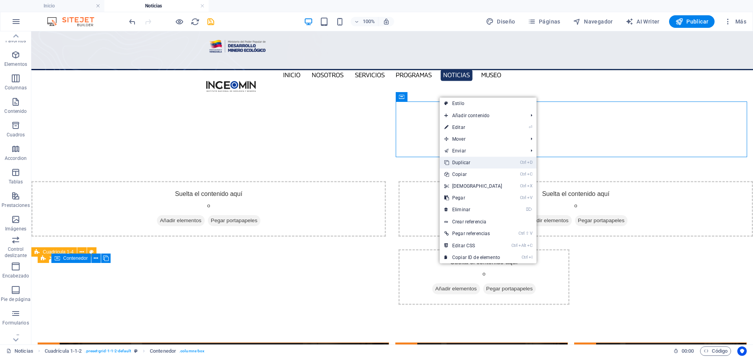
click at [472, 163] on link "Ctrl D Duplicar" at bounding box center [473, 163] width 67 height 12
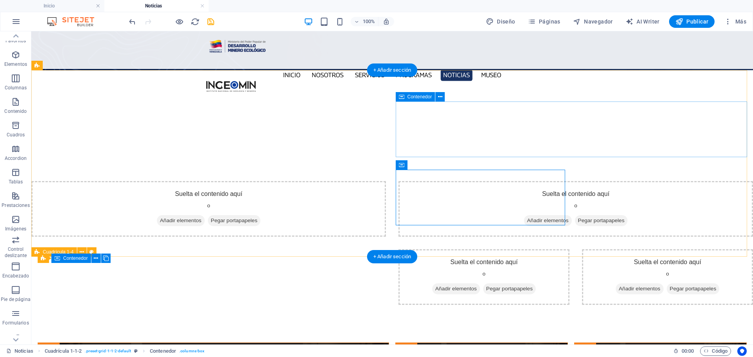
click at [483, 181] on div "Suelta el contenido aquí o Añadir elementos Pegar portapapeles" at bounding box center [575, 209] width 354 height 56
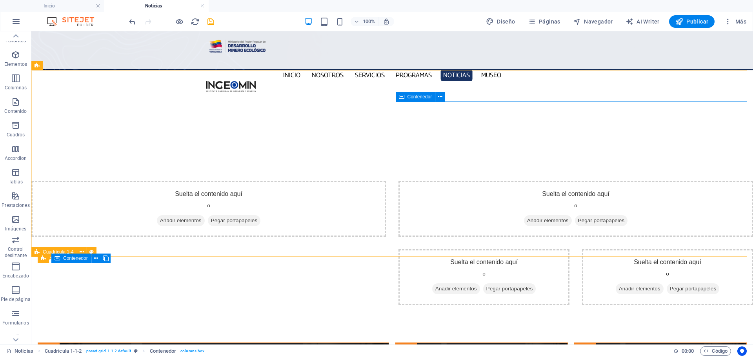
click at [422, 100] on div "Contenedor" at bounding box center [416, 96] width 40 height 9
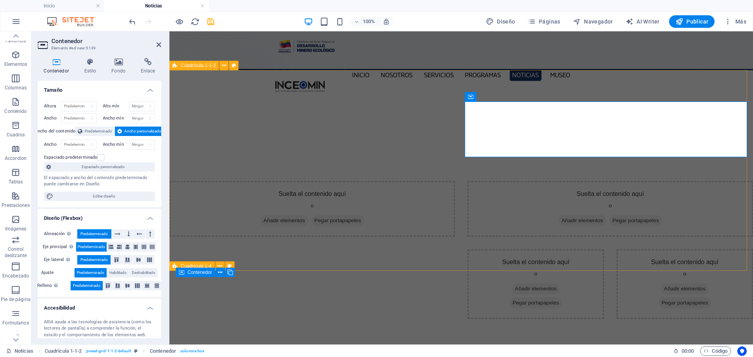
click at [599, 161] on div "Suelta el contenido aquí o Añadir elementos Pegar portapapeles Suelta el conten…" at bounding box center [460, 250] width 583 height 201
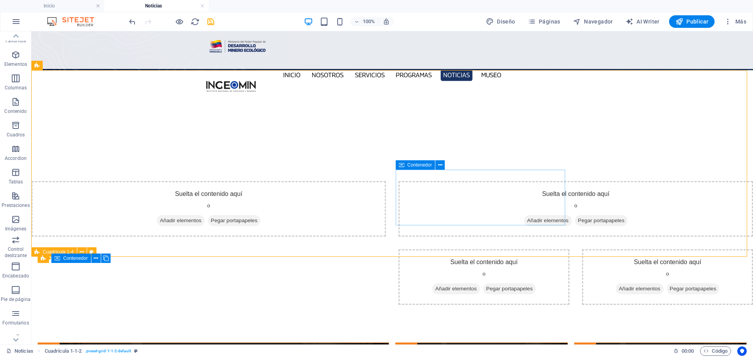
click at [428, 165] on span "Contenedor" at bounding box center [419, 165] width 25 height 5
click at [414, 166] on span "Contenedor" at bounding box center [419, 165] width 25 height 5
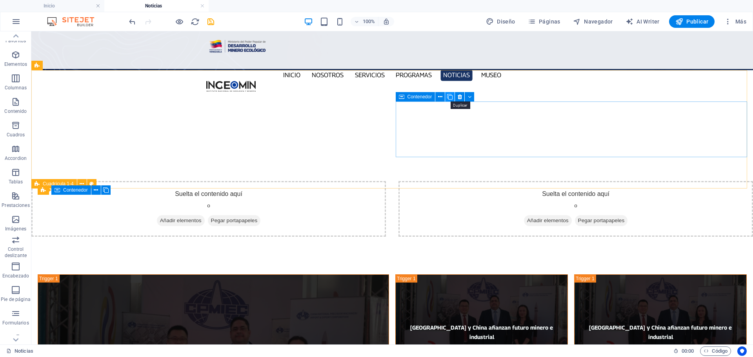
click at [447, 97] on icon at bounding box center [449, 97] width 5 height 8
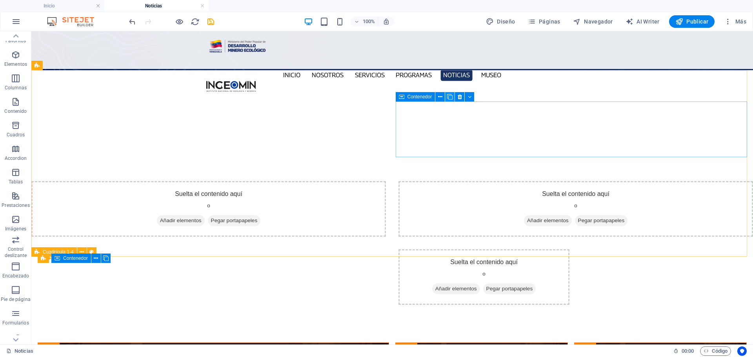
click at [448, 97] on icon at bounding box center [449, 97] width 5 height 8
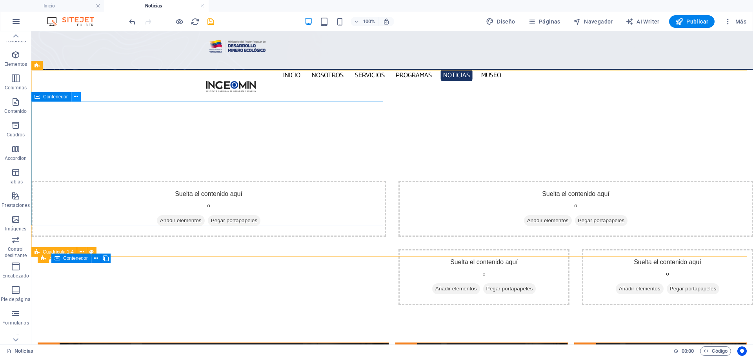
click at [77, 95] on icon at bounding box center [76, 97] width 4 height 8
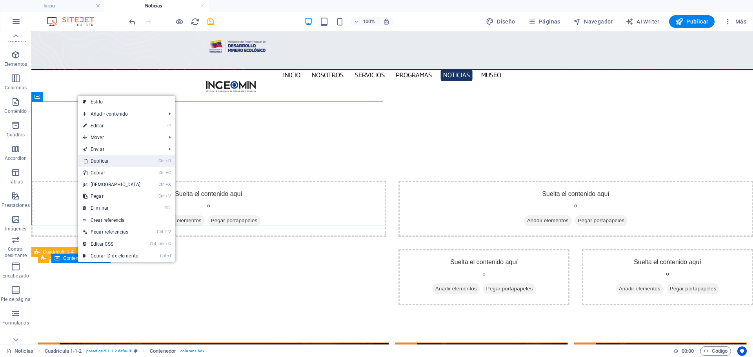
click at [112, 161] on link "Ctrl D Duplicar" at bounding box center [111, 161] width 67 height 12
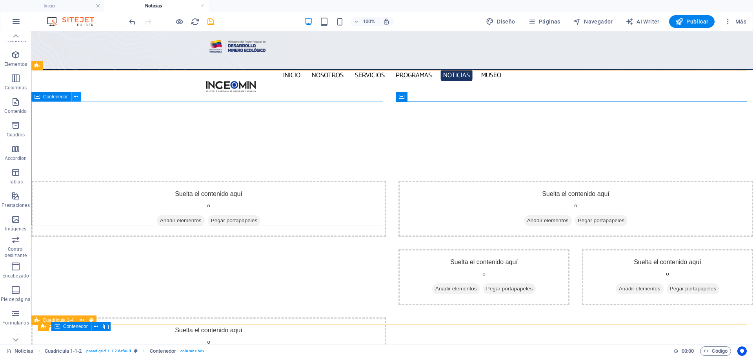
click at [79, 96] on button at bounding box center [75, 96] width 9 height 9
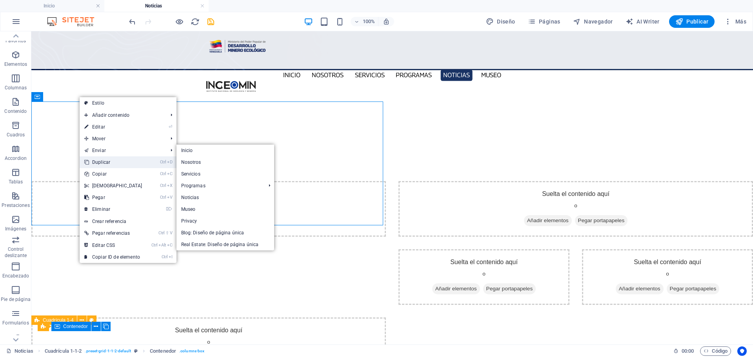
click at [105, 164] on link "Ctrl D Duplicar" at bounding box center [113, 162] width 67 height 12
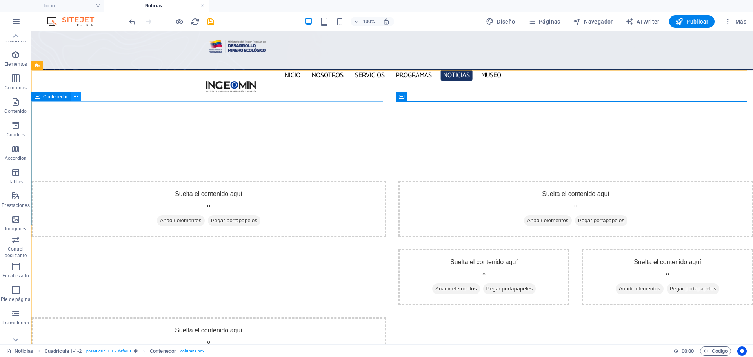
click at [78, 97] on icon at bounding box center [76, 97] width 4 height 8
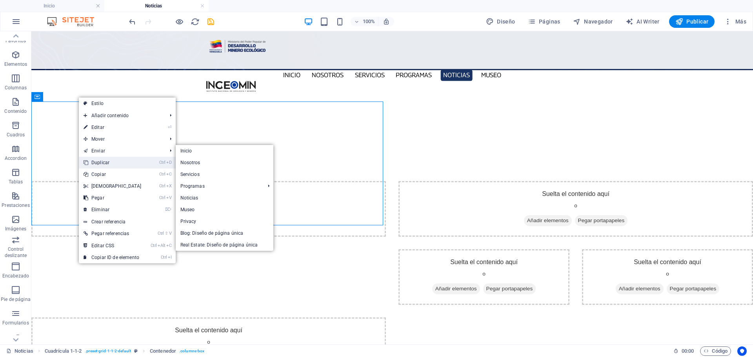
click at [105, 167] on link "Ctrl D Duplicar" at bounding box center [112, 163] width 67 height 12
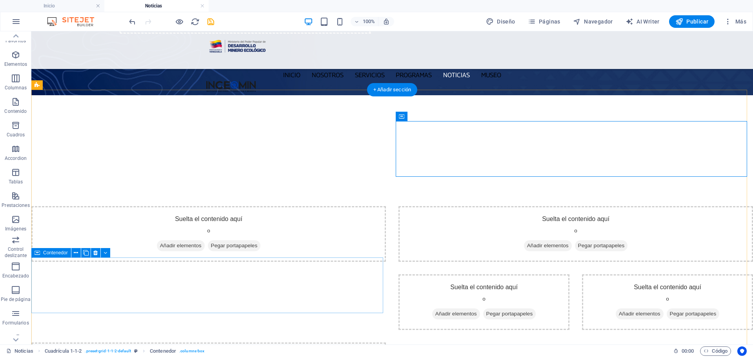
scroll to position [39, 0]
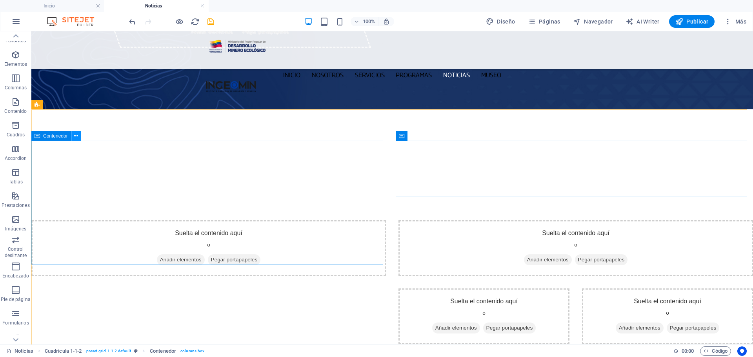
click at [76, 136] on icon at bounding box center [76, 136] width 4 height 8
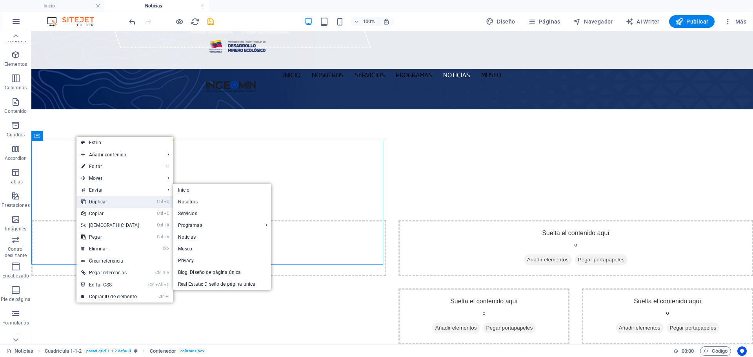
click at [97, 201] on link "Ctrl D Duplicar" at bounding box center [109, 202] width 67 height 12
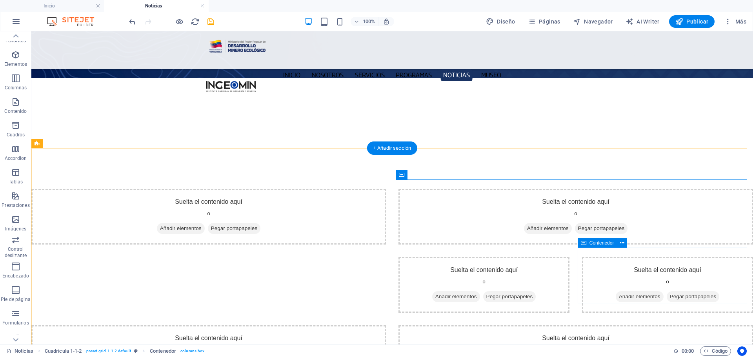
scroll to position [78, 0]
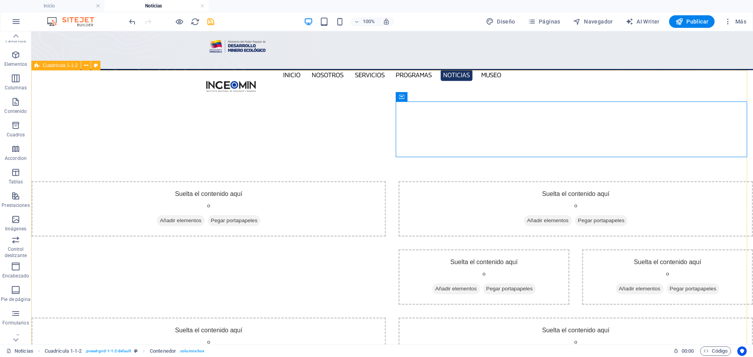
click at [63, 67] on span "Cuadrícula 1-1-2" at bounding box center [60, 65] width 35 height 5
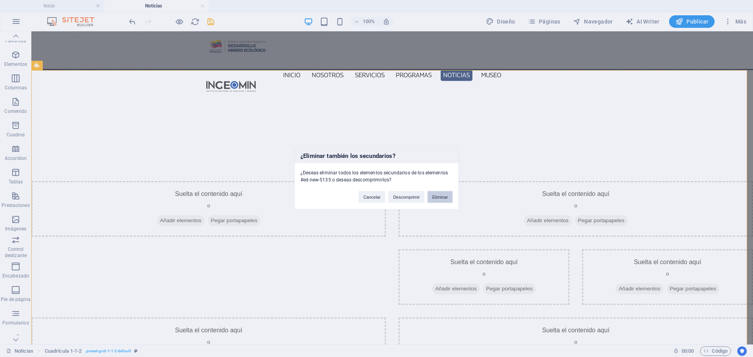
click at [441, 193] on button "Eliminar" at bounding box center [439, 197] width 25 height 12
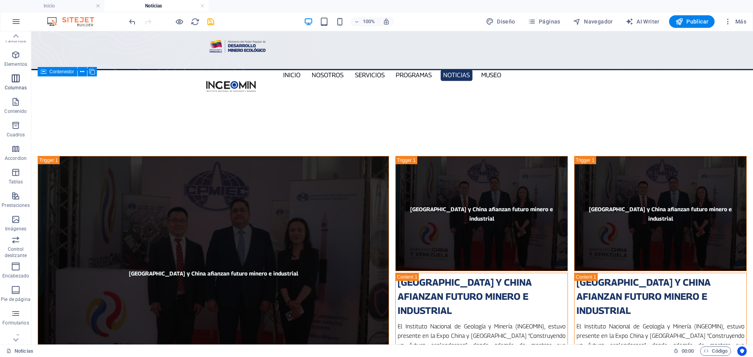
click at [16, 74] on icon "button" at bounding box center [15, 78] width 9 height 9
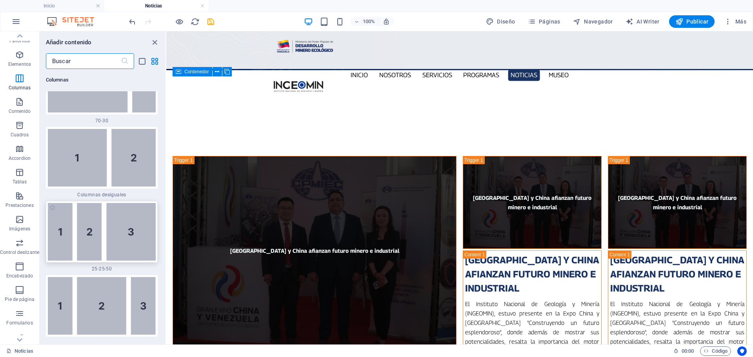
scroll to position [1197, 0]
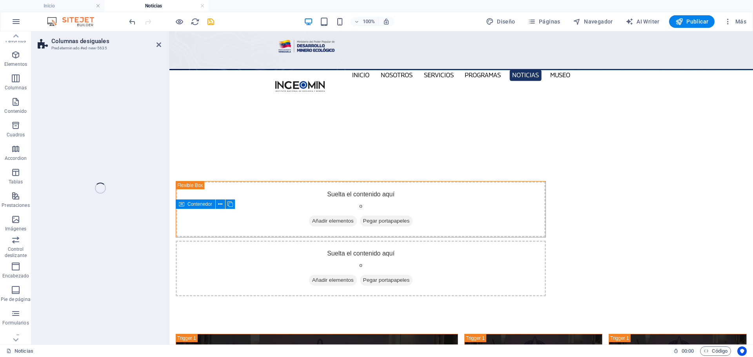
select select "%"
select select "rem"
select select "preset-unequal-columns-v2-default"
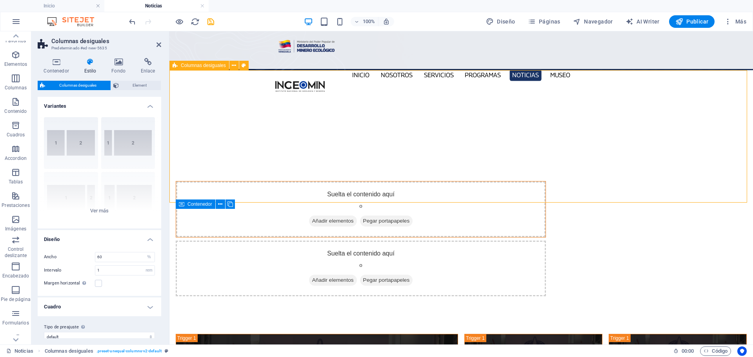
scroll to position [0, 0]
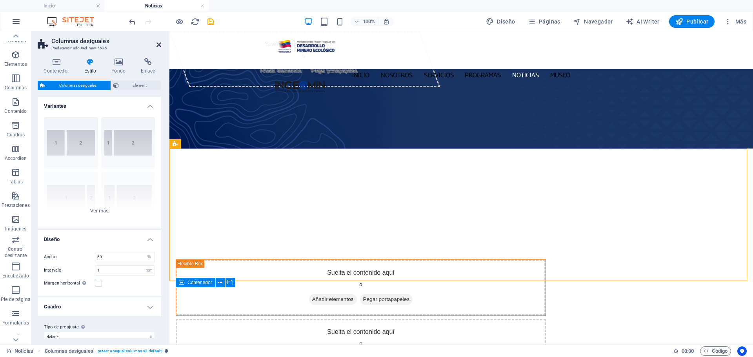
drag, startPoint x: 159, startPoint y: 44, endPoint x: 128, endPoint y: 13, distance: 43.5
click at [159, 44] on icon at bounding box center [158, 45] width 5 height 6
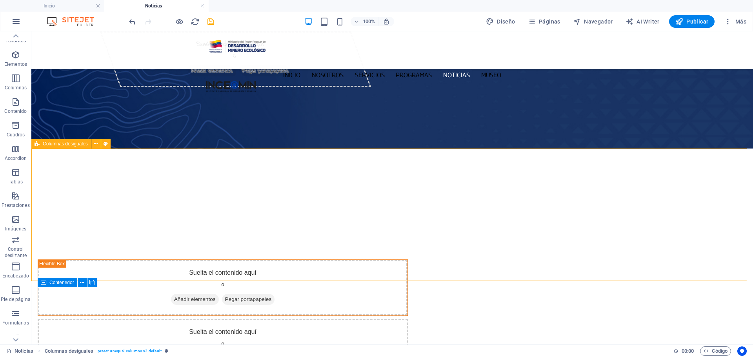
click at [48, 146] on span "Columnas desiguales" at bounding box center [65, 144] width 45 height 5
select select "%"
select select "rem"
select select "preset-unequal-columns-v2-default"
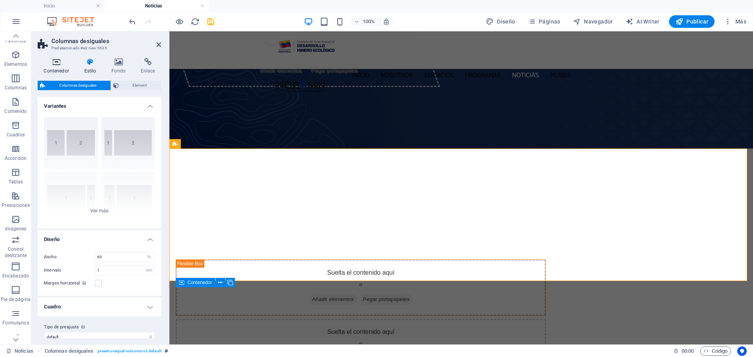
click at [51, 64] on icon at bounding box center [56, 62] width 37 height 8
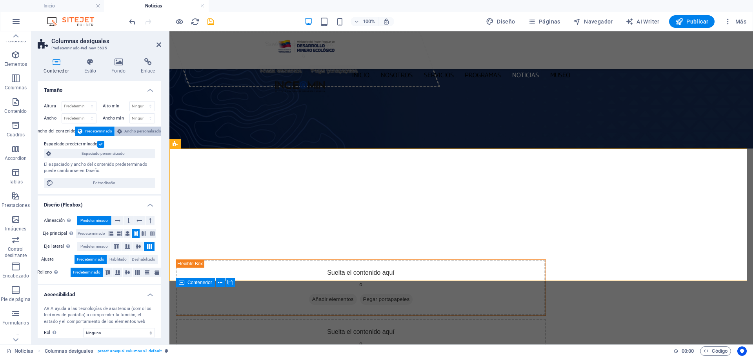
click at [135, 132] on span "Ancho personalizado" at bounding box center [142, 131] width 37 height 9
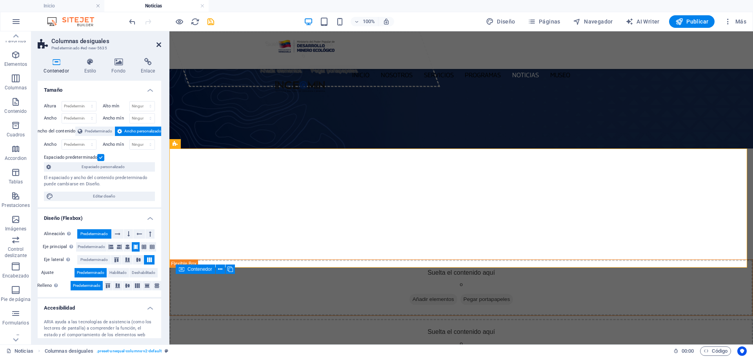
click at [157, 44] on icon at bounding box center [158, 45] width 5 height 6
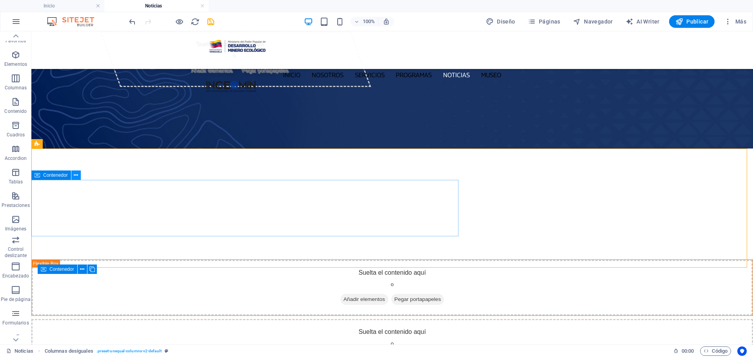
click at [79, 176] on button at bounding box center [75, 175] width 9 height 9
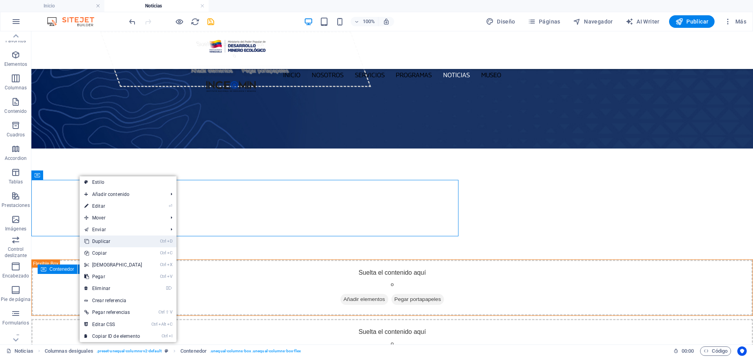
click at [111, 240] on link "Ctrl D Duplicar" at bounding box center [113, 242] width 67 height 12
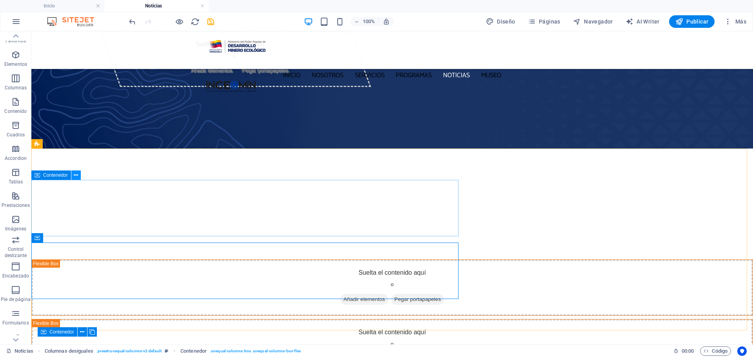
click at [79, 175] on button at bounding box center [75, 175] width 9 height 9
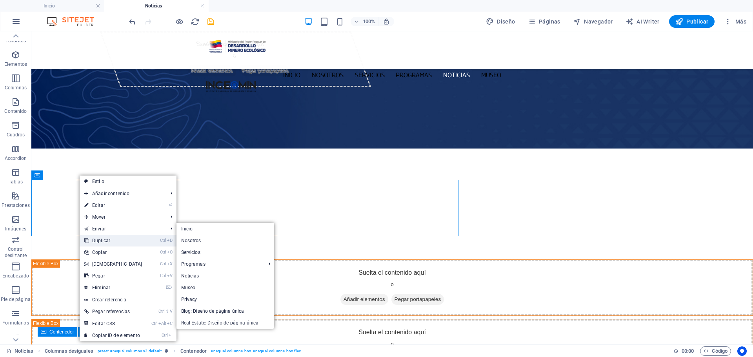
click at [111, 241] on link "Ctrl D Duplicar" at bounding box center [113, 241] width 67 height 12
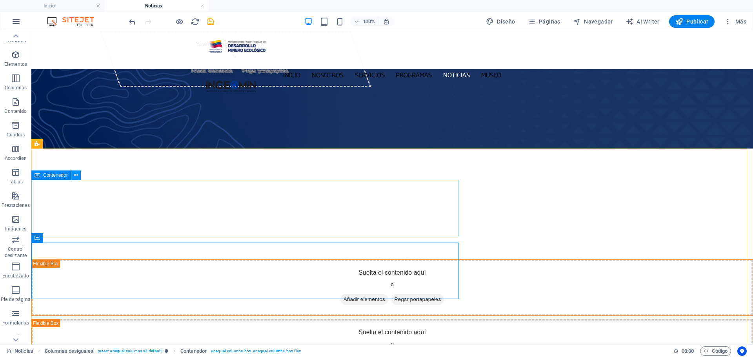
click at [78, 176] on icon at bounding box center [76, 175] width 4 height 8
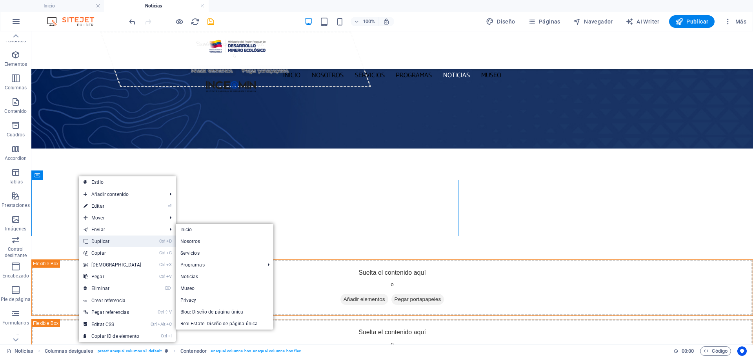
click at [117, 242] on link "Ctrl D Duplicar" at bounding box center [112, 242] width 67 height 12
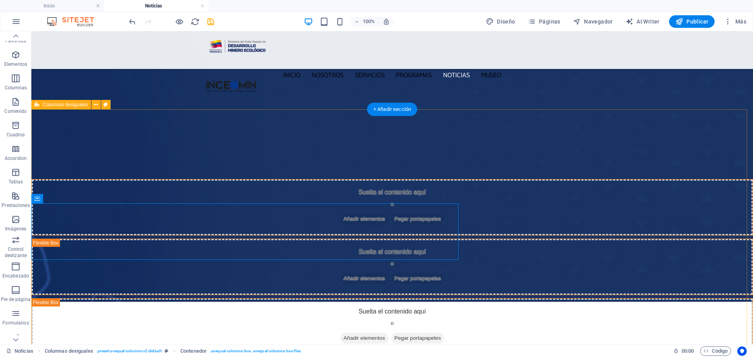
scroll to position [39, 0]
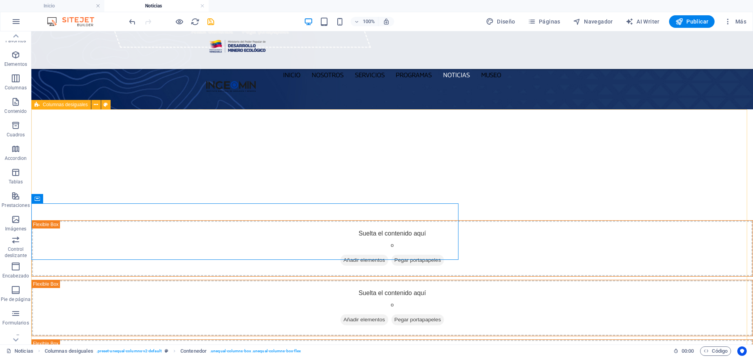
click at [35, 105] on icon at bounding box center [37, 104] width 5 height 9
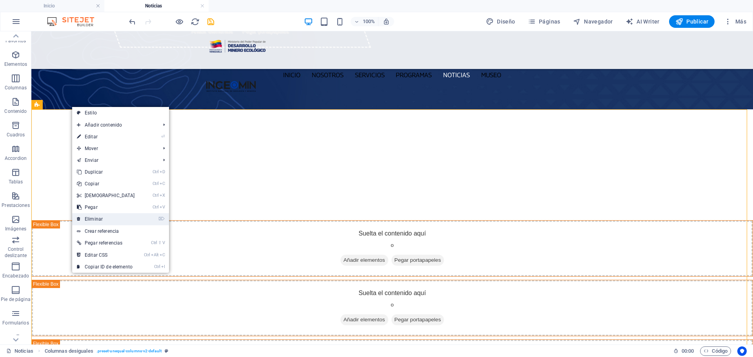
click at [101, 219] on link "⌦ Eliminar" at bounding box center [105, 219] width 67 height 12
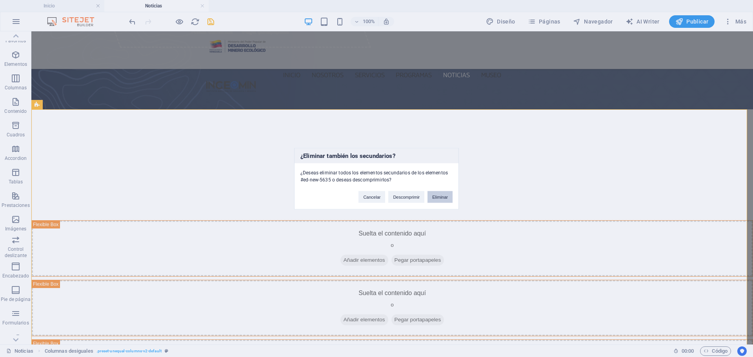
click at [452, 199] on button "Eliminar" at bounding box center [439, 197] width 25 height 12
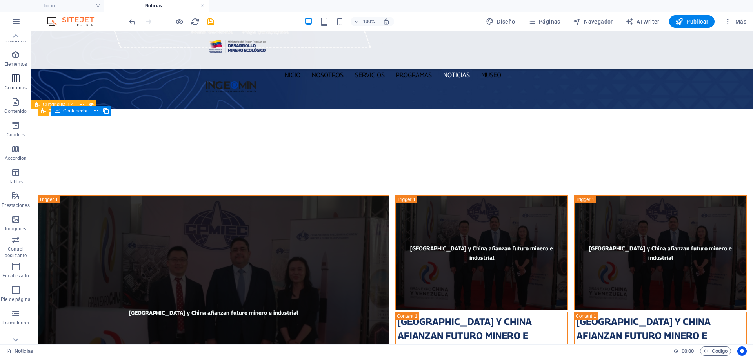
click at [20, 83] on icon "button" at bounding box center [15, 78] width 9 height 9
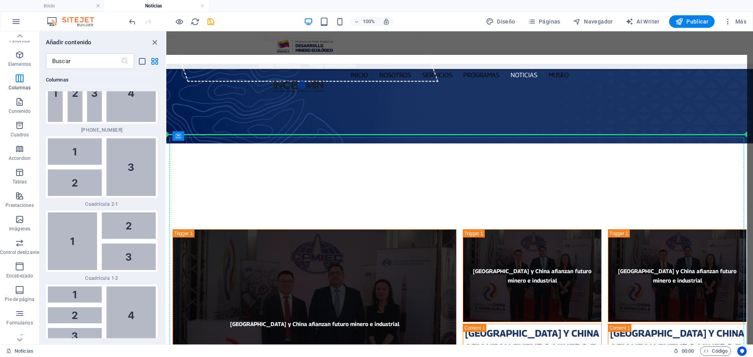
scroll to position [0, 0]
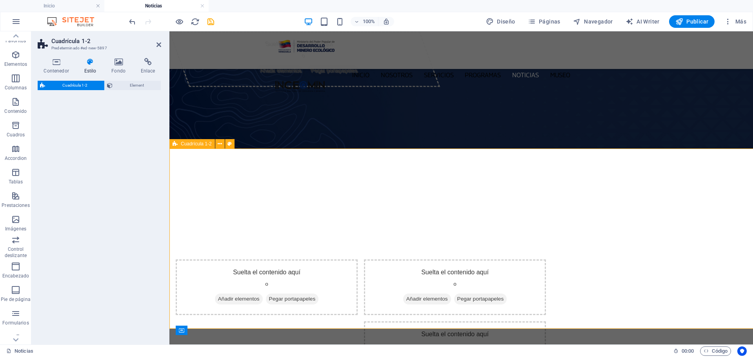
select select "rem"
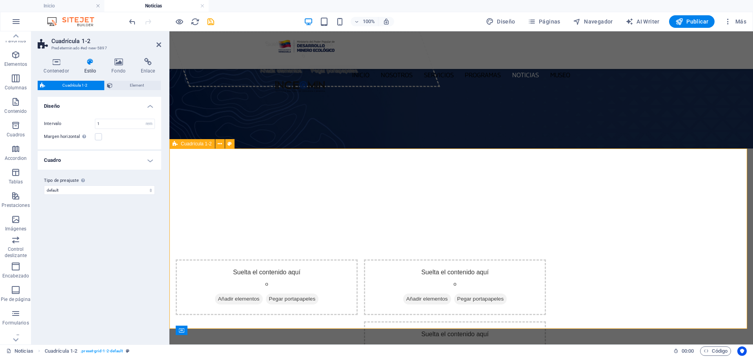
click at [200, 145] on span "Cuadrícula 1-2" at bounding box center [196, 144] width 31 height 5
click at [56, 63] on icon at bounding box center [56, 62] width 37 height 8
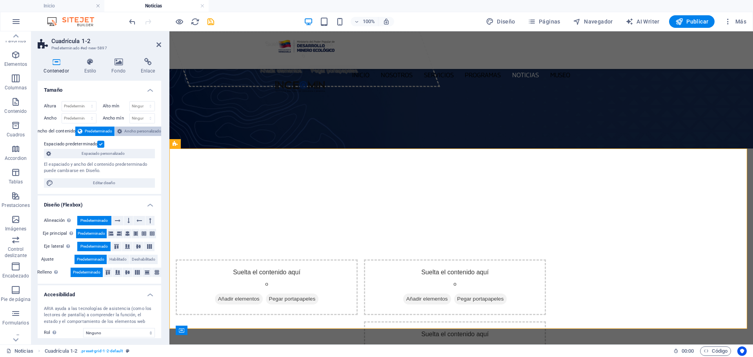
click at [133, 133] on span "Ancho personalizado" at bounding box center [142, 131] width 37 height 9
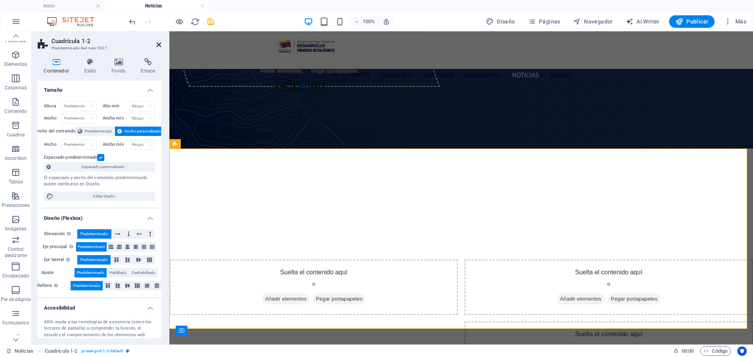
click at [159, 44] on icon at bounding box center [158, 45] width 5 height 6
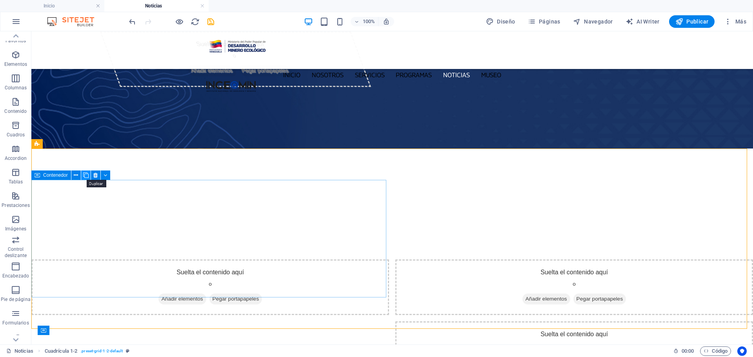
click at [85, 175] on icon at bounding box center [85, 175] width 5 height 8
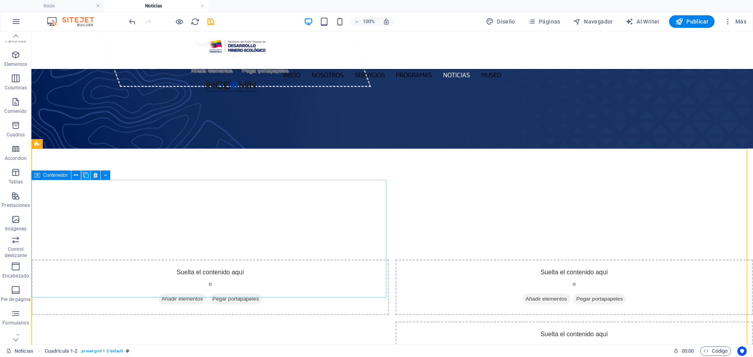
click at [85, 175] on icon at bounding box center [85, 175] width 5 height 8
click at [85, 176] on icon at bounding box center [85, 175] width 5 height 8
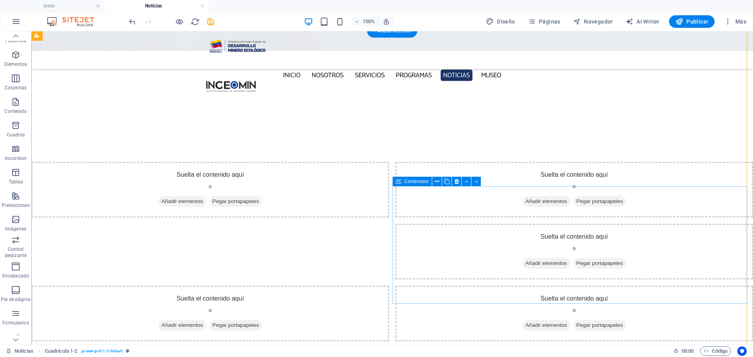
scroll to position [78, 0]
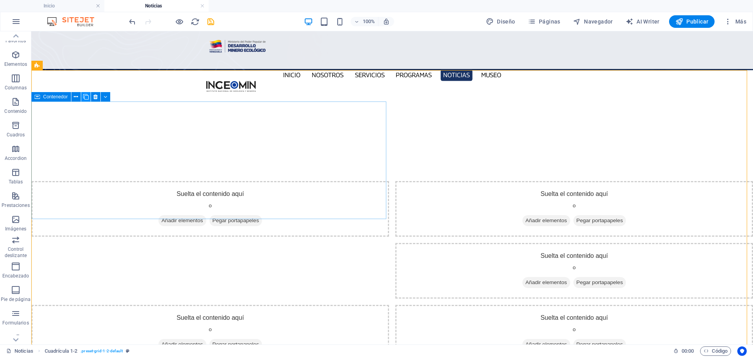
click at [86, 97] on icon at bounding box center [85, 97] width 5 height 8
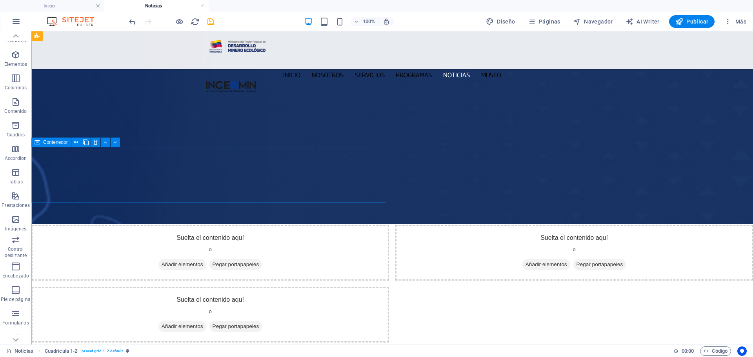
scroll to position [157, 0]
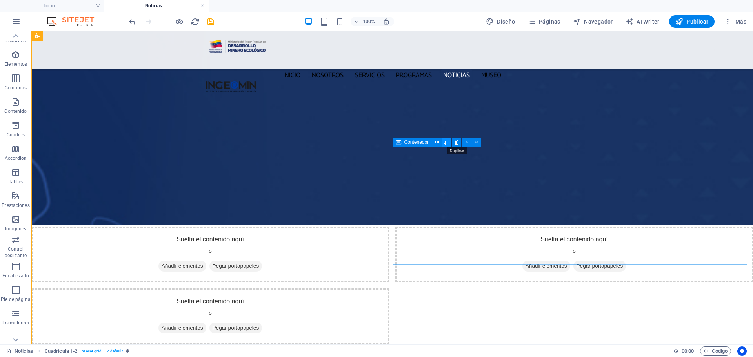
click at [445, 143] on icon at bounding box center [446, 142] width 5 height 8
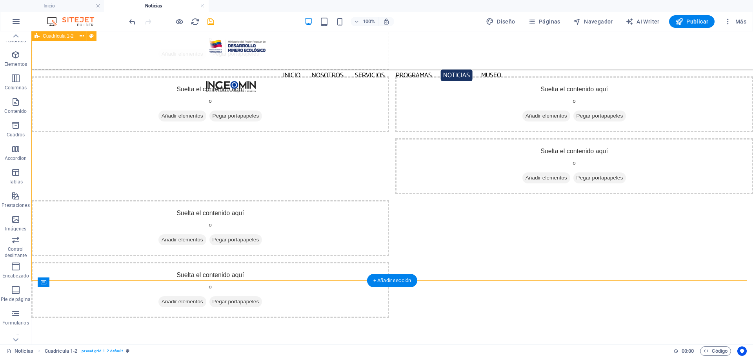
scroll to position [431, 0]
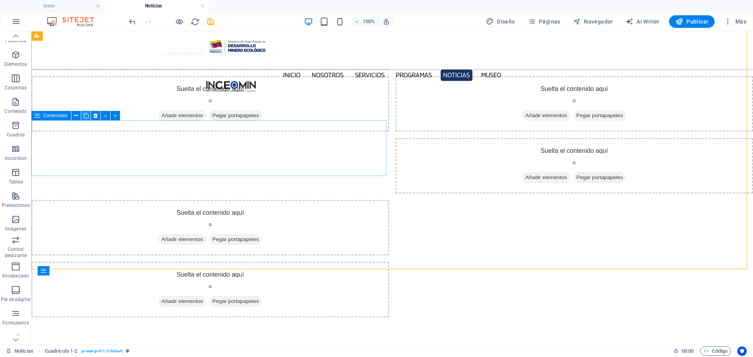
click at [86, 118] on icon at bounding box center [85, 116] width 5 height 8
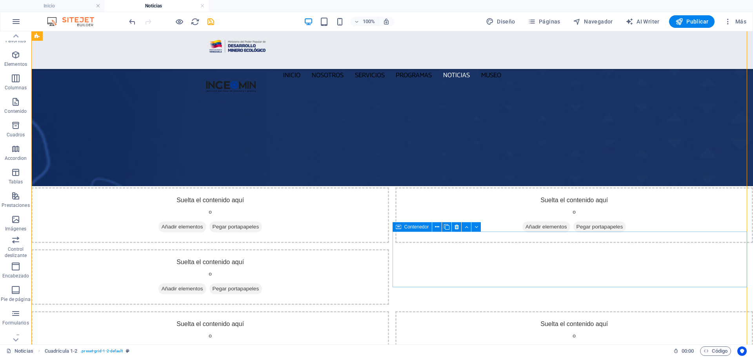
scroll to position [157, 0]
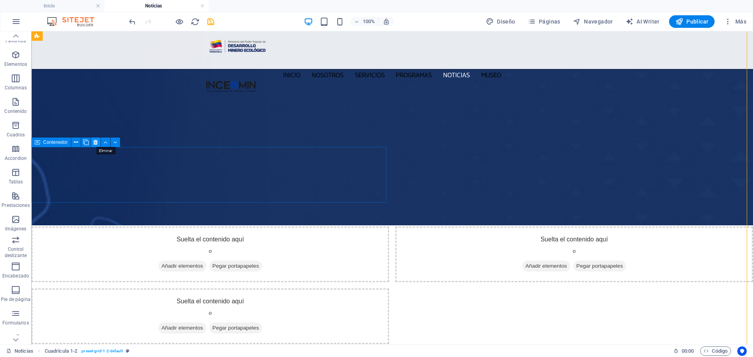
click at [93, 143] on button at bounding box center [95, 142] width 9 height 9
click at [93, 143] on div "Suelta el contenido aquí o Añadir elementos Pegar portapapeles Suelta el conten…" at bounding box center [391, 347] width 721 height 552
click at [95, 142] on icon at bounding box center [95, 142] width 4 height 8
click at [96, 142] on icon at bounding box center [95, 142] width 4 height 8
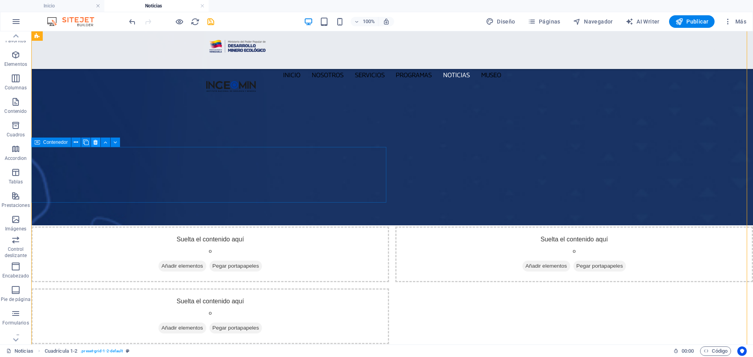
click at [95, 145] on icon at bounding box center [95, 142] width 4 height 8
click at [96, 144] on icon at bounding box center [95, 142] width 4 height 8
click at [96, 143] on icon at bounding box center [95, 142] width 4 height 8
click at [94, 143] on icon at bounding box center [95, 142] width 4 height 8
click at [95, 144] on icon at bounding box center [95, 142] width 4 height 8
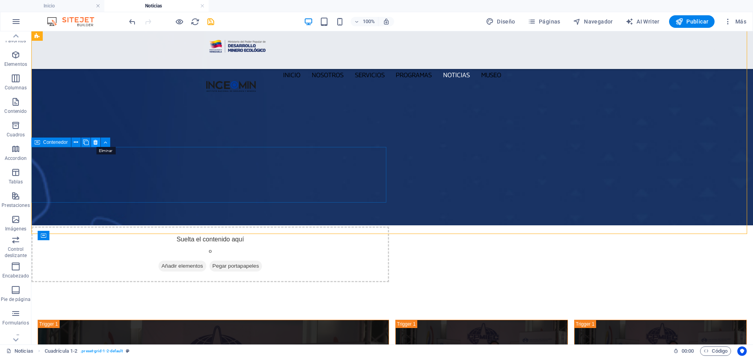
click at [93, 143] on icon at bounding box center [95, 142] width 4 height 8
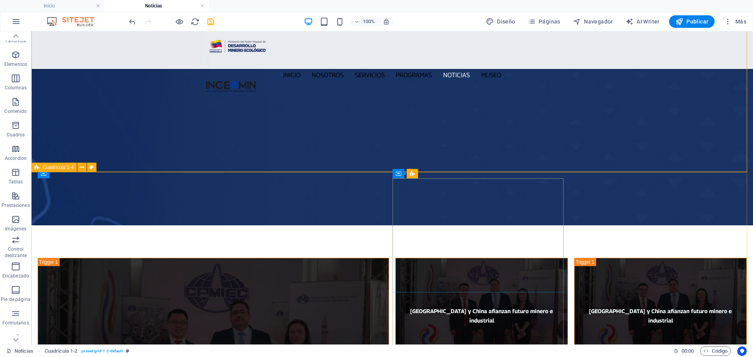
scroll to position [0, 0]
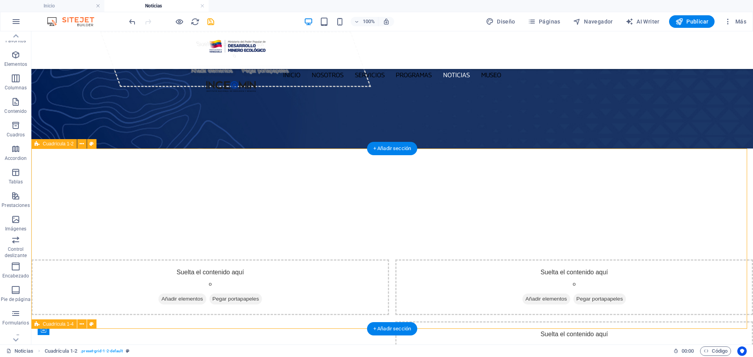
click at [69, 228] on div "Suelta el contenido aquí o Añadir elementos Pegar portapapeles Suelta el conten…" at bounding box center [391, 318] width 721 height 180
click at [70, 228] on div "Suelta el contenido aquí o Añadir elementos Pegar portapapeles Suelta el conten…" at bounding box center [391, 318] width 721 height 180
select select "rem"
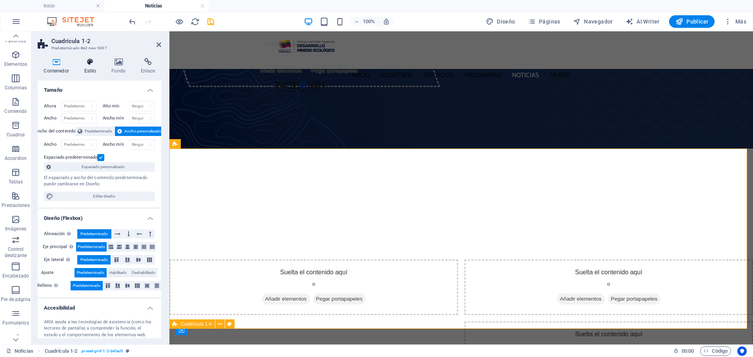
click at [92, 64] on icon at bounding box center [90, 62] width 24 height 8
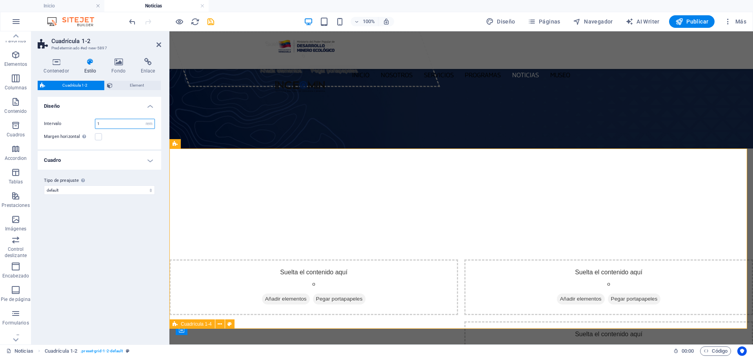
click at [107, 123] on input "1" at bounding box center [124, 123] width 59 height 9
click at [108, 123] on input "1" at bounding box center [124, 123] width 59 height 9
type input "0"
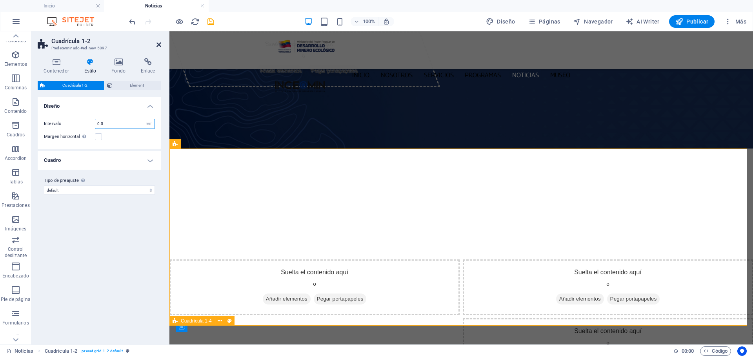
type input "0.5"
click at [157, 44] on icon at bounding box center [158, 45] width 5 height 6
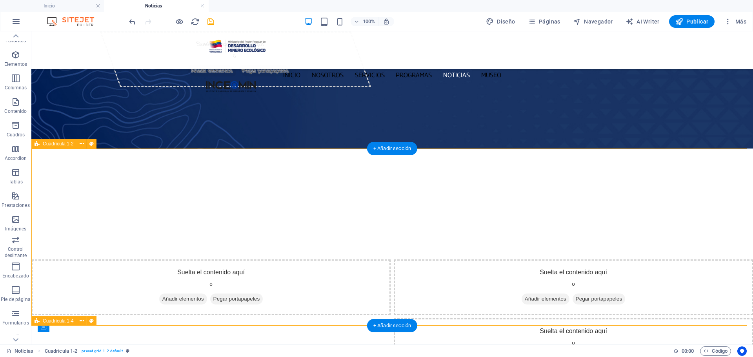
click at [76, 228] on div "Suelta el contenido aquí o Añadir elementos Pegar portapapeles Suelta el conten…" at bounding box center [391, 316] width 721 height 177
select select "rem"
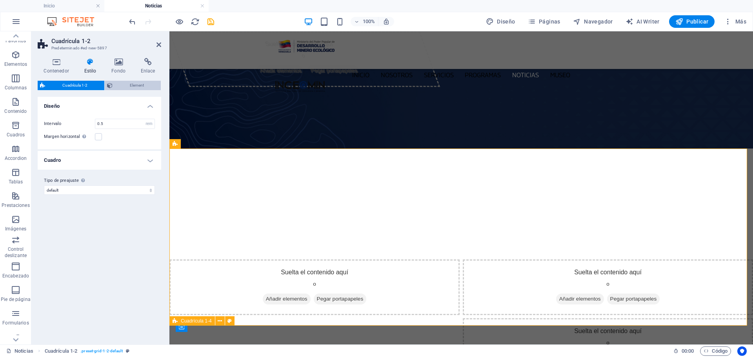
click at [129, 86] on span "Element" at bounding box center [137, 85] width 44 height 9
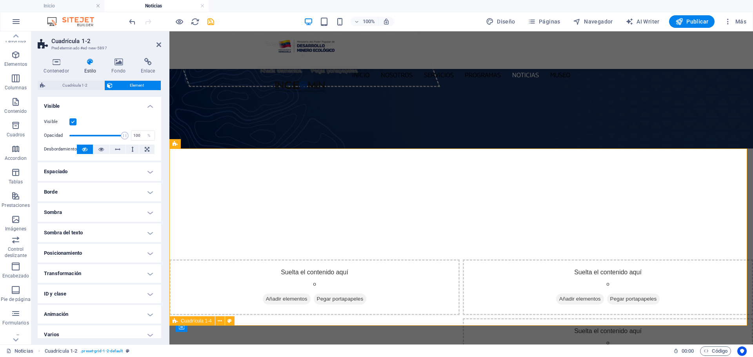
click at [90, 174] on h4 "Espaciado" at bounding box center [100, 171] width 124 height 19
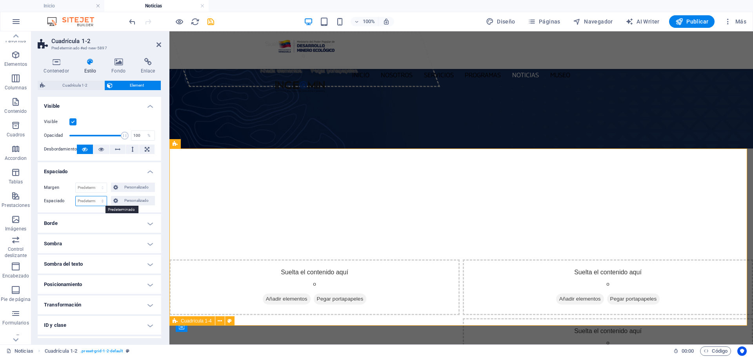
click at [102, 202] on select "Predeterminado px rem % vh vw Personalizado" at bounding box center [91, 200] width 31 height 9
select select "%"
click at [94, 196] on select "Predeterminado px rem % vh vw Personalizado" at bounding box center [91, 200] width 31 height 9
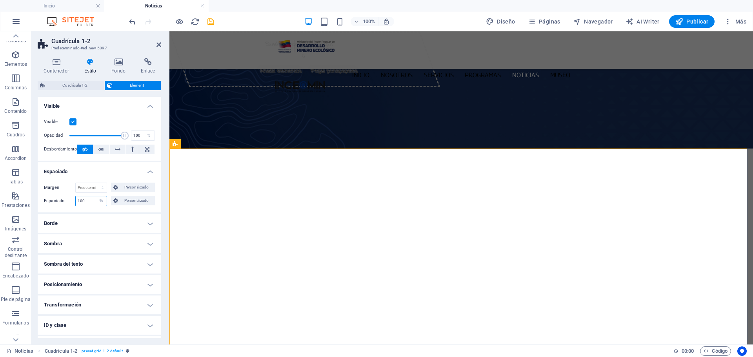
type input "5"
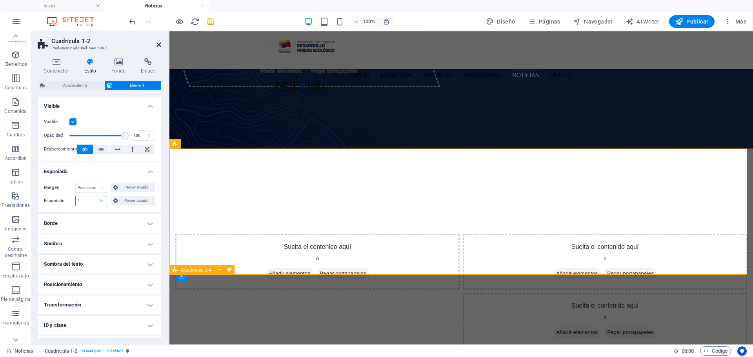
type input "1"
click at [157, 45] on icon at bounding box center [158, 45] width 5 height 6
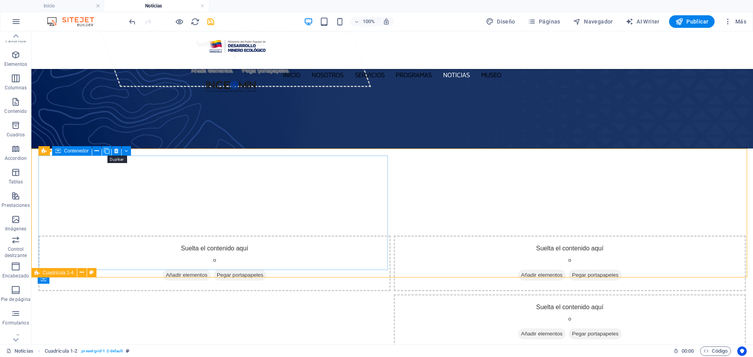
click at [106, 152] on icon at bounding box center [106, 151] width 5 height 8
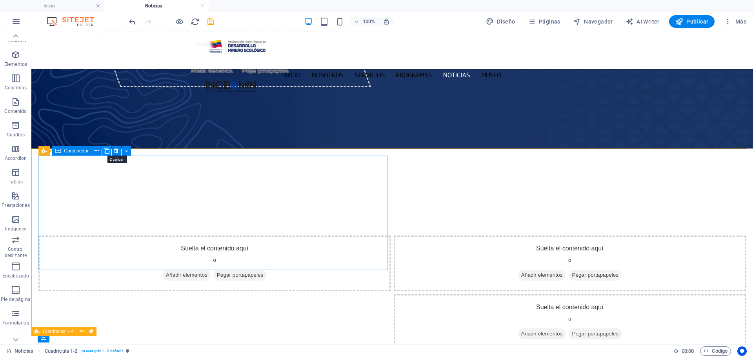
click at [108, 152] on icon at bounding box center [106, 151] width 5 height 8
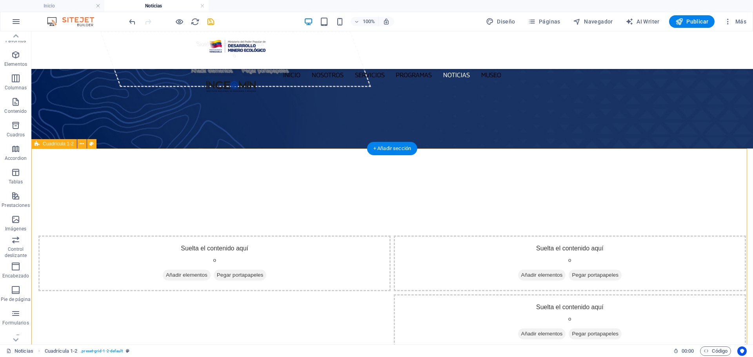
scroll to position [39, 0]
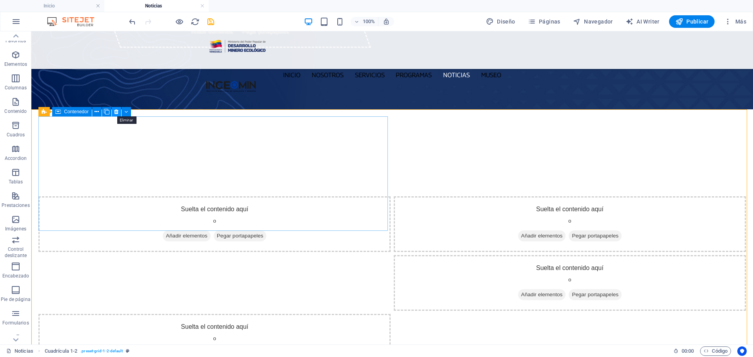
click at [115, 111] on icon at bounding box center [116, 112] width 4 height 8
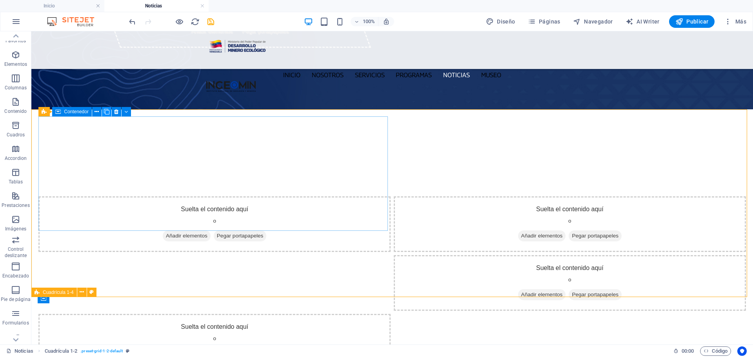
click at [109, 114] on icon at bounding box center [106, 112] width 5 height 8
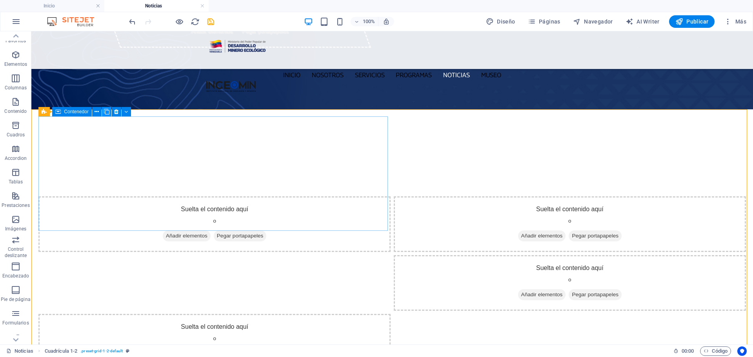
click at [109, 114] on icon at bounding box center [106, 112] width 5 height 8
click at [108, 114] on icon at bounding box center [106, 112] width 5 height 8
click at [108, 113] on icon at bounding box center [106, 112] width 5 height 8
click at [106, 112] on icon at bounding box center [106, 112] width 5 height 8
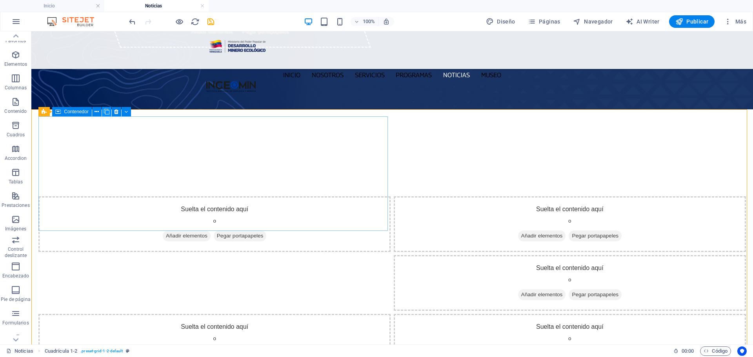
click at [106, 112] on icon at bounding box center [106, 112] width 5 height 8
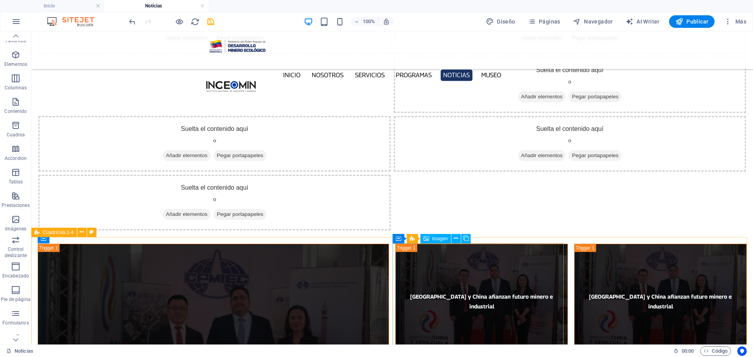
scroll to position [549, 0]
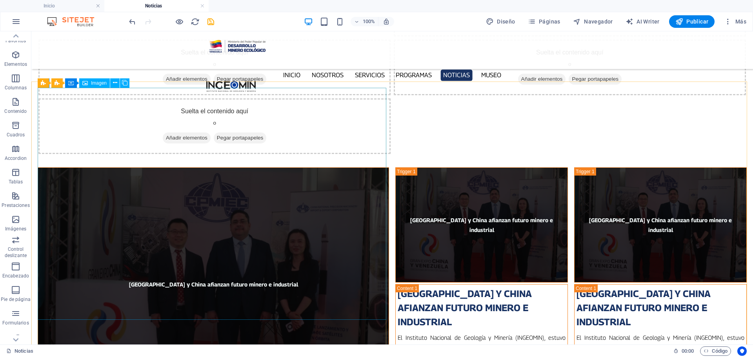
click at [54, 167] on figure "[GEOGRAPHIC_DATA] y China afianzan futuro minero e industrial" at bounding box center [213, 284] width 351 height 234
click at [56, 167] on figure "[GEOGRAPHIC_DATA] y China afianzan futuro minero e industrial" at bounding box center [213, 284] width 351 height 234
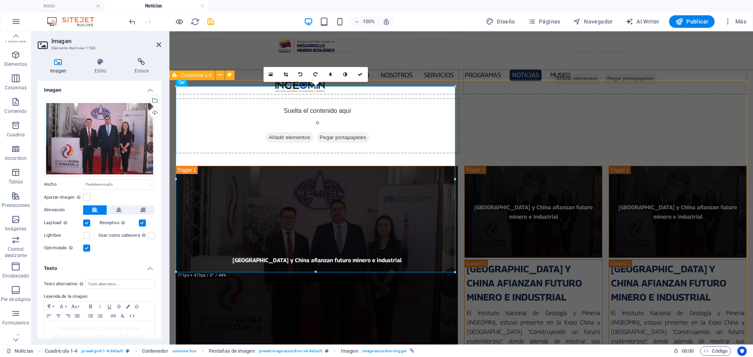
click at [192, 77] on span "Cuadrícula 1-4" at bounding box center [196, 75] width 31 height 5
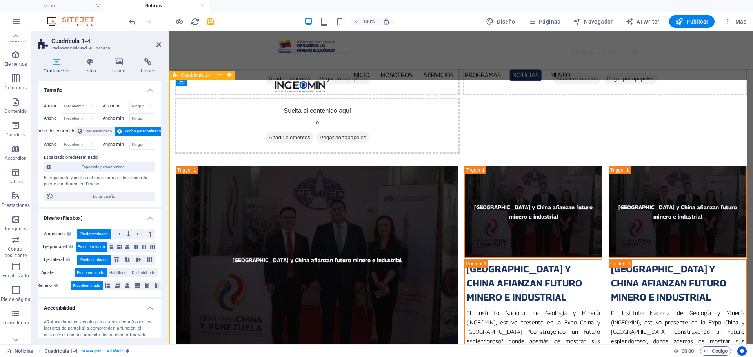
click at [195, 166] on figure "[GEOGRAPHIC_DATA] y China afianzan futuro minero e industrial" at bounding box center [317, 260] width 282 height 188
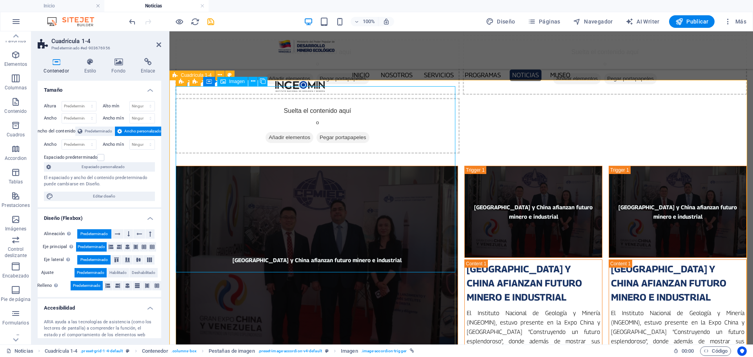
click at [194, 166] on figure "[GEOGRAPHIC_DATA] y China afianzan futuro minero e industrial" at bounding box center [317, 260] width 282 height 188
click at [209, 85] on div "Contenedor" at bounding box center [209, 81] width 40 height 9
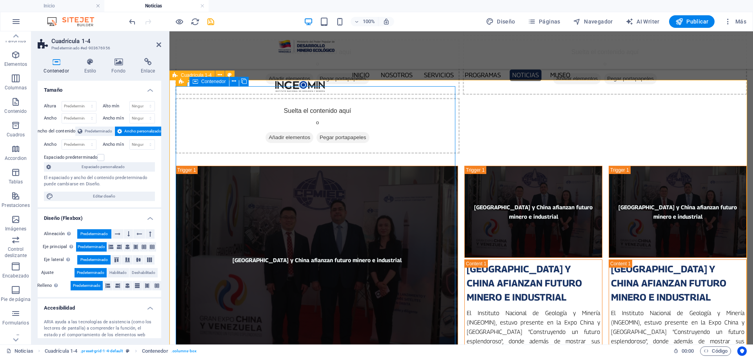
click at [208, 84] on span "Contenedor" at bounding box center [213, 81] width 25 height 5
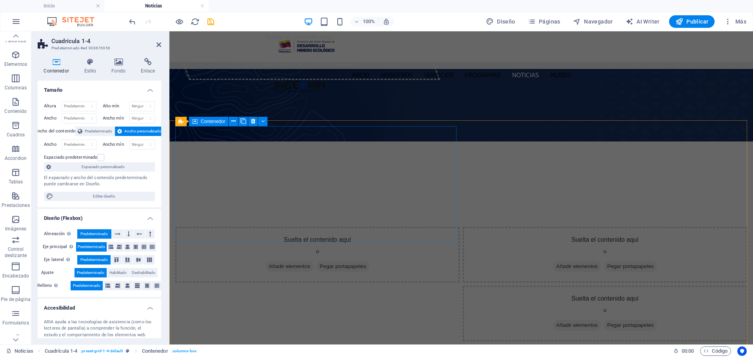
scroll to position [0, 0]
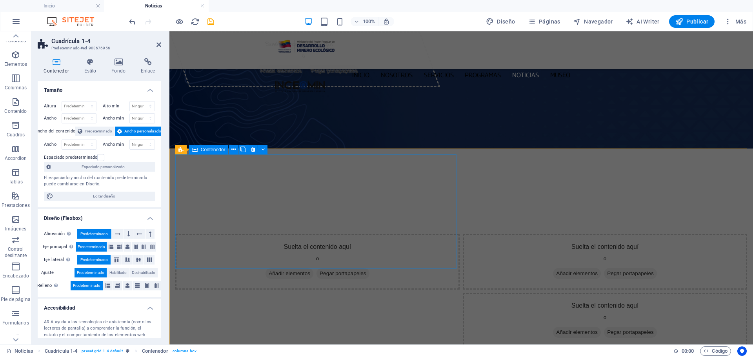
click at [278, 234] on div "Suelta el contenido aquí o Añadir elementos Pegar portapapeles" at bounding box center [317, 262] width 284 height 56
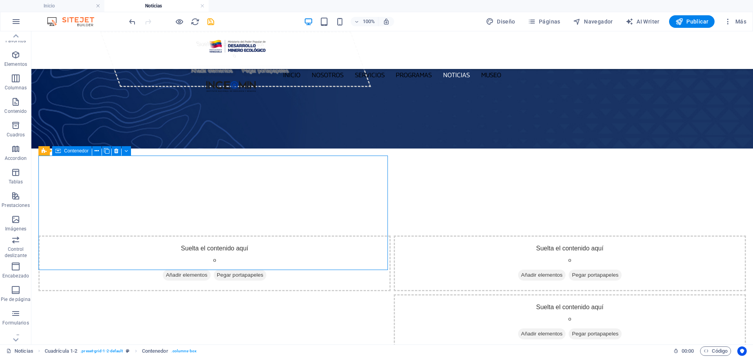
click at [254, 270] on span "Pegar portapapeles" at bounding box center [240, 275] width 53 height 11
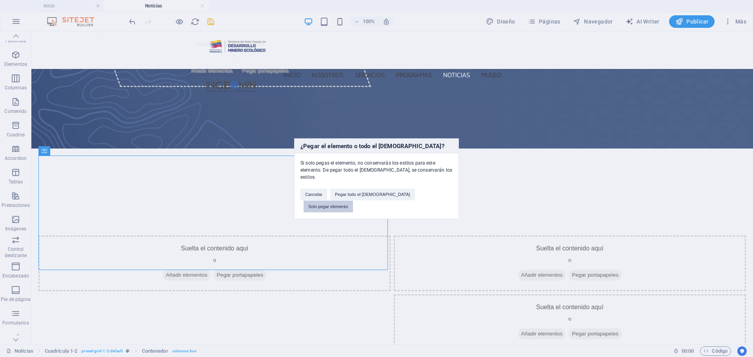
click at [353, 201] on button "Solo pegar elemento" at bounding box center [327, 207] width 49 height 12
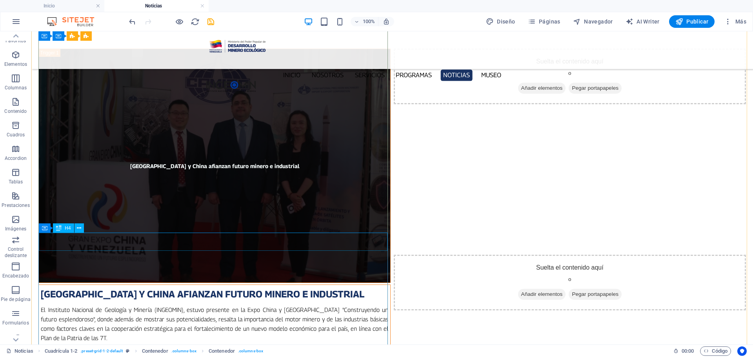
scroll to position [196, 0]
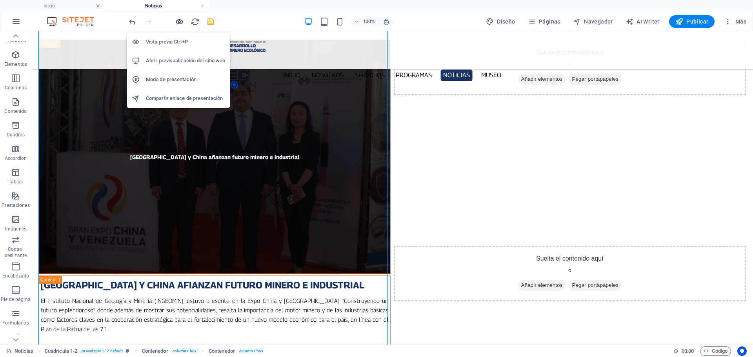
click at [182, 25] on icon "button" at bounding box center [179, 21] width 9 height 9
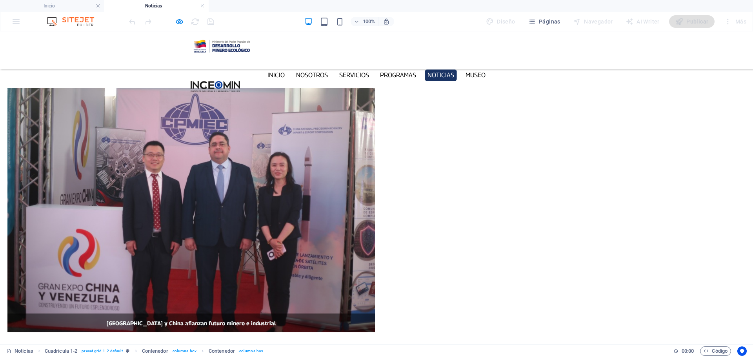
scroll to position [157, 0]
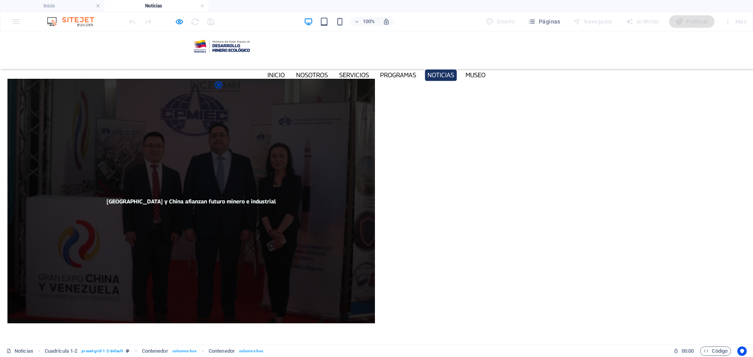
click at [259, 183] on span "[GEOGRAPHIC_DATA] y China afianzan futuro minero e industrial" at bounding box center [190, 201] width 367 height 245
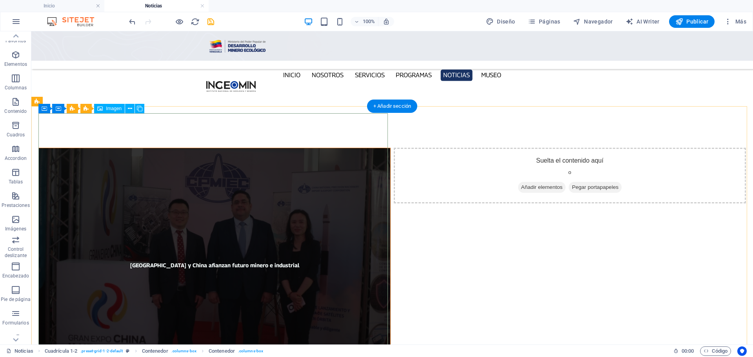
scroll to position [39, 0]
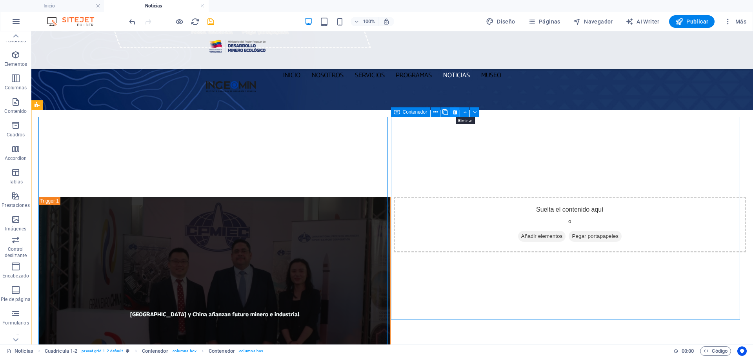
click at [453, 114] on icon at bounding box center [455, 112] width 4 height 8
click at [455, 111] on icon at bounding box center [455, 112] width 4 height 8
click at [454, 113] on icon at bounding box center [455, 112] width 4 height 8
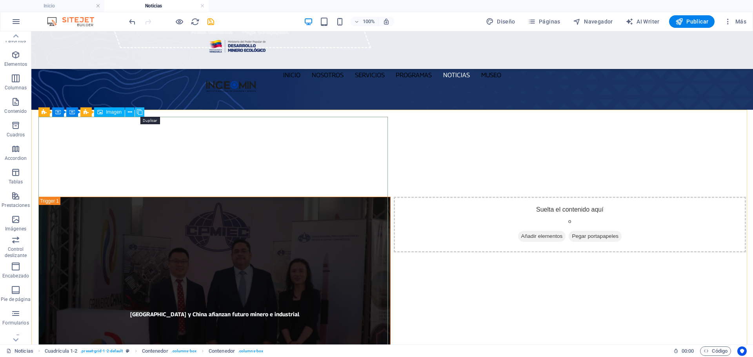
click at [139, 111] on icon at bounding box center [139, 112] width 5 height 8
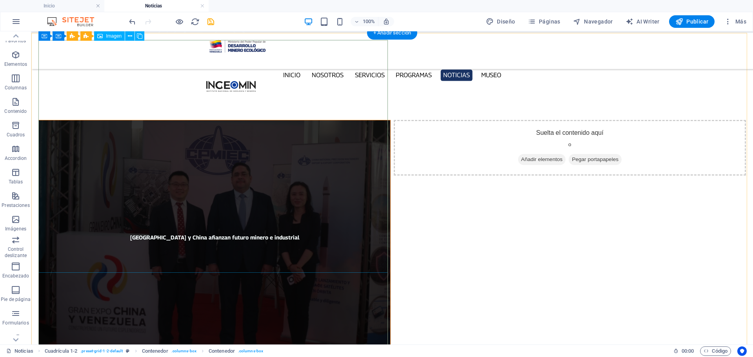
scroll to position [78, 0]
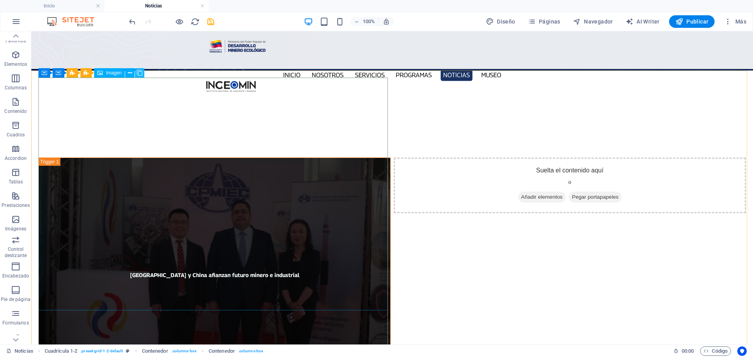
click at [140, 74] on icon at bounding box center [139, 73] width 5 height 8
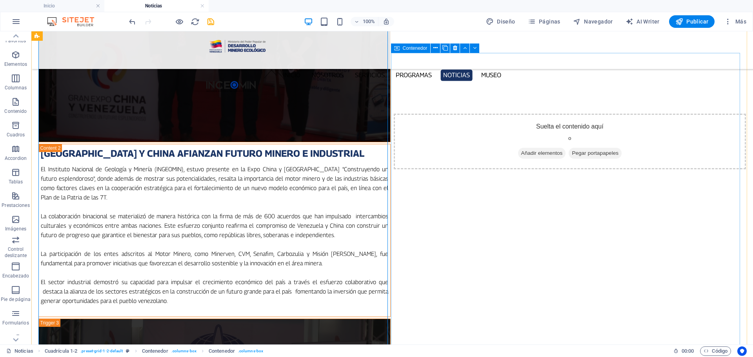
scroll to position [745, 0]
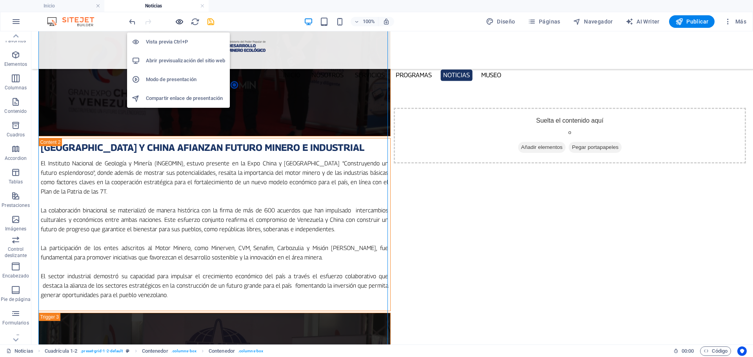
click at [178, 20] on icon "button" at bounding box center [179, 21] width 9 height 9
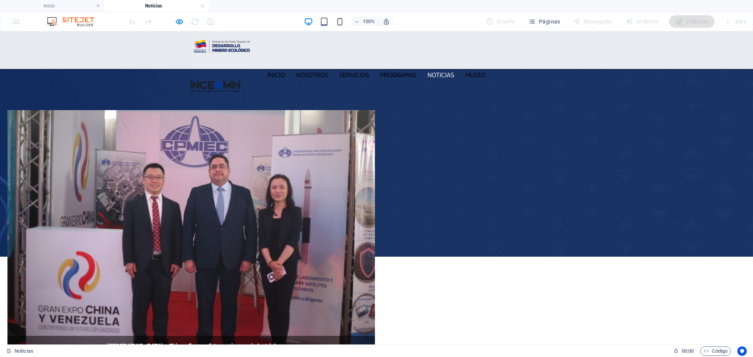
scroll to position [0, 0]
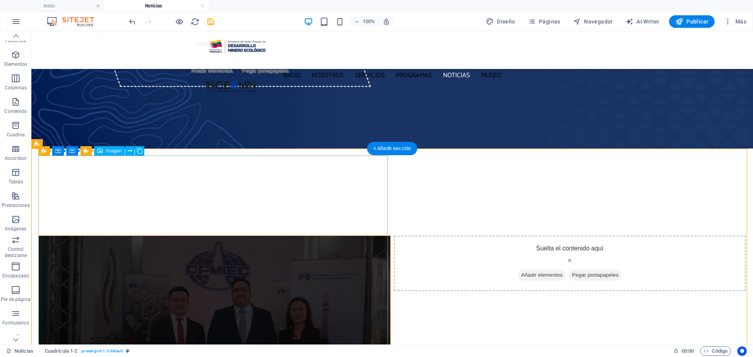
click at [45, 236] on figure "[GEOGRAPHIC_DATA] y China afianzan futuro minero e industrial" at bounding box center [214, 353] width 352 height 234
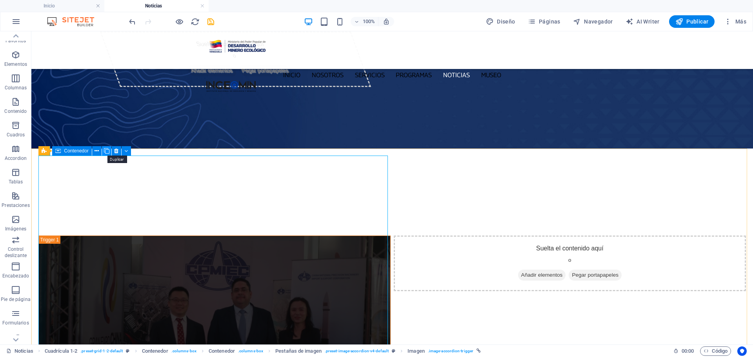
click at [105, 151] on icon at bounding box center [106, 151] width 5 height 8
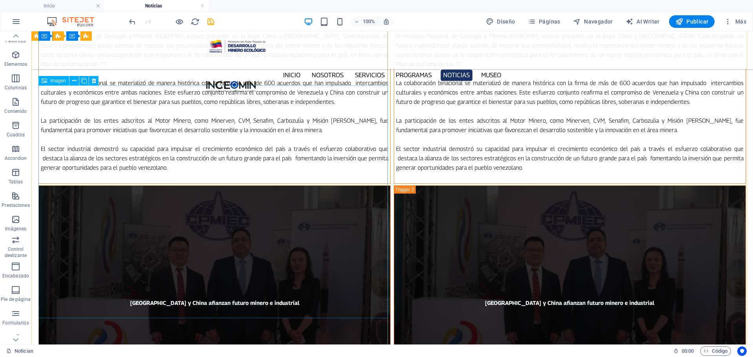
scroll to position [431, 0]
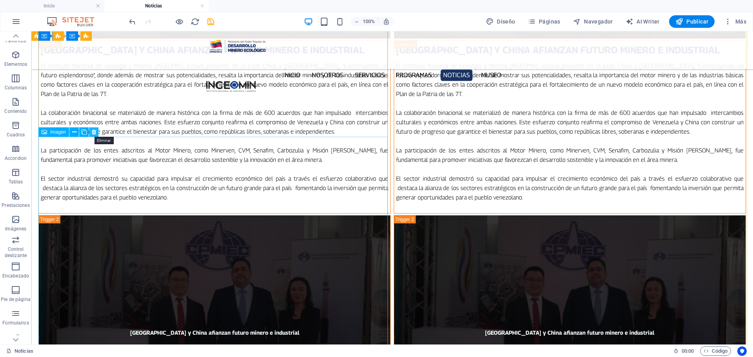
drag, startPoint x: 94, startPoint y: 133, endPoint x: 62, endPoint y: 101, distance: 44.9
click at [94, 133] on icon at bounding box center [94, 132] width 4 height 8
click at [96, 133] on icon at bounding box center [94, 132] width 4 height 8
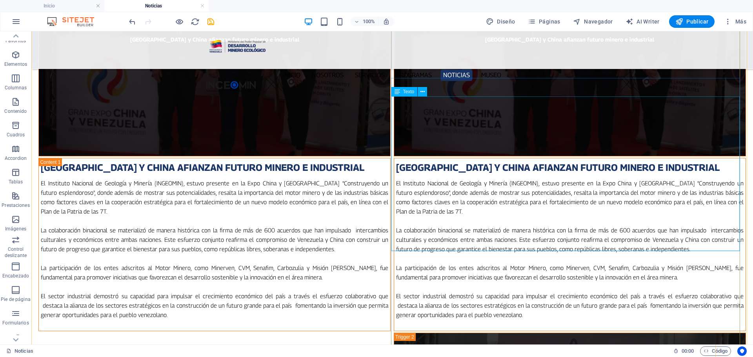
scroll to position [78, 0]
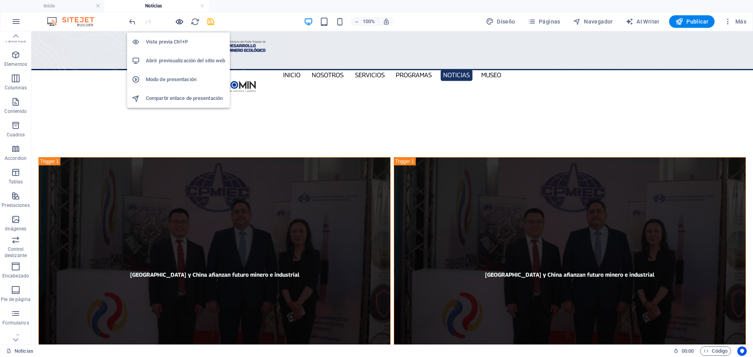
click at [180, 23] on icon "button" at bounding box center [179, 21] width 9 height 9
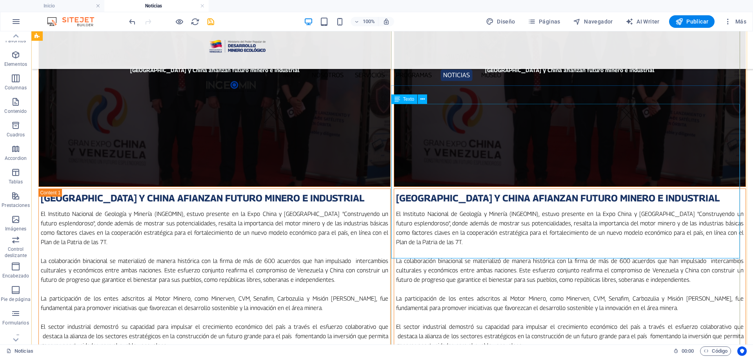
scroll to position [431, 0]
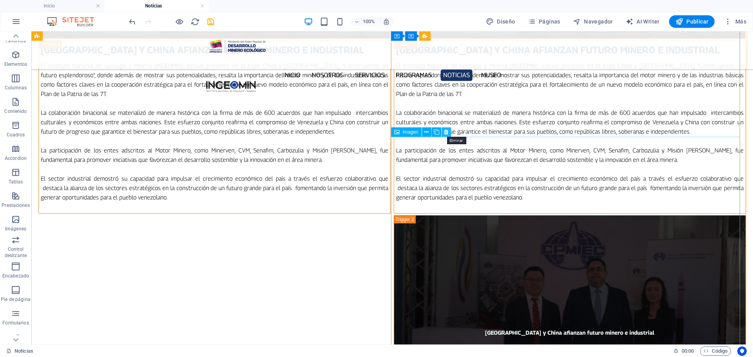
click at [445, 134] on icon at bounding box center [446, 132] width 4 height 8
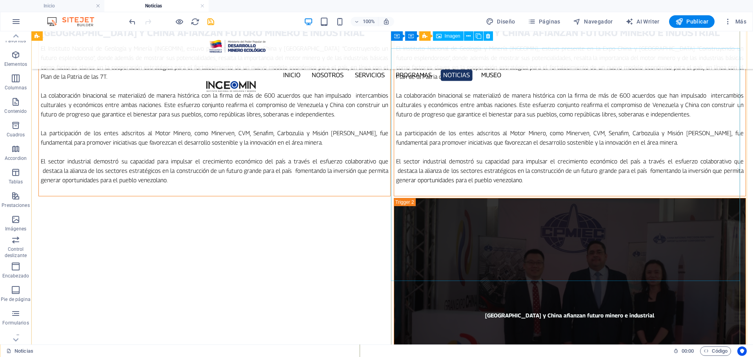
scroll to position [392, 0]
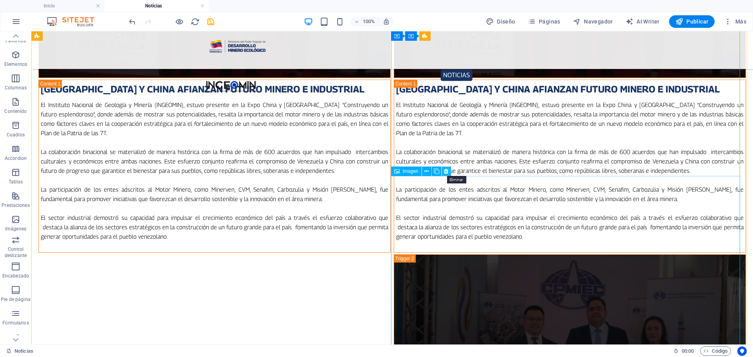
drag, startPoint x: 446, startPoint y: 173, endPoint x: 448, endPoint y: 209, distance: 36.9
click at [446, 173] on icon at bounding box center [446, 171] width 4 height 8
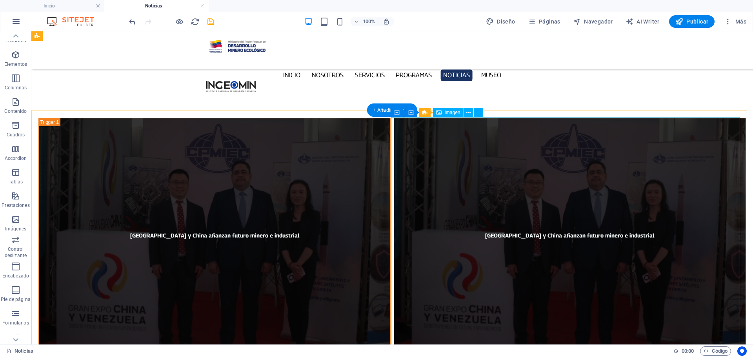
scroll to position [0, 0]
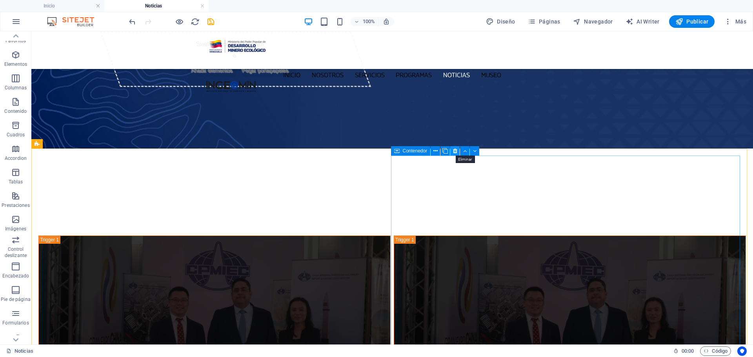
click at [454, 150] on icon at bounding box center [455, 151] width 4 height 8
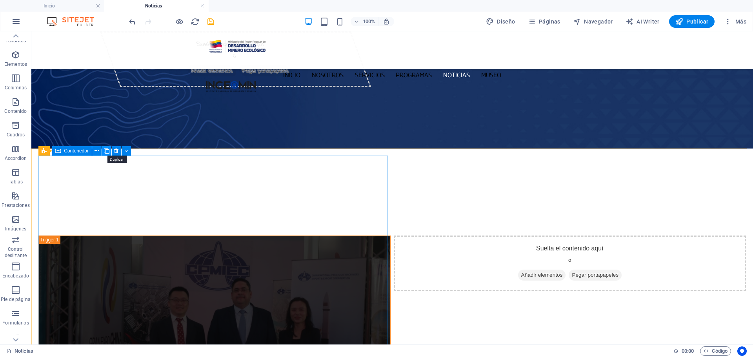
click at [108, 150] on icon at bounding box center [106, 151] width 5 height 8
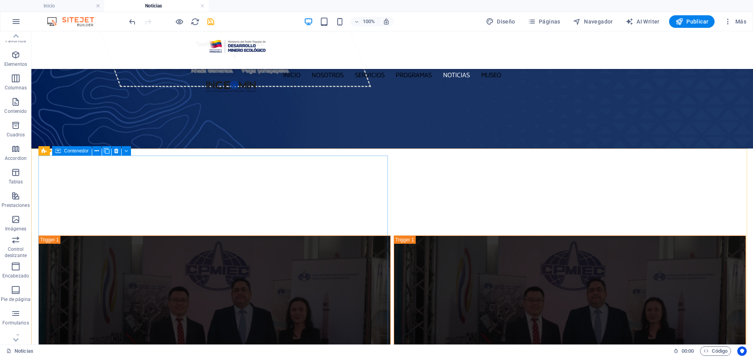
click at [108, 150] on icon at bounding box center [106, 151] width 5 height 8
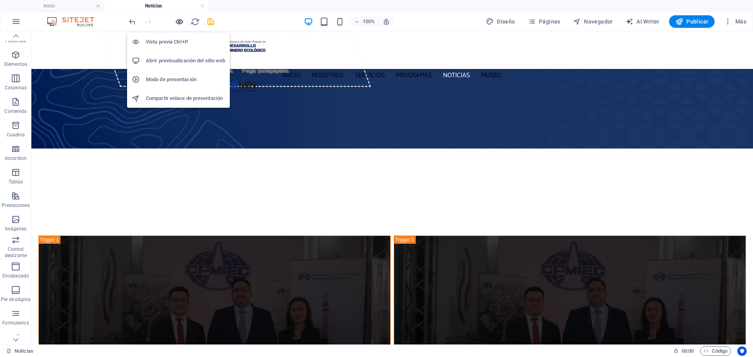
click at [178, 21] on icon "button" at bounding box center [179, 21] width 9 height 9
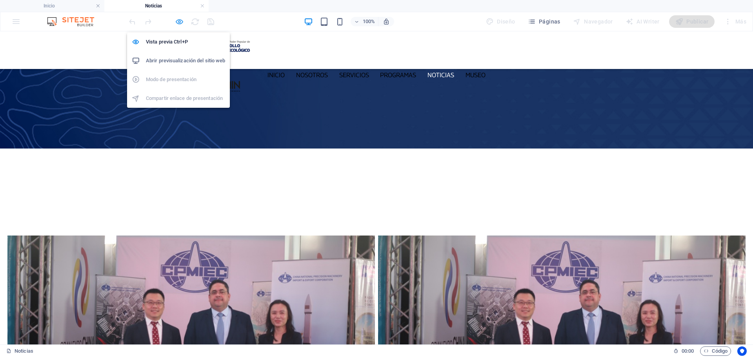
click at [177, 20] on icon "button" at bounding box center [179, 21] width 9 height 9
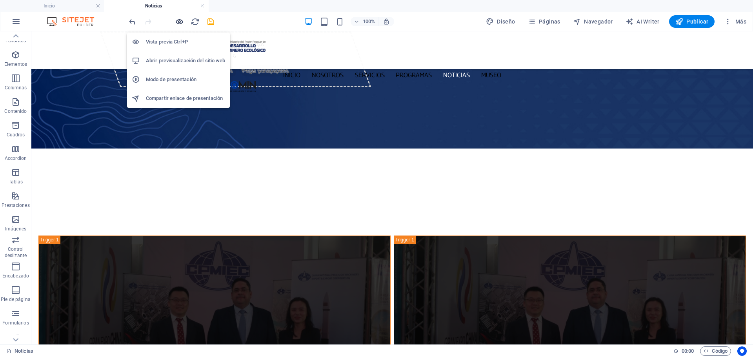
click at [176, 20] on icon "button" at bounding box center [179, 21] width 9 height 9
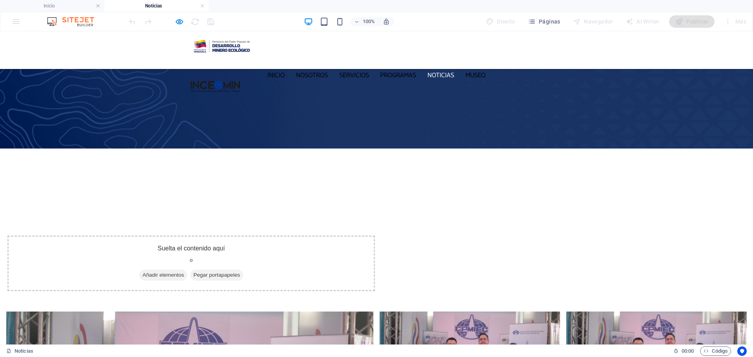
click at [51, 228] on div "Suelta el contenido aquí o Añadir elementos Pegar portapapeles Suelta el conten…" at bounding box center [376, 266] width 753 height 77
click at [33, 228] on div "Suelta el contenido aquí o Añadir elementos Pegar portapapeles Suelta el conten…" at bounding box center [376, 266] width 753 height 77
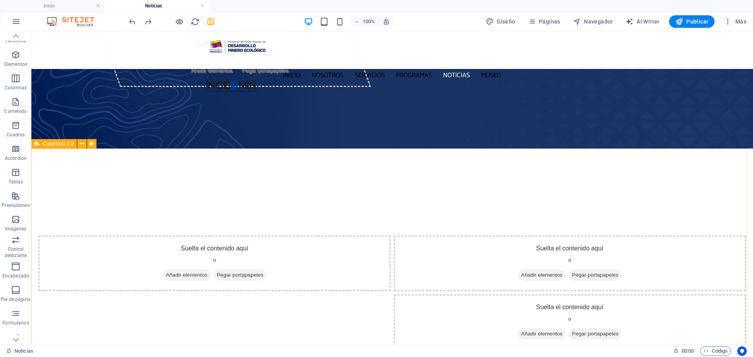
click at [40, 146] on div "Cuadrícula 1-2" at bounding box center [53, 143] width 45 height 9
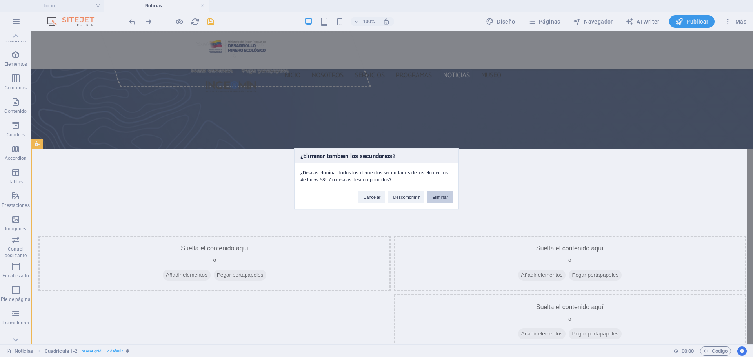
click at [435, 201] on button "Eliminar" at bounding box center [439, 197] width 25 height 12
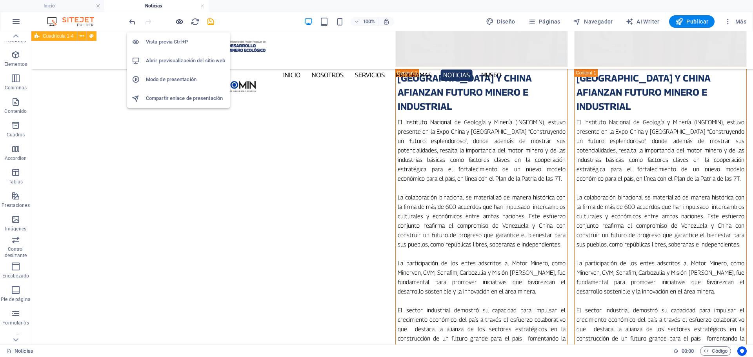
scroll to position [627, 0]
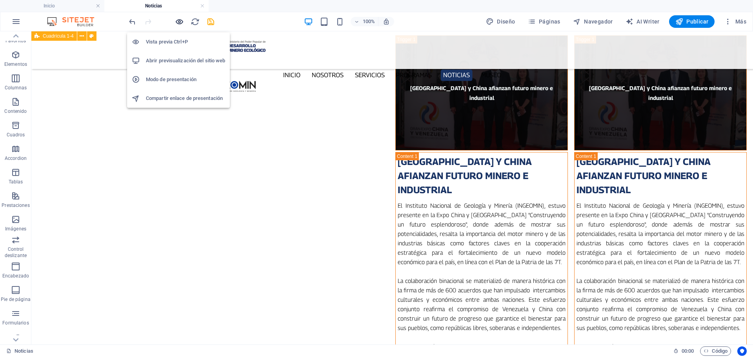
click at [181, 18] on icon "button" at bounding box center [179, 21] width 9 height 9
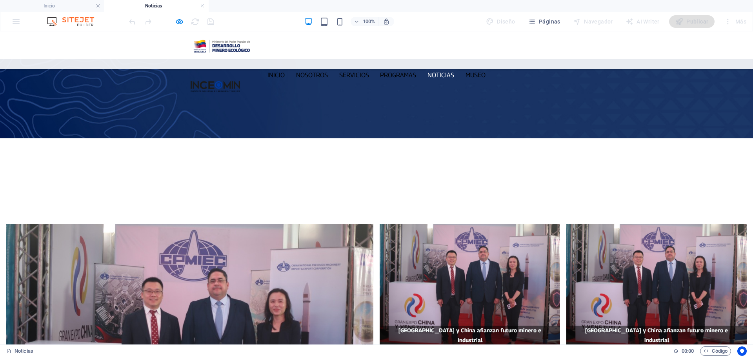
scroll to position [0, 0]
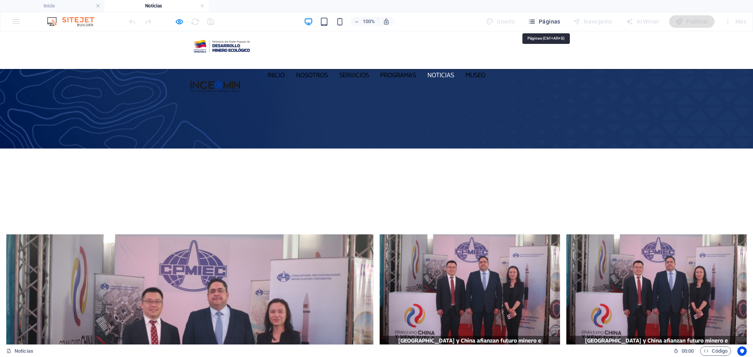
click at [538, 22] on span "Páginas" at bounding box center [544, 22] width 33 height 8
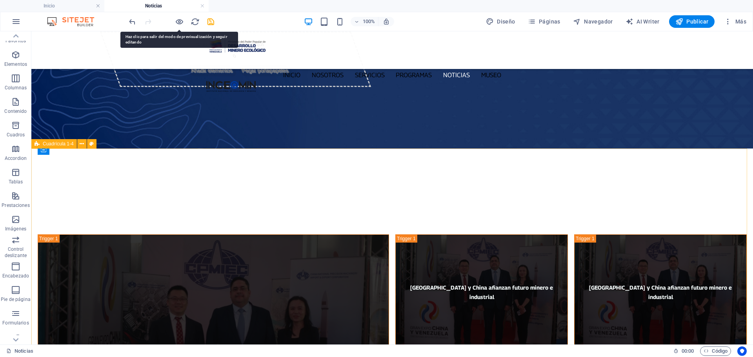
click at [41, 146] on div "Cuadrícula 1-4" at bounding box center [53, 143] width 45 height 9
click at [41, 145] on div "Cuadrícula 1-4" at bounding box center [53, 143] width 45 height 9
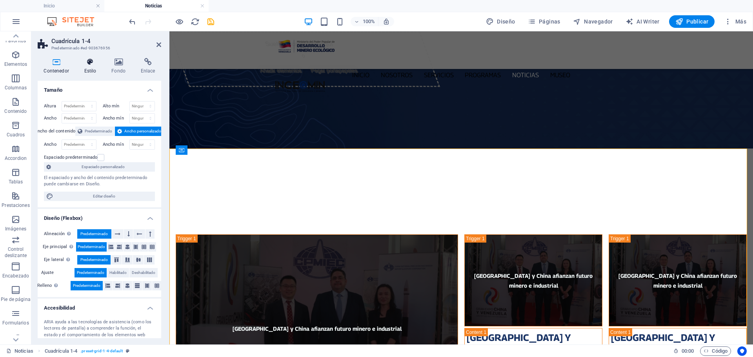
click at [93, 61] on icon at bounding box center [90, 62] width 24 height 8
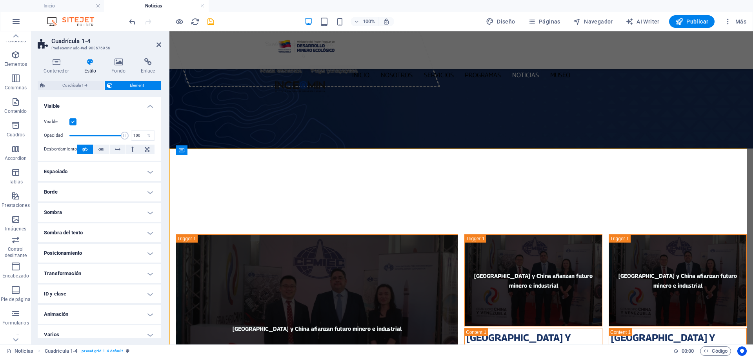
click at [71, 124] on label at bounding box center [72, 121] width 7 height 7
click at [0, 0] on input "Visible" at bounding box center [0, 0] width 0 height 0
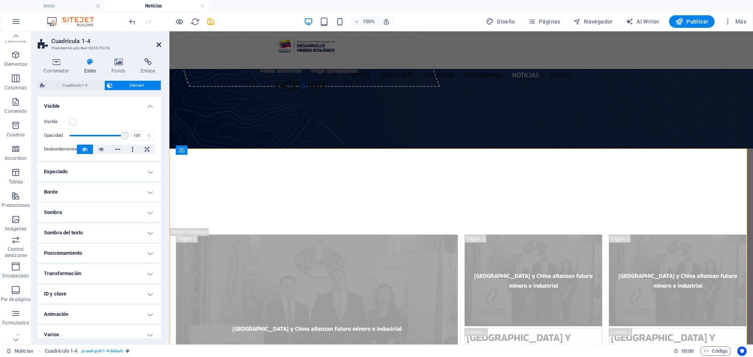
drag, startPoint x: 158, startPoint y: 44, endPoint x: 132, endPoint y: 24, distance: 33.6
click at [158, 44] on icon at bounding box center [158, 45] width 5 height 6
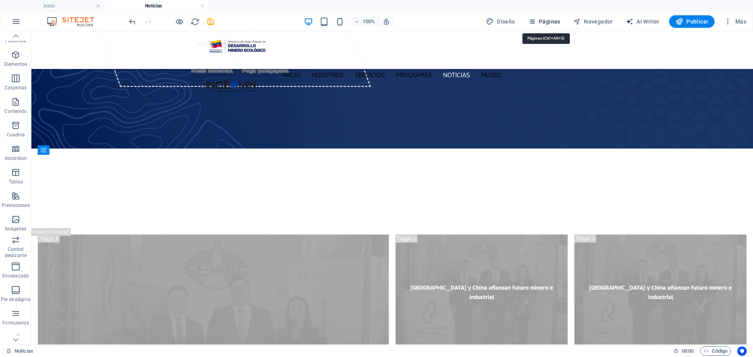
click at [540, 21] on span "Páginas" at bounding box center [544, 22] width 33 height 8
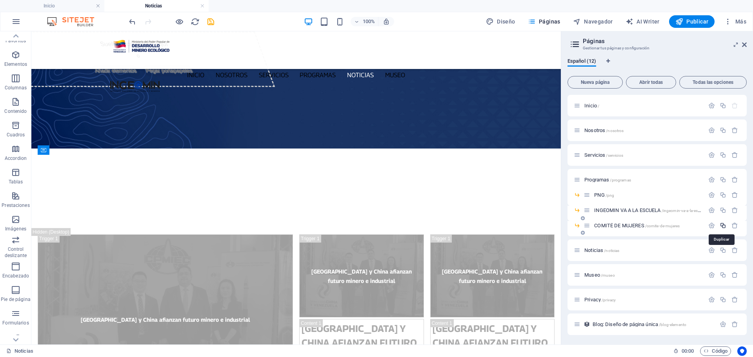
click at [722, 227] on icon "button" at bounding box center [722, 225] width 7 height 7
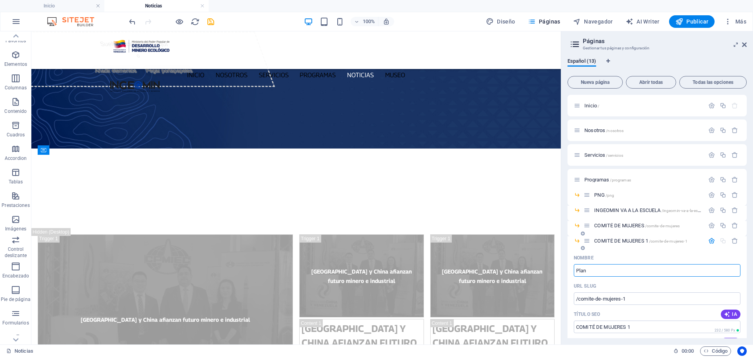
type input "Plan"
type input "/plan"
type input "Plan"
type input "P"
type input "/"
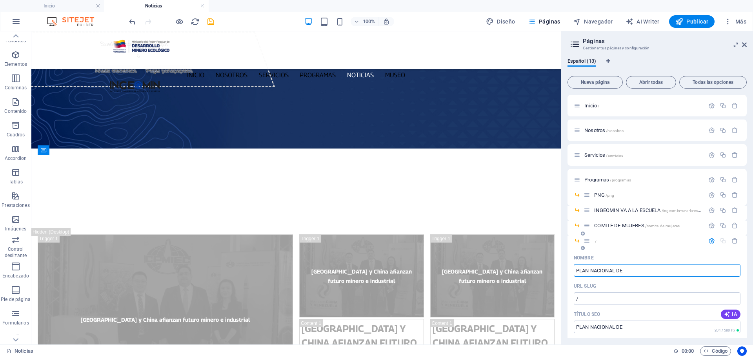
type input "PLAN NACIONAL DE R"
type input "/plan-nacional-de"
type input "PLAN NACIONAL DE"
type input "PLAN NACIONAL DE REFORESTACI"
type input "/plan-nacional-de-reforestaci"
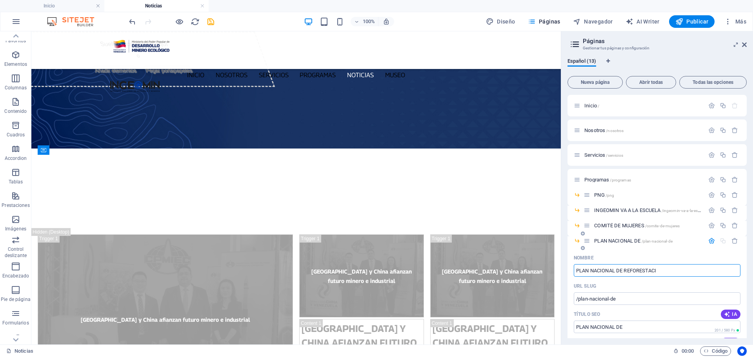
type input "PLAN NACIONAL DE REFORESTACI"
type input "PLAN NACIONAL DE REFORESTACIÓN"
type input "/plan-nacional-de-reforestacion"
type input "PLAN NACIONAL DE REFORESTACIÓN"
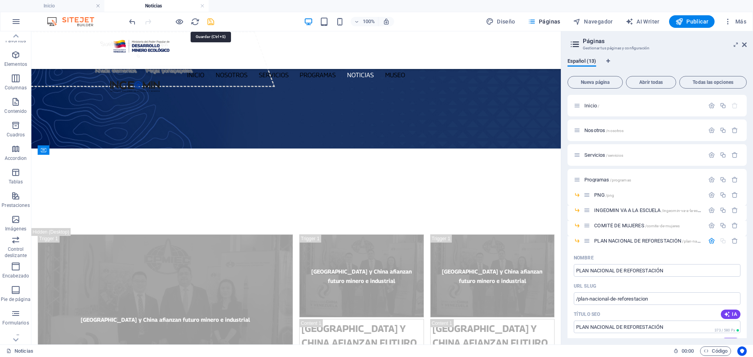
drag, startPoint x: 208, startPoint y: 21, endPoint x: 464, endPoint y: 41, distance: 256.8
click at [208, 21] on icon "save" at bounding box center [210, 21] width 9 height 9
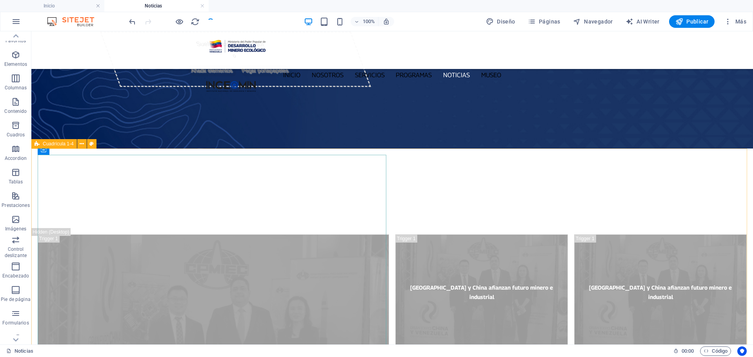
click at [34, 145] on div "Cuadrícula 1-4" at bounding box center [53, 143] width 45 height 9
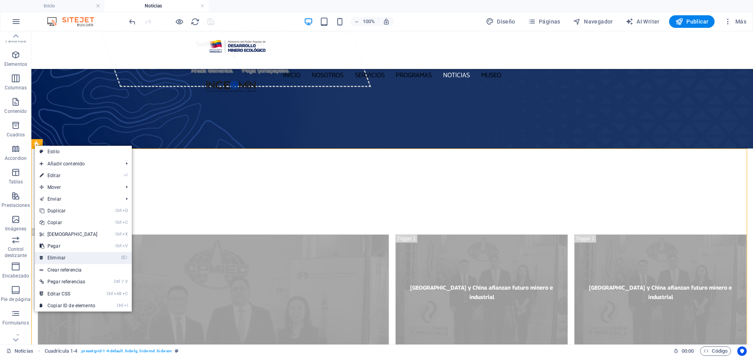
click at [76, 255] on link "⌦ Eliminar" at bounding box center [68, 258] width 67 height 12
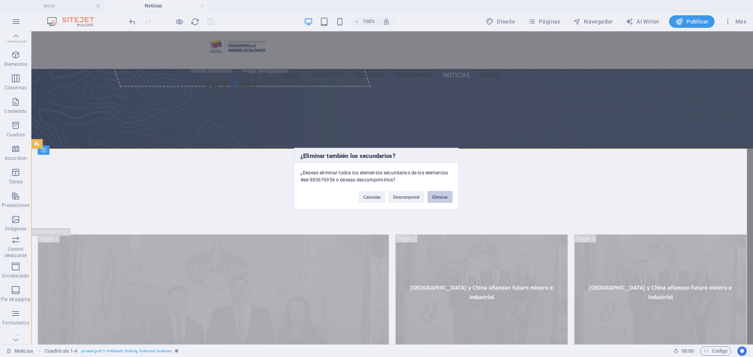
drag, startPoint x: 445, startPoint y: 198, endPoint x: 414, endPoint y: 167, distance: 44.1
click at [445, 198] on button "Eliminar" at bounding box center [439, 197] width 25 height 12
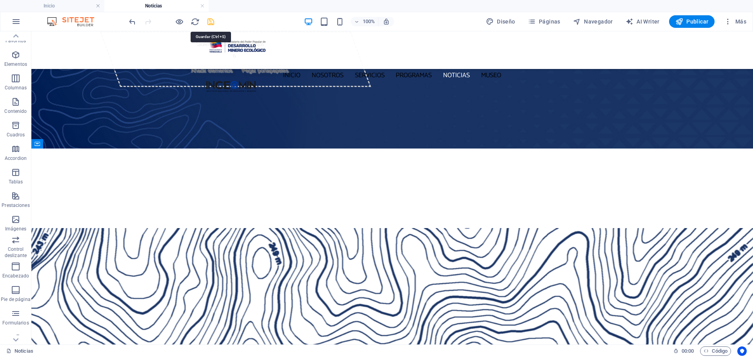
click at [212, 20] on icon "save" at bounding box center [210, 21] width 9 height 9
click at [550, 20] on span "Páginas" at bounding box center [544, 22] width 33 height 8
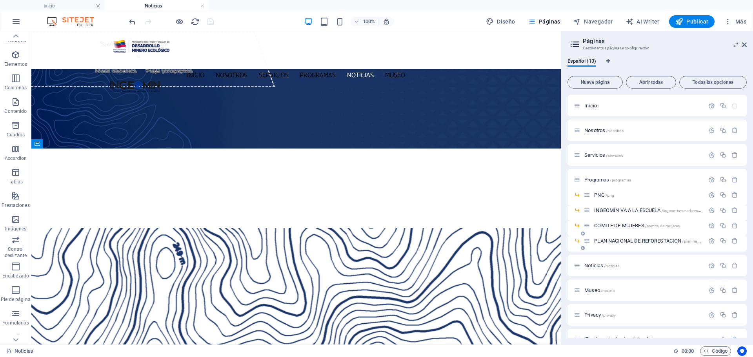
click at [607, 241] on span "PLAN NACIONAL DE REFORESTACIÓN /plan-nacional-de-reforestacion" at bounding box center [665, 241] width 143 height 6
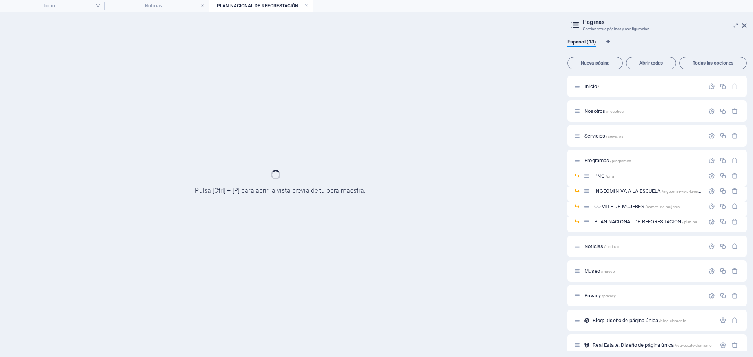
click at [743, 24] on icon at bounding box center [744, 25] width 5 height 6
